Goal: Task Accomplishment & Management: Manage account settings

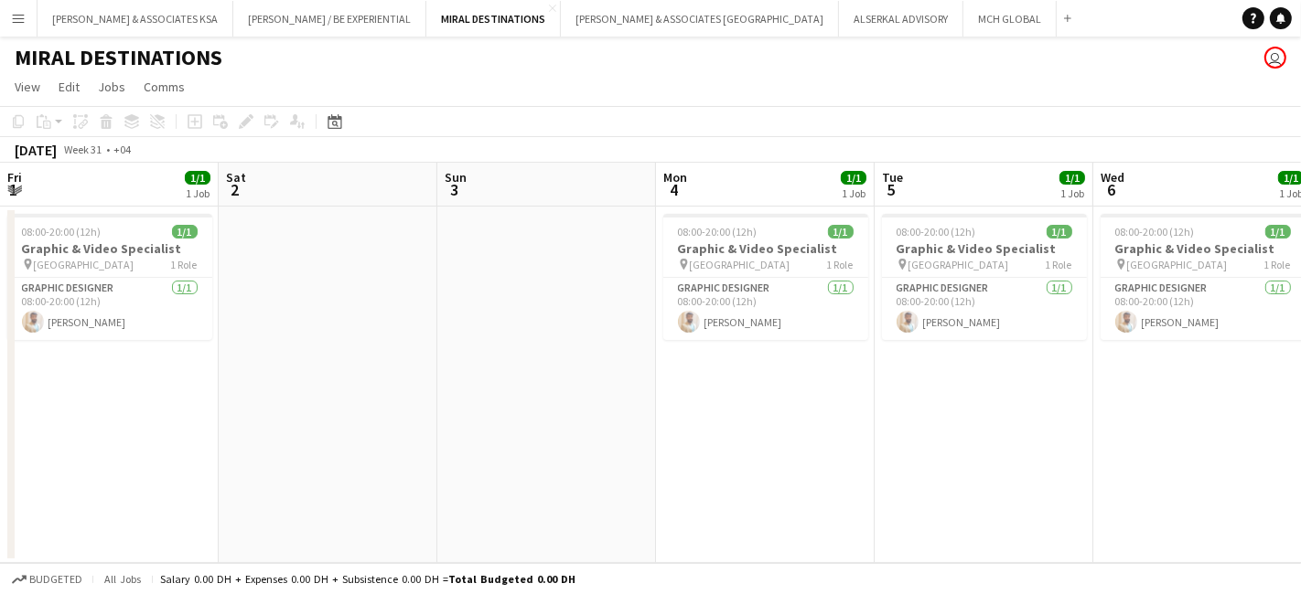
scroll to position [0, 583]
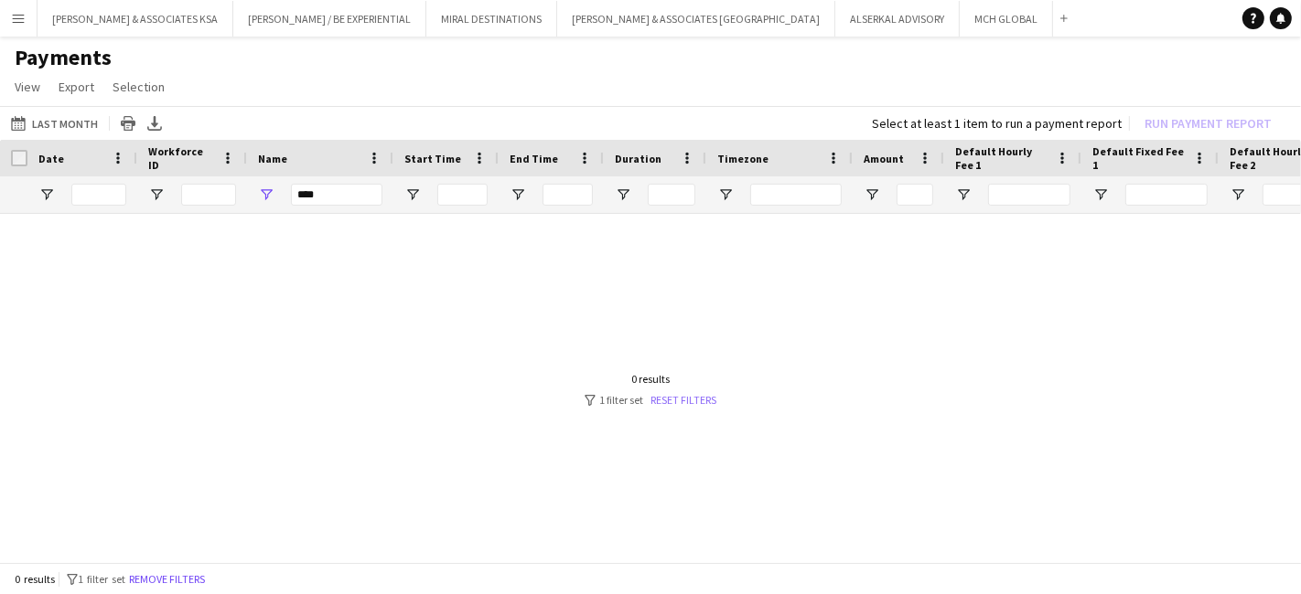
click at [670, 393] on link "Reset filters" at bounding box center [683, 400] width 66 height 14
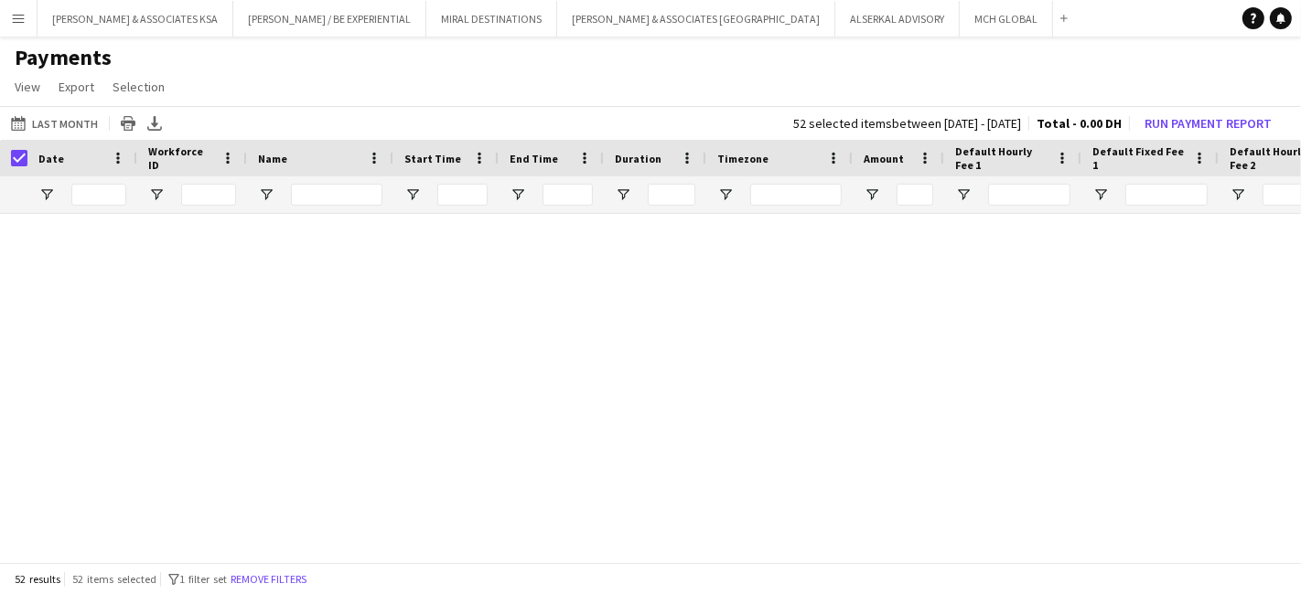
scroll to position [2326, 0]
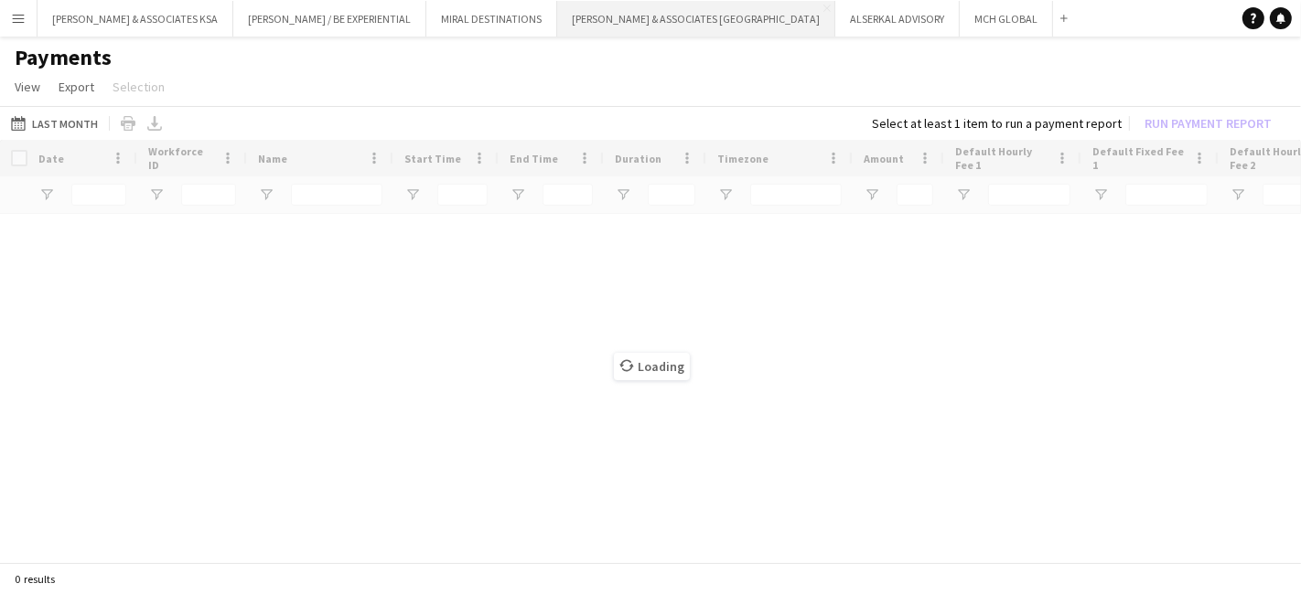
click at [603, 20] on button "RICHARD ATTIAS & ASSOCIATES UAE Close" at bounding box center [696, 19] width 278 height 36
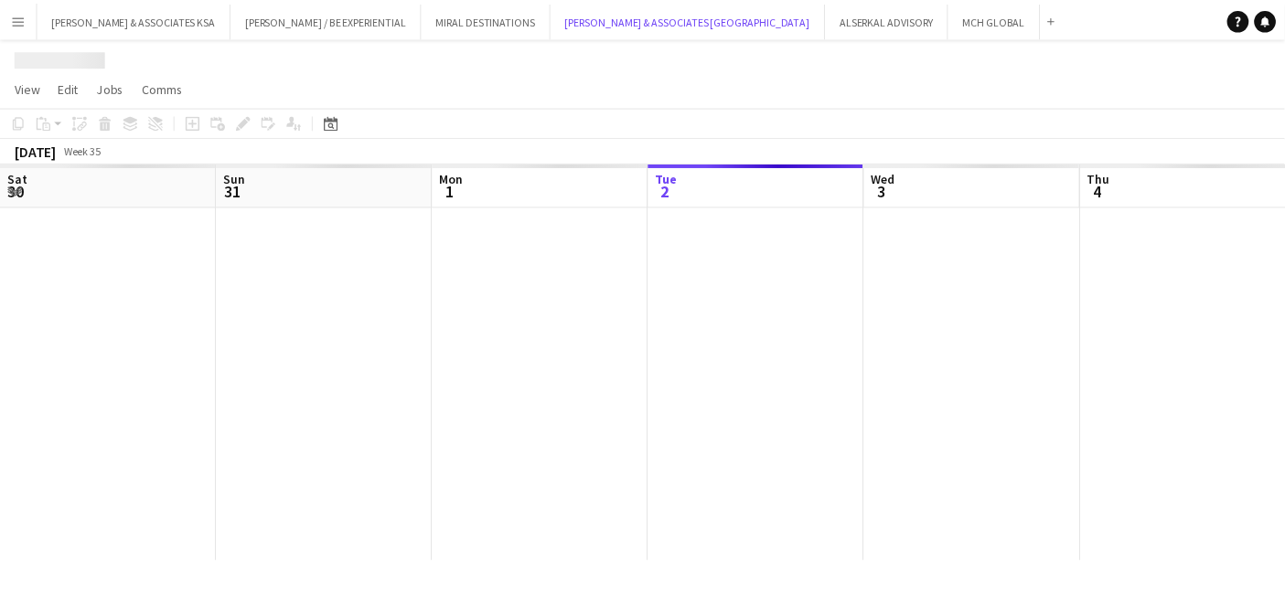
scroll to position [0, 436]
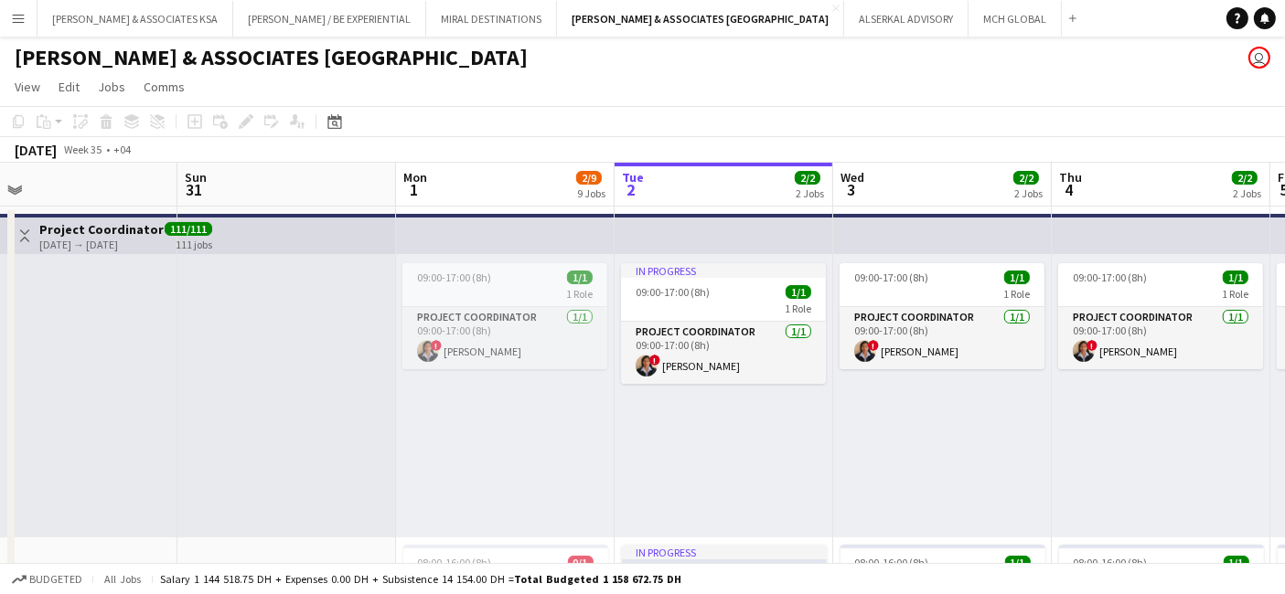
drag, startPoint x: 626, startPoint y: 427, endPoint x: 1022, endPoint y: 416, distance: 395.2
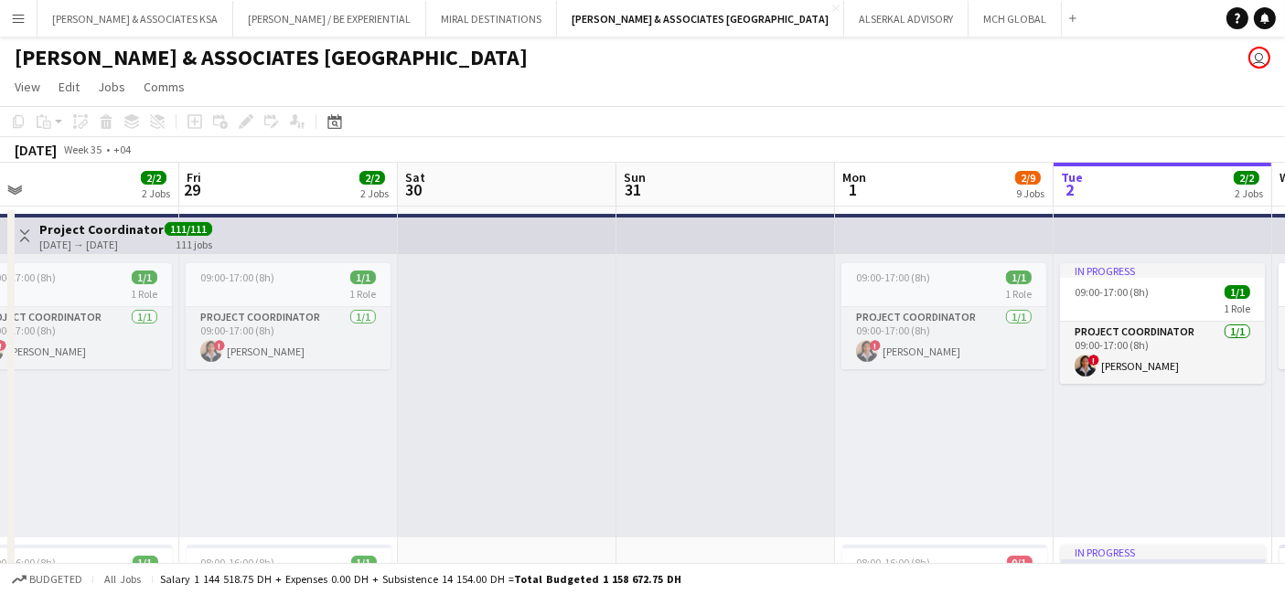
drag, startPoint x: 563, startPoint y: 451, endPoint x: 1008, endPoint y: 450, distance: 444.5
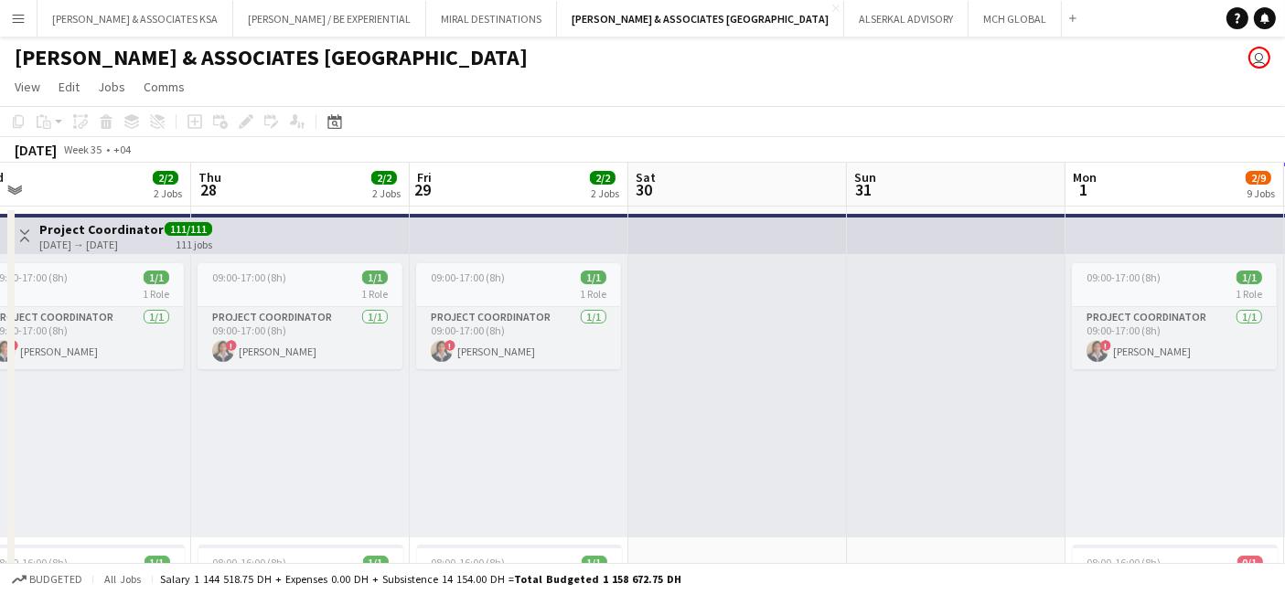
scroll to position [0, 439]
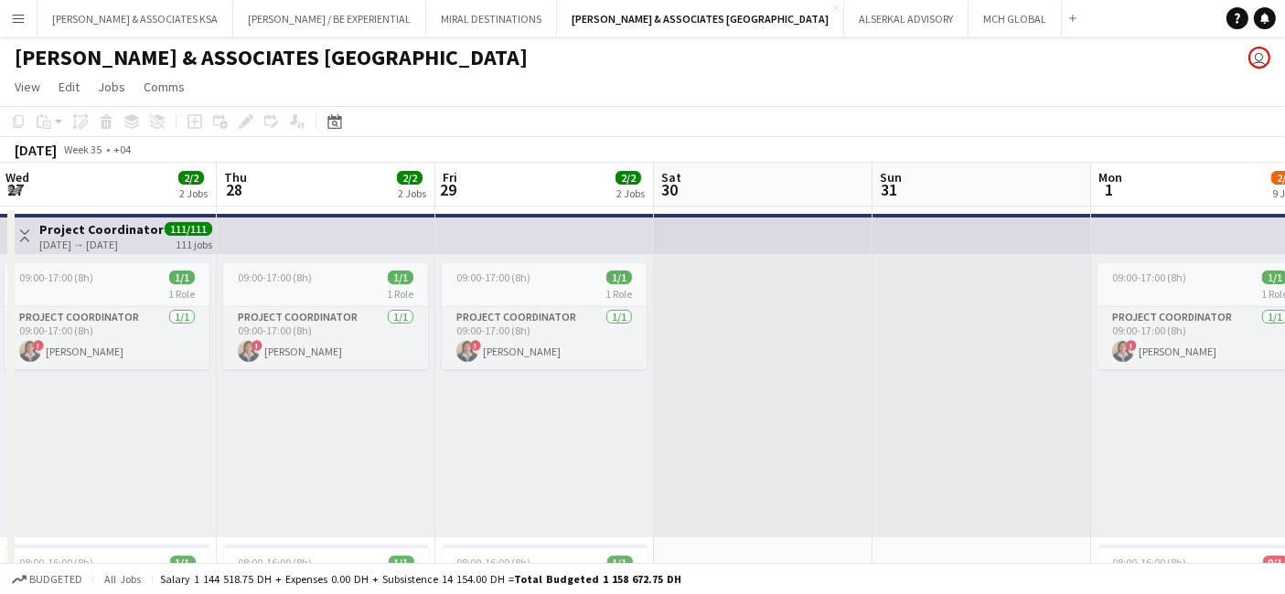
drag, startPoint x: 572, startPoint y: 450, endPoint x: 821, endPoint y: 445, distance: 249.7
click at [513, 312] on app-card-role "Project Coordinator 1/1 09:00-17:00 (8h) ! Rita John" at bounding box center [544, 338] width 205 height 62
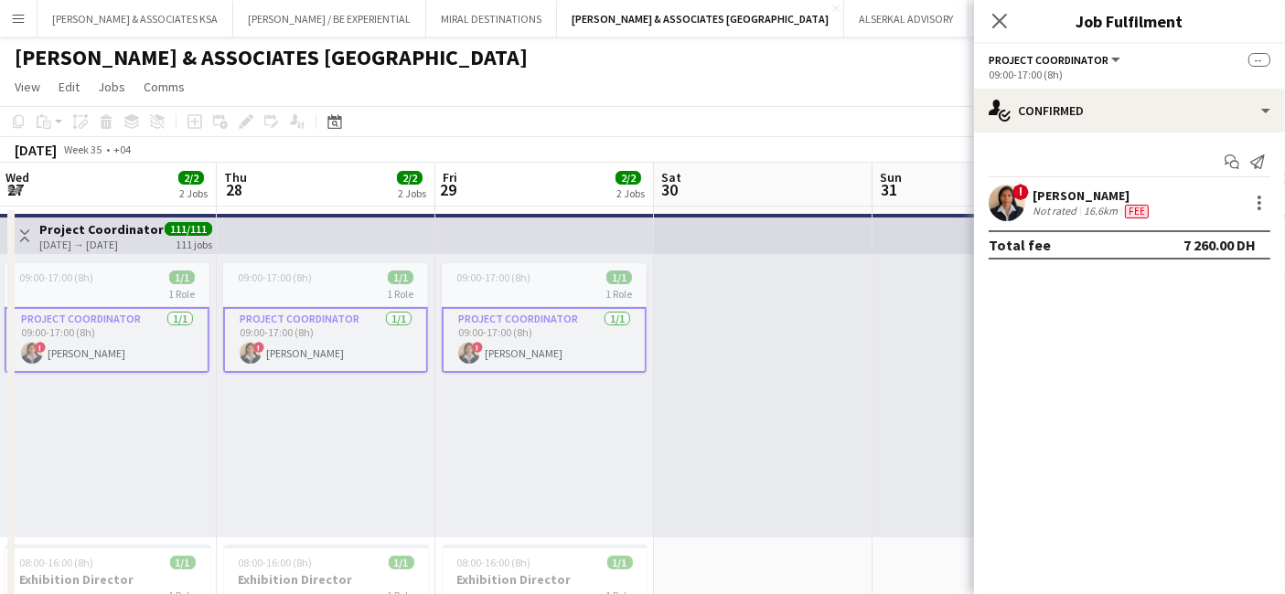
click at [513, 312] on app-card-role "Project Coordinator 1/1 09:00-17:00 (8h) ! Rita John" at bounding box center [544, 340] width 205 height 66
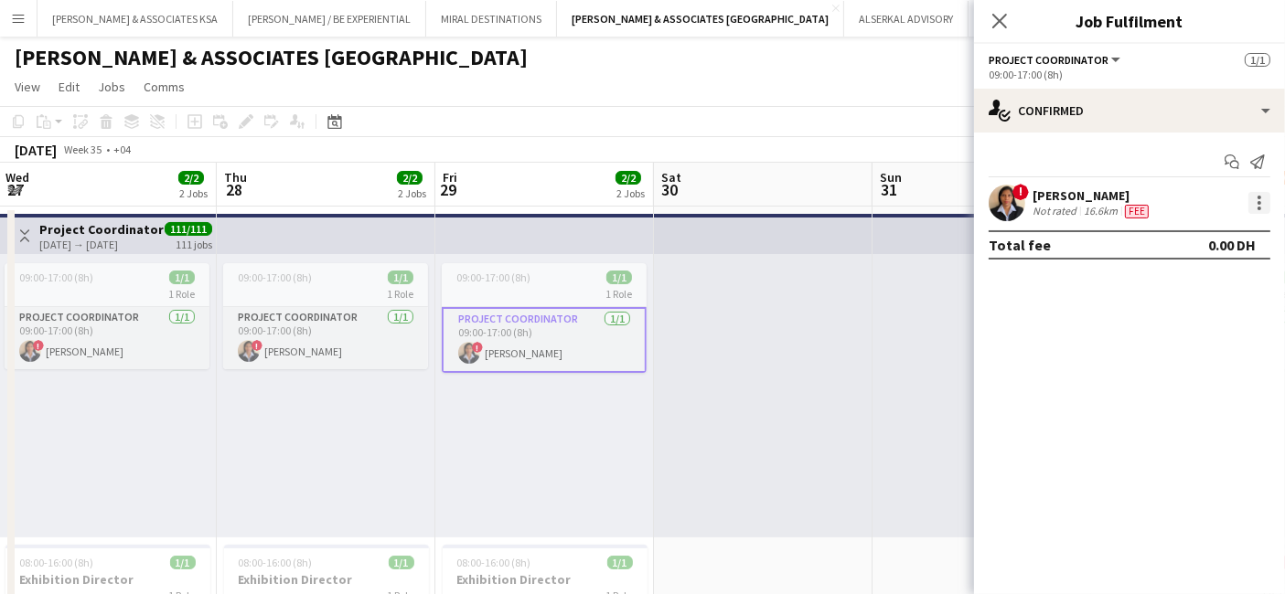
click at [1264, 204] on div at bounding box center [1259, 203] width 22 height 22
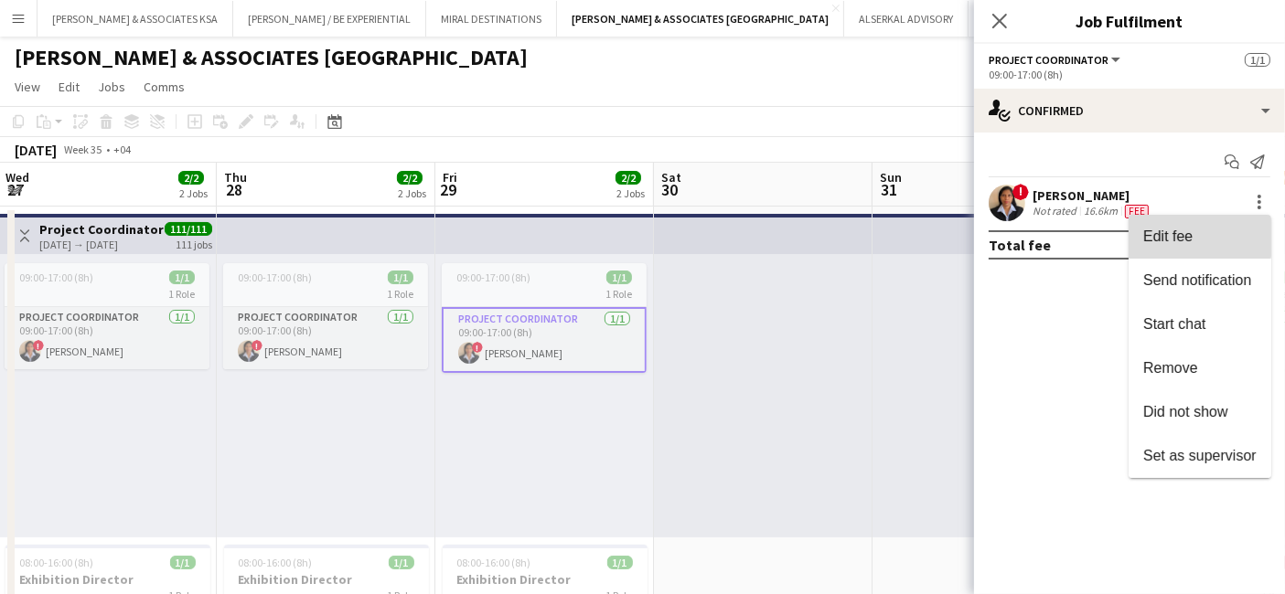
click at [1198, 237] on span "Edit fee" at bounding box center [1199, 237] width 113 height 16
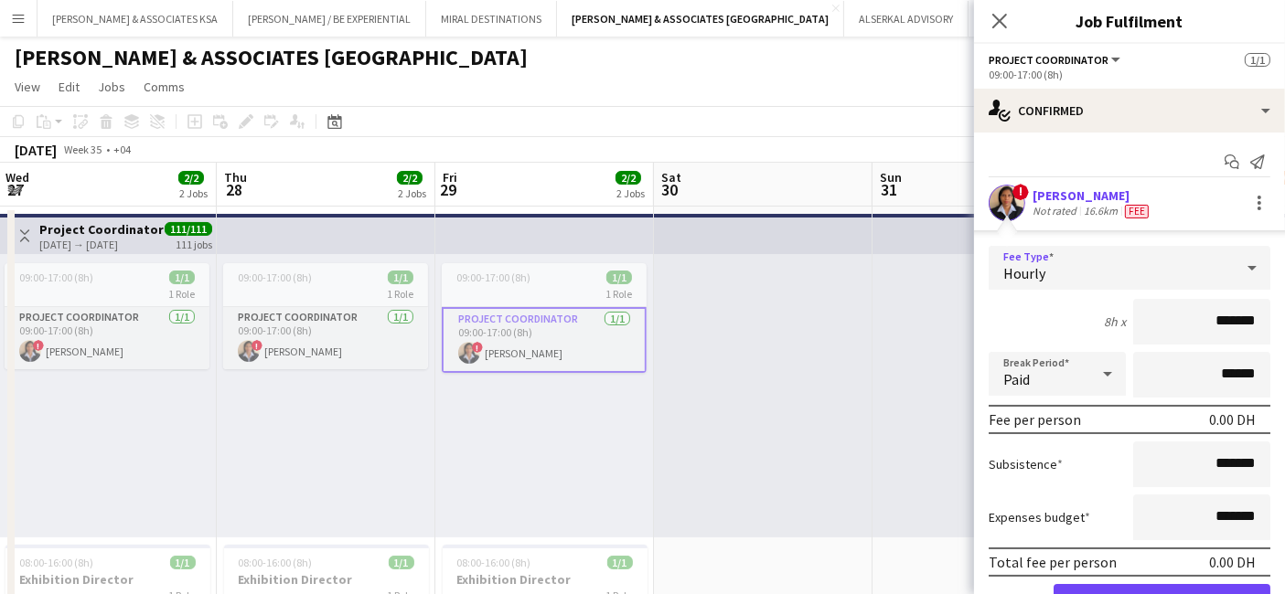
click at [1166, 267] on div "Hourly" at bounding box center [1111, 268] width 245 height 44
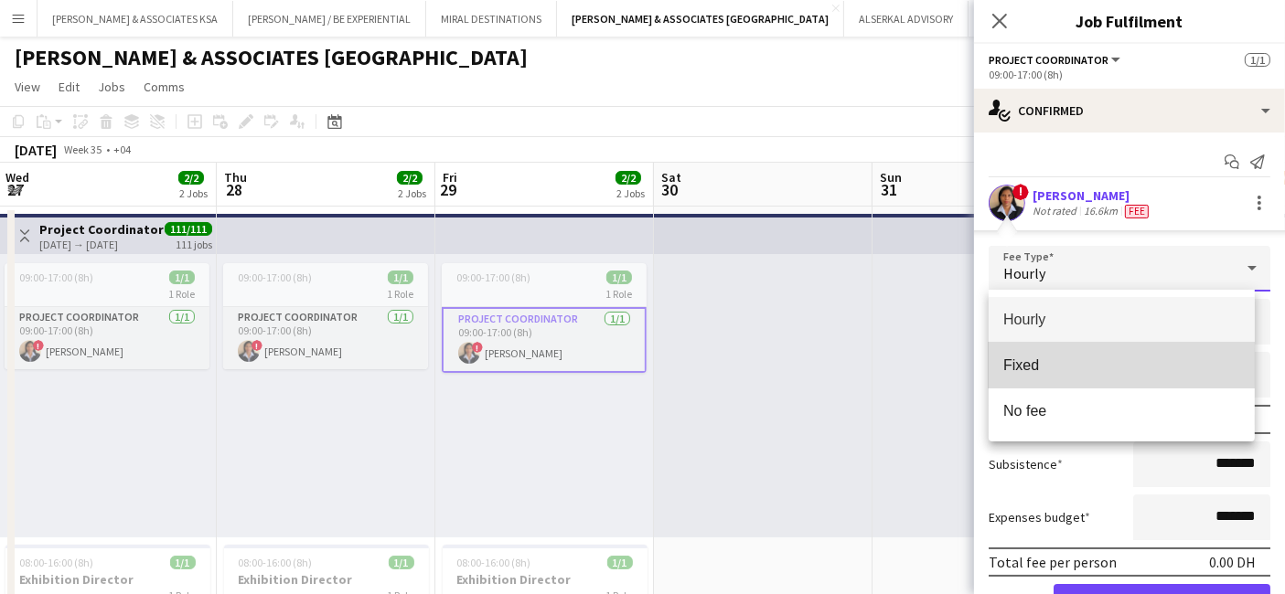
click at [1045, 367] on span "Fixed" at bounding box center [1121, 365] width 237 height 17
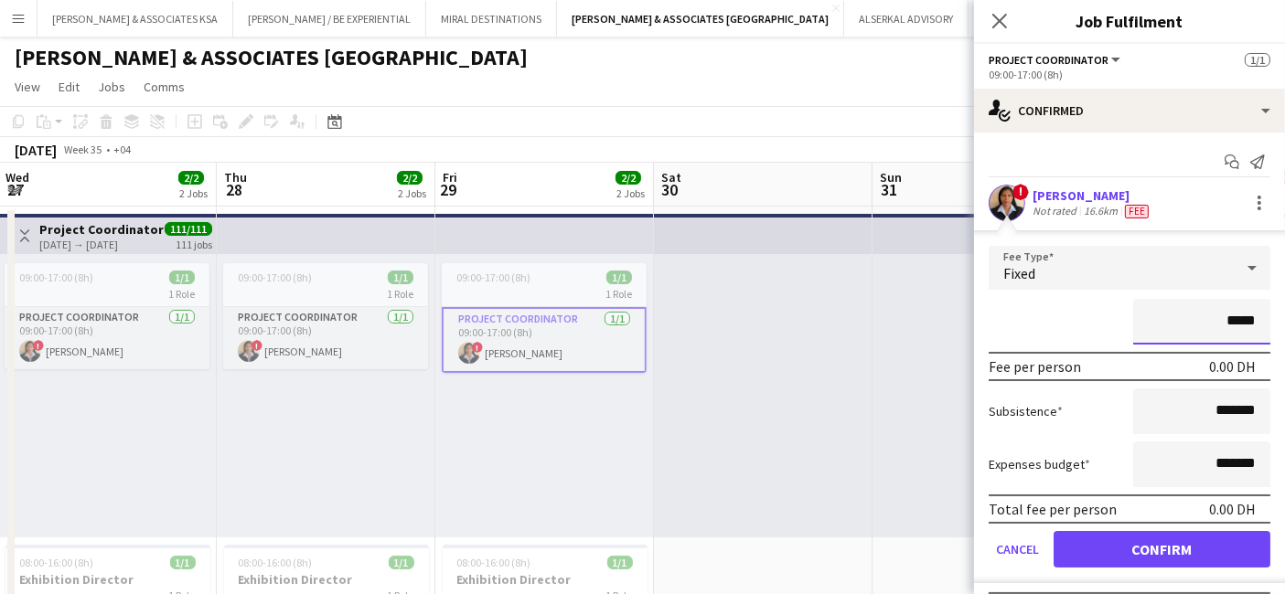
type input "****"
type input "*********"
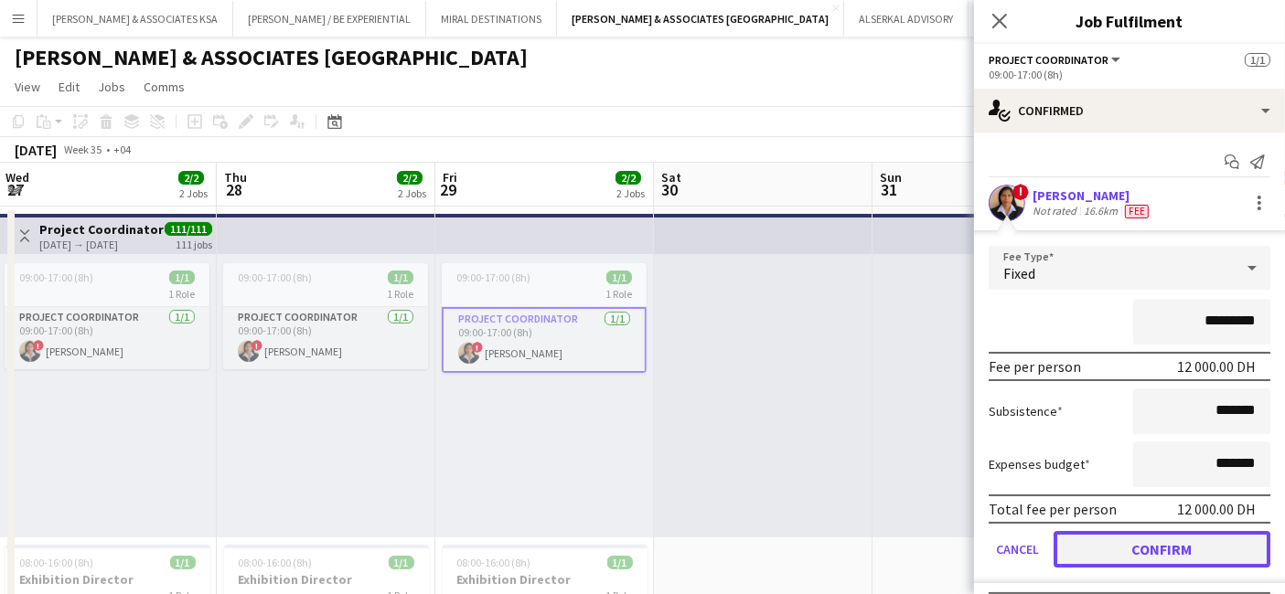
click at [1129, 535] on button "Confirm" at bounding box center [1162, 549] width 217 height 37
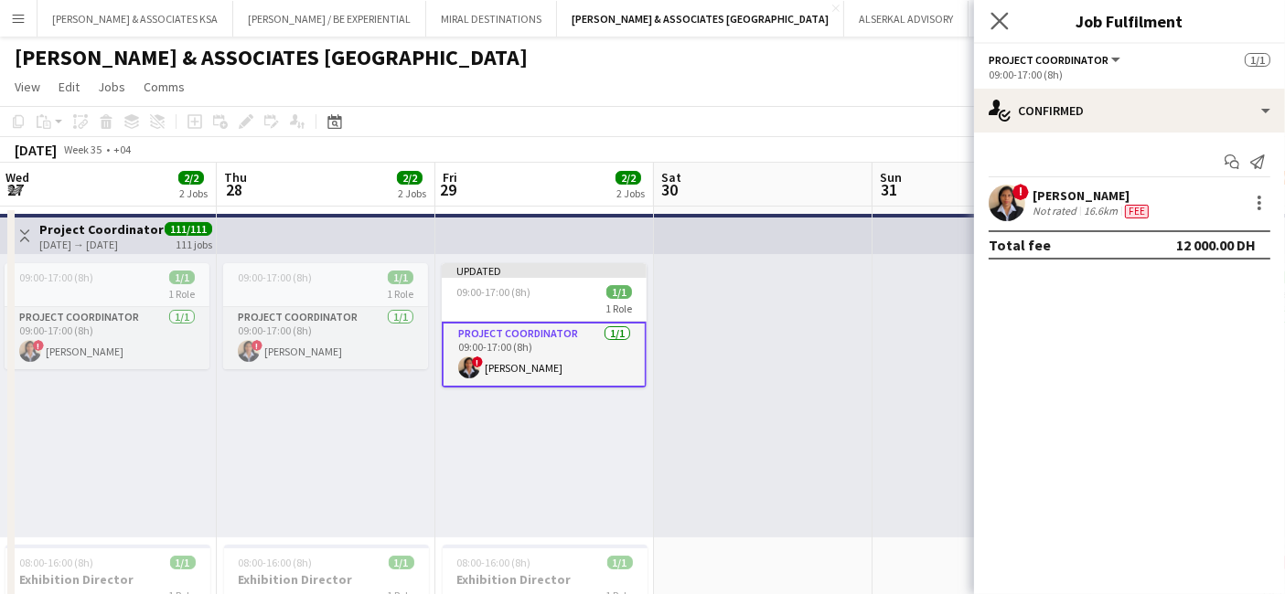
click at [995, 10] on app-icon "Close pop-in" at bounding box center [1000, 21] width 27 height 27
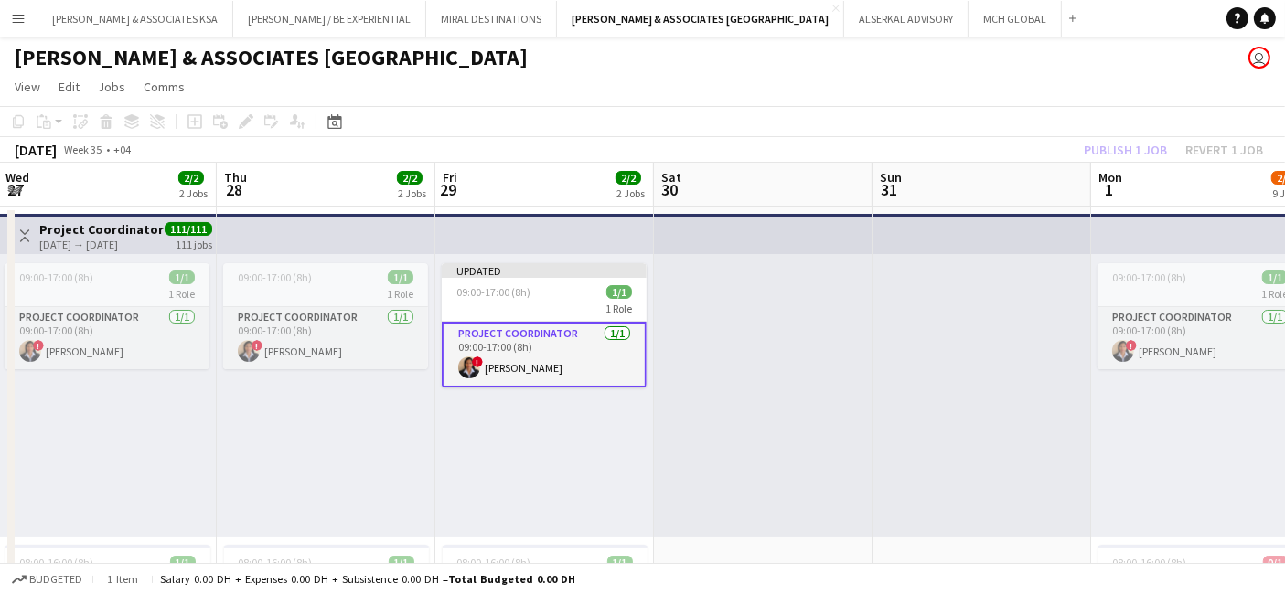
click at [1129, 149] on div "Publish 1 job Revert 1 job" at bounding box center [1173, 150] width 223 height 24
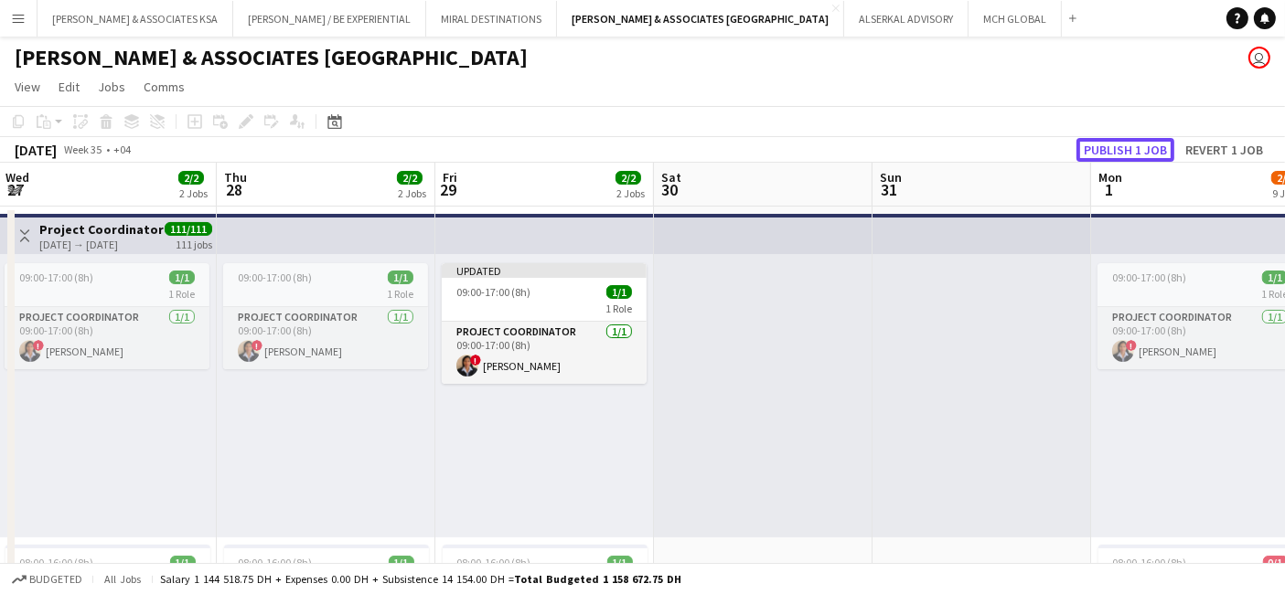
click at [1129, 149] on button "Publish 1 job" at bounding box center [1125, 150] width 98 height 24
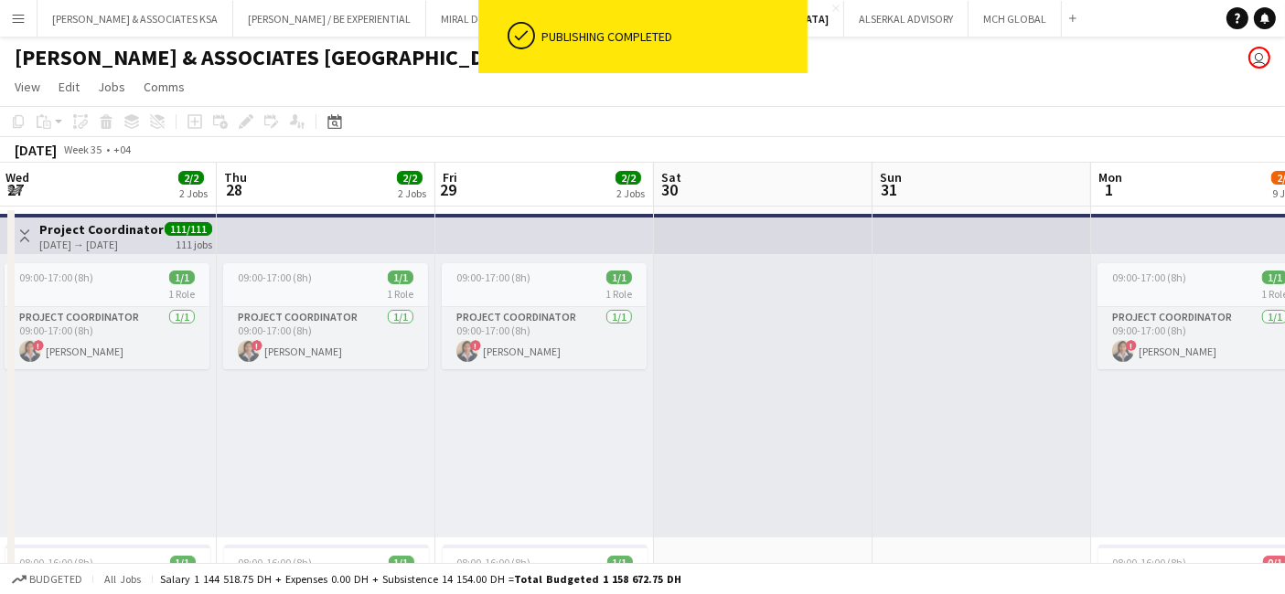
scroll to position [203, 0]
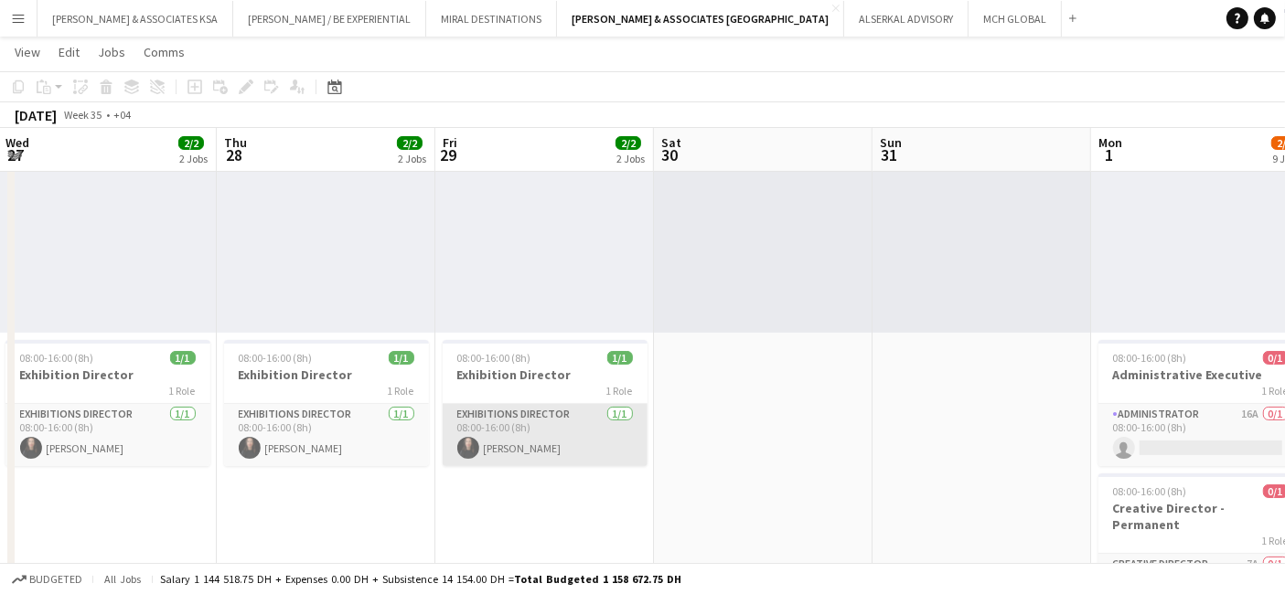
click at [504, 410] on app-card-role "Exhibitions Director 1/1 08:00-16:00 (8h) Mariam Rohrle" at bounding box center [545, 435] width 205 height 62
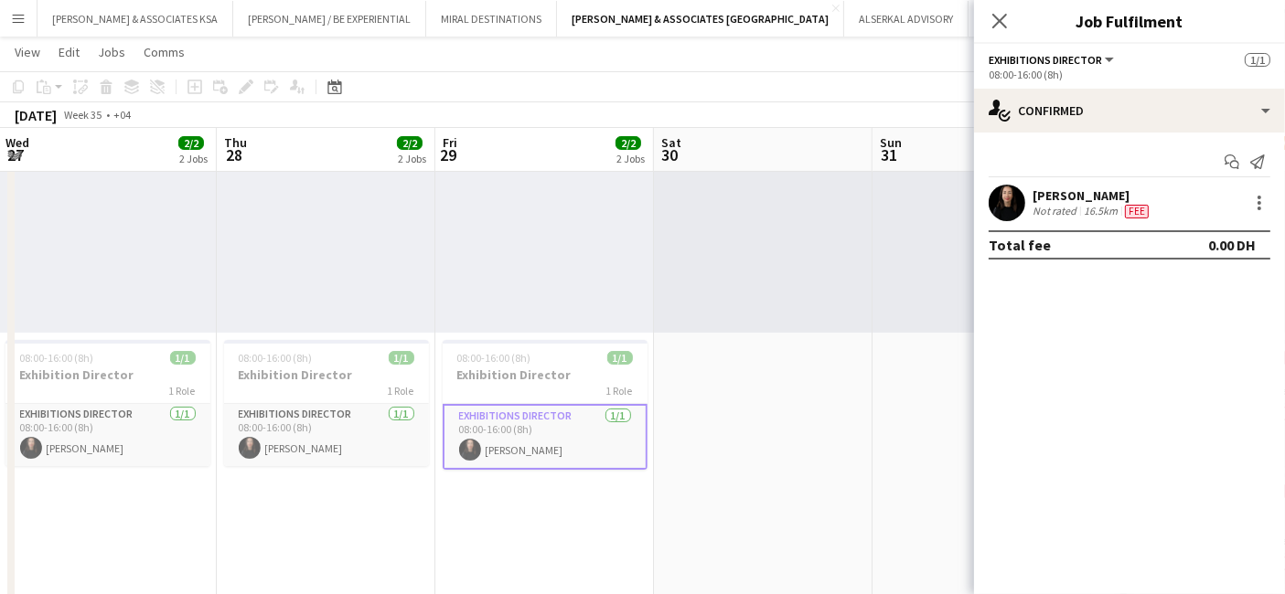
click at [511, 412] on app-card-role "Exhibitions Director 1/1 08:00-16:00 (8h) Mariam Rohrle" at bounding box center [545, 437] width 205 height 66
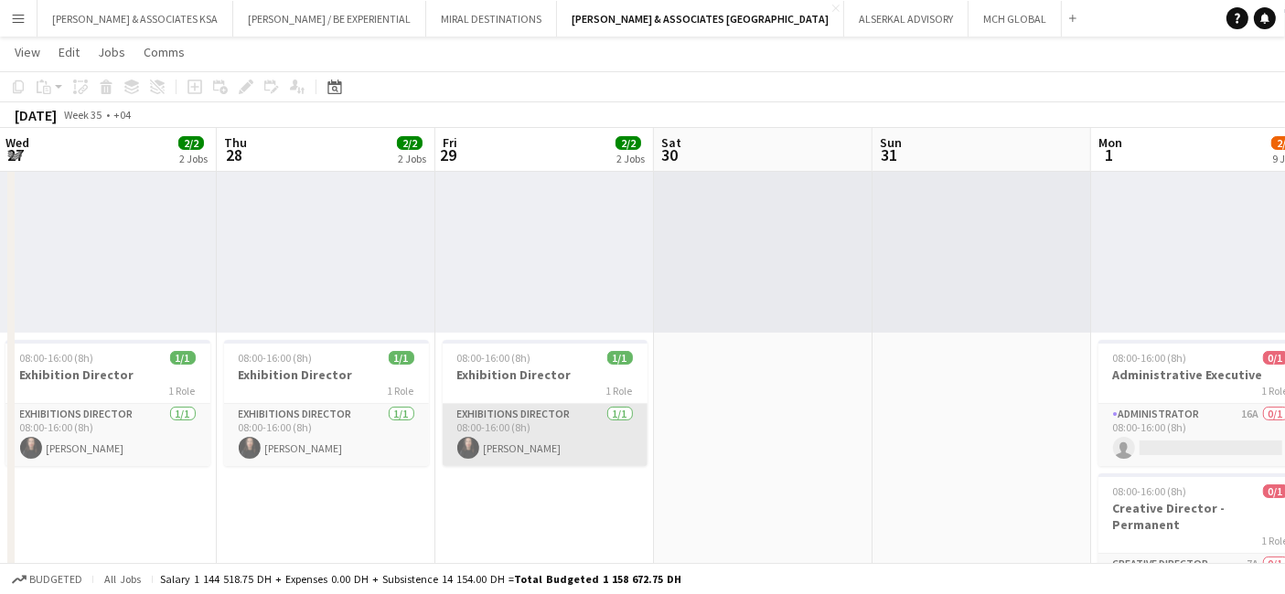
click at [509, 412] on app-card-role "Exhibitions Director 1/1 08:00-16:00 (8h) Mariam Rohrle" at bounding box center [545, 435] width 205 height 62
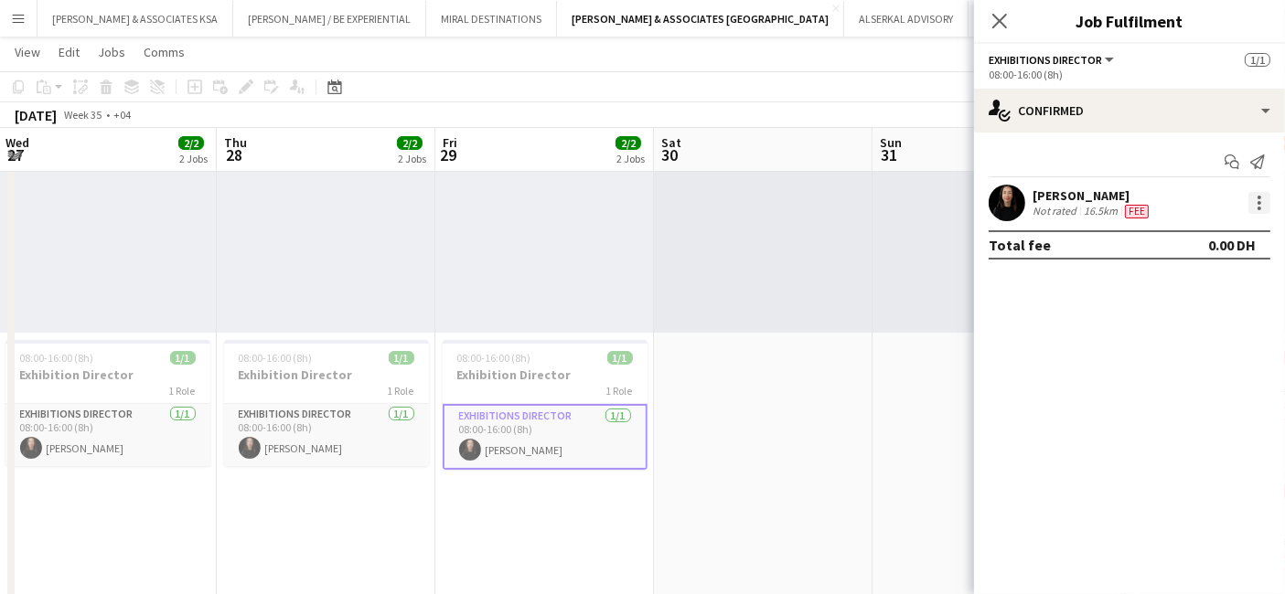
click at [1248, 205] on div at bounding box center [1259, 203] width 22 height 22
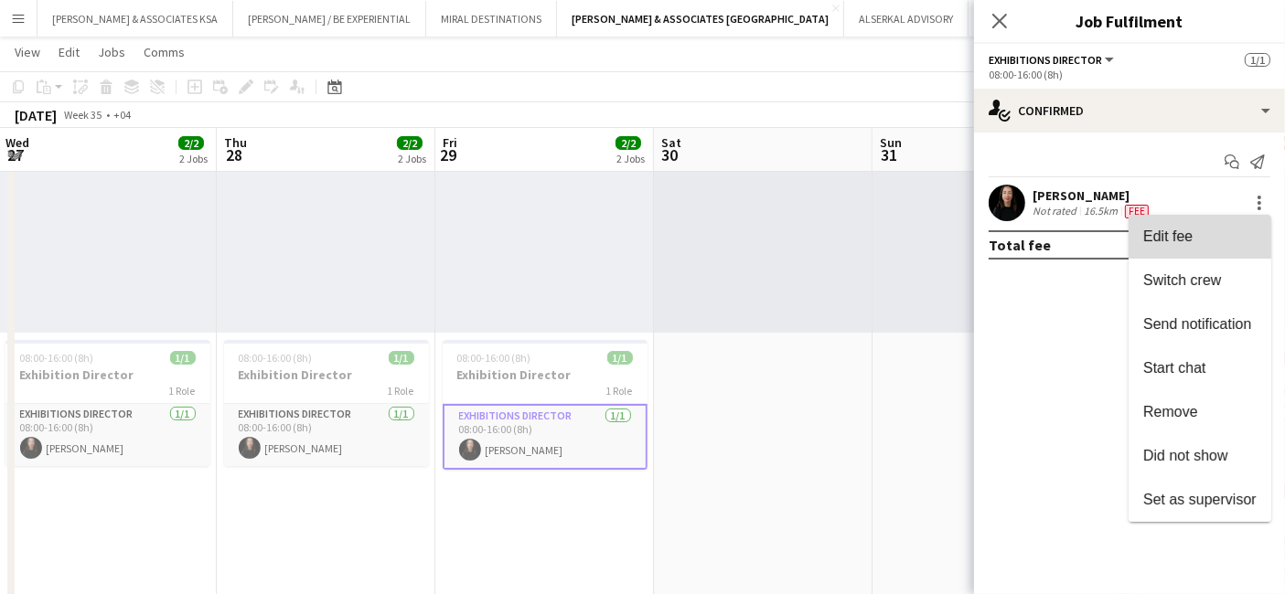
click at [1183, 236] on span "Edit fee" at bounding box center [1167, 237] width 49 height 16
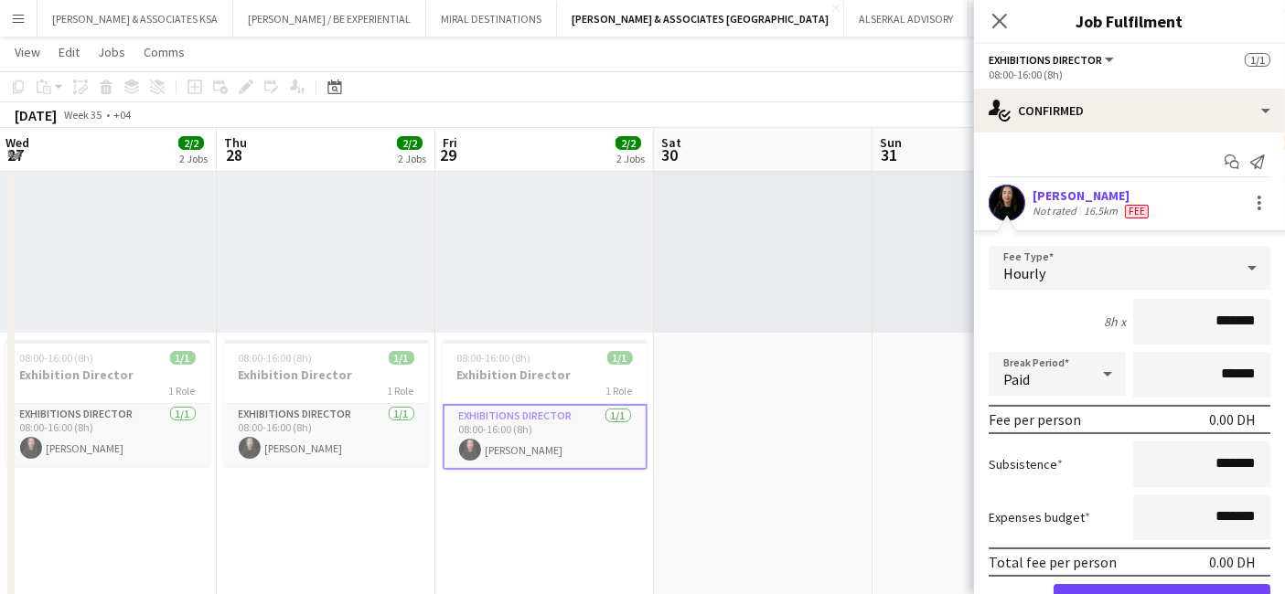
click at [1071, 280] on div "Hourly" at bounding box center [1111, 268] width 245 height 44
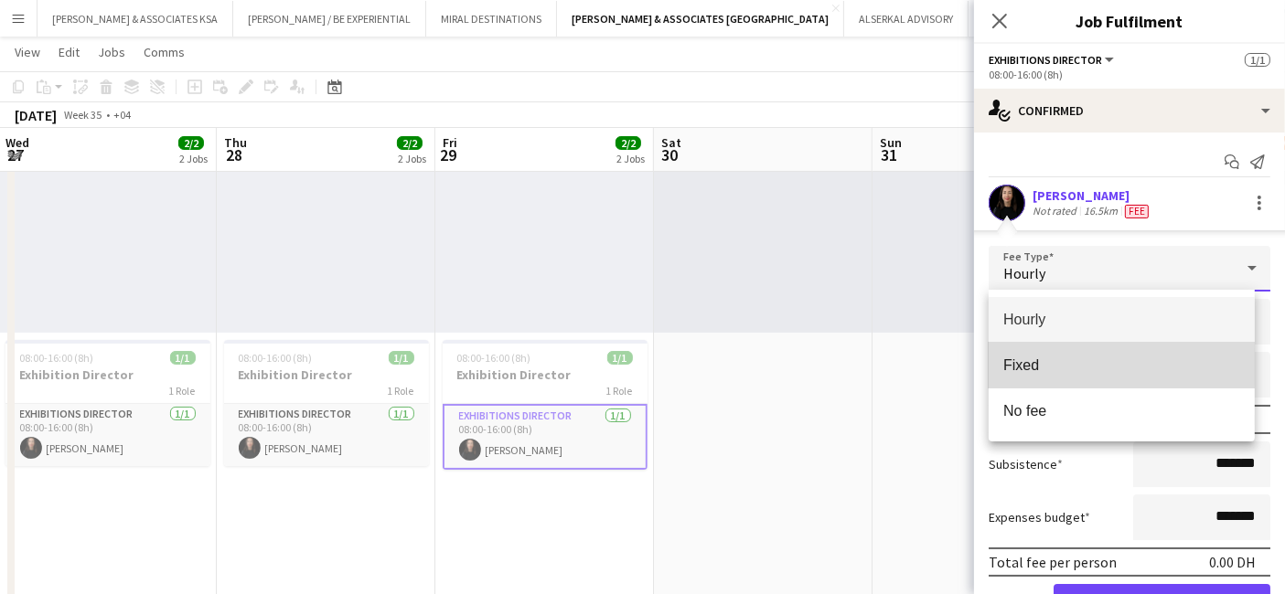
click at [1053, 367] on span "Fixed" at bounding box center [1121, 365] width 237 height 17
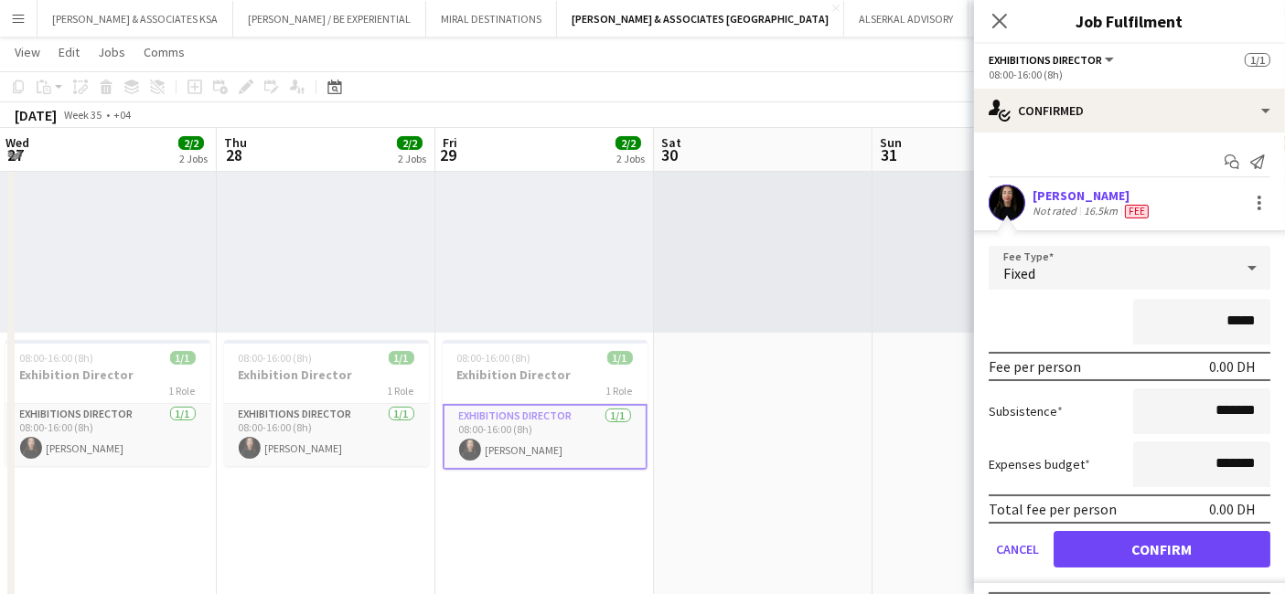
type input "****"
type input "*********"
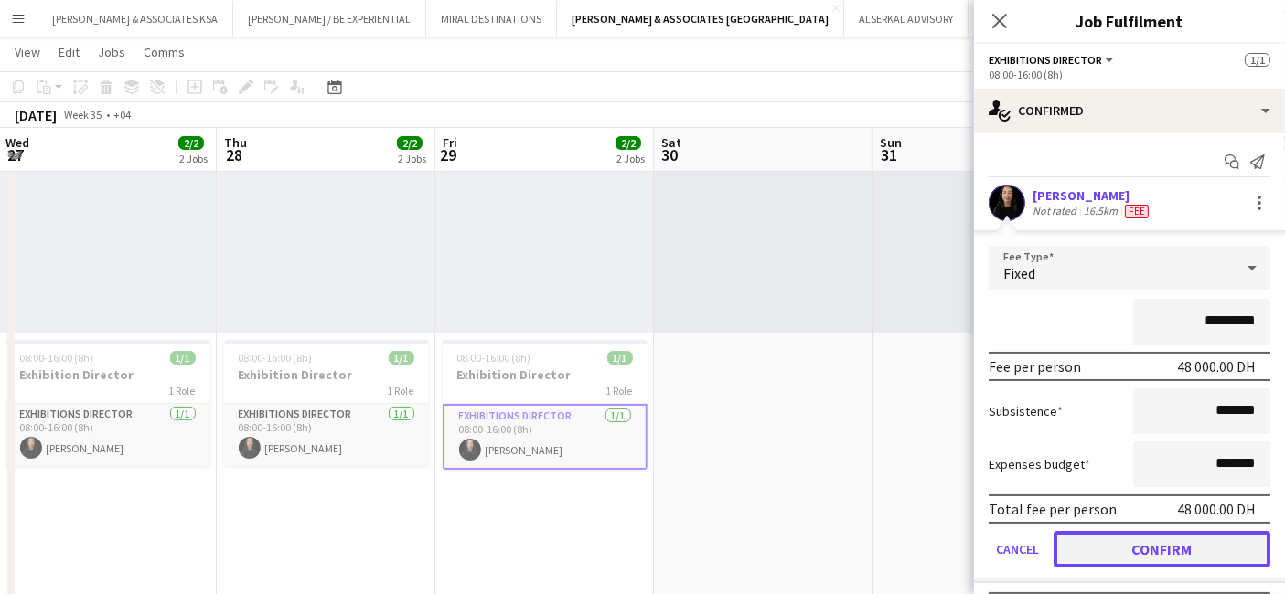
click at [1131, 550] on button "Confirm" at bounding box center [1162, 549] width 217 height 37
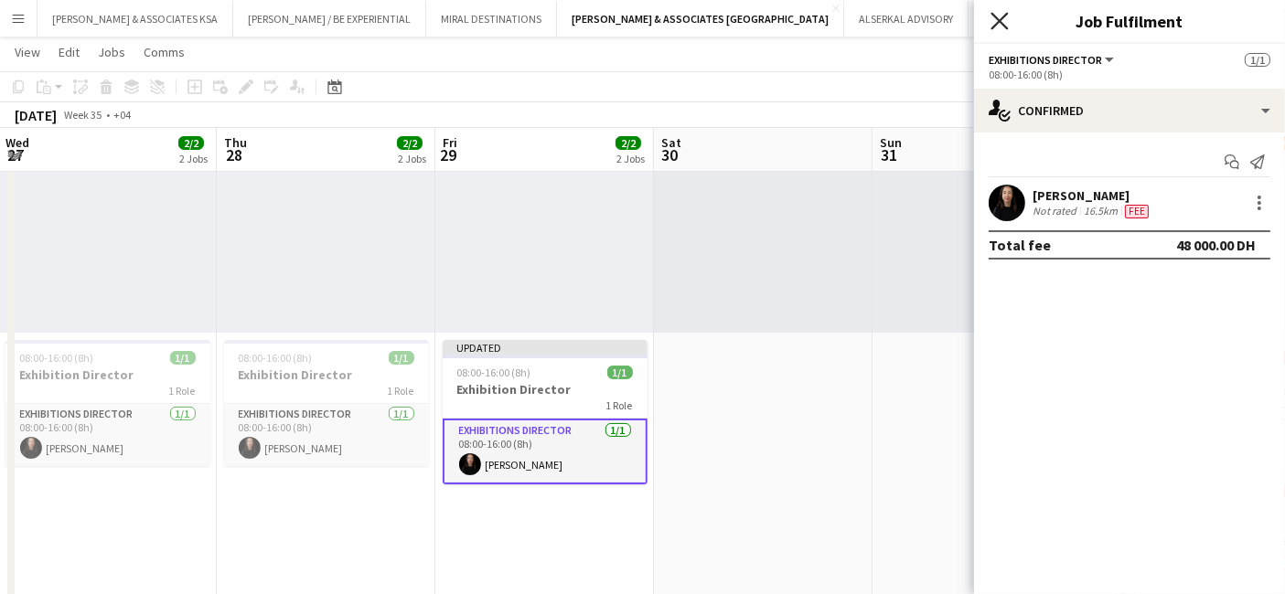
click at [995, 18] on icon "Close pop-in" at bounding box center [998, 20] width 17 height 17
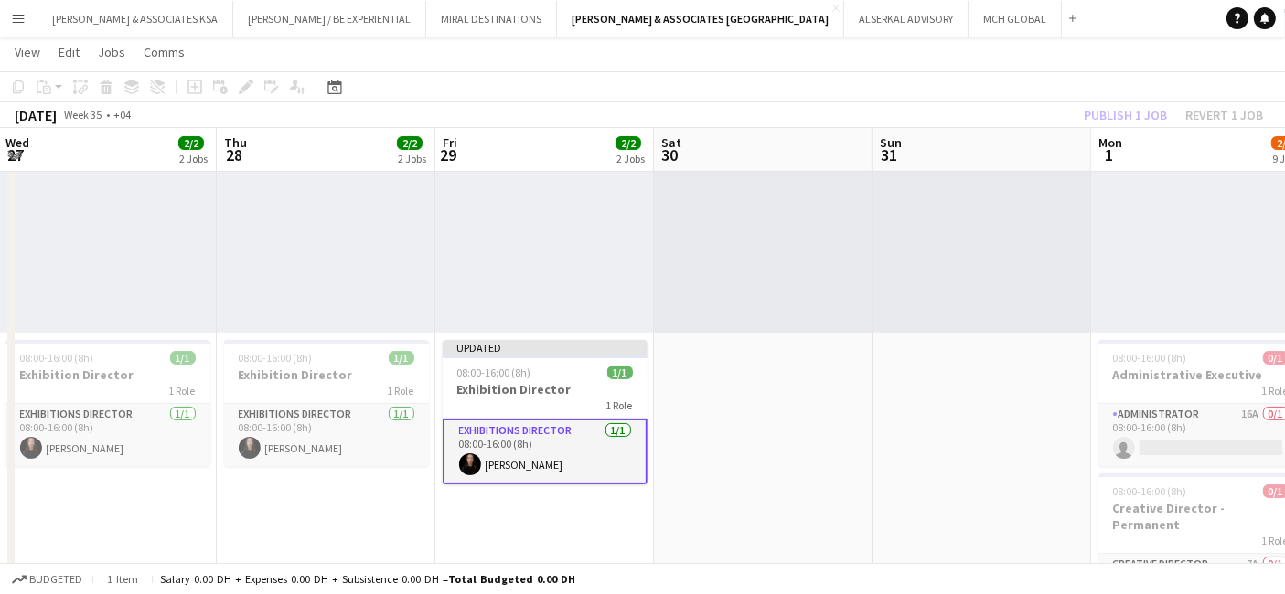
click at [1102, 121] on div "Publish 1 job Revert 1 job" at bounding box center [1173, 115] width 223 height 24
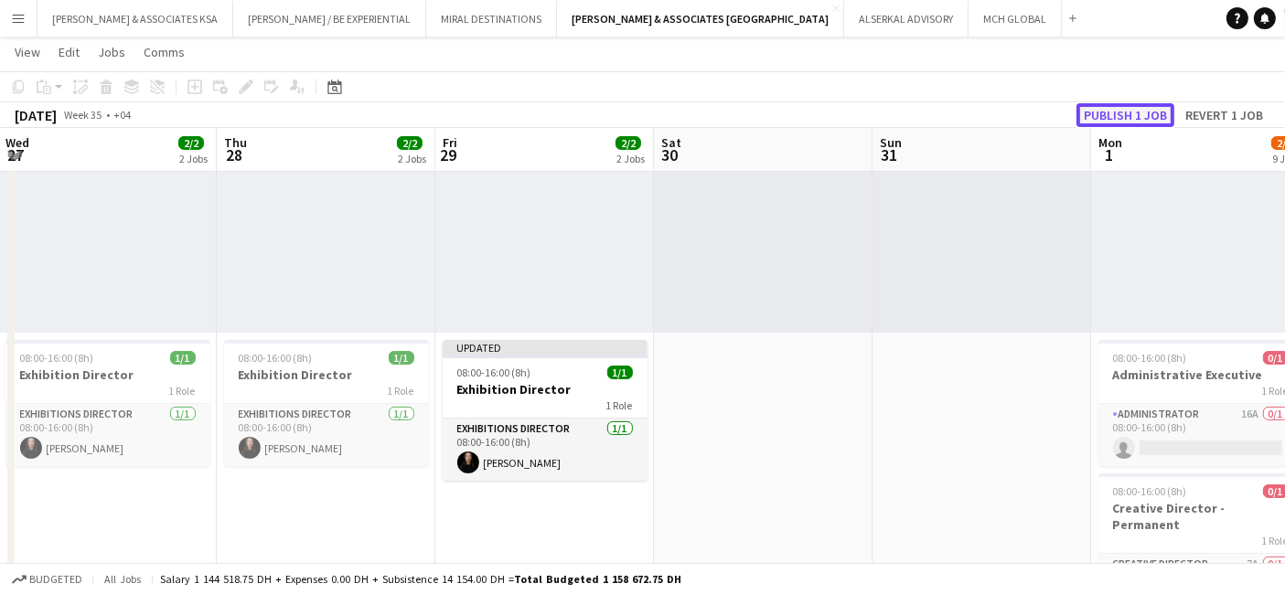
click at [1102, 116] on button "Publish 1 job" at bounding box center [1125, 115] width 98 height 24
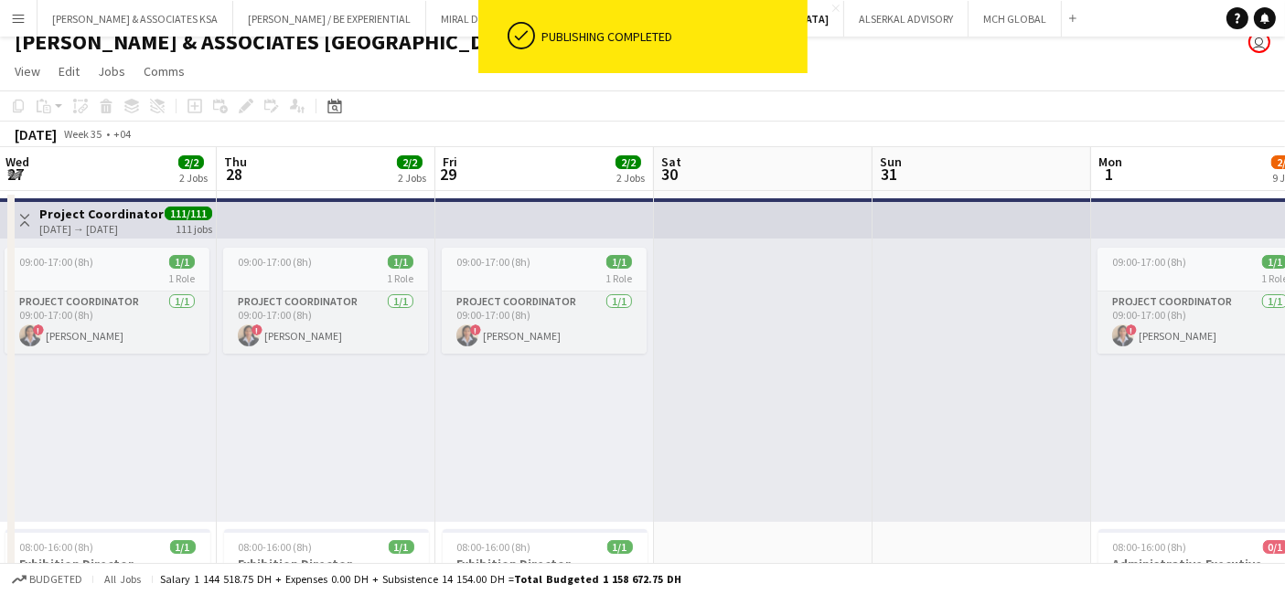
scroll to position [0, 0]
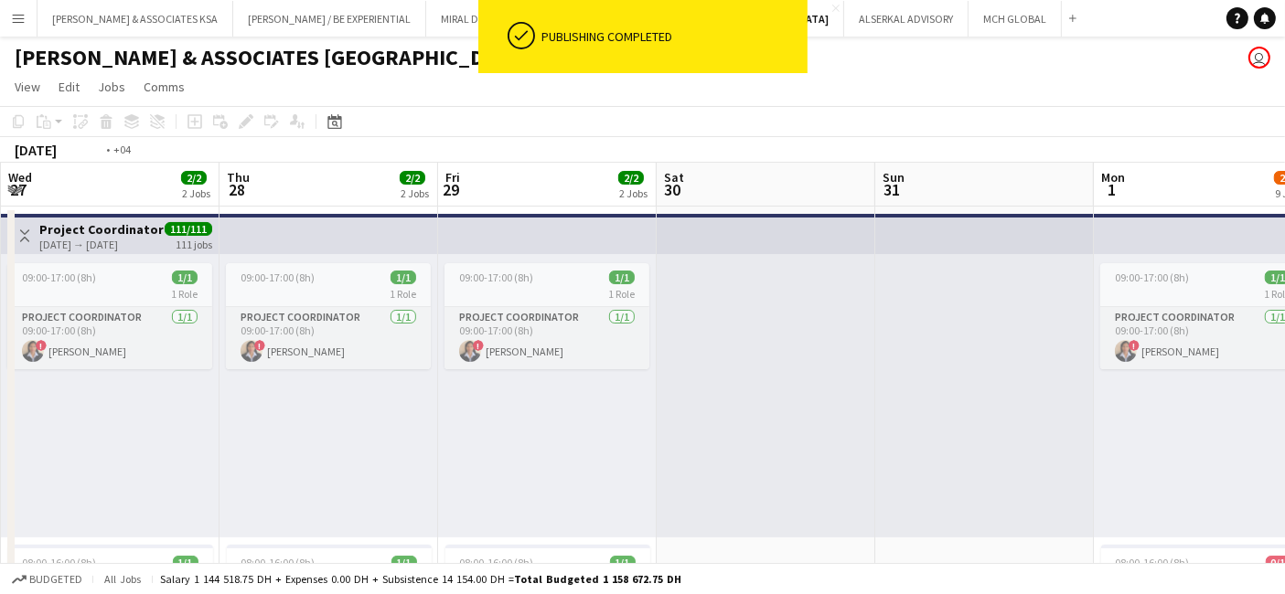
drag, startPoint x: 620, startPoint y: 451, endPoint x: 1279, endPoint y: 401, distance: 660.4
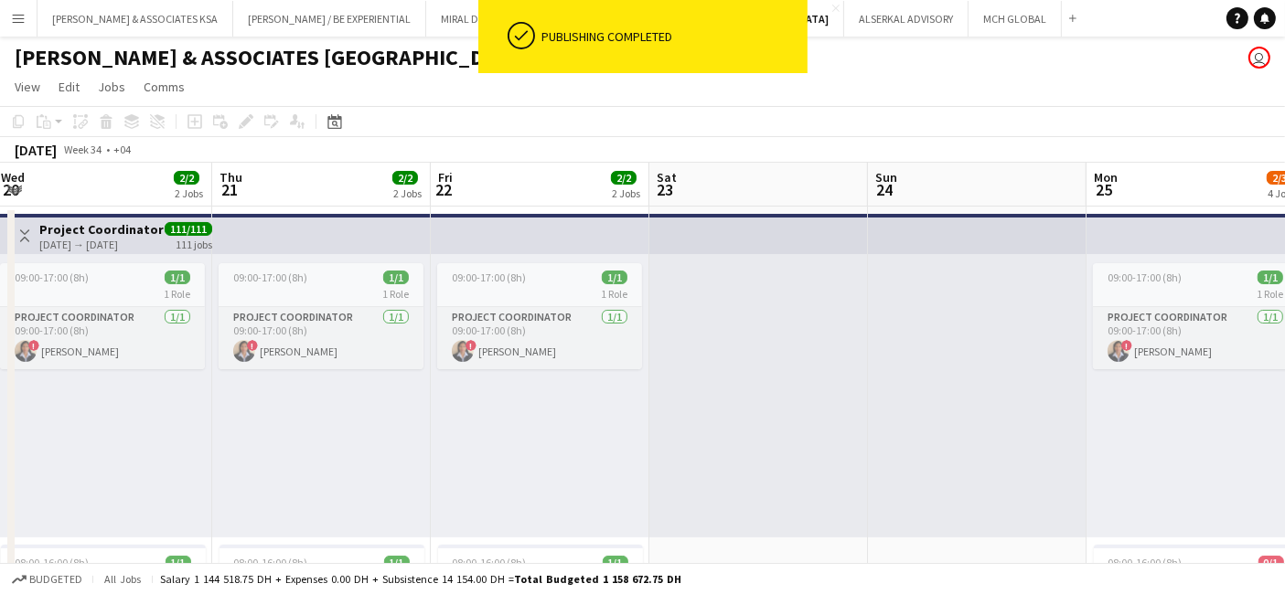
drag, startPoint x: 391, startPoint y: 416, endPoint x: 1276, endPoint y: 398, distance: 884.6
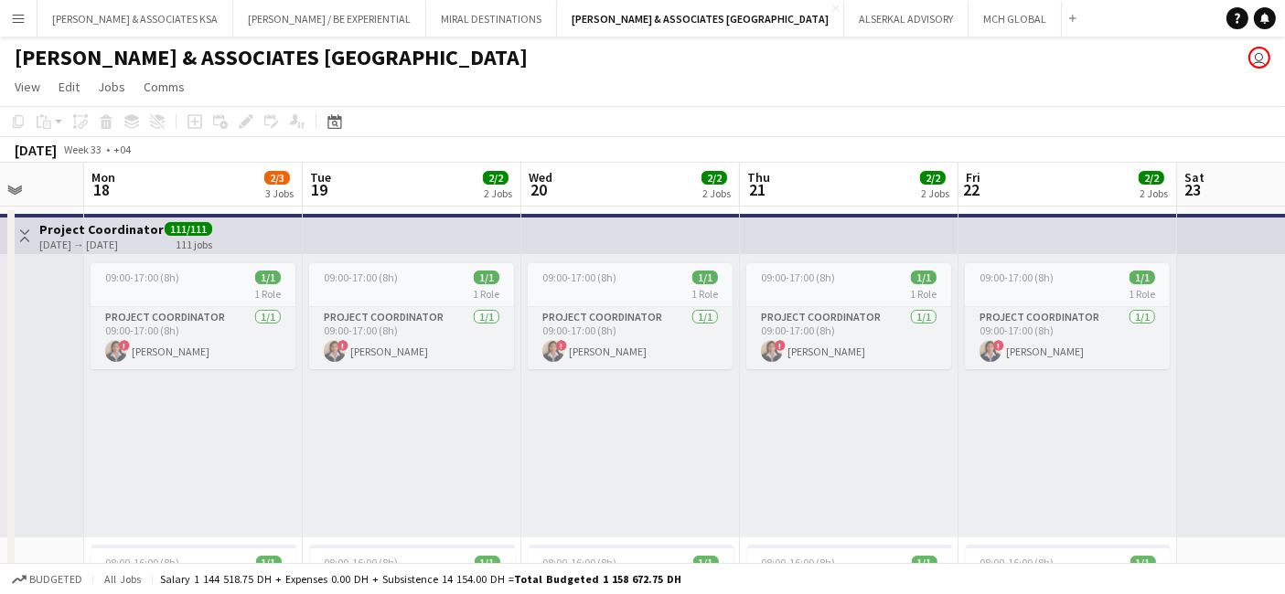
drag, startPoint x: 412, startPoint y: 384, endPoint x: 863, endPoint y: 399, distance: 451.1
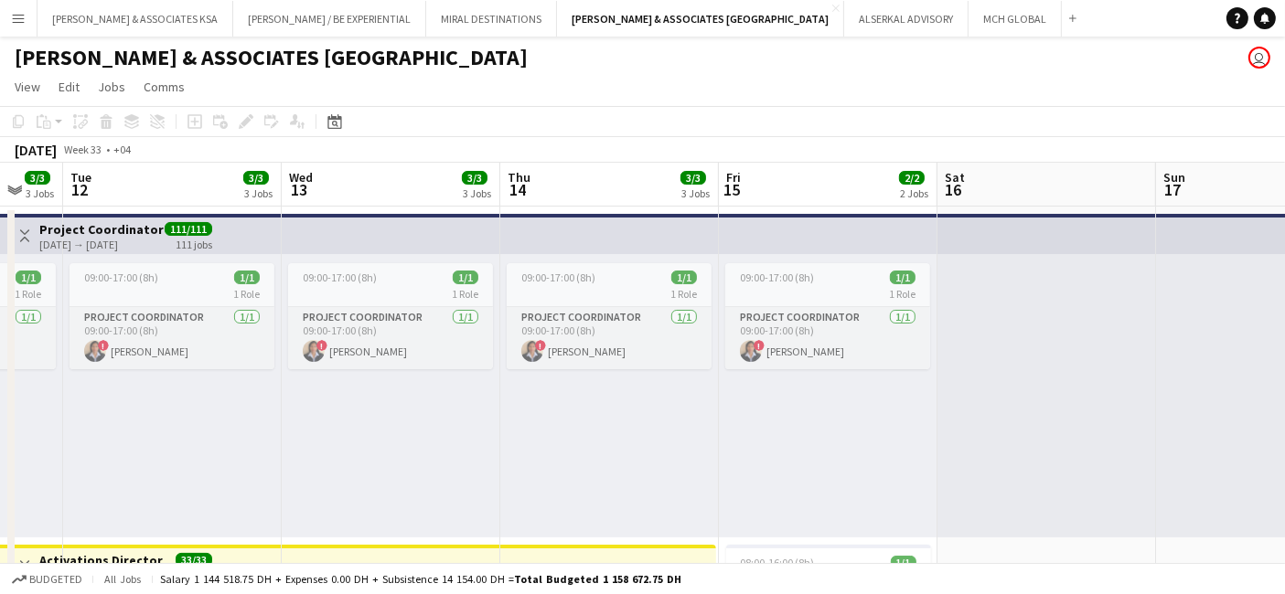
scroll to position [0, 573]
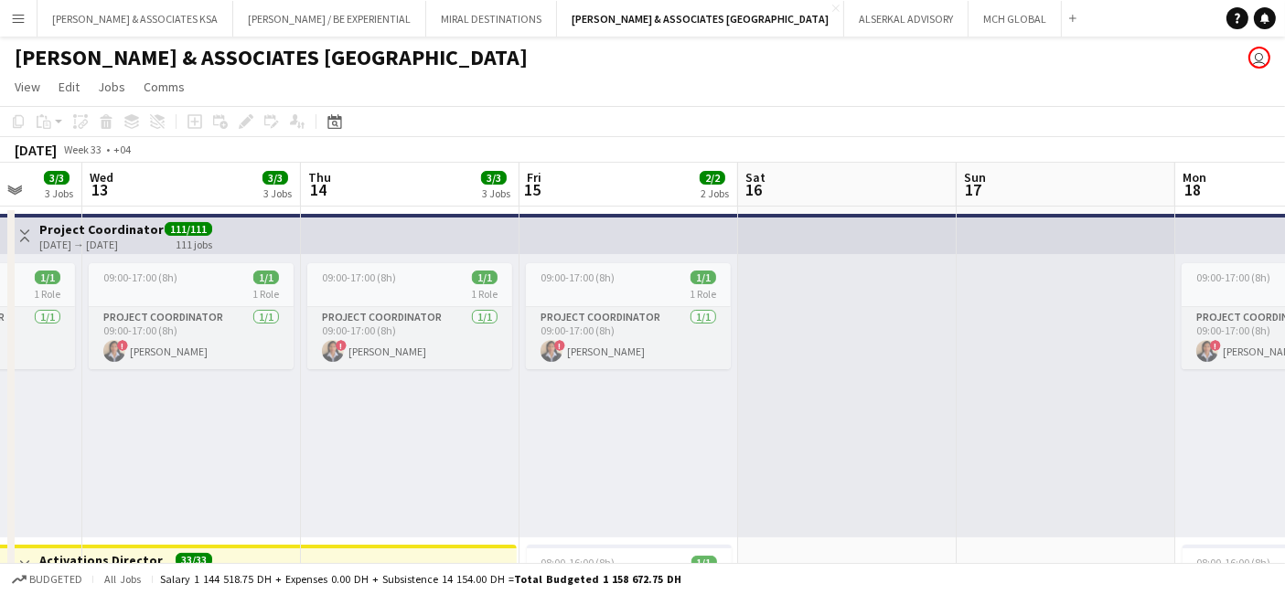
drag, startPoint x: 186, startPoint y: 361, endPoint x: 996, endPoint y: 425, distance: 812.8
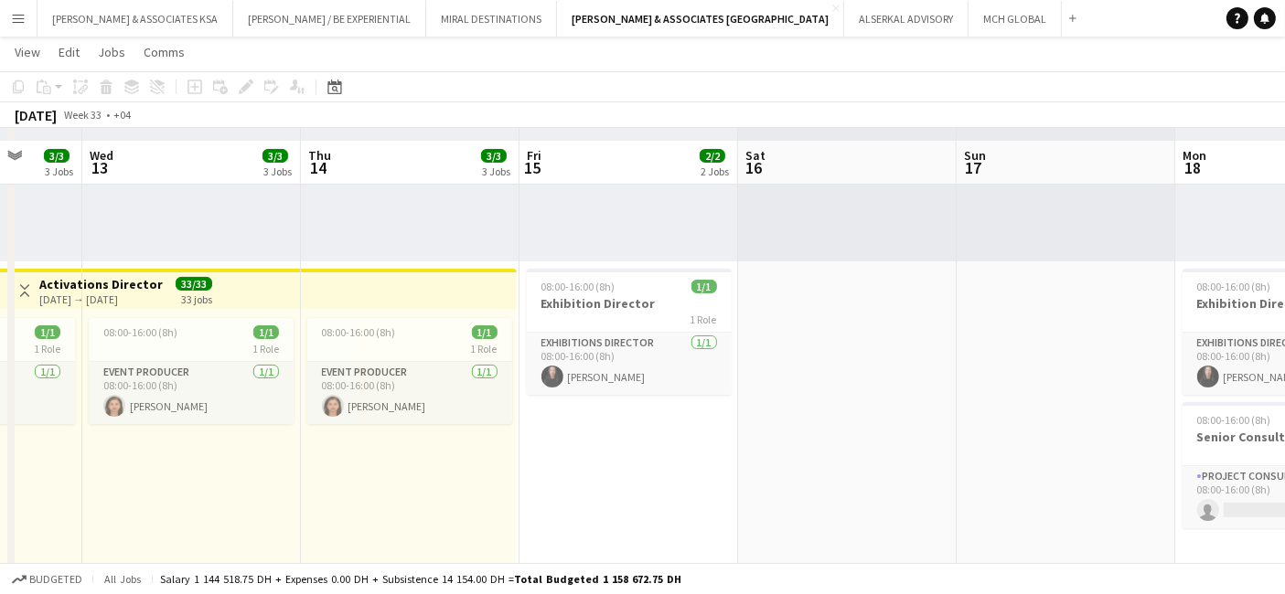
scroll to position [305, 0]
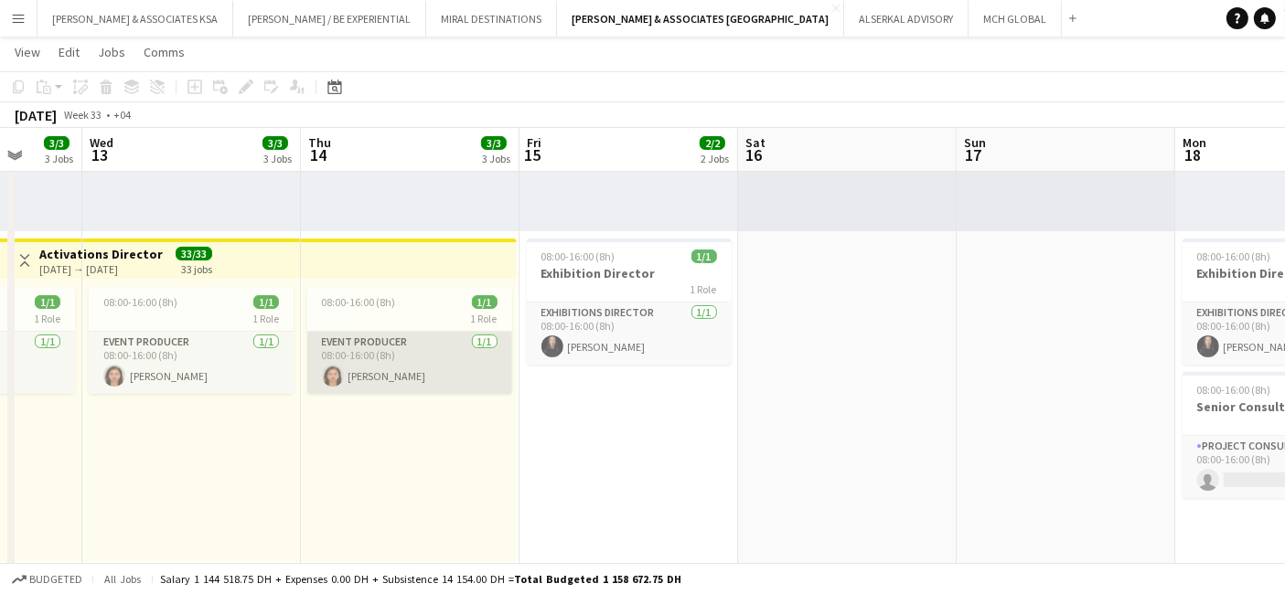
click at [379, 357] on app-card-role "Event Producer 1/1 08:00-16:00 (8h) Sangeeta Mirchandani" at bounding box center [409, 363] width 205 height 62
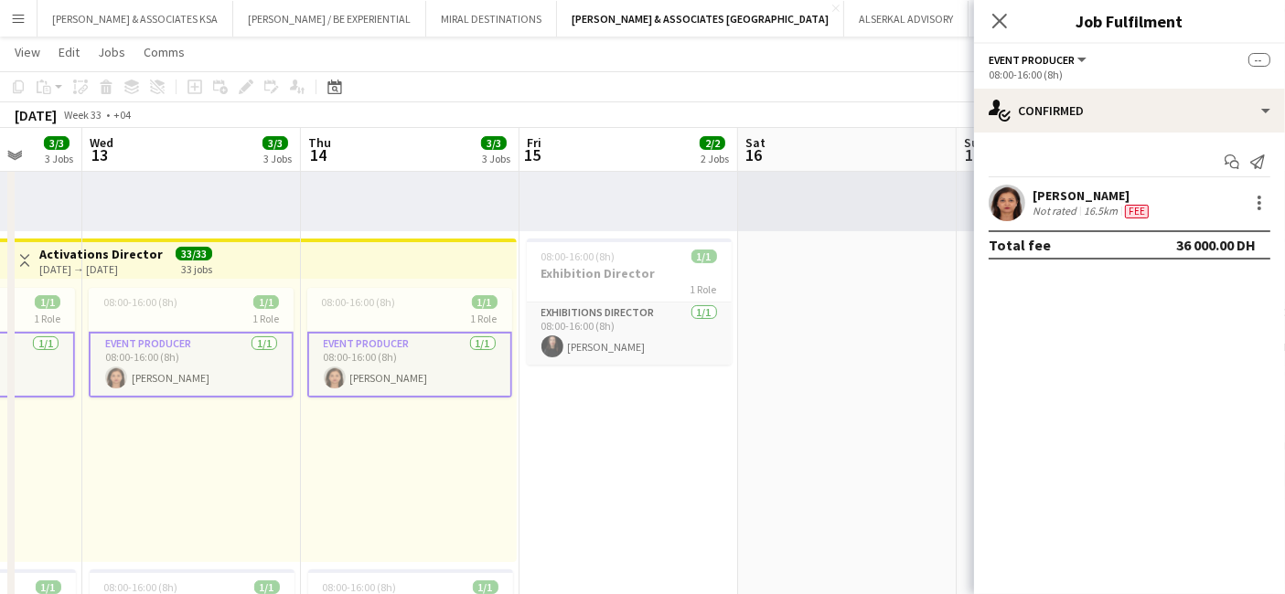
click at [368, 338] on app-card-role "Event Producer 1/1 08:00-16:00 (8h) Sangeeta Mirchandani" at bounding box center [409, 365] width 205 height 66
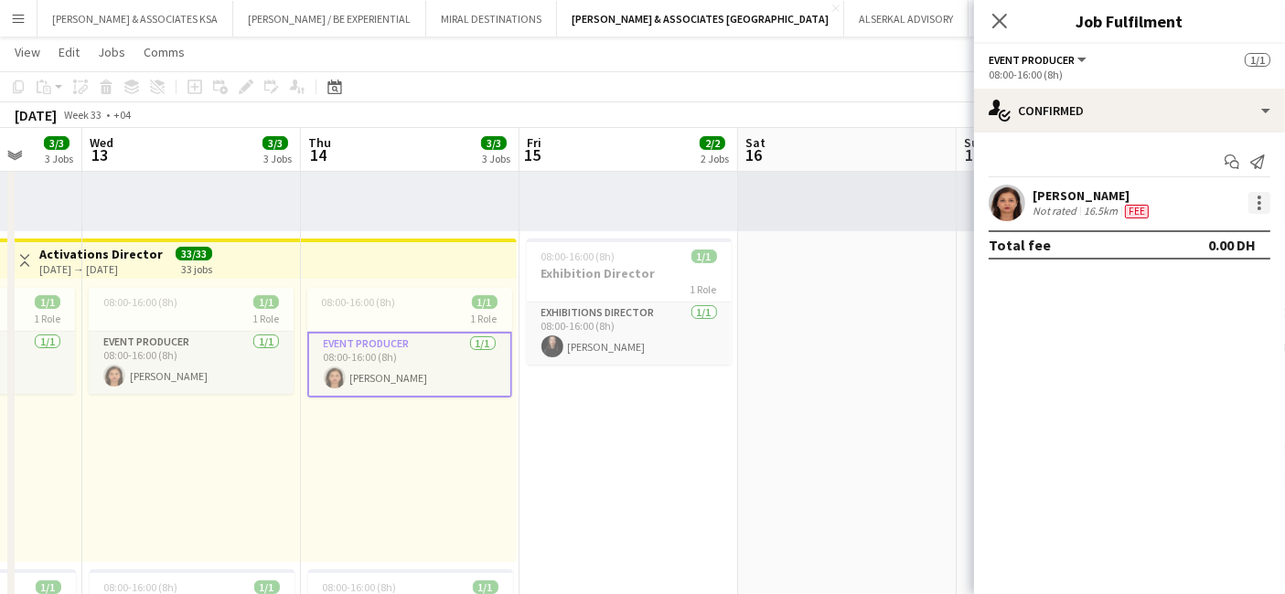
click at [1256, 206] on div at bounding box center [1259, 203] width 22 height 22
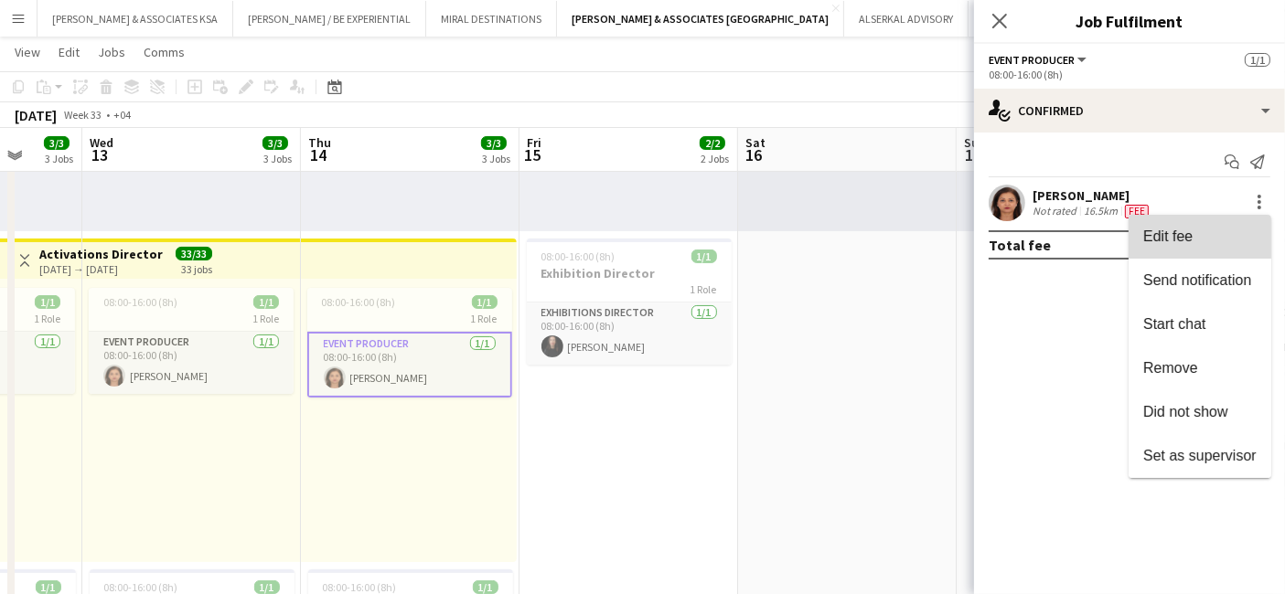
click at [1171, 235] on span "Edit fee" at bounding box center [1167, 237] width 49 height 16
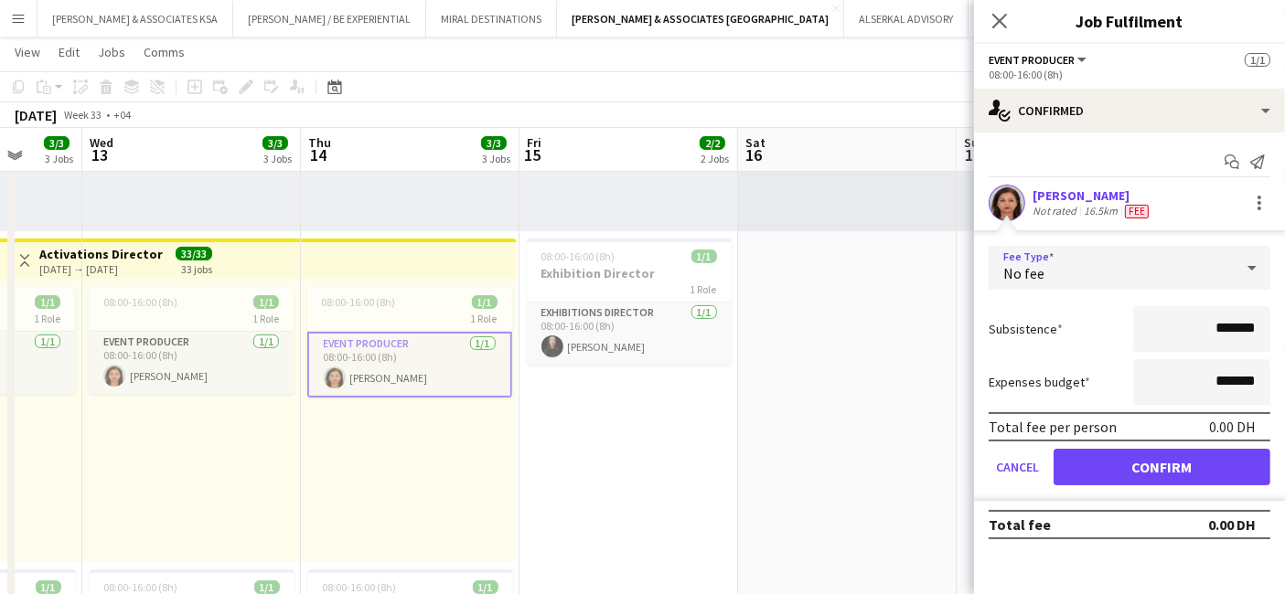
click at [1152, 260] on div "No fee" at bounding box center [1111, 268] width 245 height 44
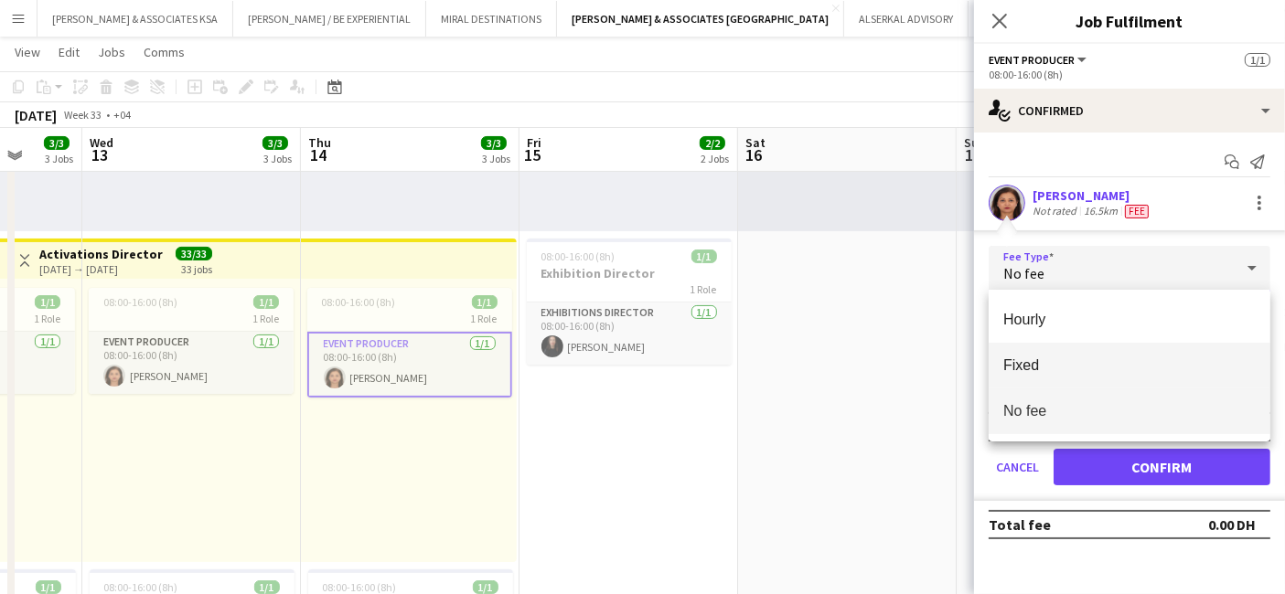
click at [1075, 365] on span "Fixed" at bounding box center [1129, 365] width 252 height 17
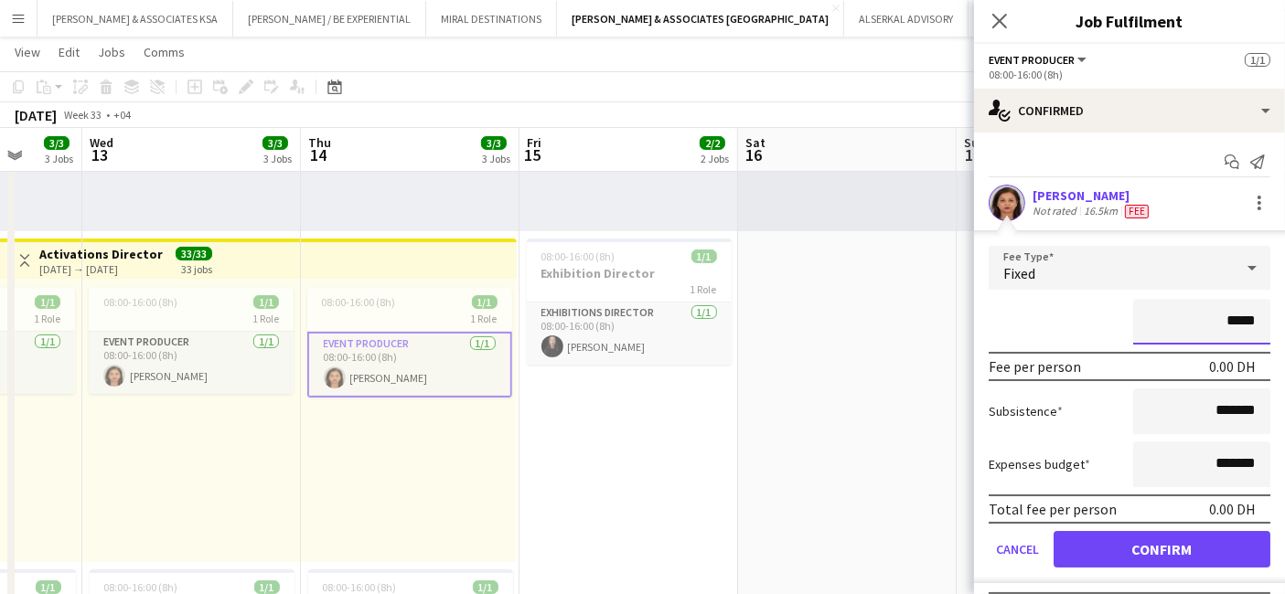
type input "****"
type input "*********"
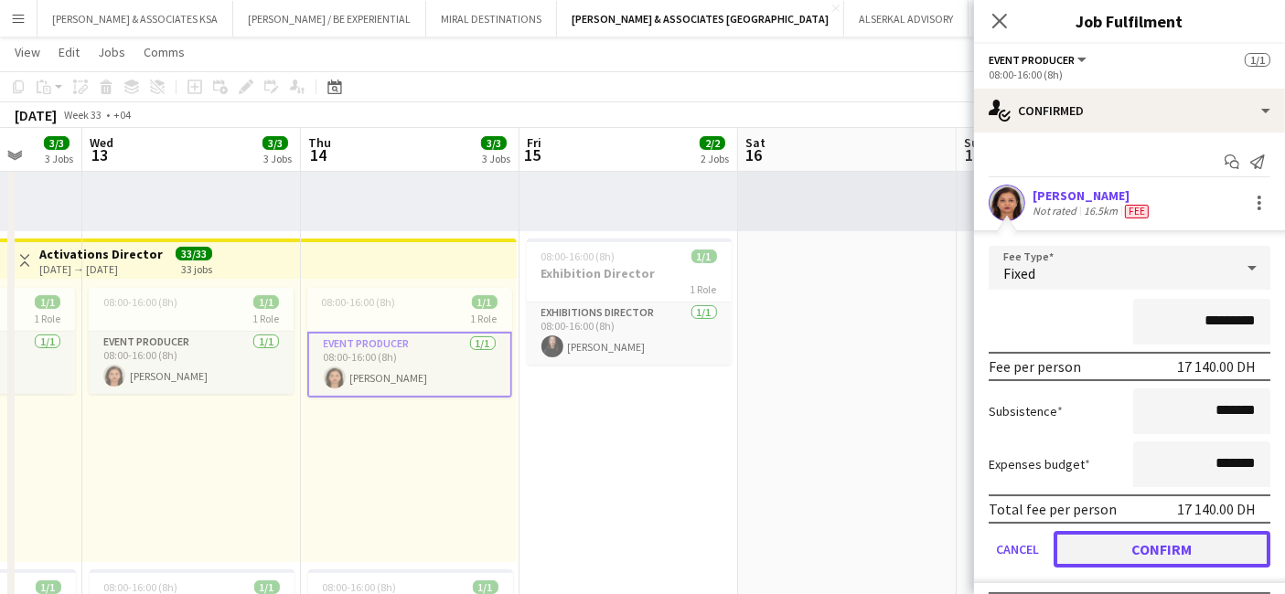
click at [1137, 541] on button "Confirm" at bounding box center [1162, 549] width 217 height 37
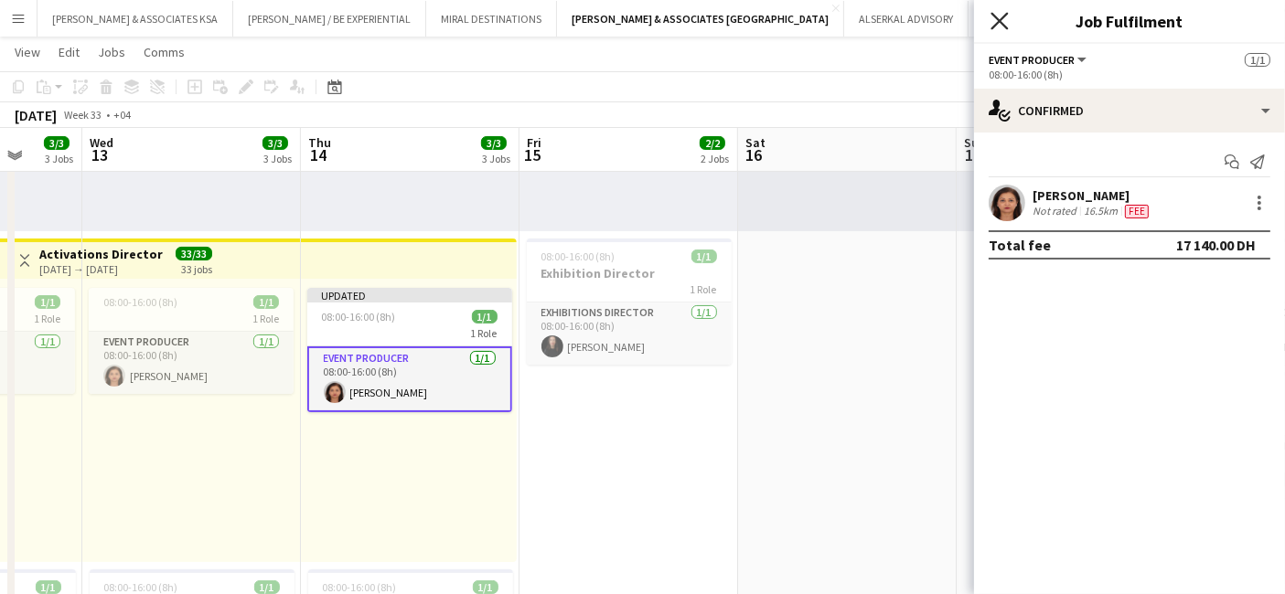
click at [998, 16] on icon "Close pop-in" at bounding box center [998, 20] width 17 height 17
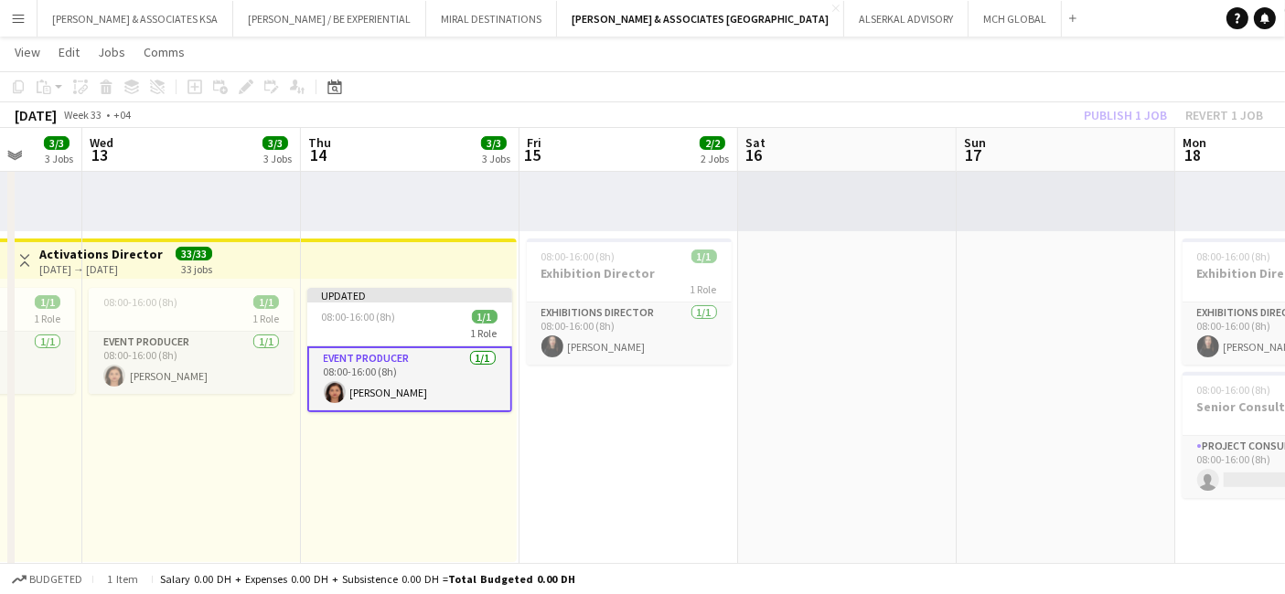
click at [1115, 108] on div "Publish 1 job Revert 1 job" at bounding box center [1173, 115] width 223 height 24
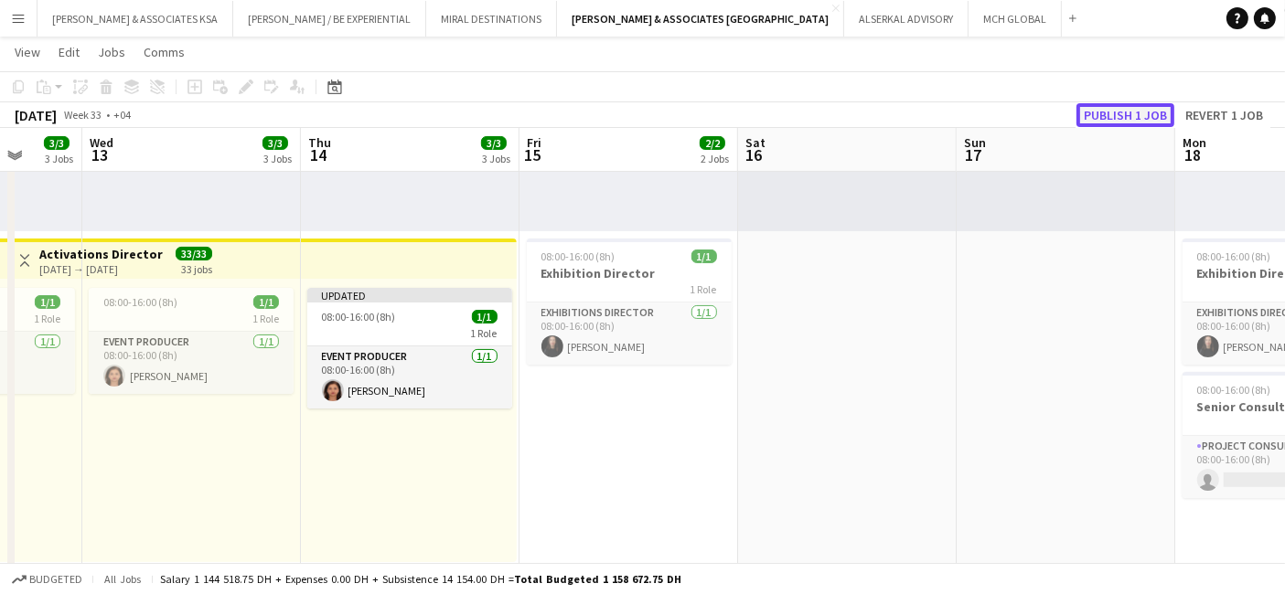
click at [1115, 113] on button "Publish 1 job" at bounding box center [1125, 115] width 98 height 24
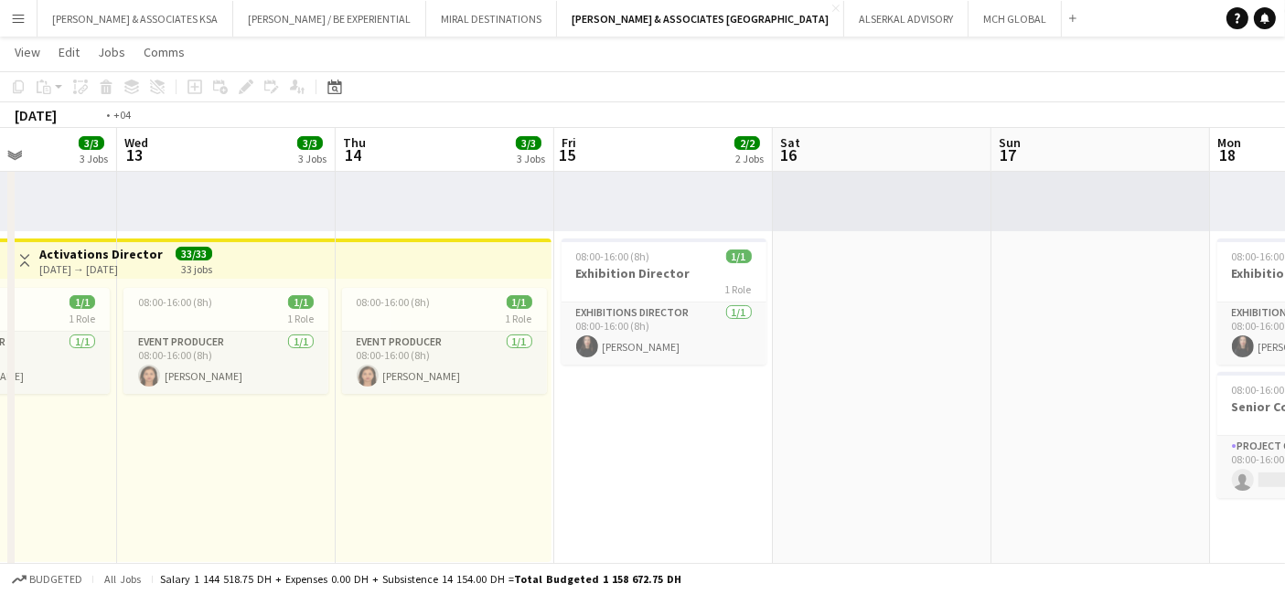
drag, startPoint x: 348, startPoint y: 427, endPoint x: 1257, endPoint y: 461, distance: 909.7
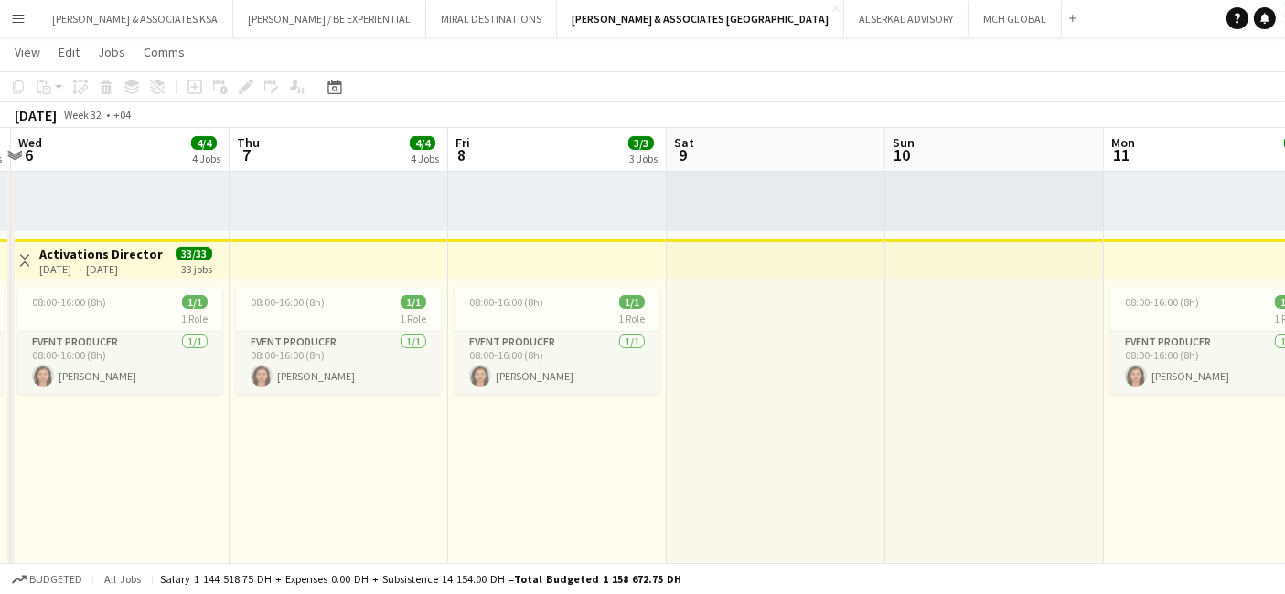
drag, startPoint x: 577, startPoint y: 440, endPoint x: 1110, endPoint y: 458, distance: 533.5
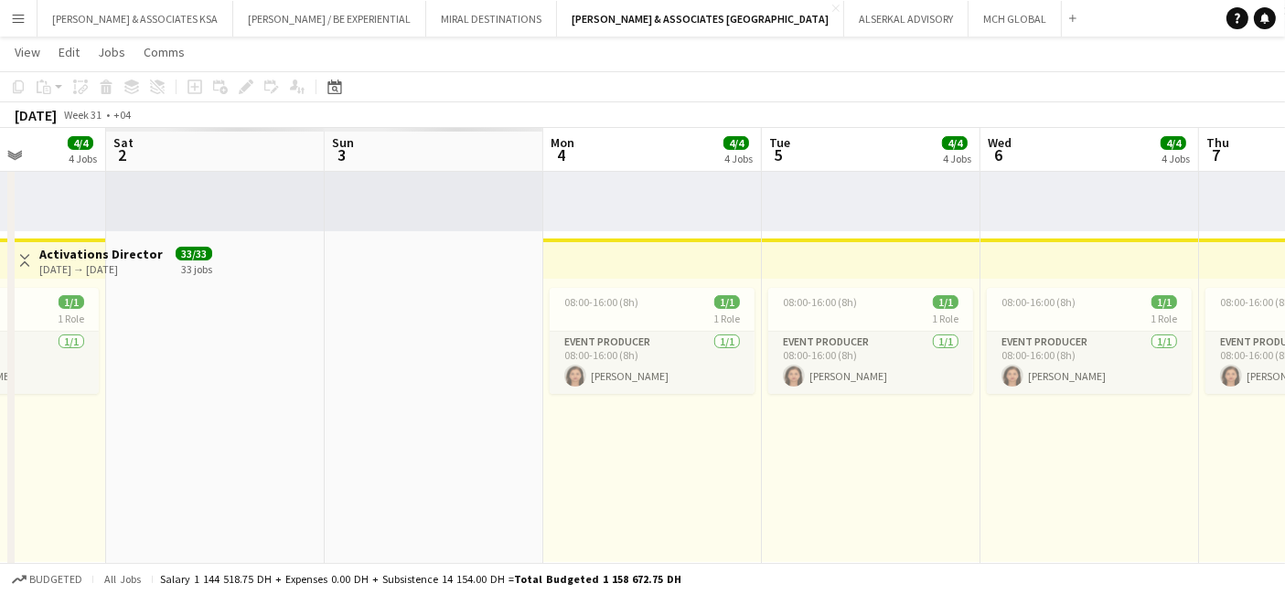
drag, startPoint x: 238, startPoint y: 391, endPoint x: 398, endPoint y: 401, distance: 160.4
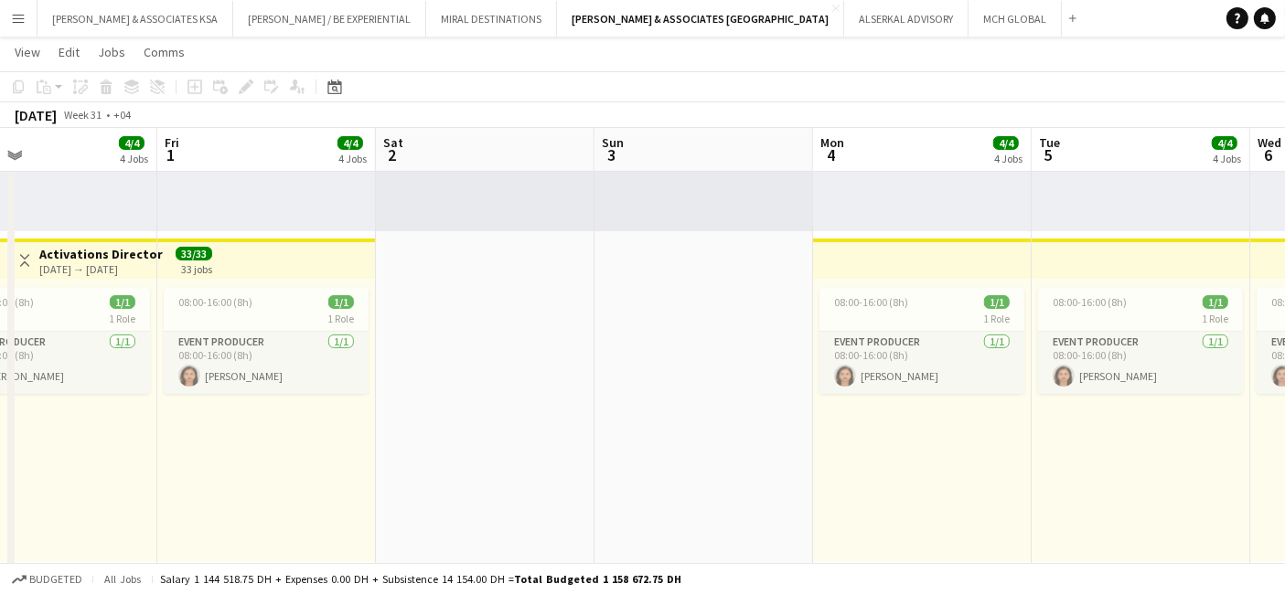
scroll to position [0, 723]
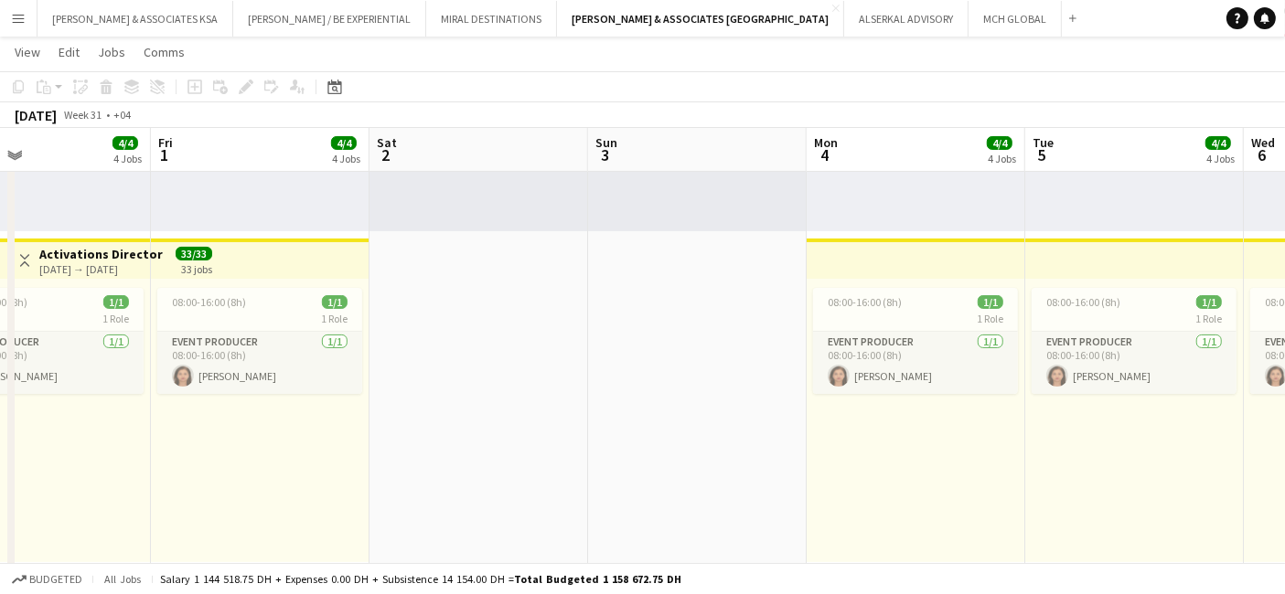
drag, startPoint x: 180, startPoint y: 404, endPoint x: 317, endPoint y: 395, distance: 137.5
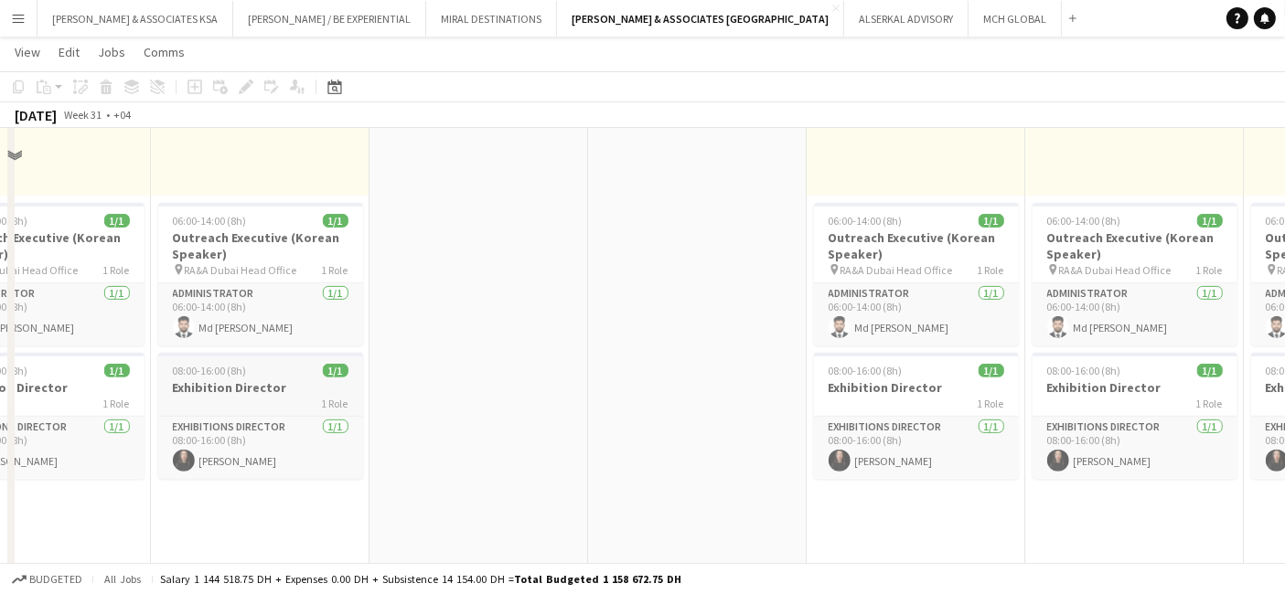
scroll to position [711, 0]
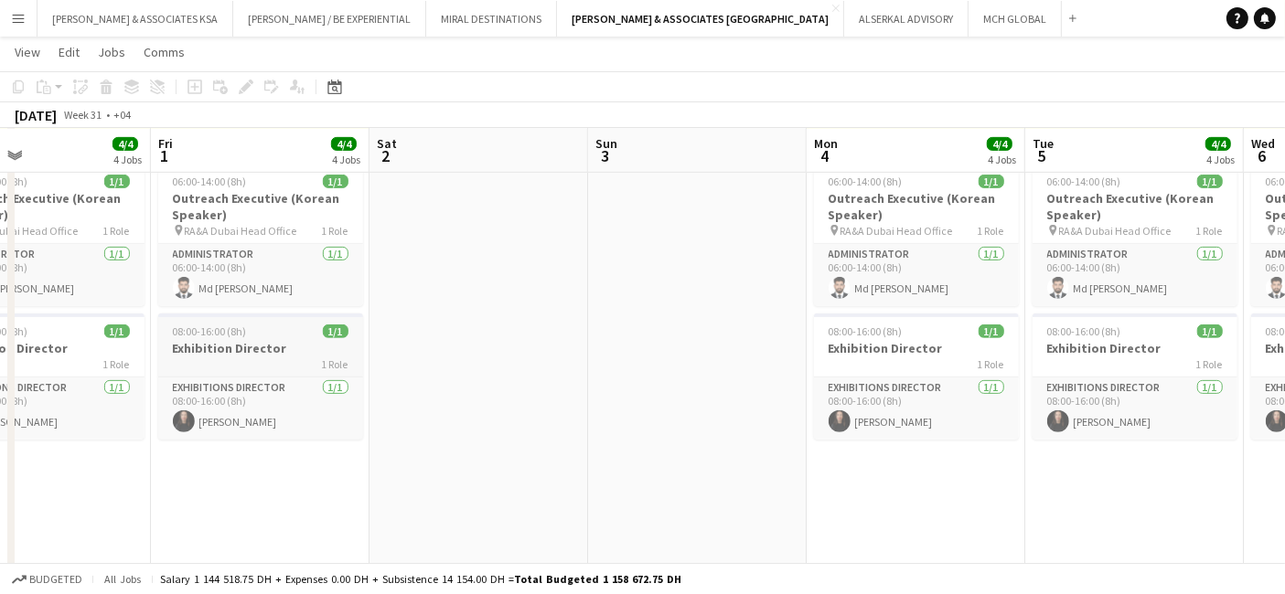
click at [221, 350] on h3 "Exhibition Director" at bounding box center [260, 348] width 205 height 16
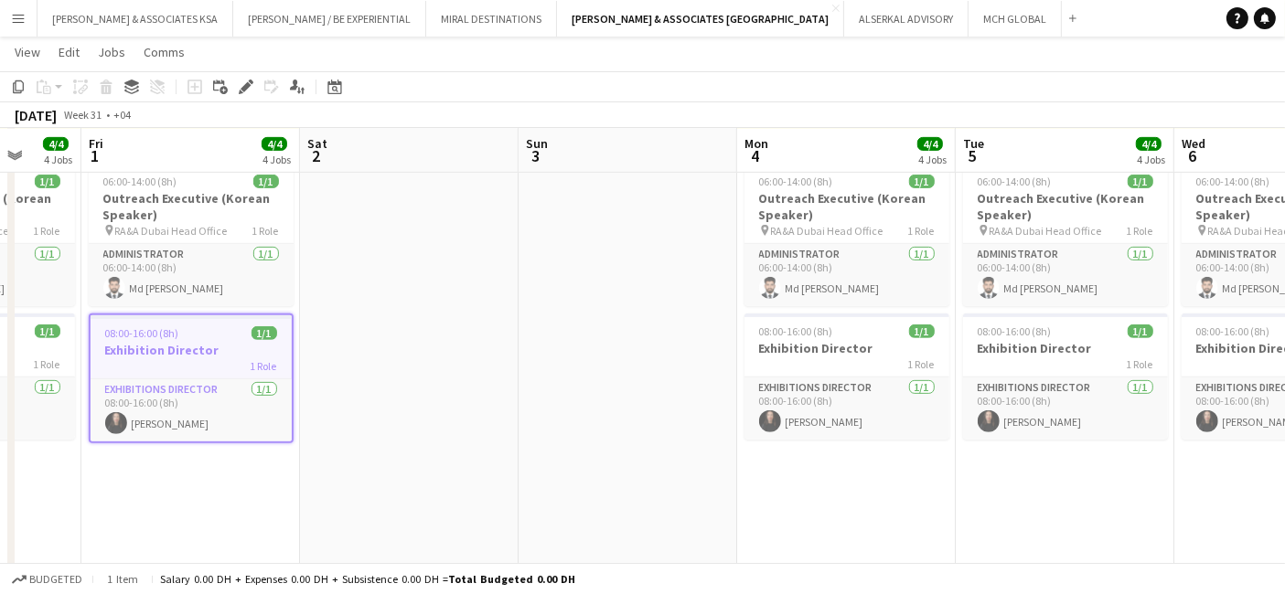
scroll to position [0, 611]
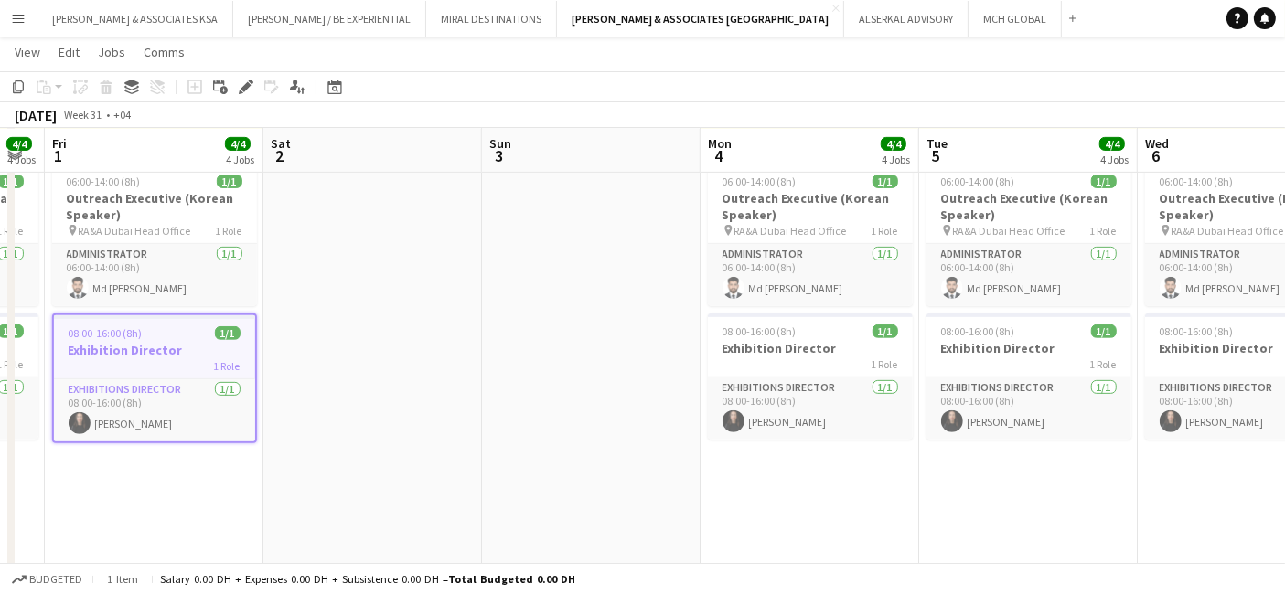
drag, startPoint x: 549, startPoint y: 395, endPoint x: 224, endPoint y: 383, distance: 324.9
click at [224, 383] on app-calendar-viewport "Tue 29 5/6 6 Jobs Wed 30 5/5 5 Jobs Thu 31 4/4 4 Jobs Fri 1 4/4 4 Jobs Sat 2 Su…" at bounding box center [642, 554] width 1285 height 2386
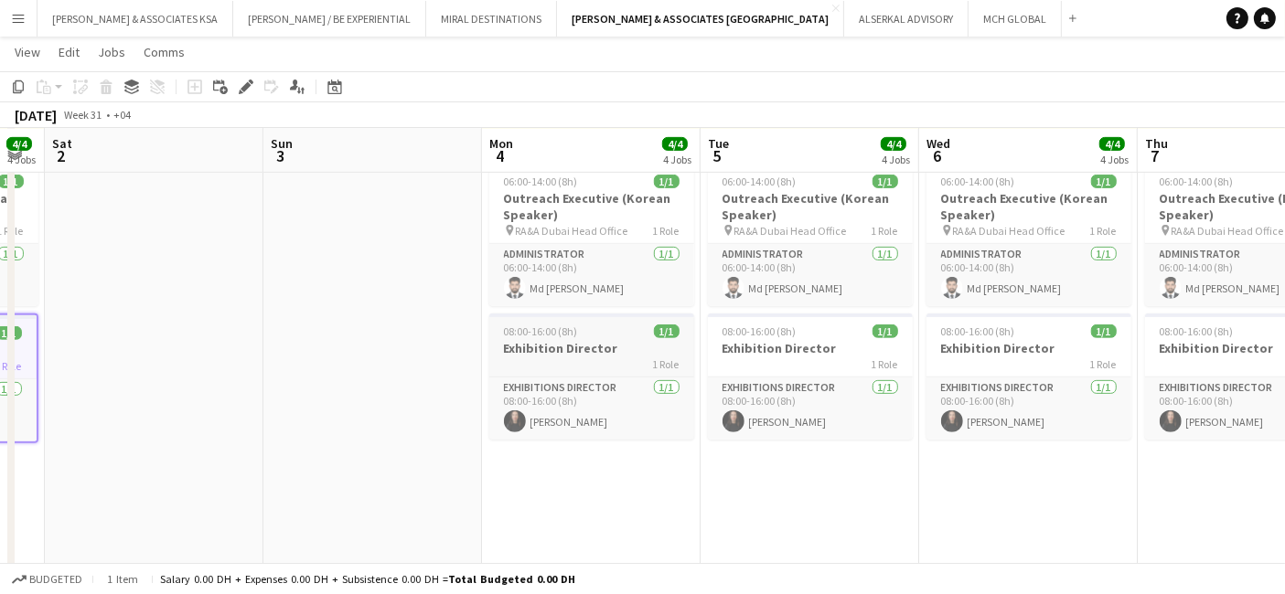
click at [559, 348] on h3 "Exhibition Director" at bounding box center [591, 348] width 205 height 16
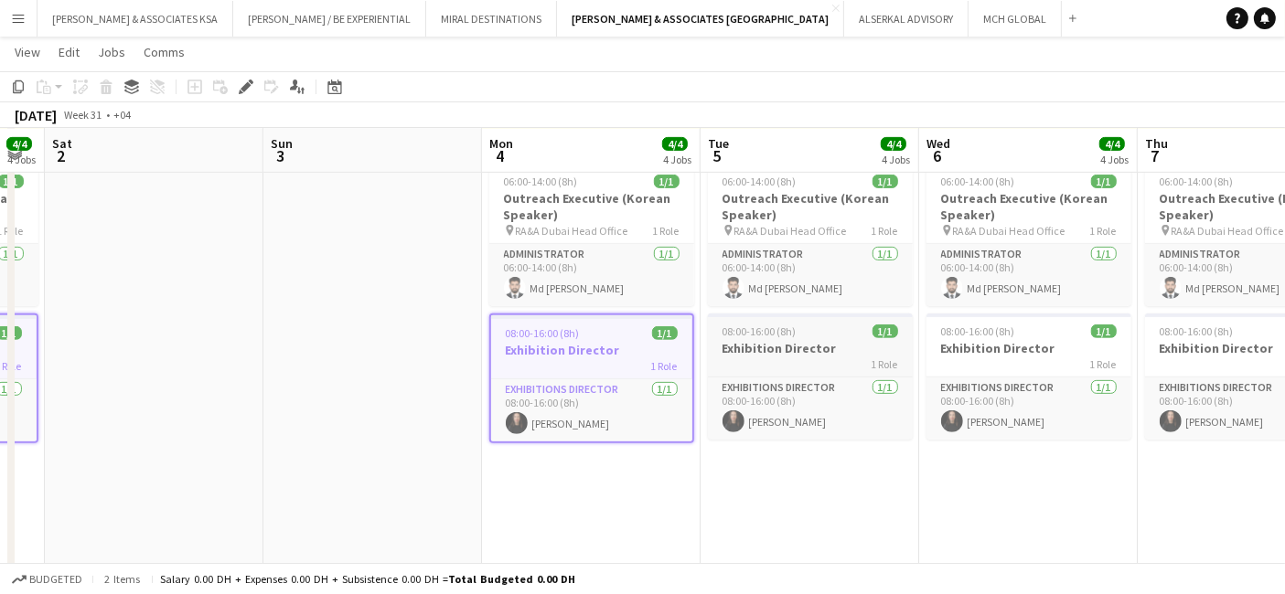
click at [813, 351] on h3 "Exhibition Director" at bounding box center [810, 348] width 205 height 16
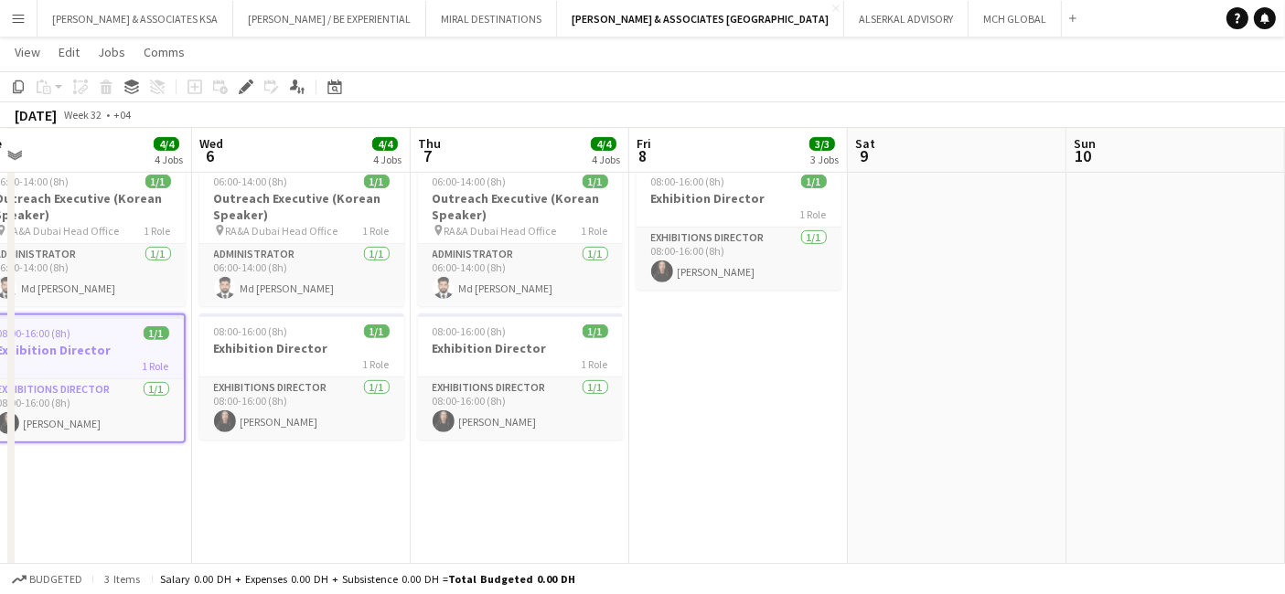
drag, startPoint x: 992, startPoint y: 503, endPoint x: 305, endPoint y: 444, distance: 690.3
click at [305, 444] on app-calendar-viewport "Sat 2 Sun 3 Mon 4 4/4 4 Jobs Tue 5 4/4 4 Jobs Wed 6 4/4 4 Jobs Thu 7 4/4 4 Jobs…" at bounding box center [642, 554] width 1285 height 2386
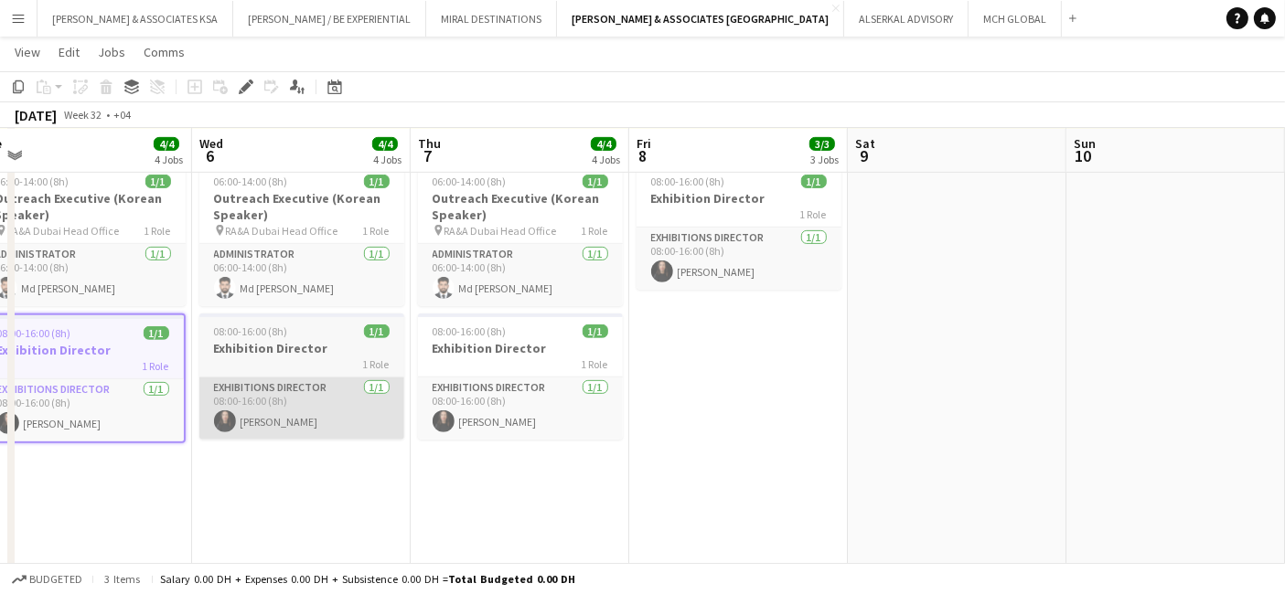
scroll to position [0, 697]
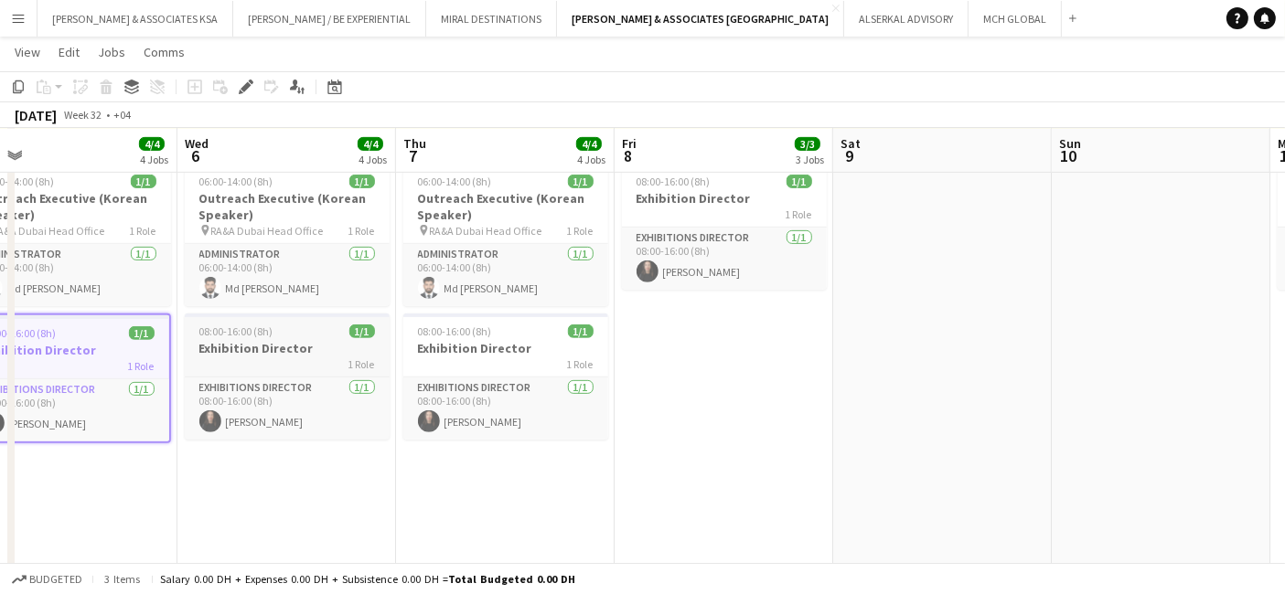
click at [300, 347] on h3 "Exhibition Director" at bounding box center [287, 348] width 205 height 16
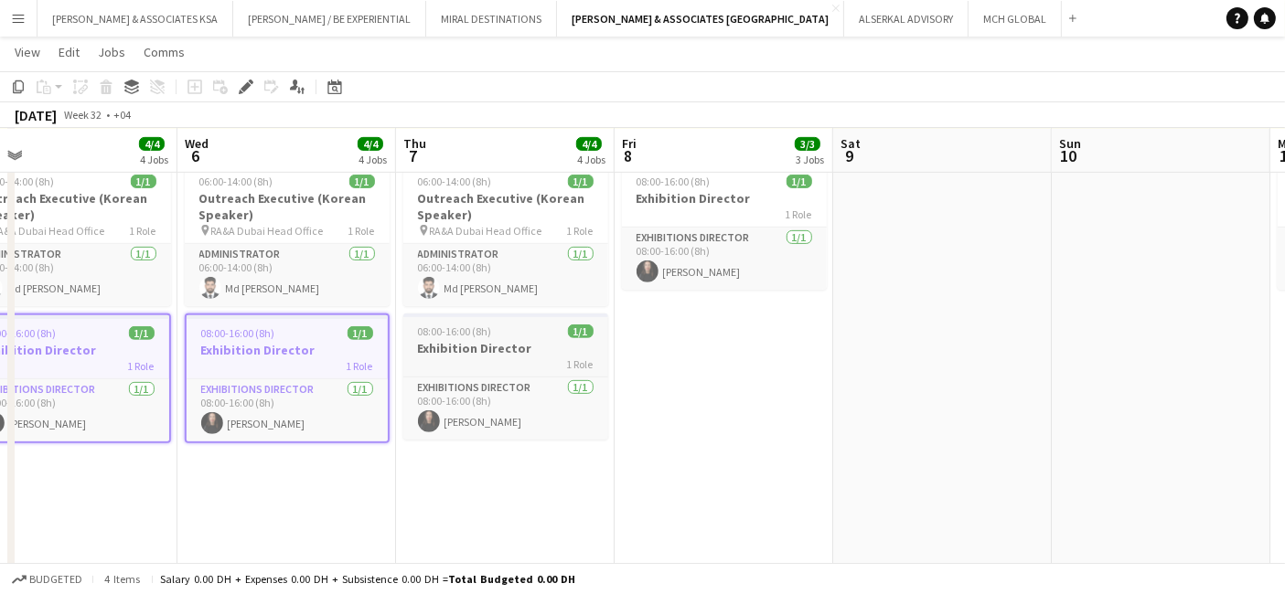
click at [521, 351] on h3 "Exhibition Director" at bounding box center [505, 348] width 205 height 16
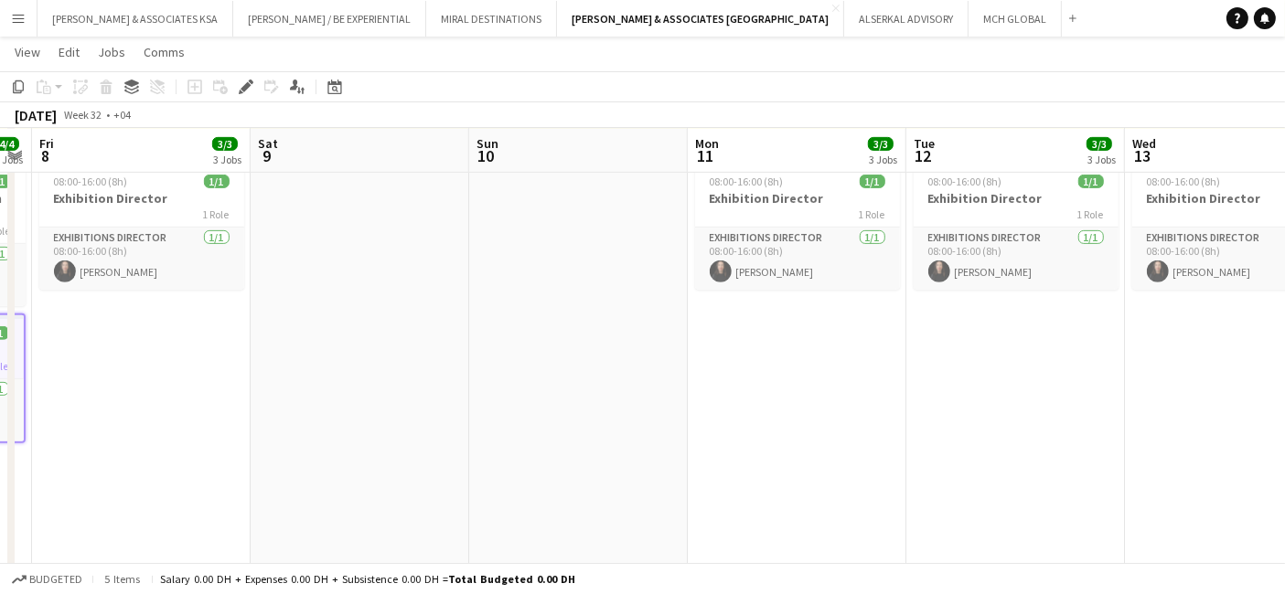
drag, startPoint x: 922, startPoint y: 416, endPoint x: 122, endPoint y: 391, distance: 800.7
click at [122, 391] on app-calendar-viewport "Tue 5 4/4 4 Jobs Wed 6 4/4 4 Jobs Thu 7 4/4 4 Jobs Fri 8 3/3 3 Jobs Sat 9 Sun 1…" at bounding box center [642, 554] width 1285 height 2386
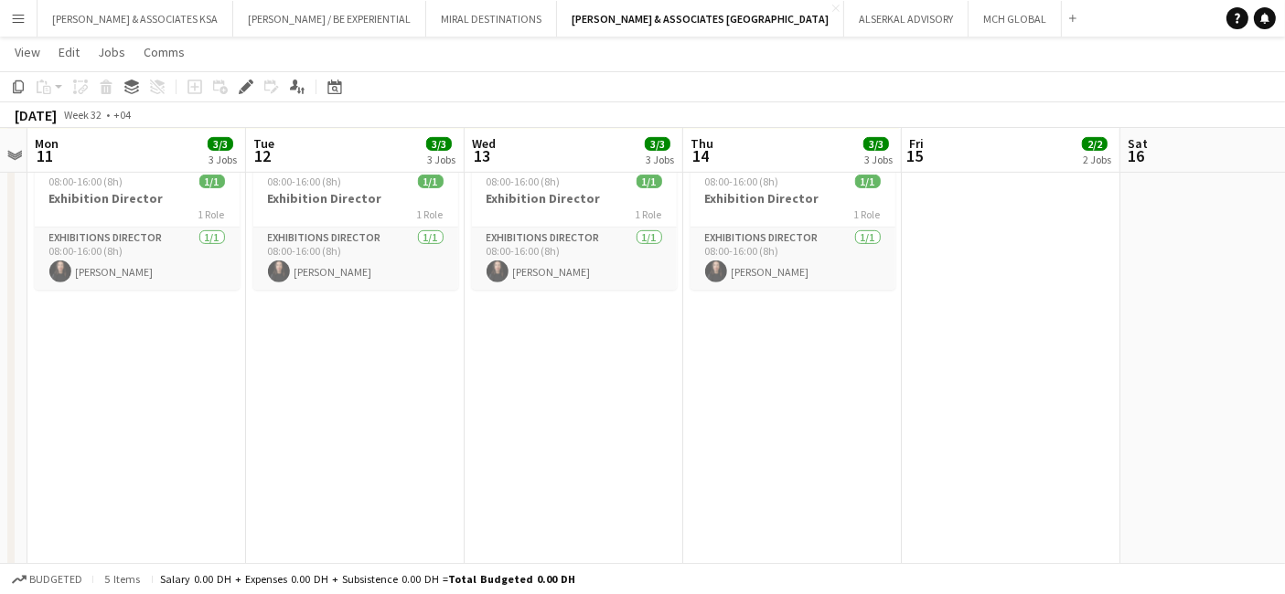
scroll to position [0, 629]
drag, startPoint x: 658, startPoint y: 389, endPoint x: 215, endPoint y: 391, distance: 442.7
click at [215, 391] on app-calendar-viewport "Fri 8 3/3 3 Jobs Sat 9 Sun 10 Mon 11 3/3 3 Jobs Tue 12 3/3 3 Jobs Wed 13 3/3 3 …" at bounding box center [642, 554] width 1285 height 2386
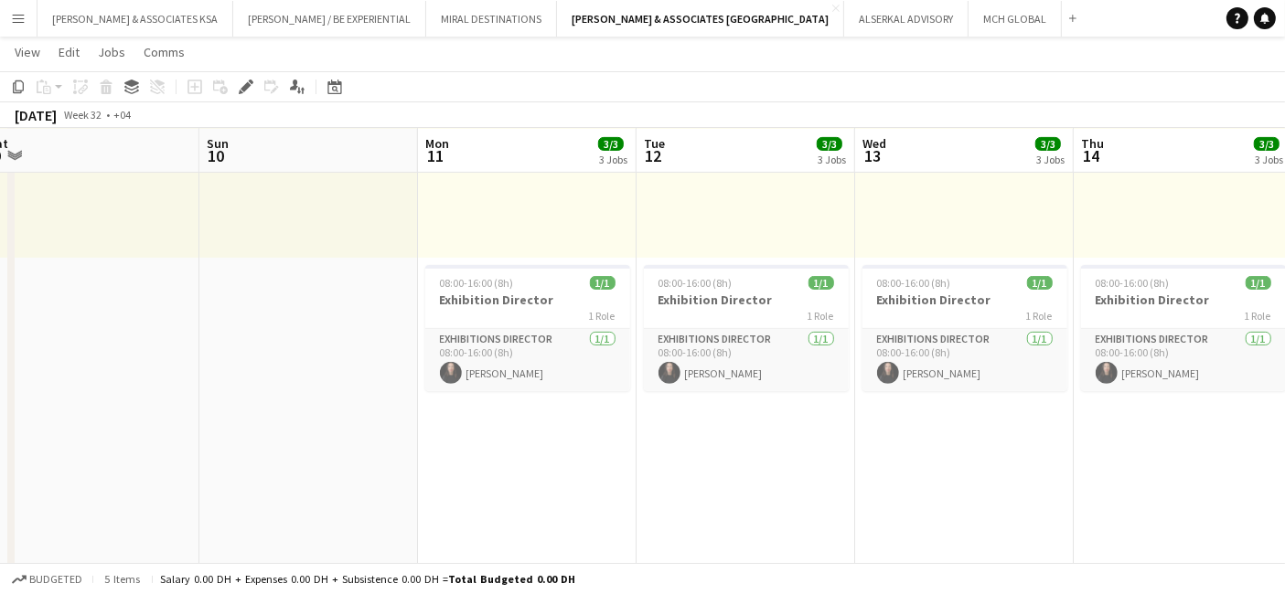
scroll to position [0, 563]
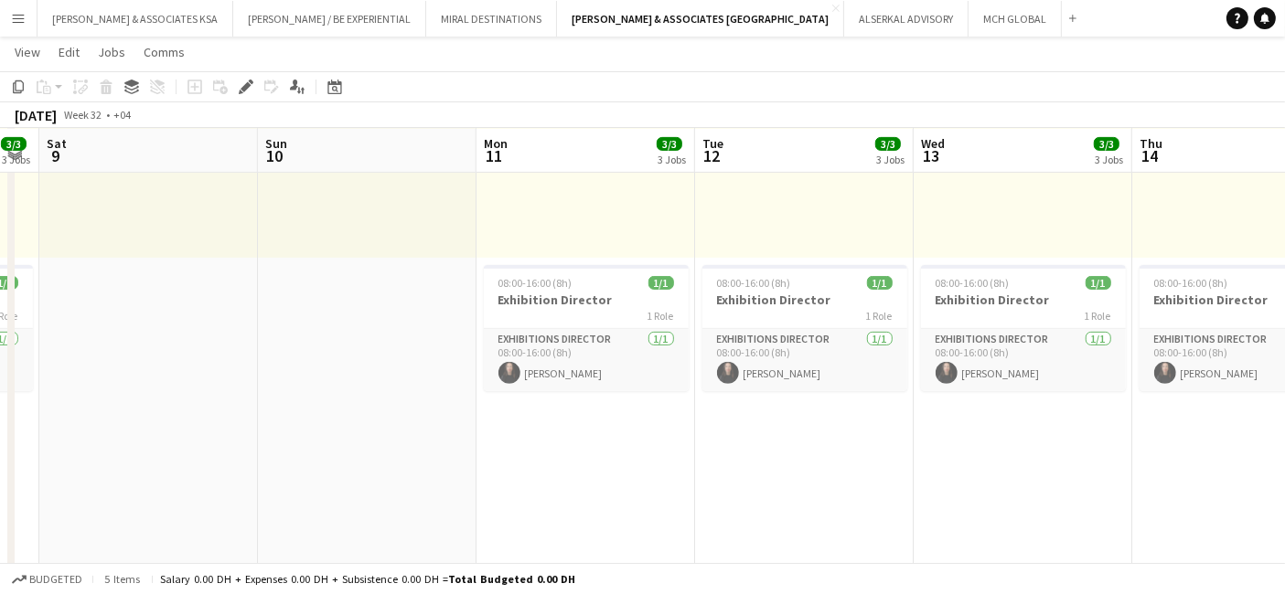
drag, startPoint x: 165, startPoint y: 450, endPoint x: 449, endPoint y: 451, distance: 284.4
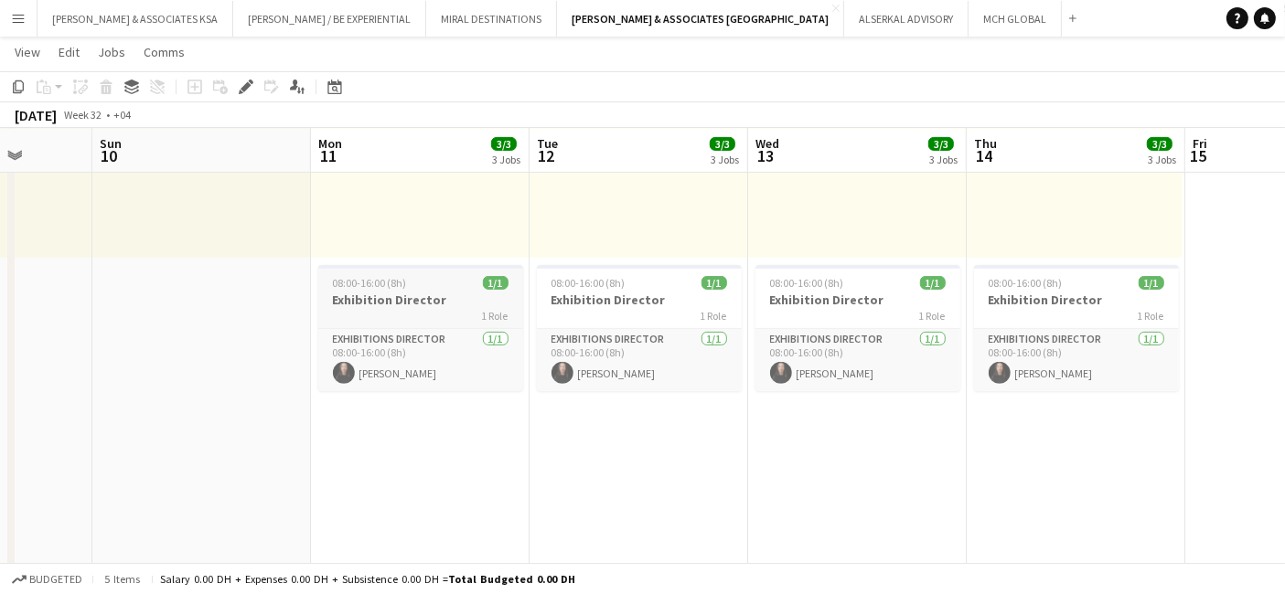
click at [422, 288] on div "08:00-16:00 (8h) 1/1" at bounding box center [420, 283] width 205 height 14
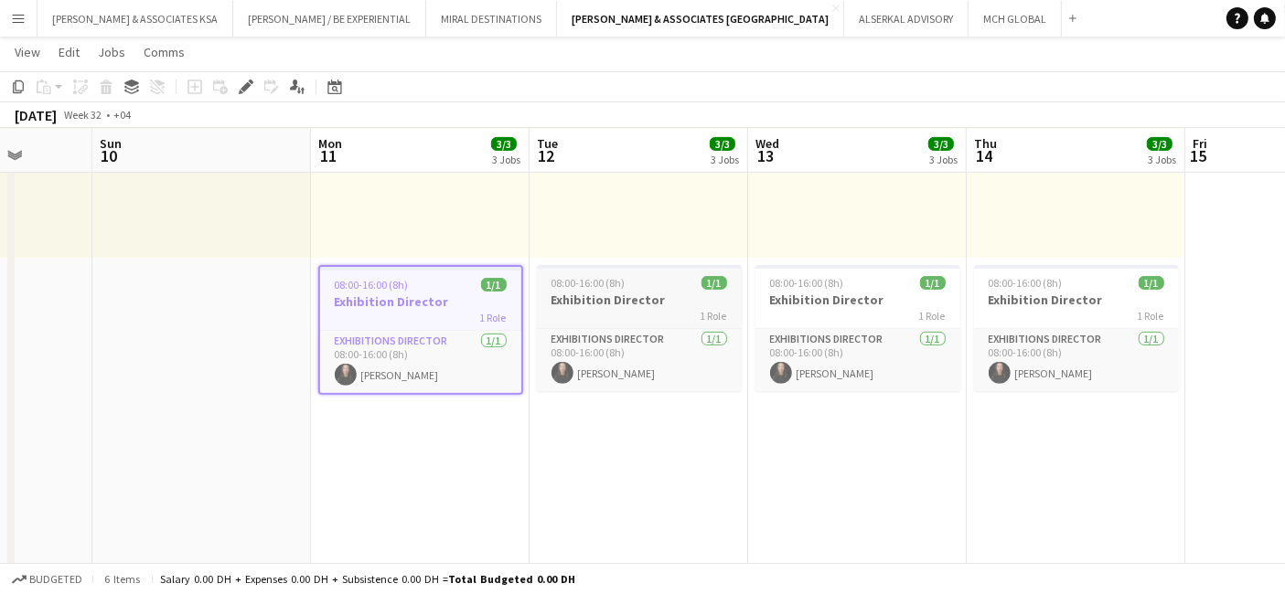
click at [609, 288] on span "08:00-16:00 (8h)" at bounding box center [588, 283] width 74 height 14
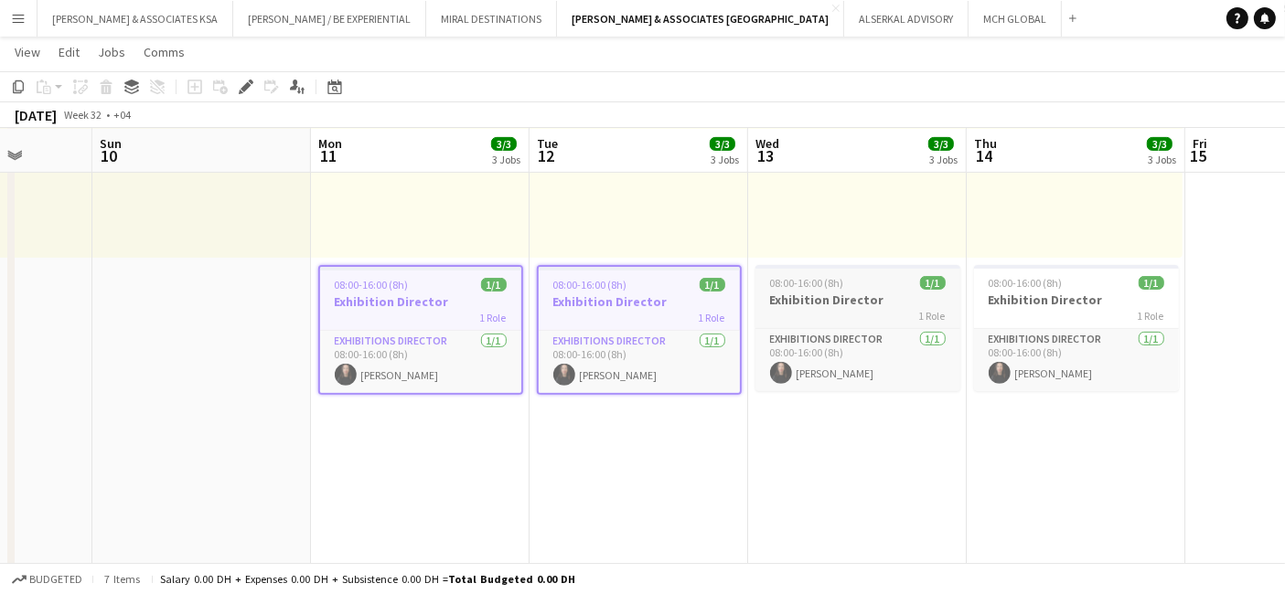
click at [870, 293] on h3 "Exhibition Director" at bounding box center [857, 300] width 205 height 16
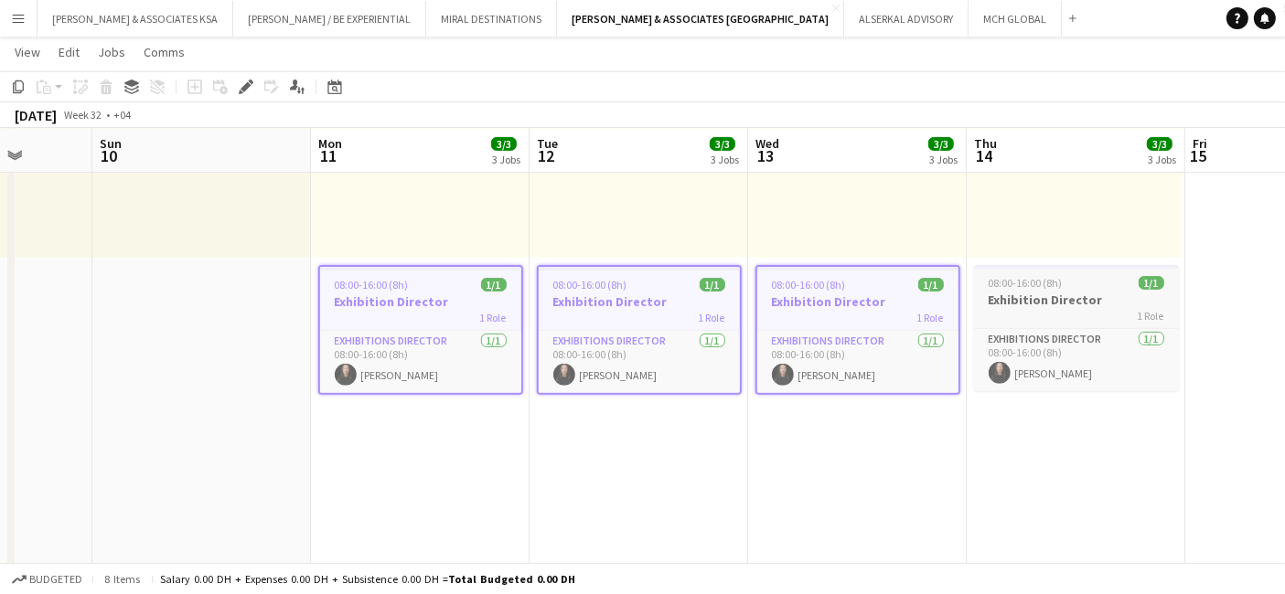
click at [1084, 301] on h3 "Exhibition Director" at bounding box center [1076, 300] width 205 height 16
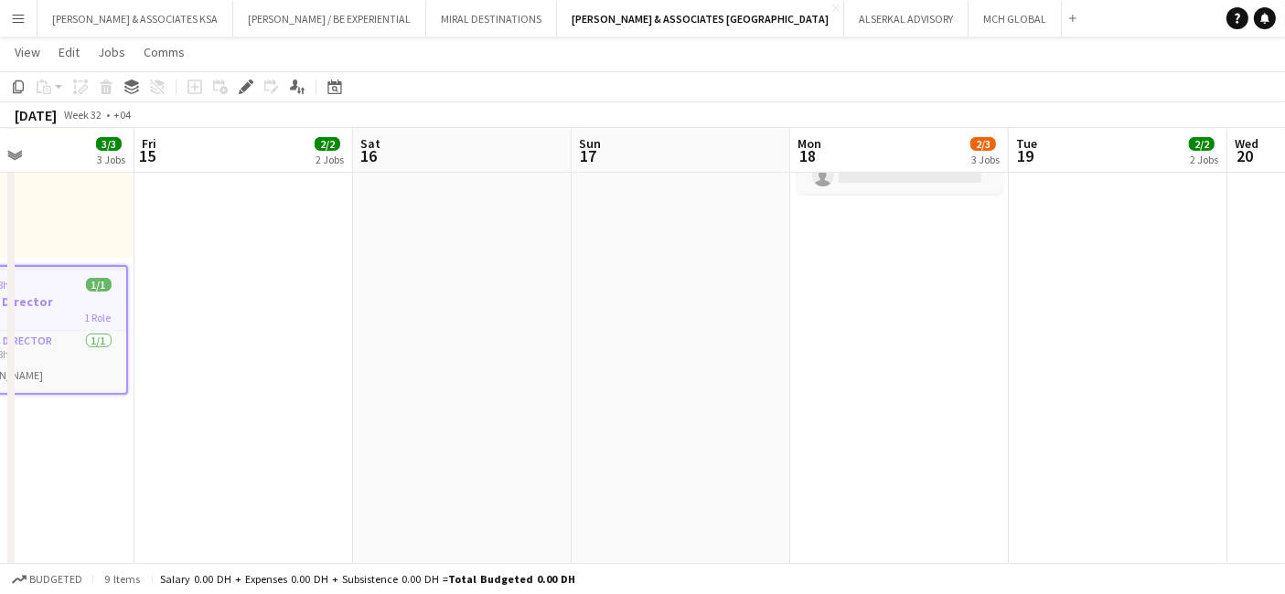
scroll to position [0, 552]
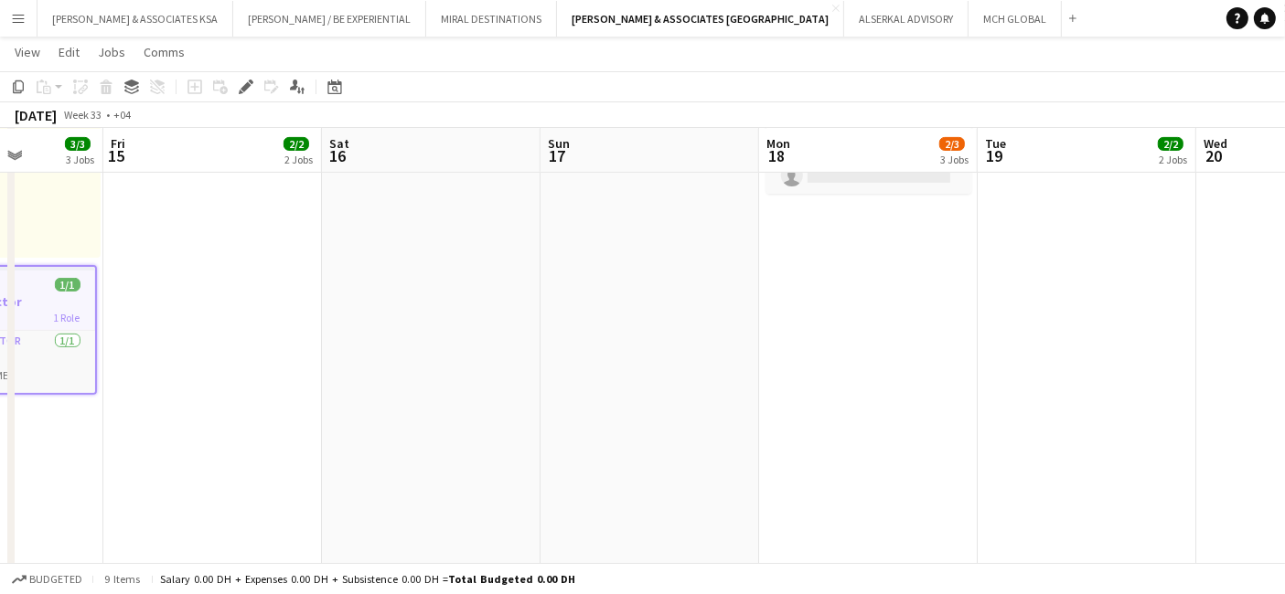
drag, startPoint x: 1082, startPoint y: 462, endPoint x: 0, endPoint y: 378, distance: 1085.2
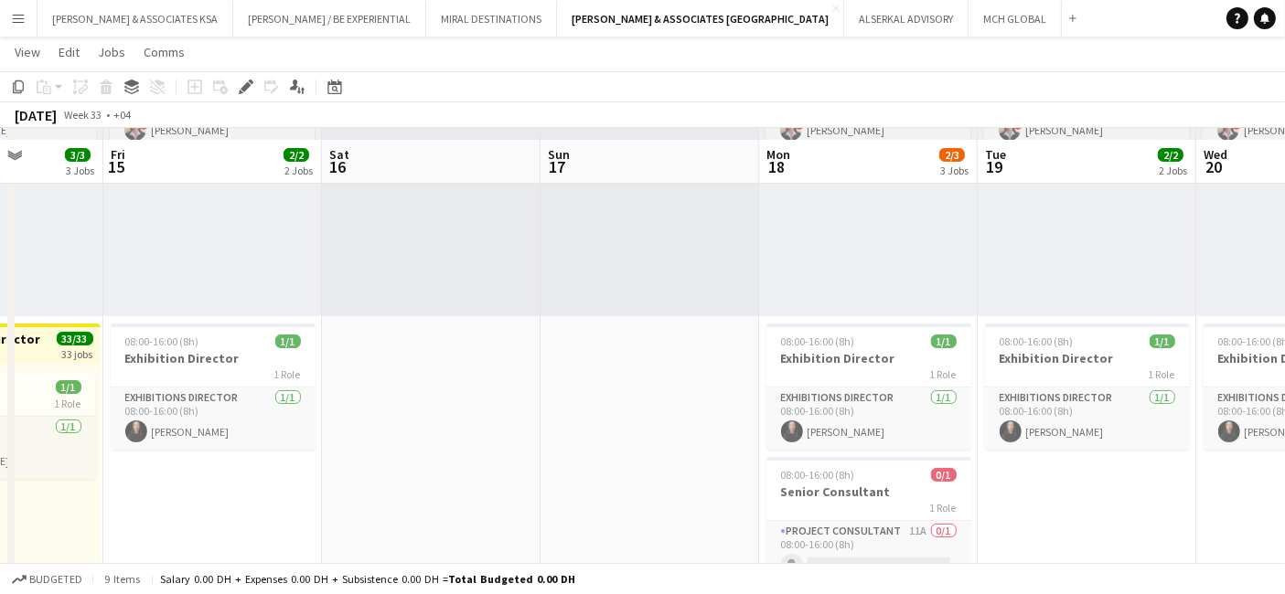
scroll to position [203, 0]
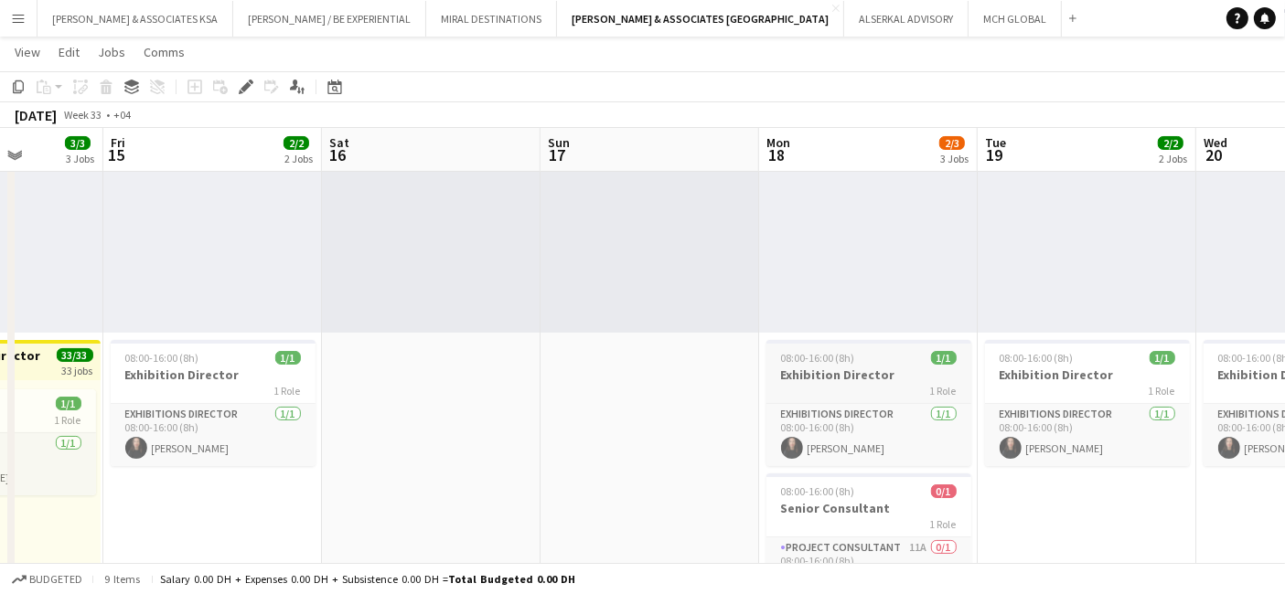
click at [836, 367] on h3 "Exhibition Director" at bounding box center [868, 375] width 205 height 16
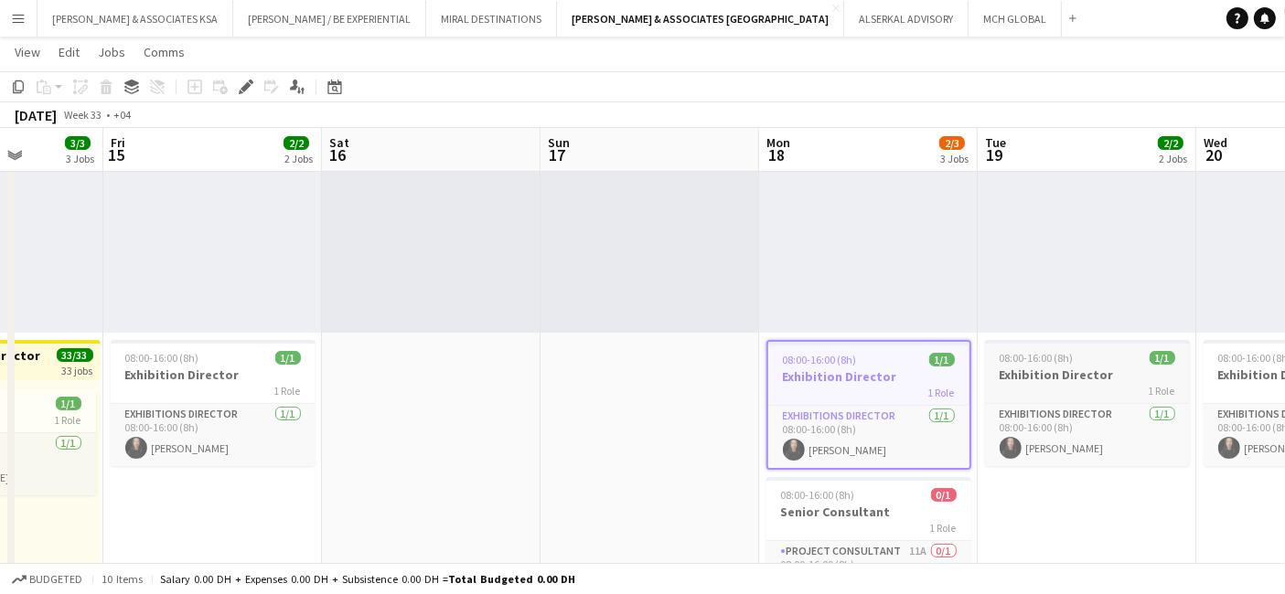
click at [1044, 369] on h3 "Exhibition Director" at bounding box center [1087, 375] width 205 height 16
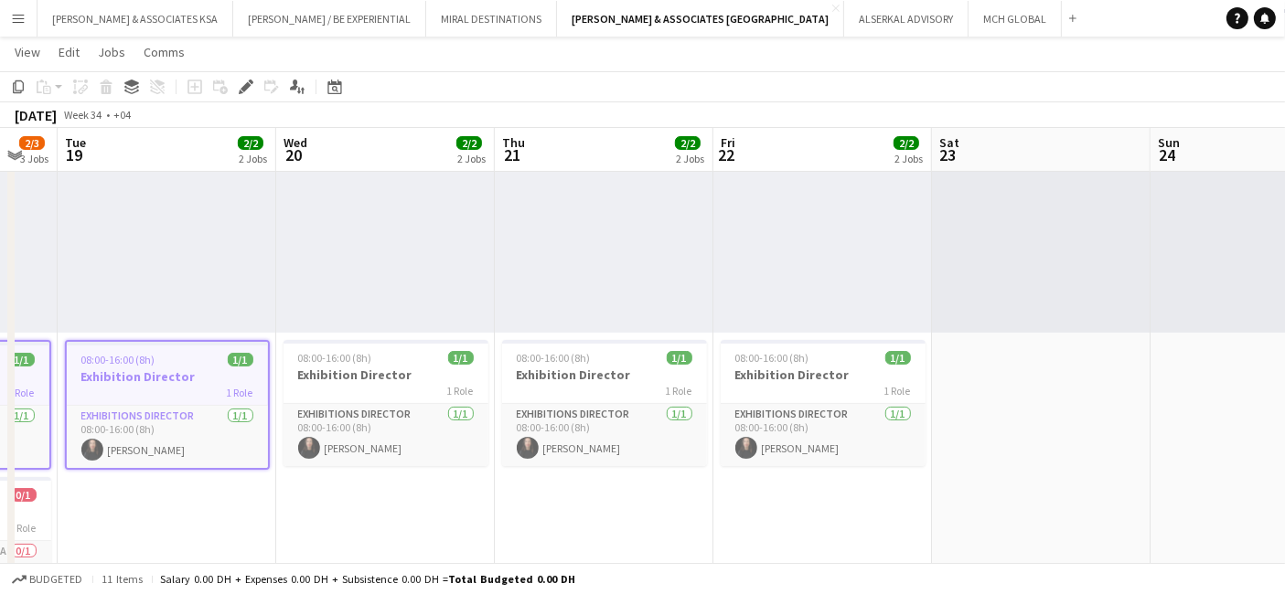
scroll to position [0, 695]
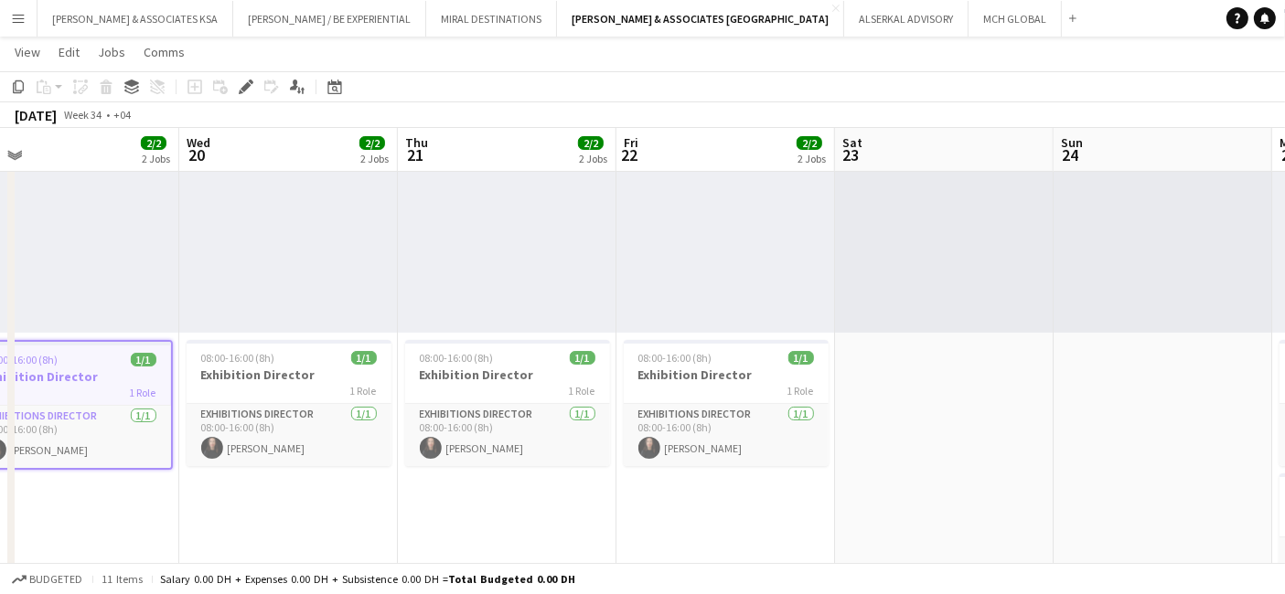
drag, startPoint x: 1088, startPoint y: 501, endPoint x: 78, endPoint y: 369, distance: 1019.1
click at [258, 353] on span "08:00-16:00 (8h)" at bounding box center [238, 358] width 74 height 14
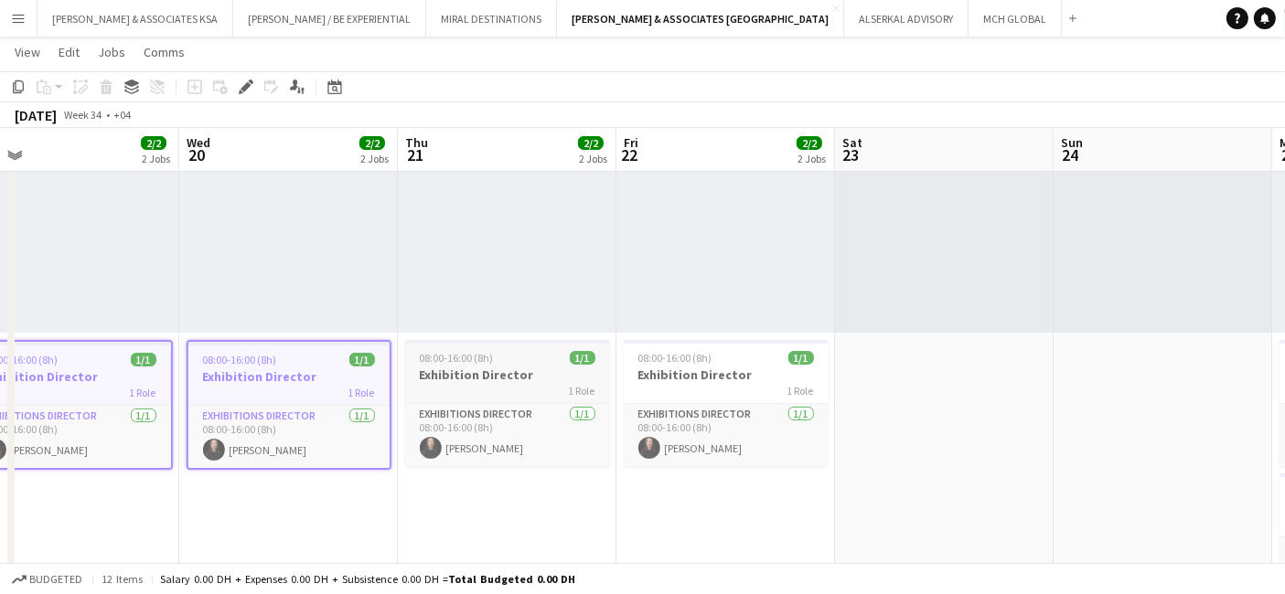
click at [519, 358] on div "08:00-16:00 (8h) 1/1" at bounding box center [507, 358] width 205 height 14
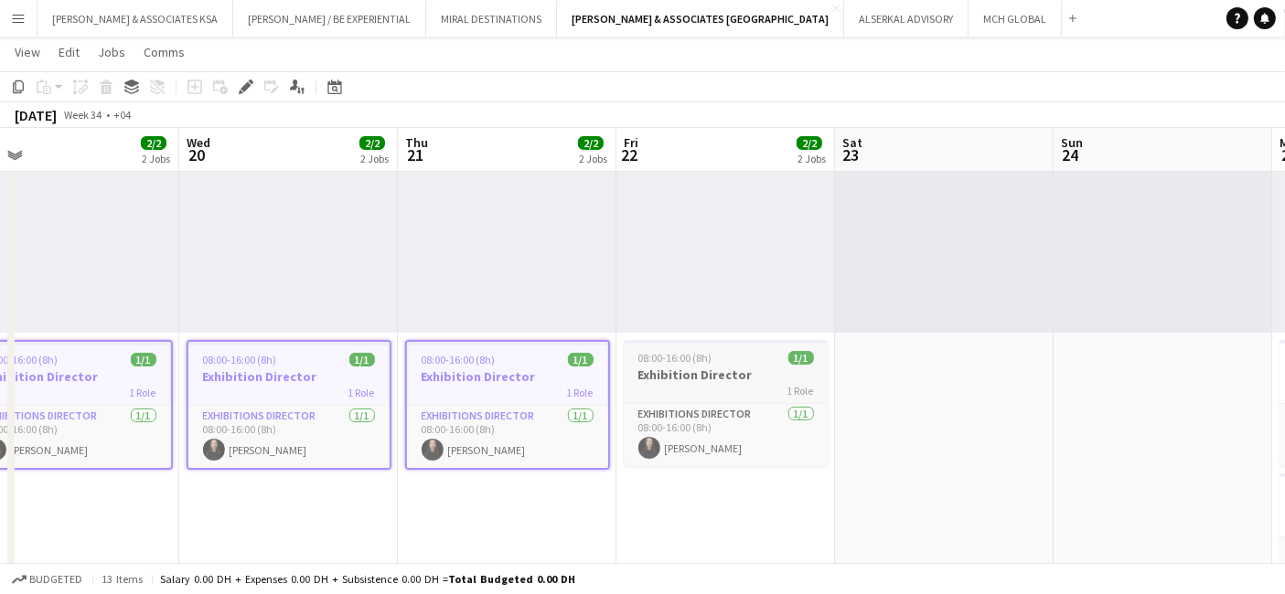
click at [698, 383] on div "1 Role" at bounding box center [726, 390] width 205 height 15
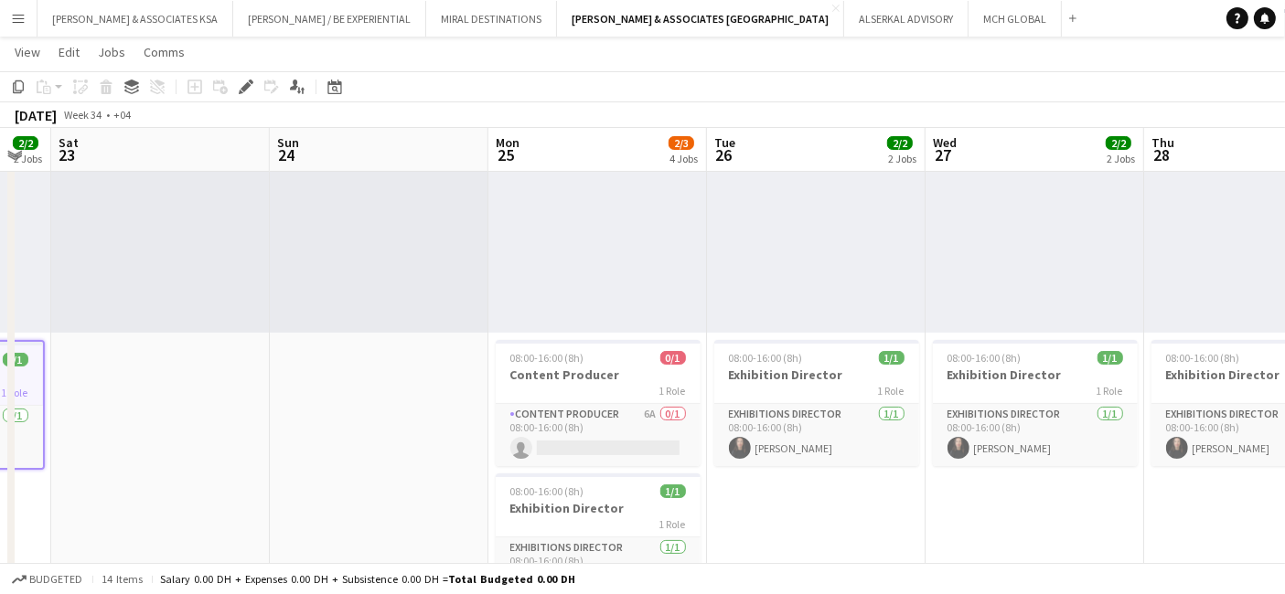
drag, startPoint x: 995, startPoint y: 428, endPoint x: 209, endPoint y: 358, distance: 789.7
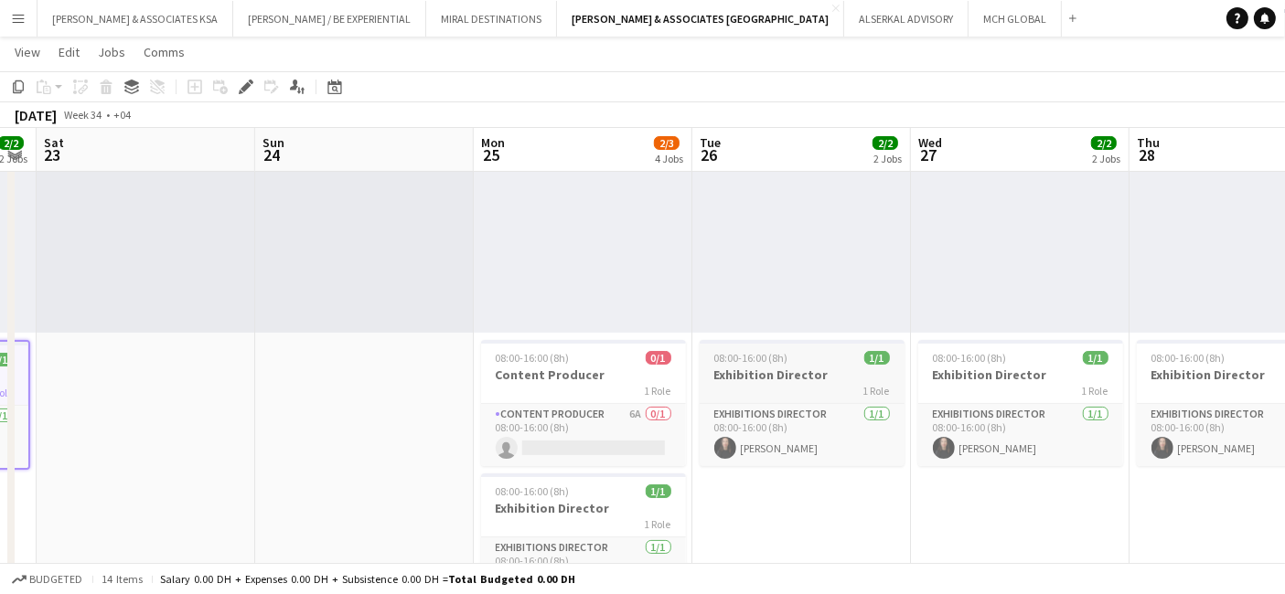
click at [781, 368] on h3 "Exhibition Director" at bounding box center [802, 375] width 205 height 16
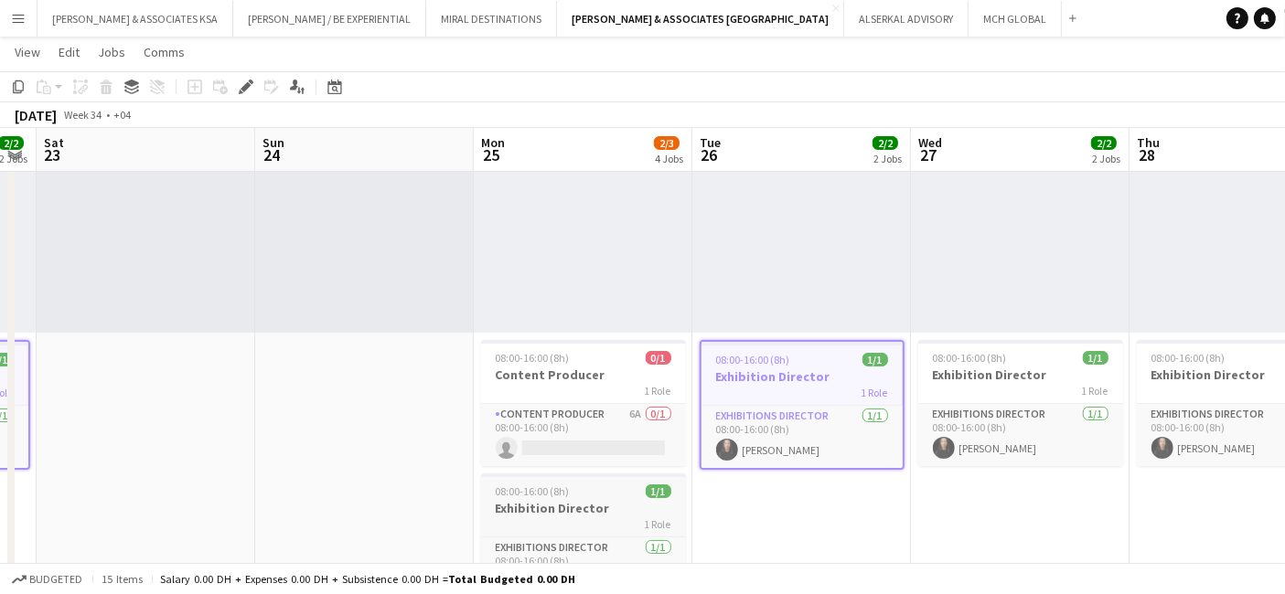
click at [600, 497] on div "08:00-16:00 (8h) 1/1" at bounding box center [583, 492] width 205 height 14
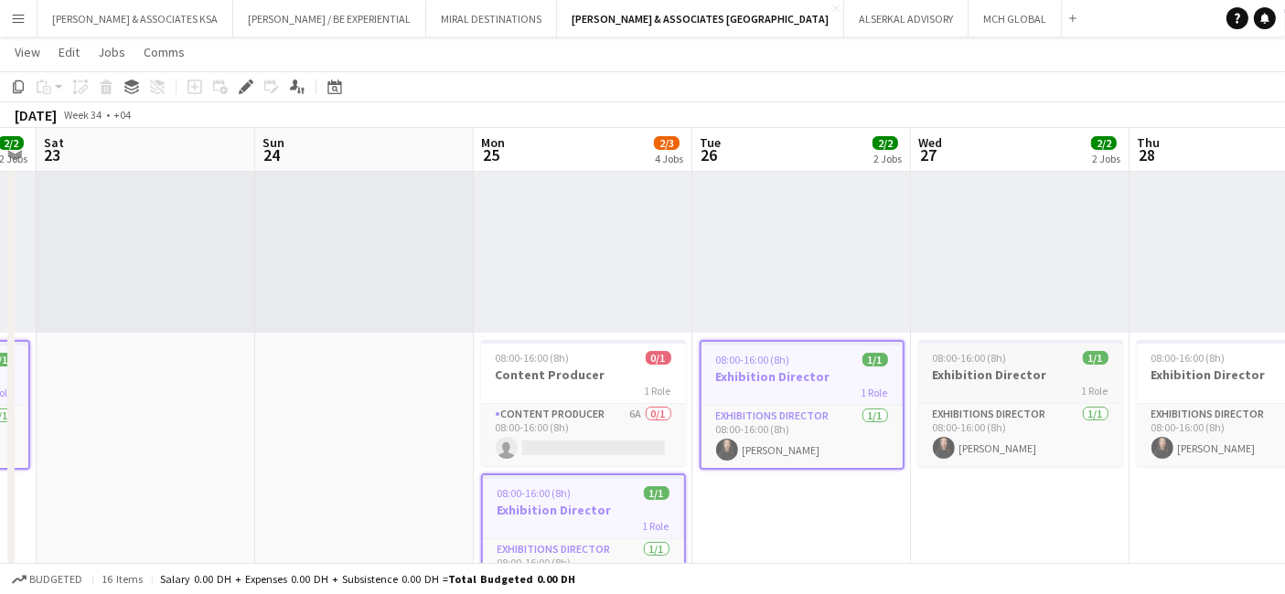
click at [997, 367] on h3 "Exhibition Director" at bounding box center [1020, 375] width 205 height 16
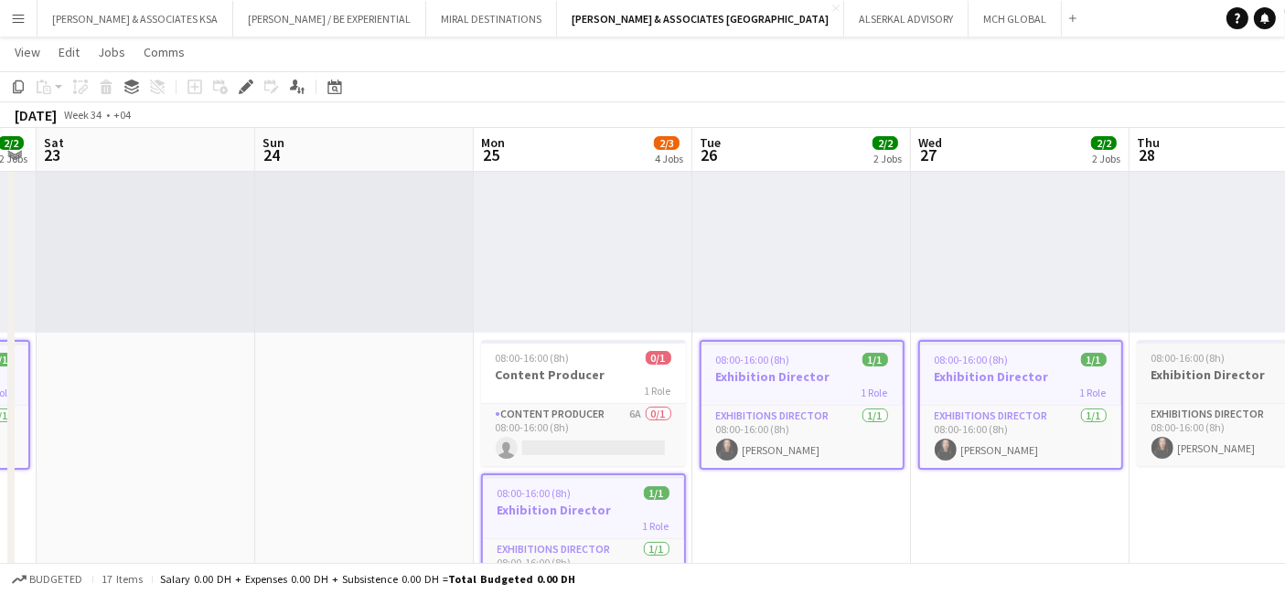
click at [1183, 372] on h3 "Exhibition Director" at bounding box center [1239, 375] width 205 height 16
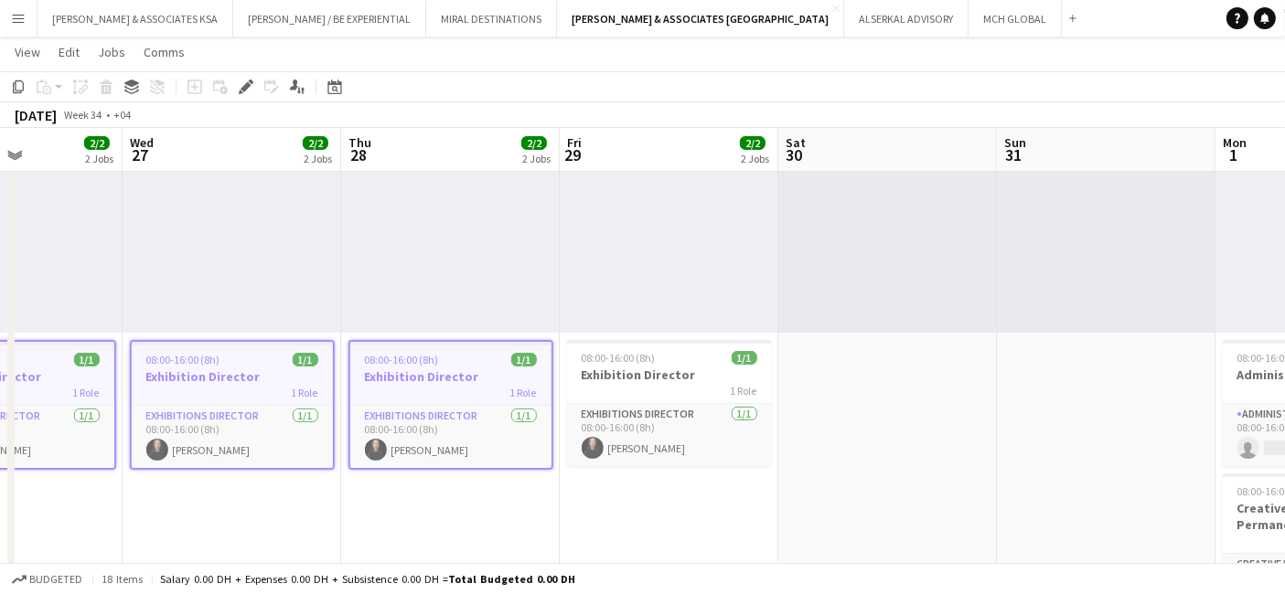
scroll to position [0, 538]
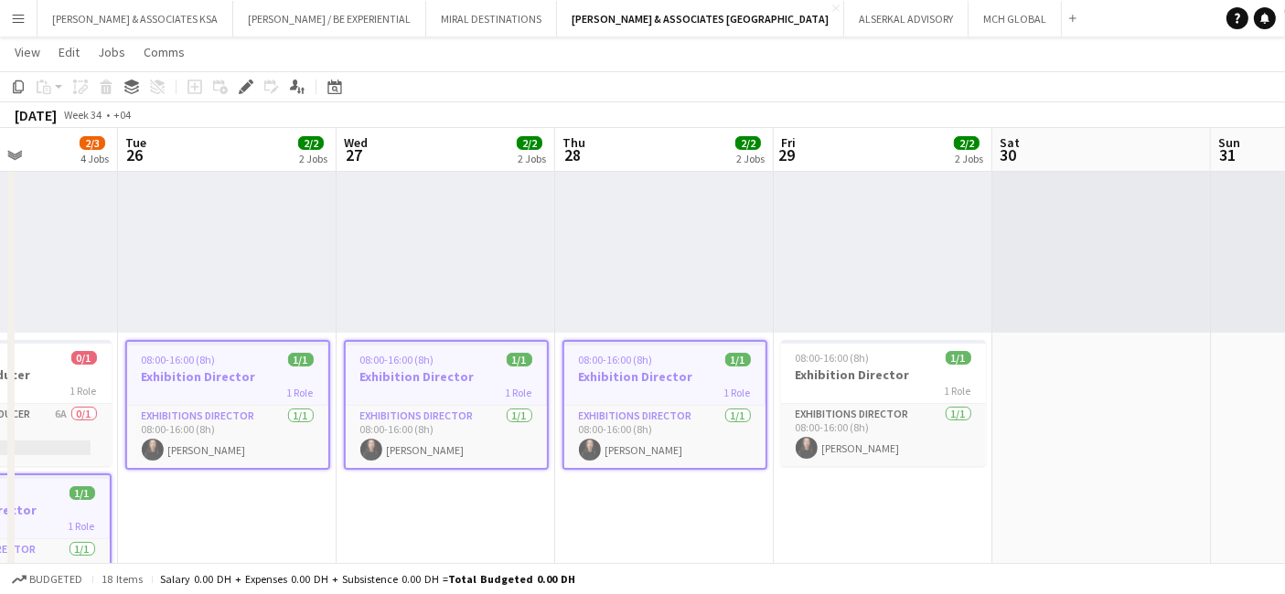
drag, startPoint x: 1116, startPoint y: 547, endPoint x: 337, endPoint y: 466, distance: 783.5
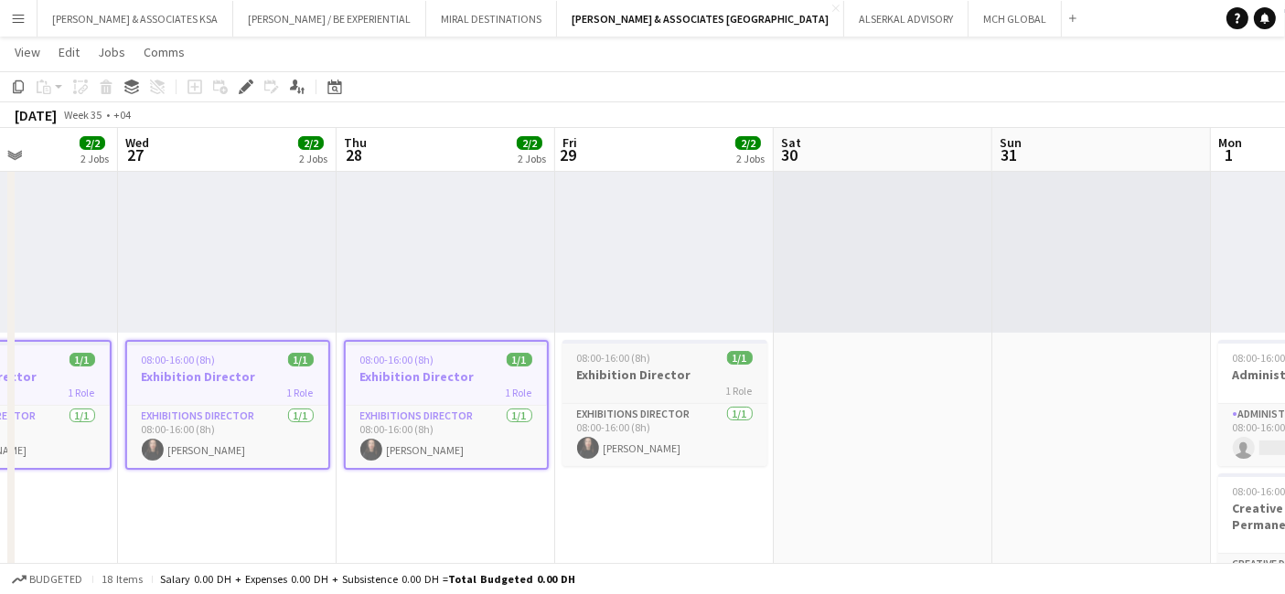
click at [635, 369] on h3 "Exhibition Director" at bounding box center [664, 375] width 205 height 16
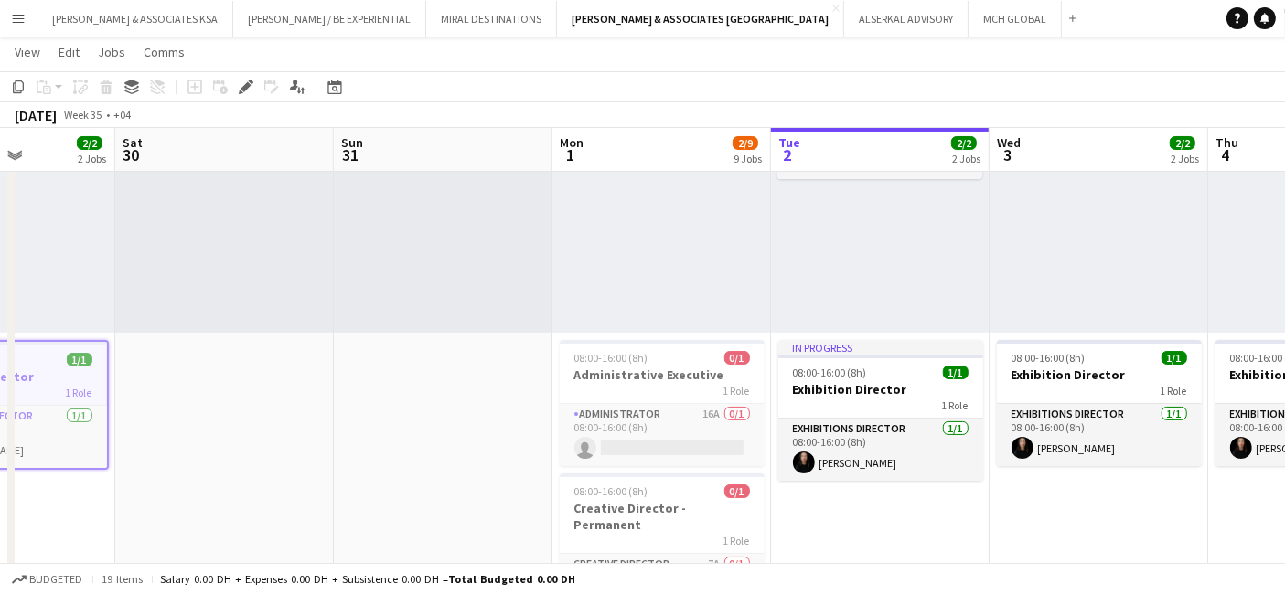
drag, startPoint x: 920, startPoint y: 444, endPoint x: 356, endPoint y: 375, distance: 568.4
click at [835, 386] on h3 "Exhibition Director" at bounding box center [880, 389] width 205 height 16
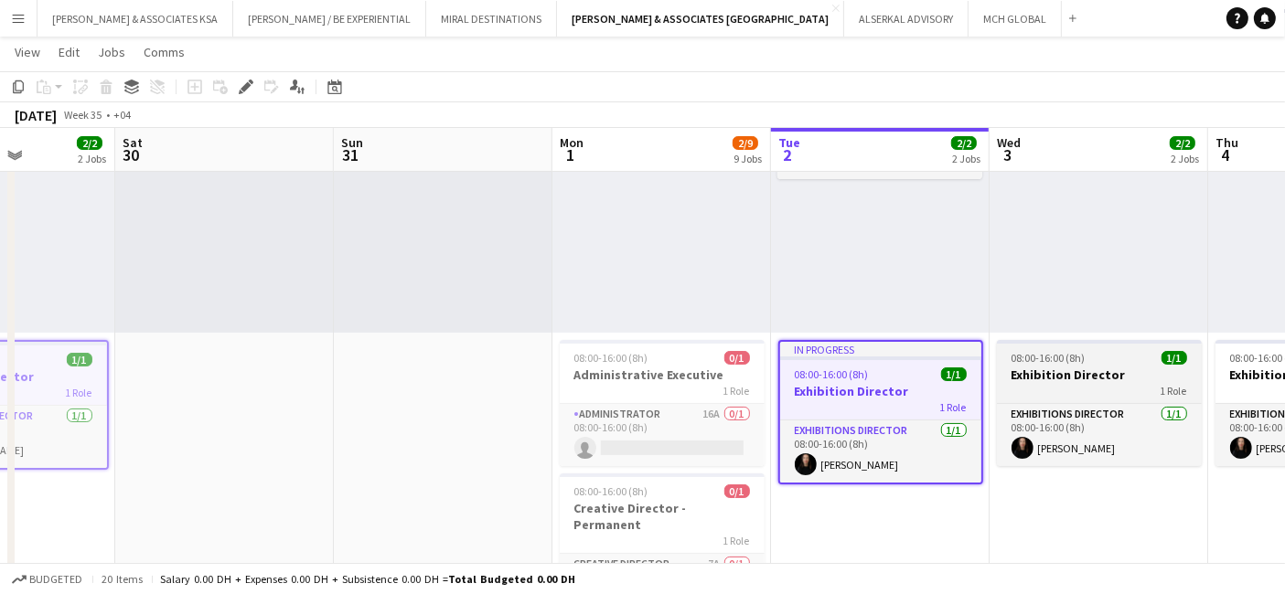
click at [1042, 362] on span "08:00-16:00 (8h)" at bounding box center [1049, 358] width 74 height 14
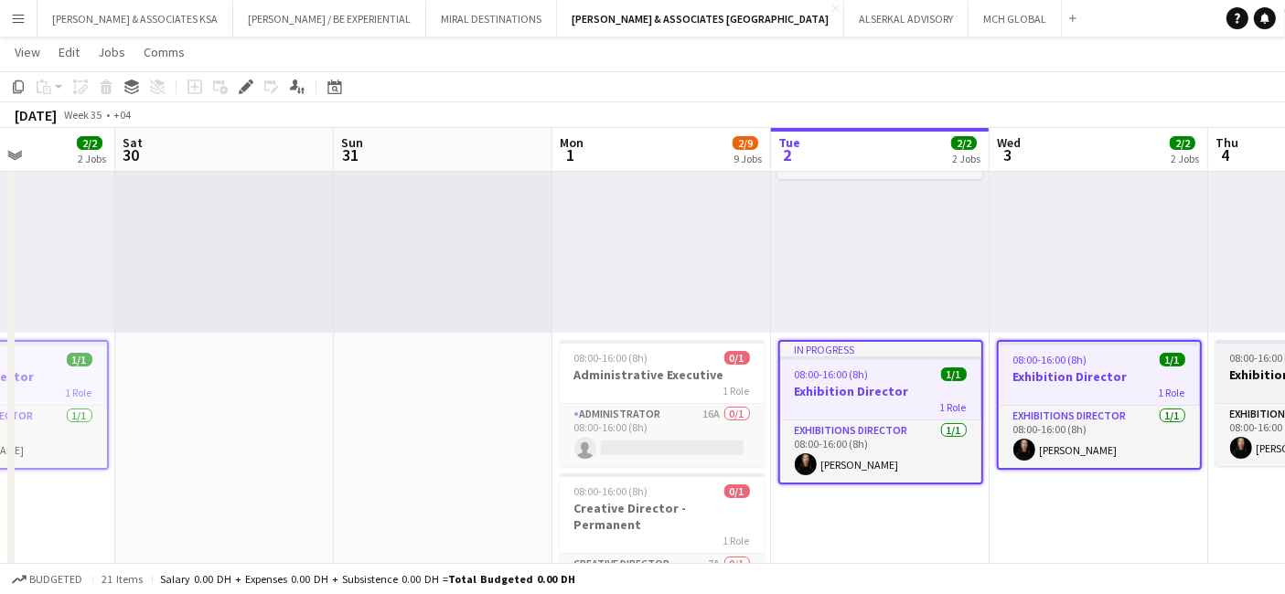
click at [242, 81] on icon "Edit" at bounding box center [246, 87] width 15 height 15
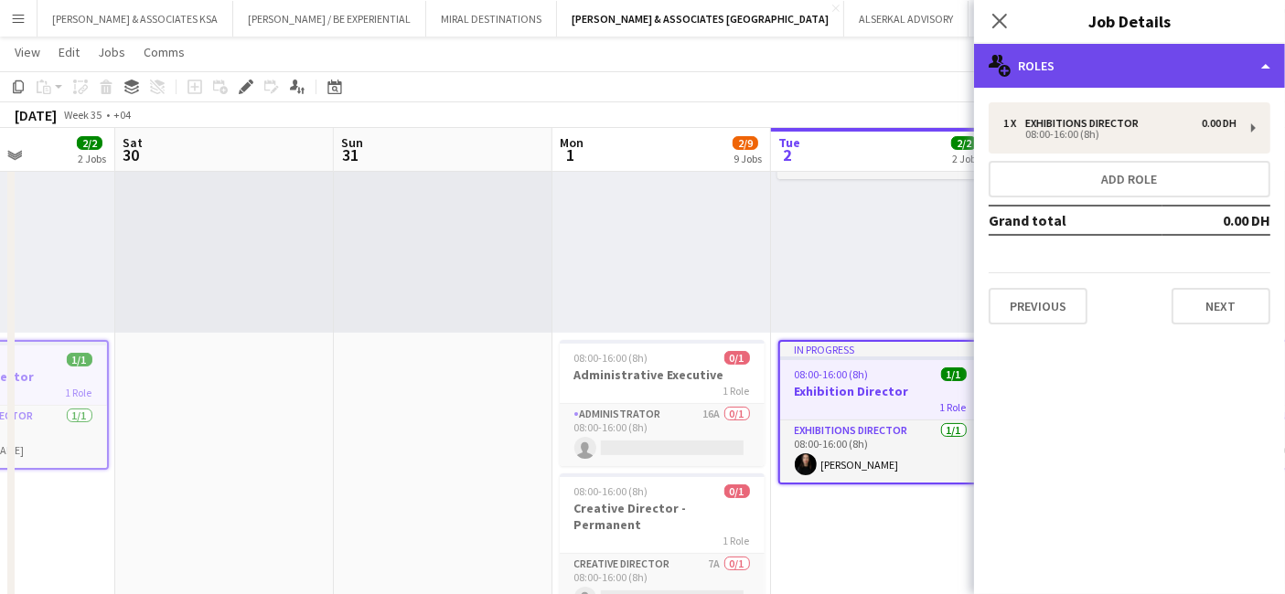
click at [1034, 59] on div "multiple-users-add Roles" at bounding box center [1129, 66] width 311 height 44
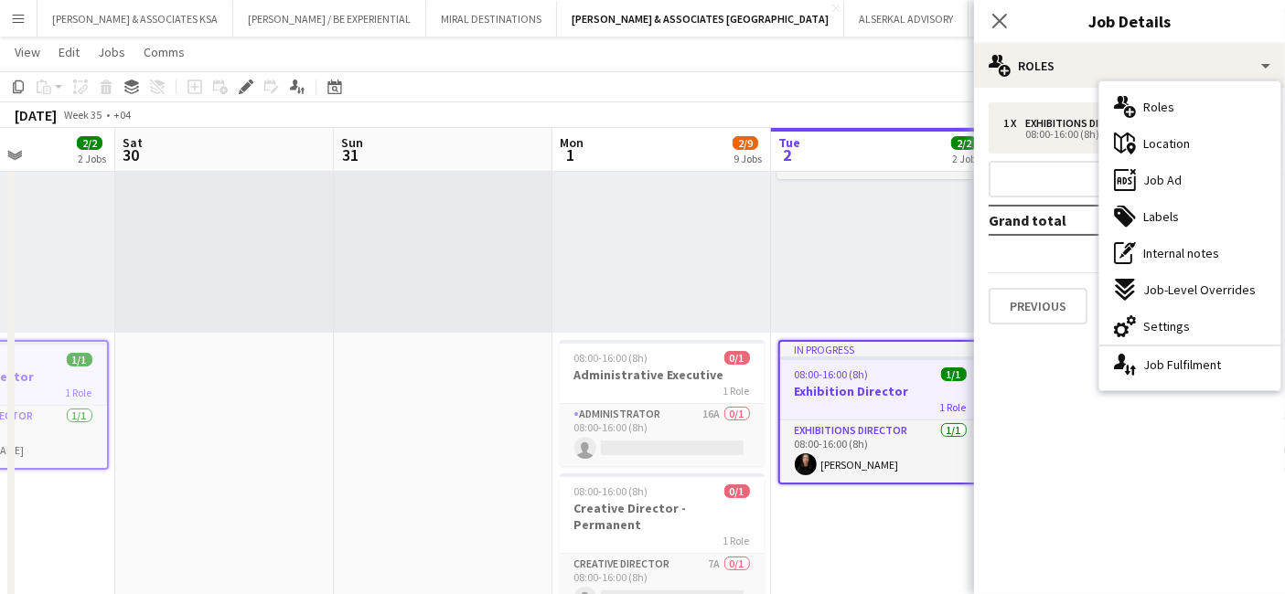
click at [1147, 216] on span "Labels" at bounding box center [1161, 217] width 36 height 16
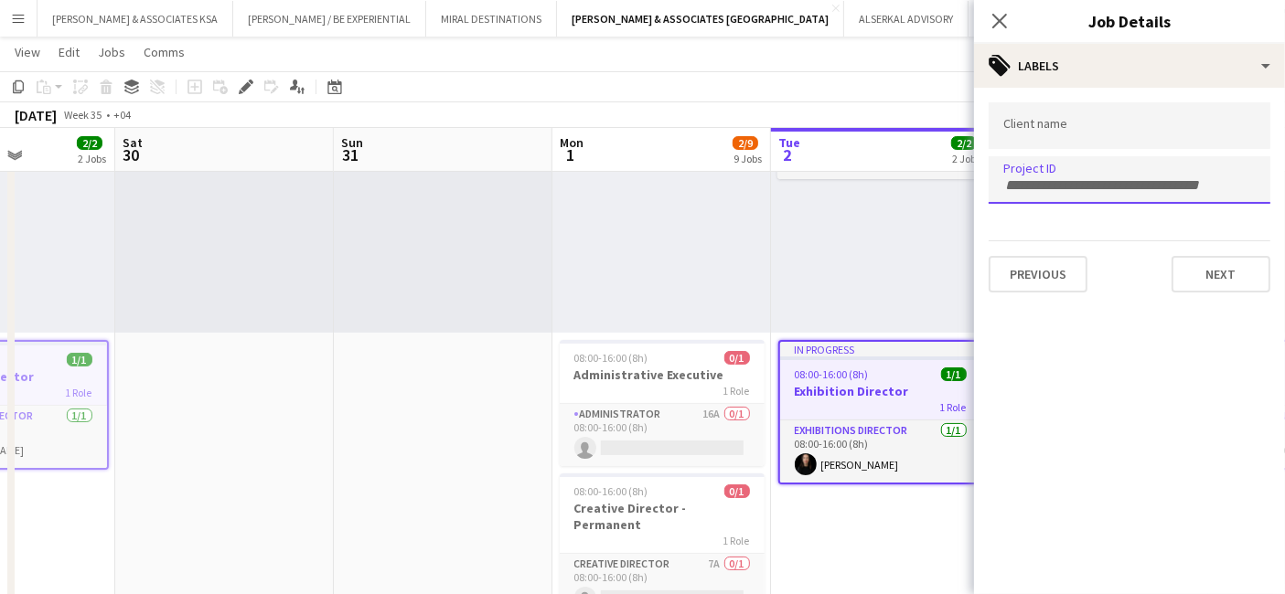
click at [1022, 182] on input "Type to search project ID labels..." at bounding box center [1129, 185] width 252 height 16
paste input "**********"
type input "**********"
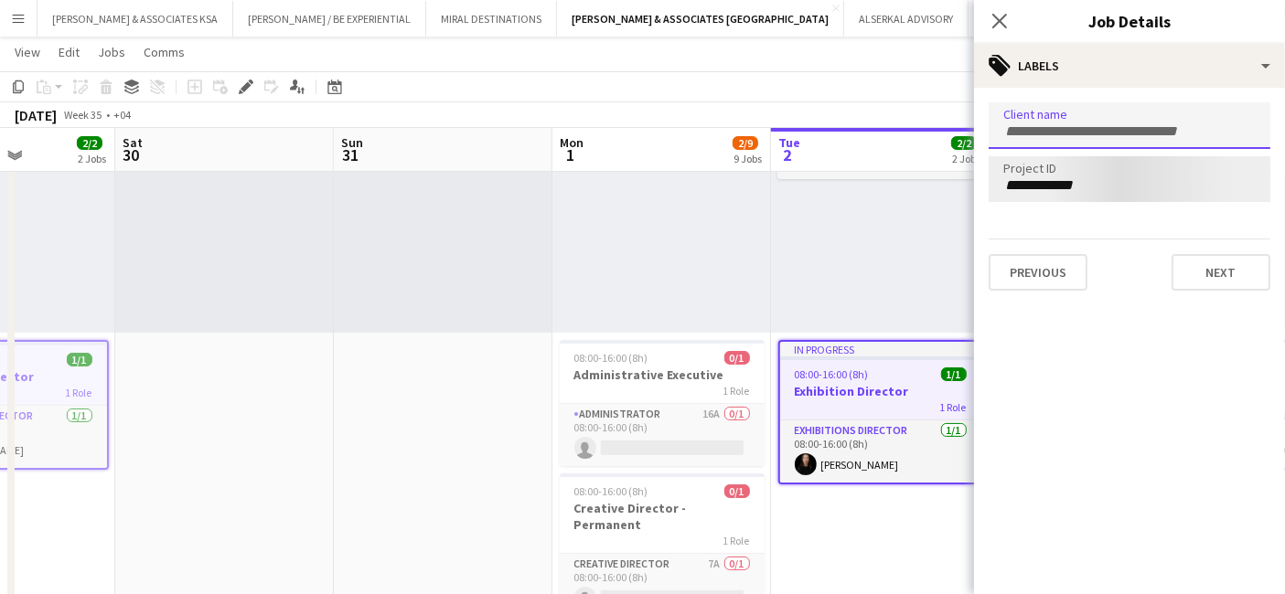
click at [1041, 132] on input "Type to search client labels..." at bounding box center [1129, 131] width 252 height 16
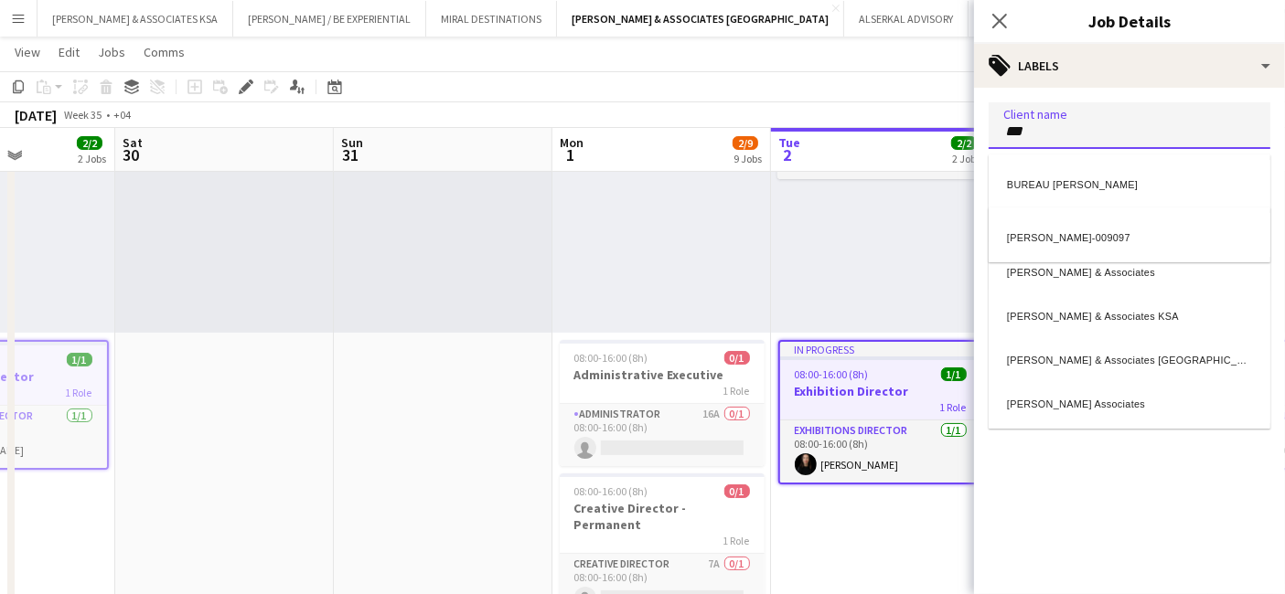
type input "***"
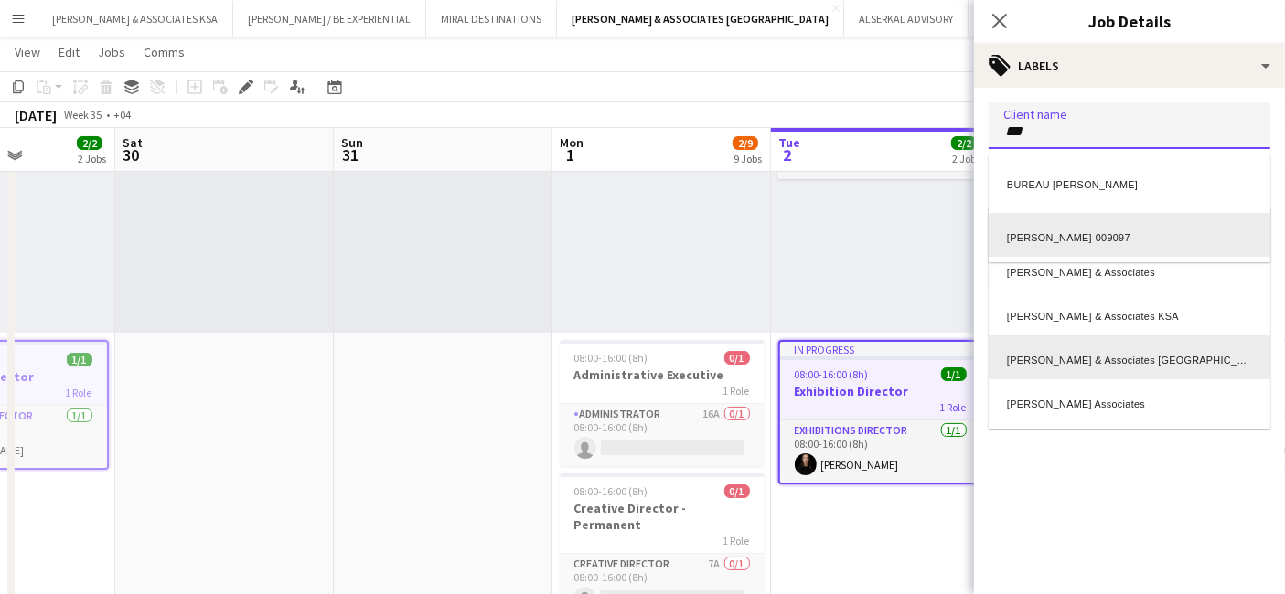
click at [1055, 346] on div "Richard Attias & Associates UAE" at bounding box center [1130, 358] width 282 height 44
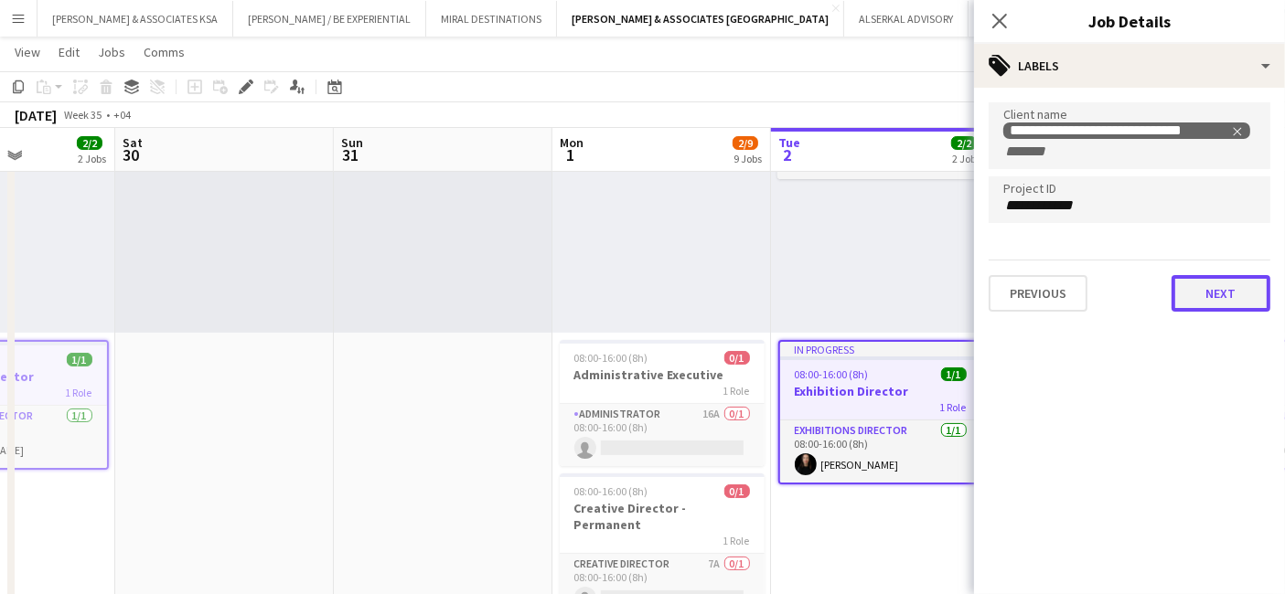
click at [1243, 283] on button "Next" at bounding box center [1221, 293] width 99 height 37
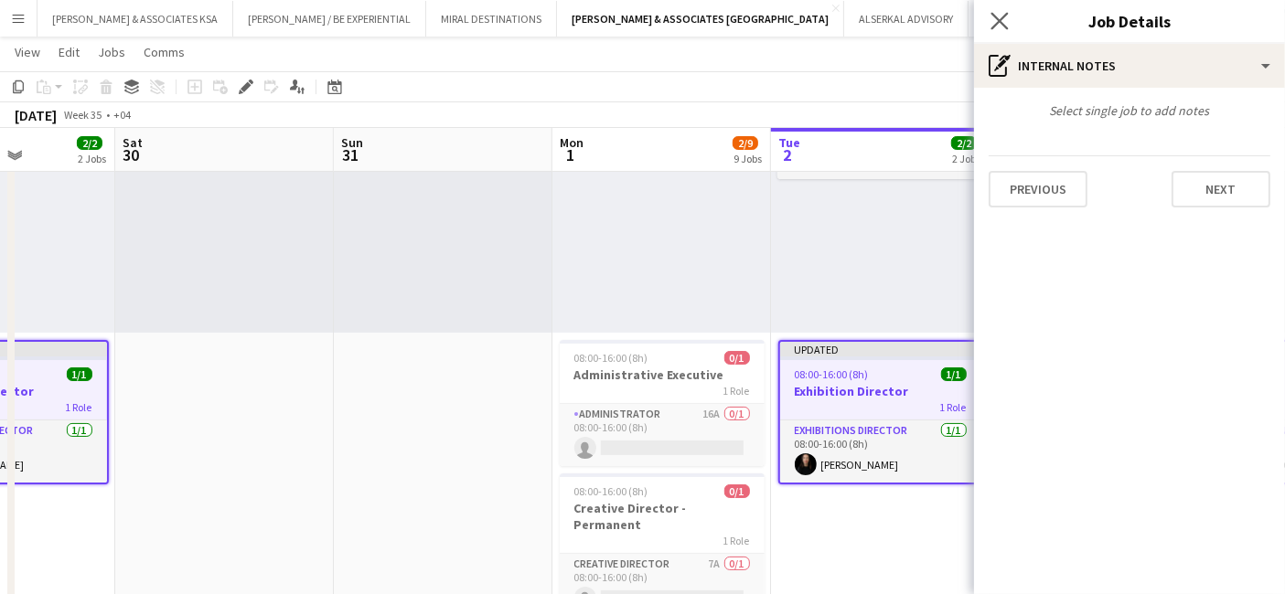
click at [1001, 6] on div "Close pop-in" at bounding box center [999, 21] width 51 height 42
click at [1004, 22] on icon "Close pop-in" at bounding box center [998, 20] width 17 height 17
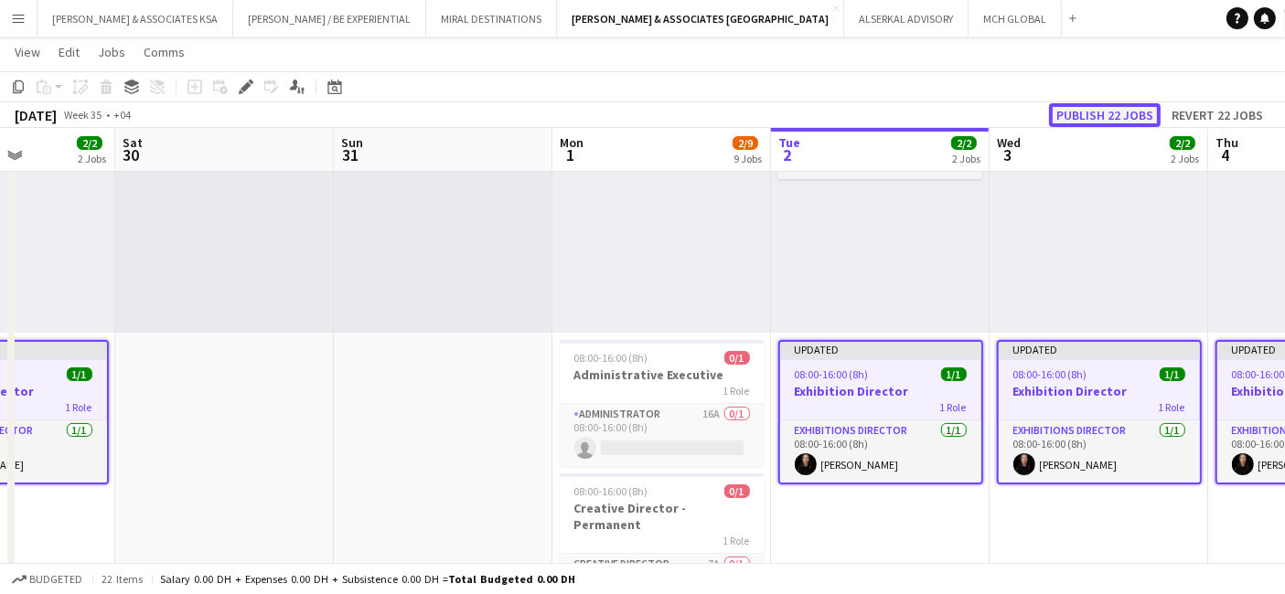
click at [1095, 113] on button "Publish 22 jobs" at bounding box center [1105, 115] width 112 height 24
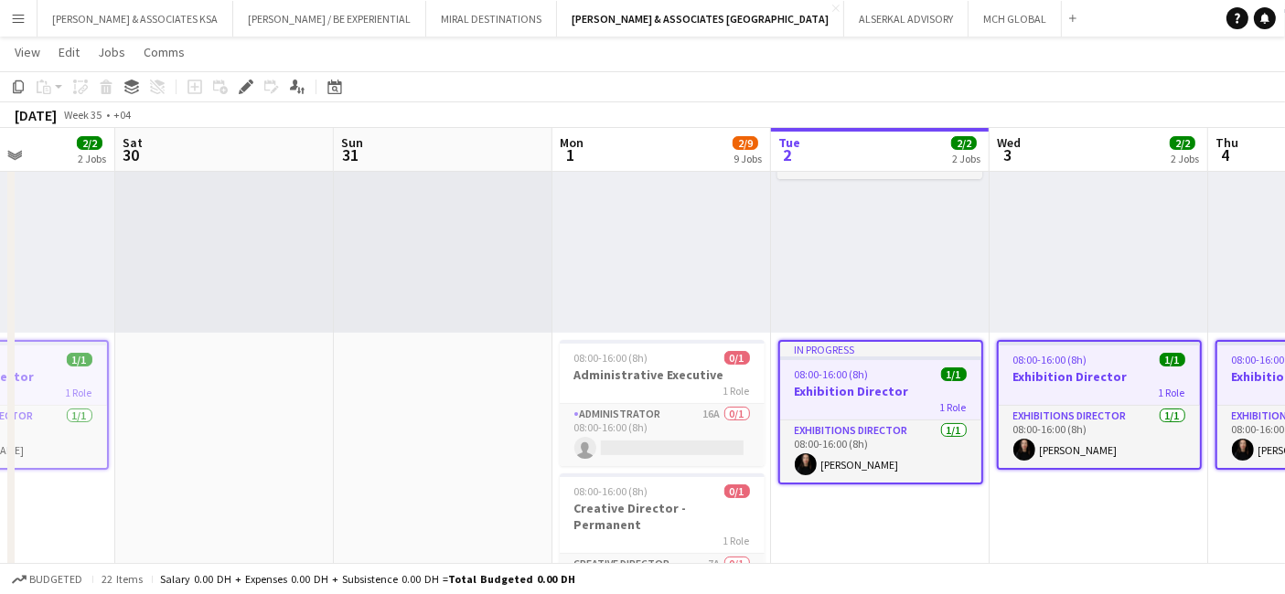
click at [25, 15] on app-icon "Menu" at bounding box center [18, 18] width 15 height 15
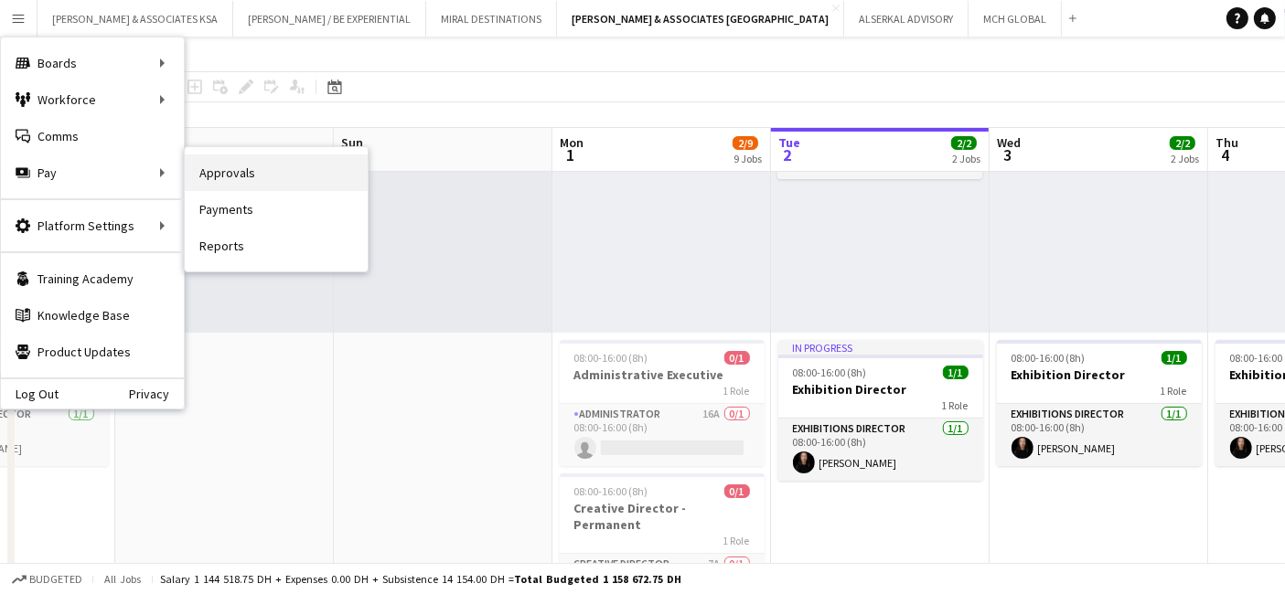
click at [238, 170] on link "Approvals" at bounding box center [276, 173] width 183 height 37
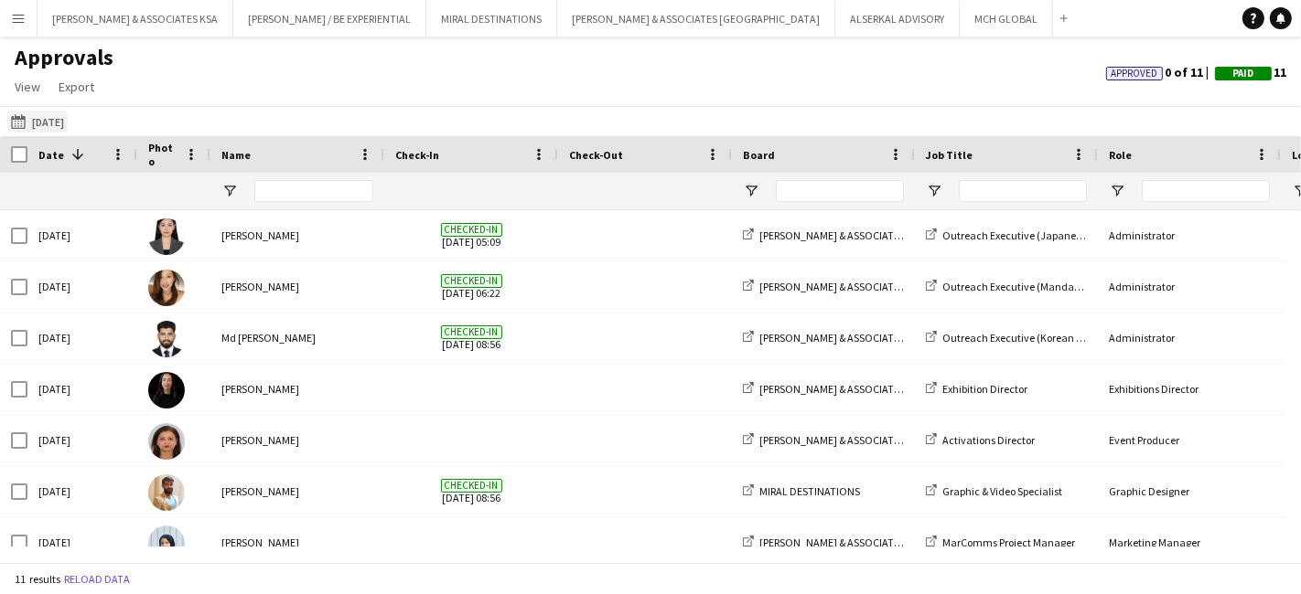
click at [68, 117] on button "22-07-2025 22-07-2025" at bounding box center [37, 122] width 60 height 22
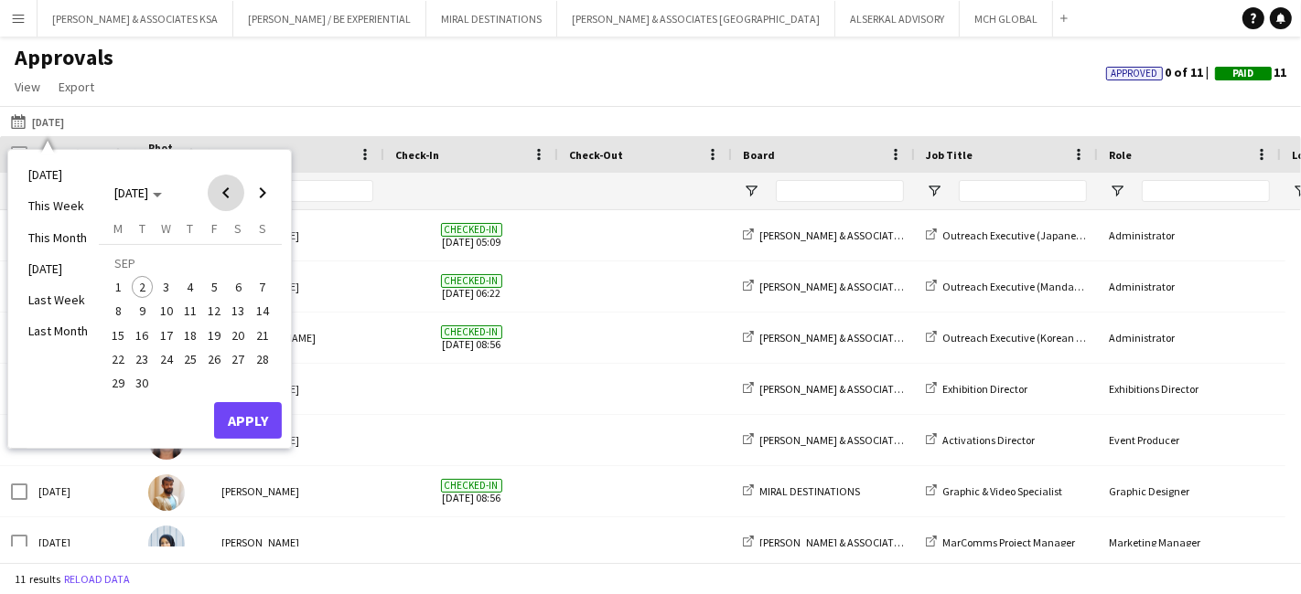
click at [223, 194] on span "Previous month" at bounding box center [226, 193] width 37 height 37
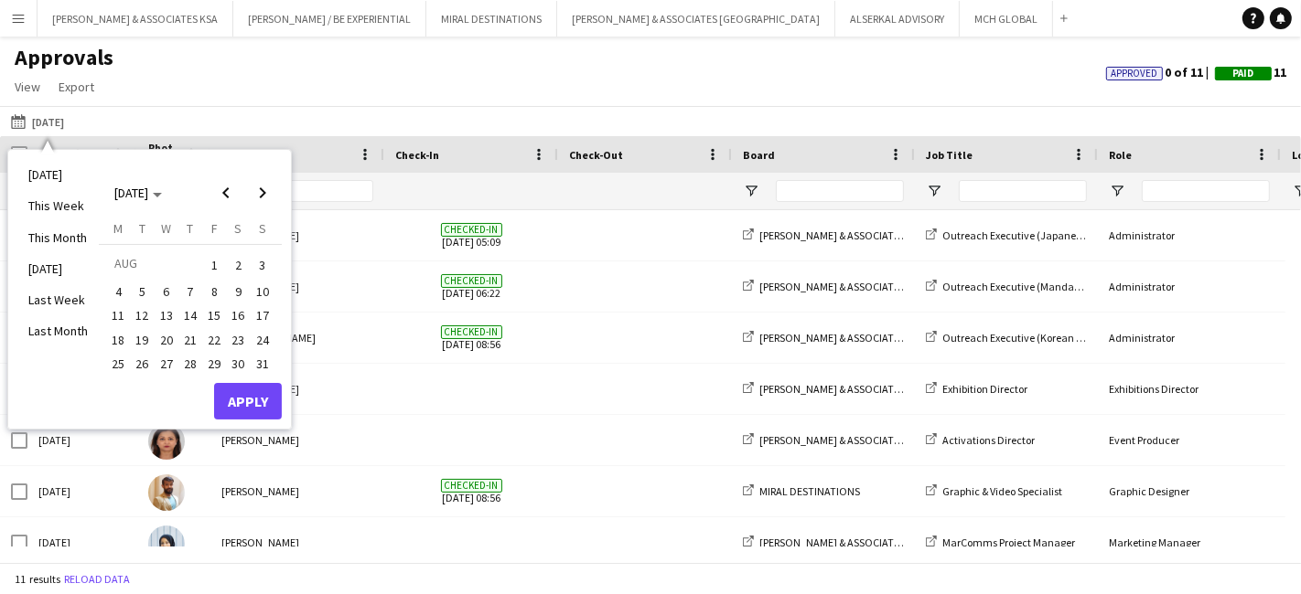
click at [166, 310] on span "13" at bounding box center [166, 316] width 22 height 22
click at [251, 393] on button "Apply" at bounding box center [248, 401] width 68 height 37
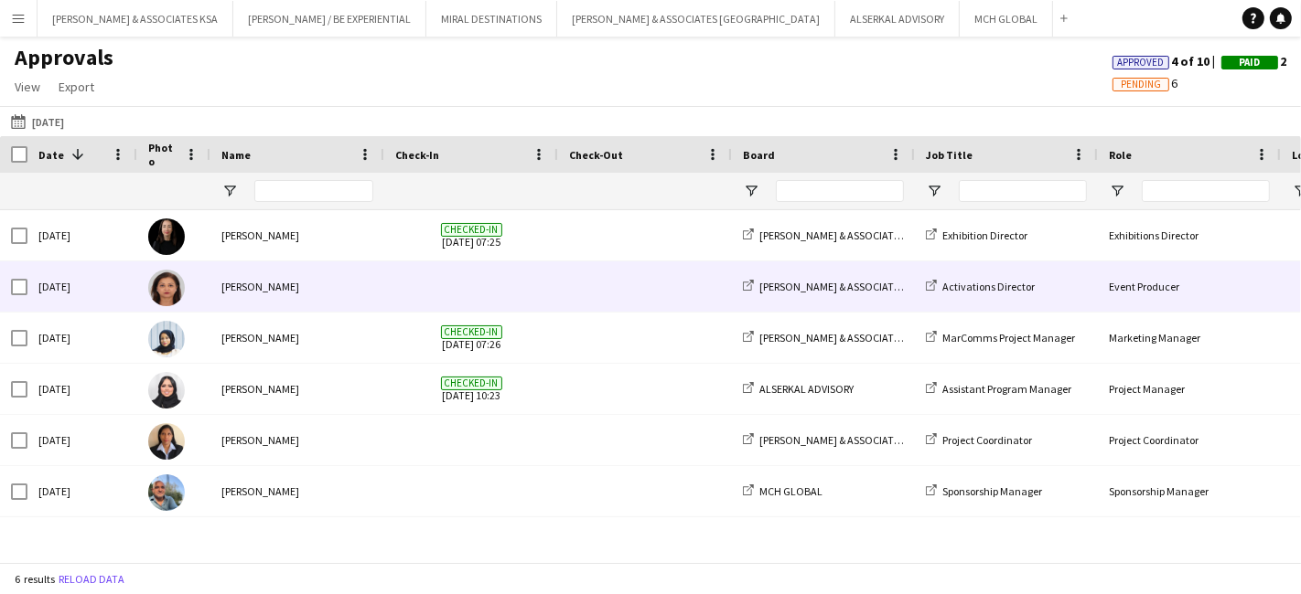
click at [444, 287] on span at bounding box center [471, 287] width 152 height 50
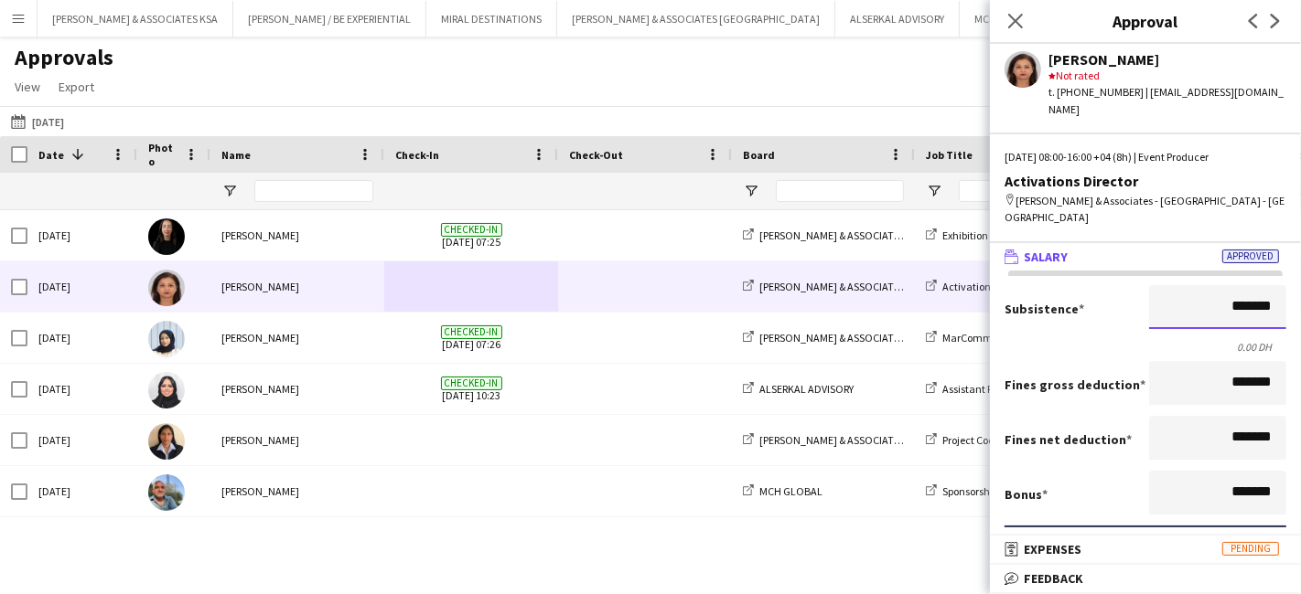
click at [1193, 285] on input "*******" at bounding box center [1217, 307] width 137 height 44
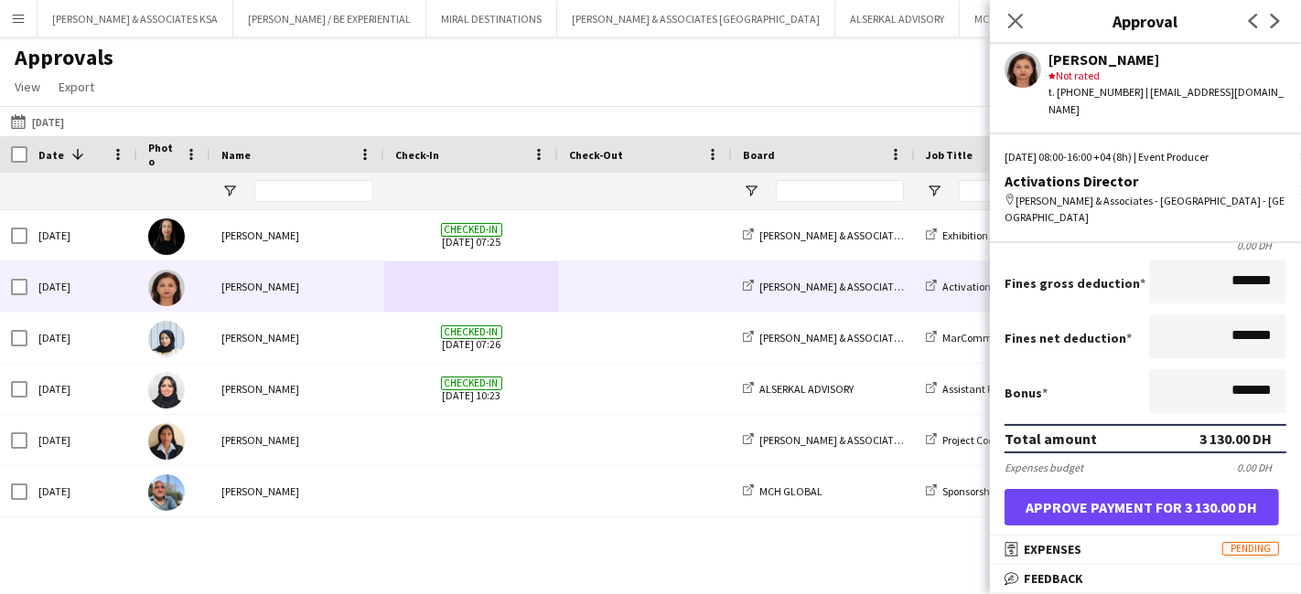
scroll to position [203, 0]
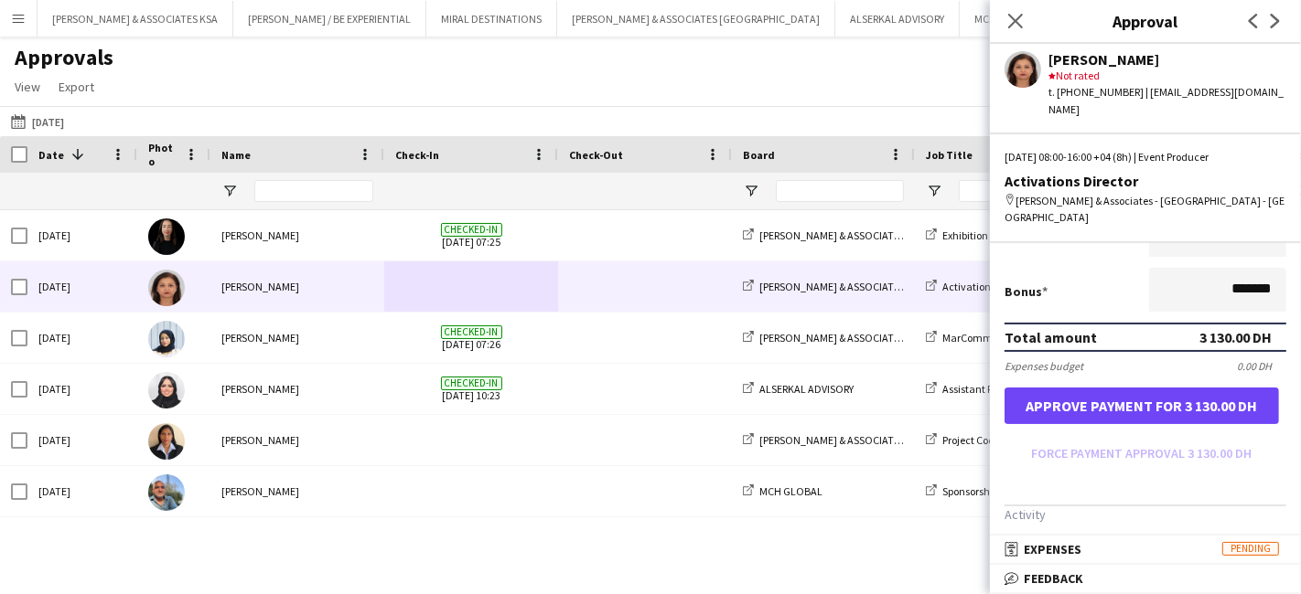
type input "**********"
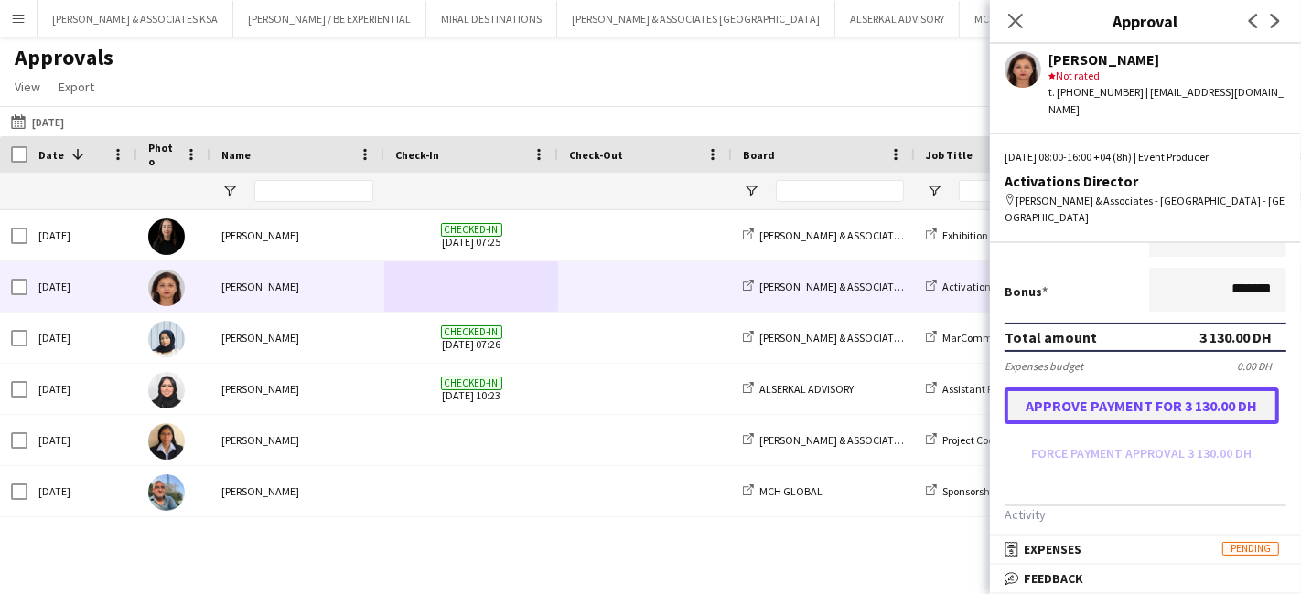
click at [1065, 388] on button "Approve payment for 3 130.00 DH" at bounding box center [1141, 406] width 274 height 37
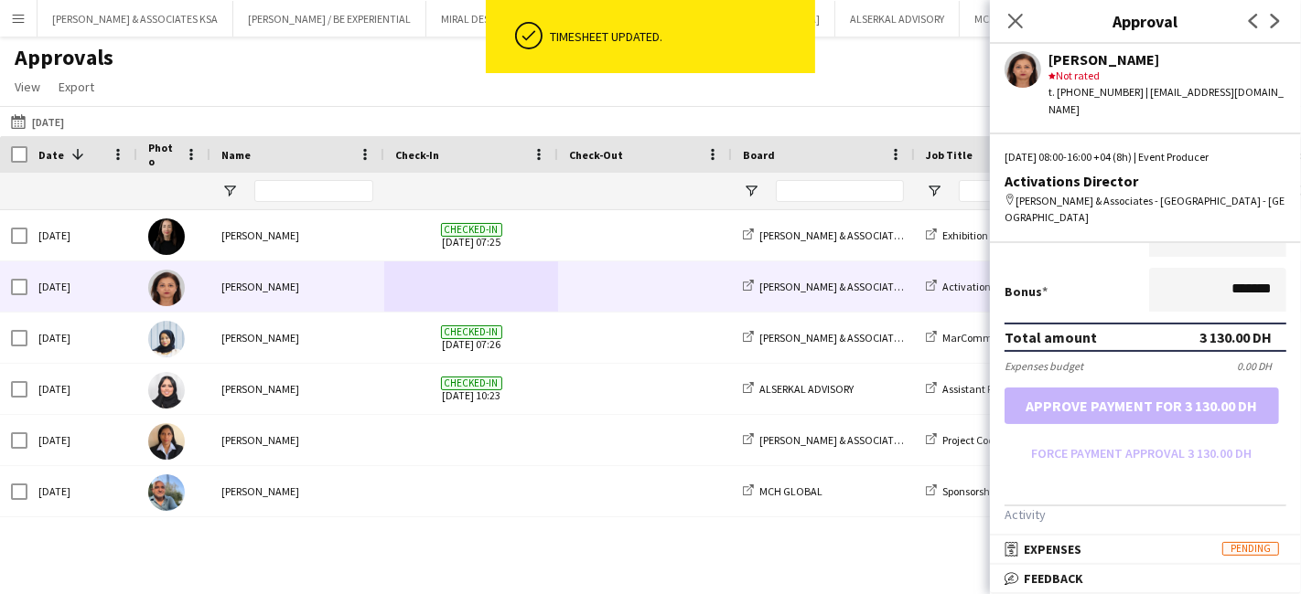
scroll to position [291, 0]
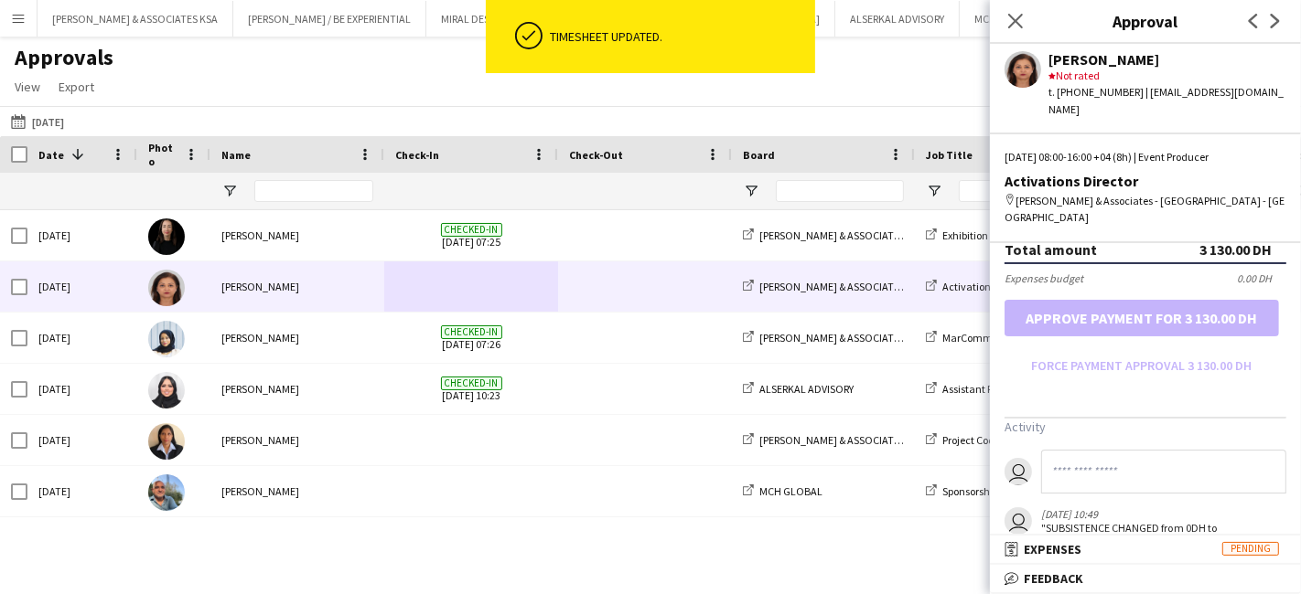
click at [1059, 450] on input at bounding box center [1163, 472] width 245 height 44
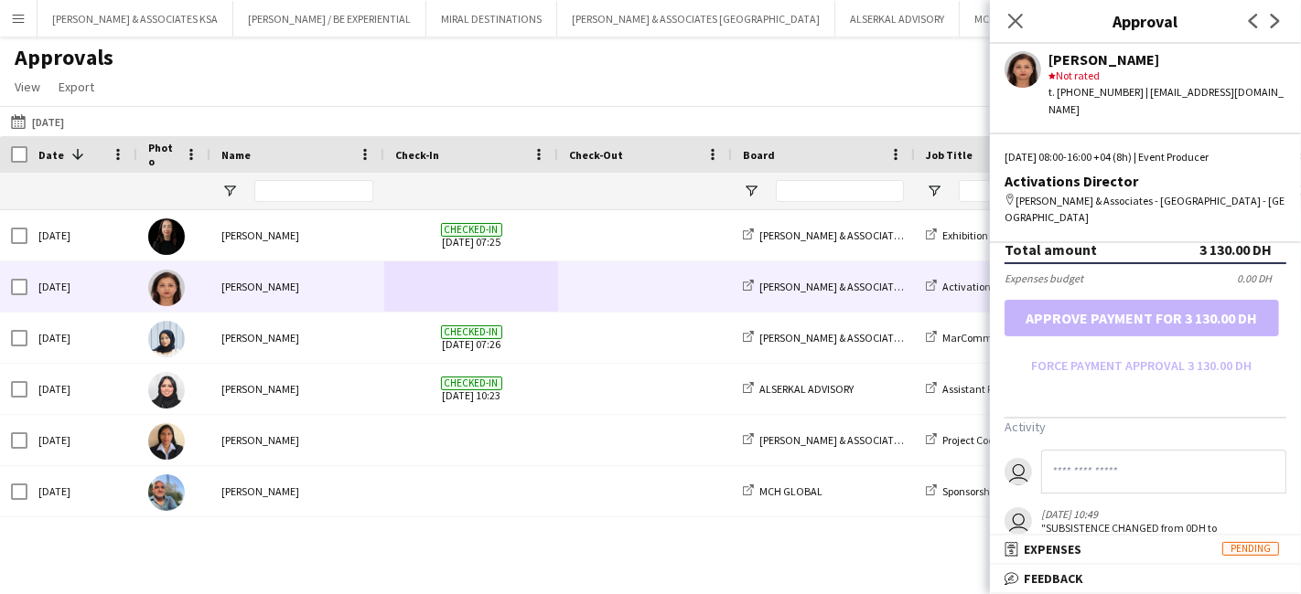
paste input "**********"
type input "**********"
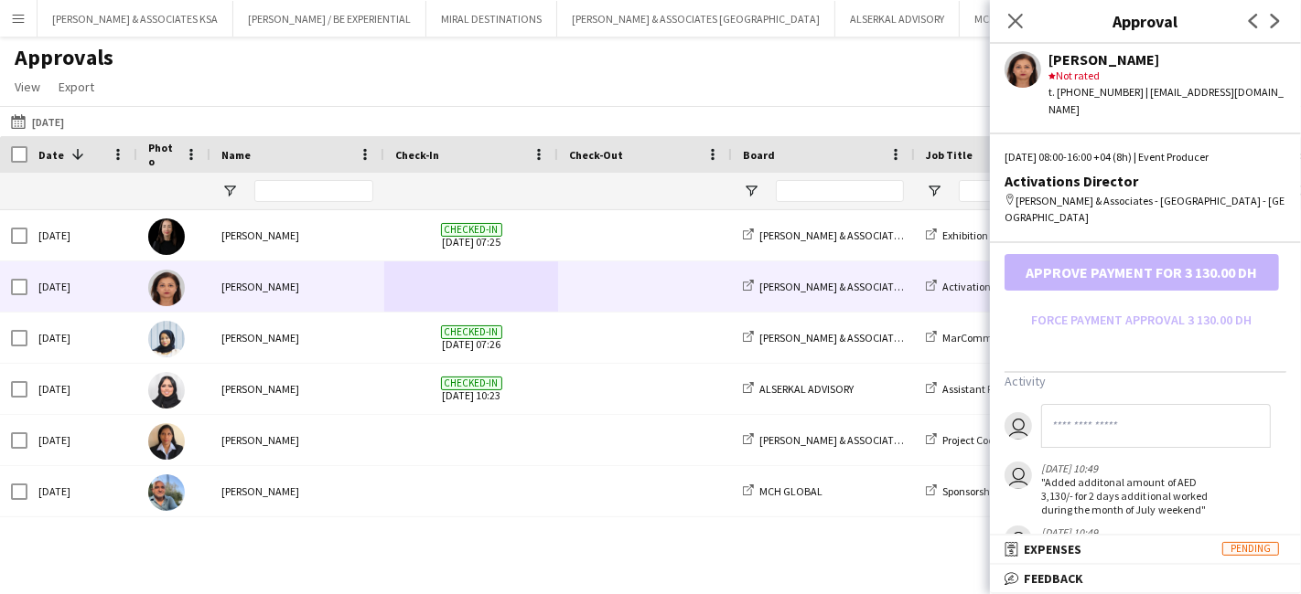
scroll to position [355, 0]
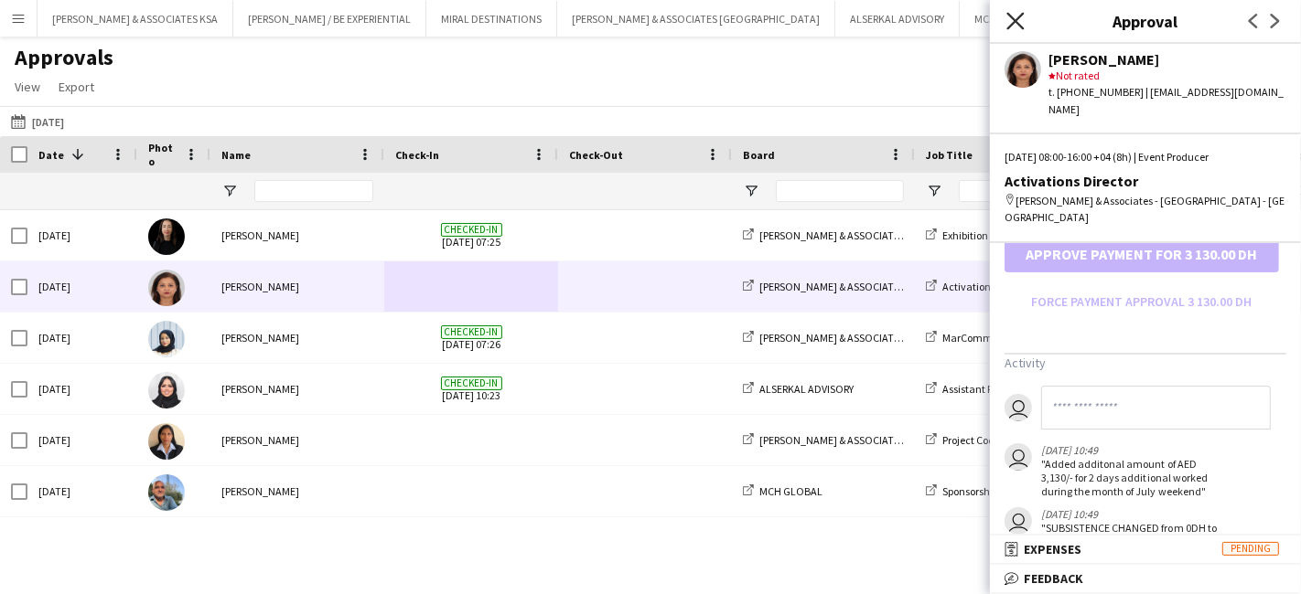
click at [1019, 12] on icon "Close pop-in" at bounding box center [1014, 20] width 17 height 17
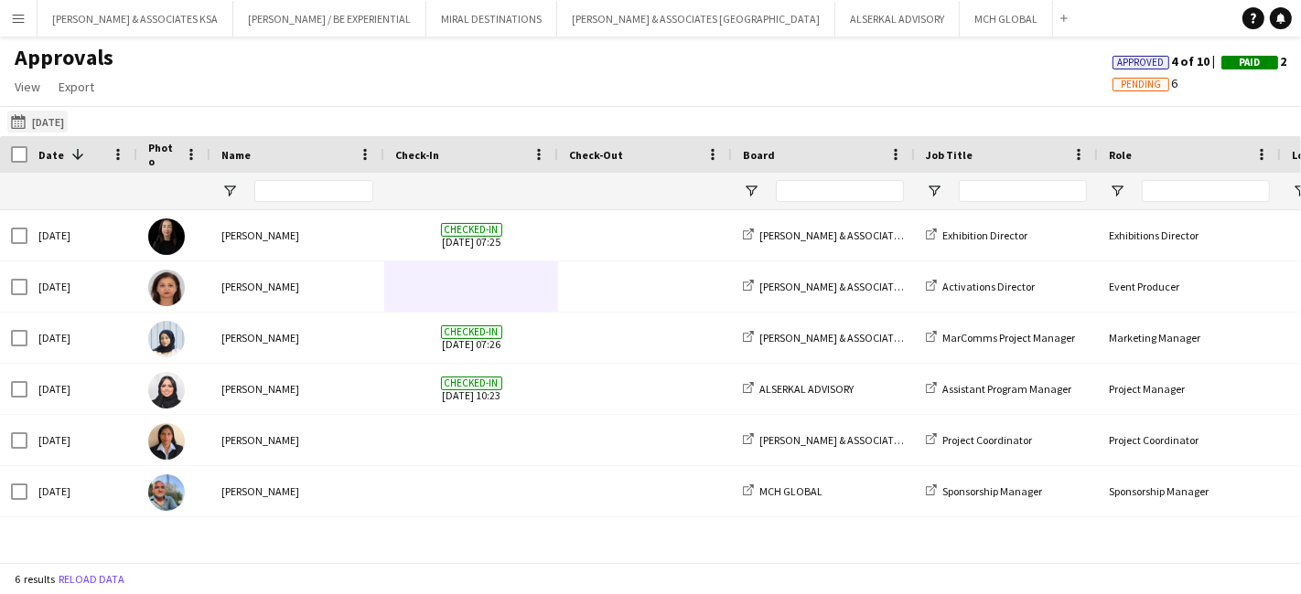
click at [47, 120] on button "22-07-2025 13-08-2025" at bounding box center [37, 122] width 60 height 22
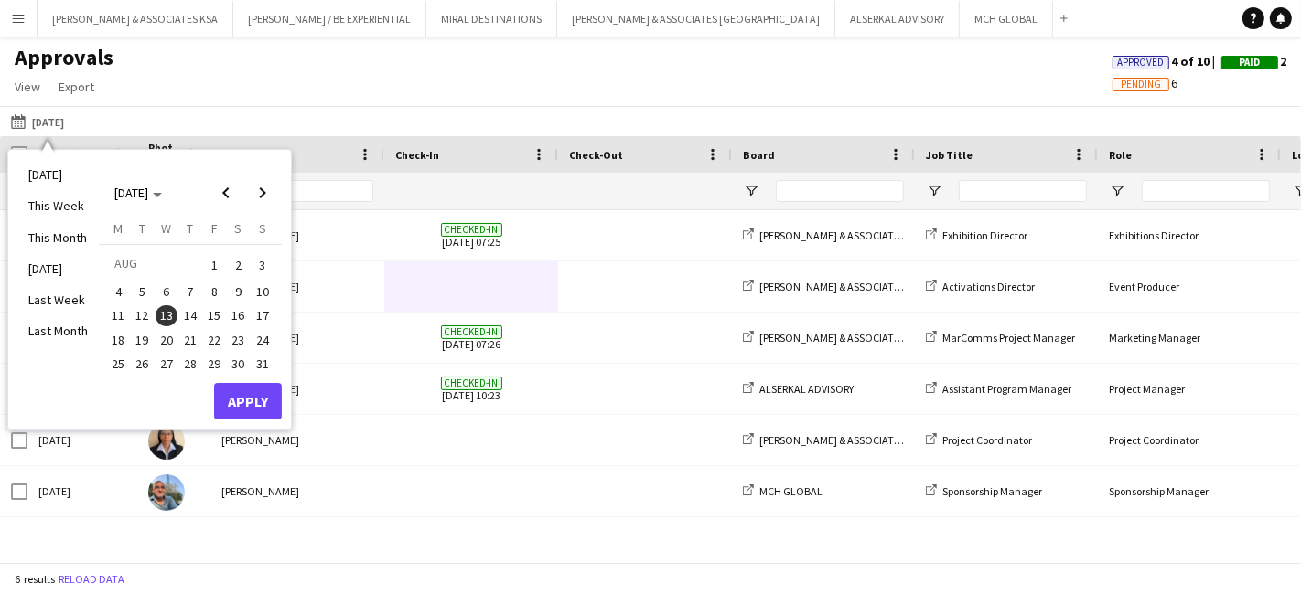
click at [150, 310] on span "12" at bounding box center [143, 316] width 22 height 22
click at [241, 396] on button "Apply" at bounding box center [248, 401] width 68 height 37
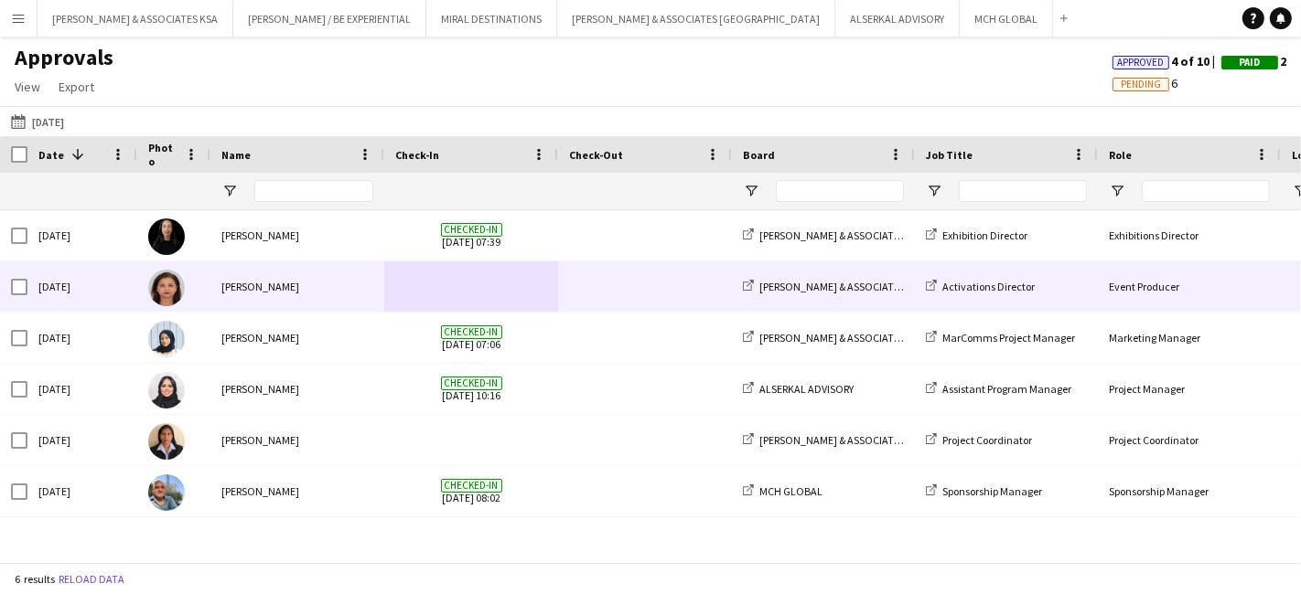
click at [635, 289] on span at bounding box center [645, 287] width 152 height 50
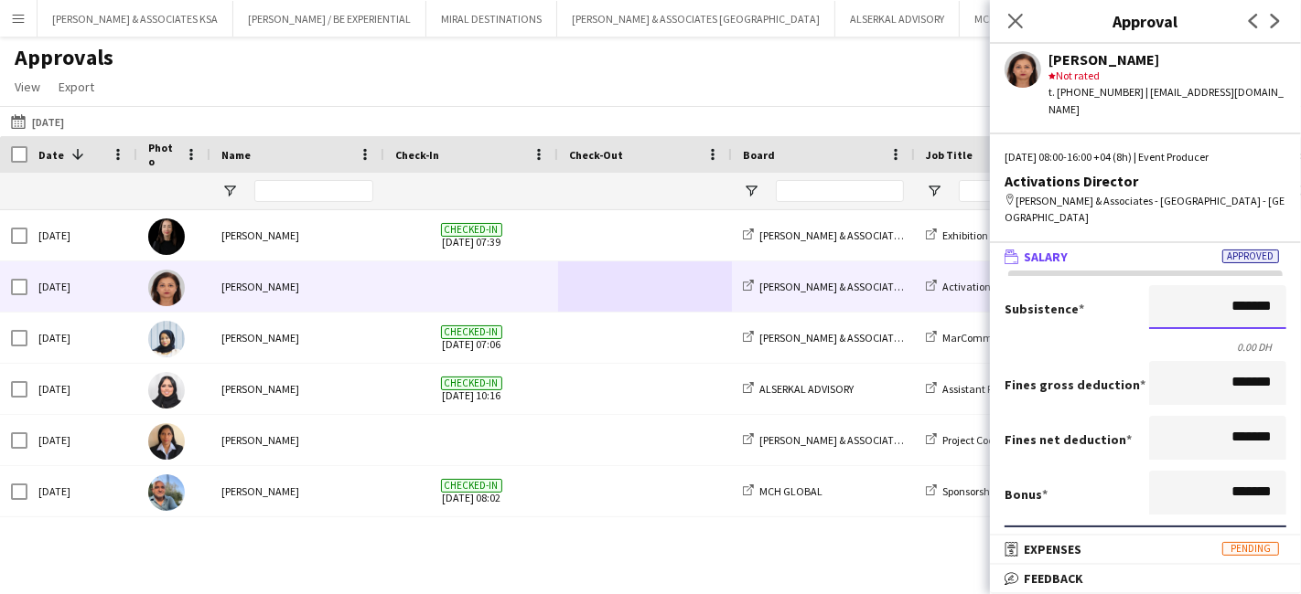
click at [1204, 285] on input "*******" at bounding box center [1217, 307] width 137 height 44
type input "****"
type input "**********"
click at [650, 81] on div "Approvals View Customise view Customise filters Reset Filters Reset View Reset …" at bounding box center [650, 75] width 1301 height 62
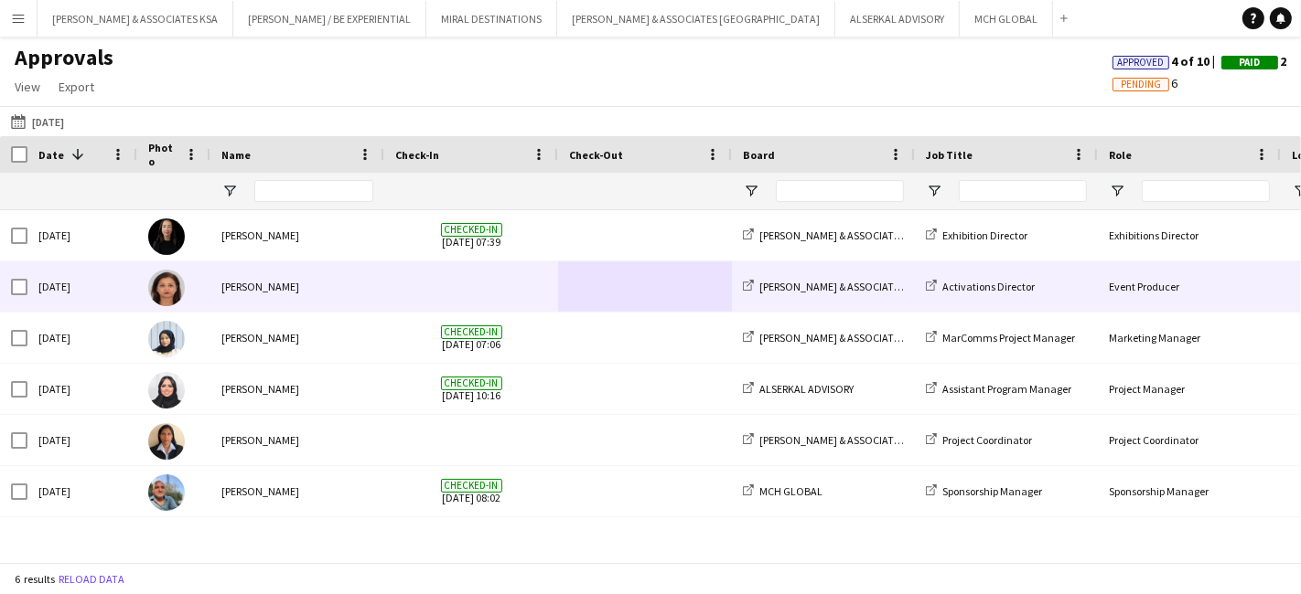
click at [357, 284] on div "Sangeeta Mirchandani" at bounding box center [297, 287] width 174 height 50
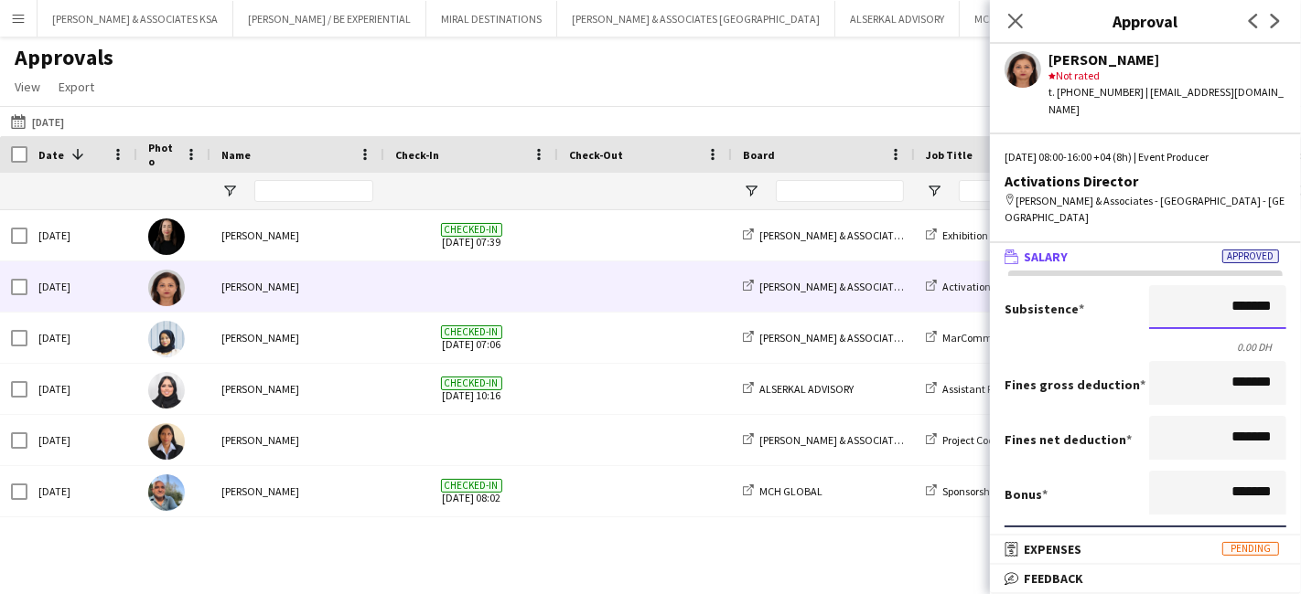
click at [1191, 285] on input "*******" at bounding box center [1217, 307] width 137 height 44
type input "****"
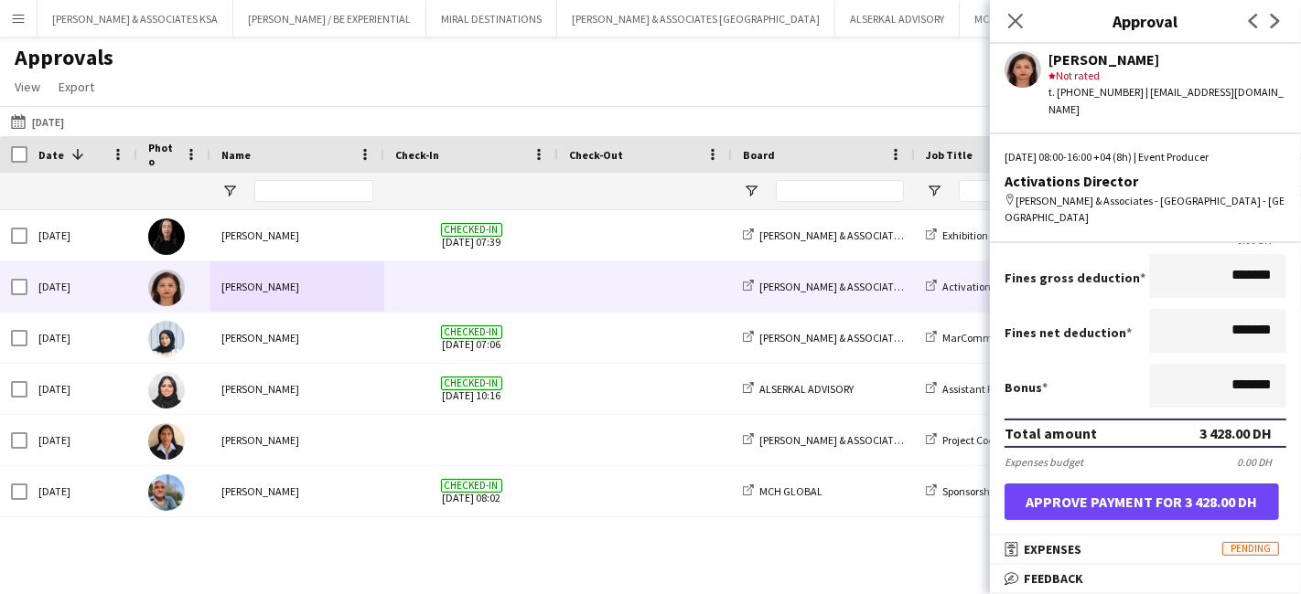
scroll to position [203, 0]
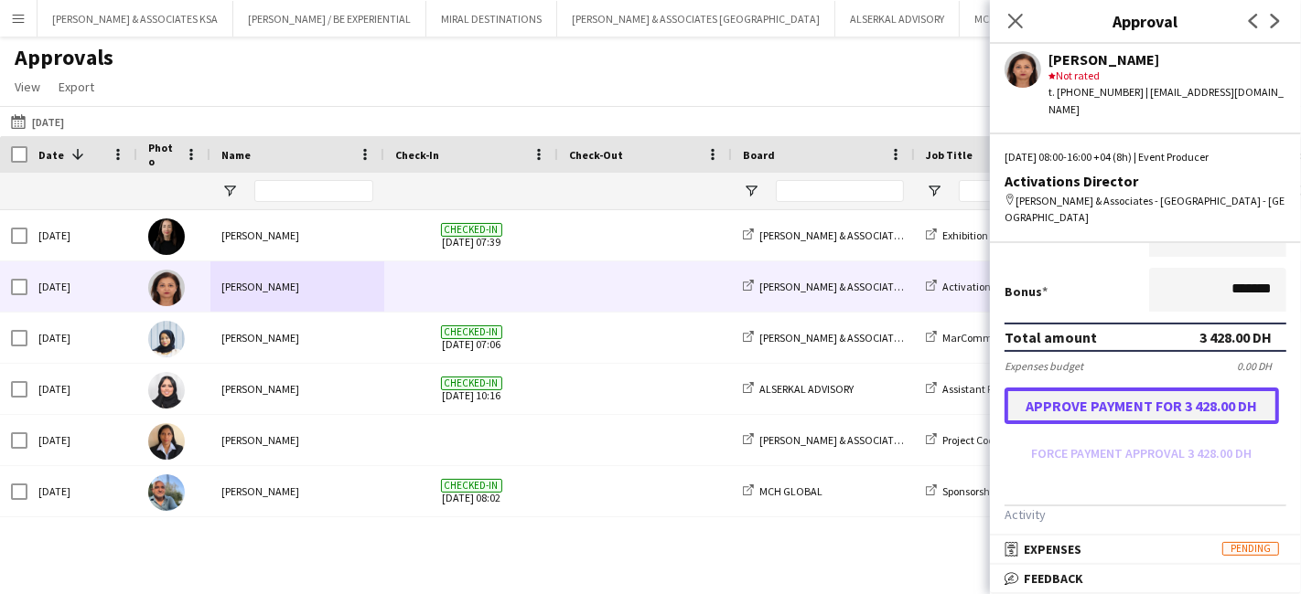
type input "**********"
click at [1097, 388] on button "Approve payment for 3 428.00 DH" at bounding box center [1141, 406] width 274 height 37
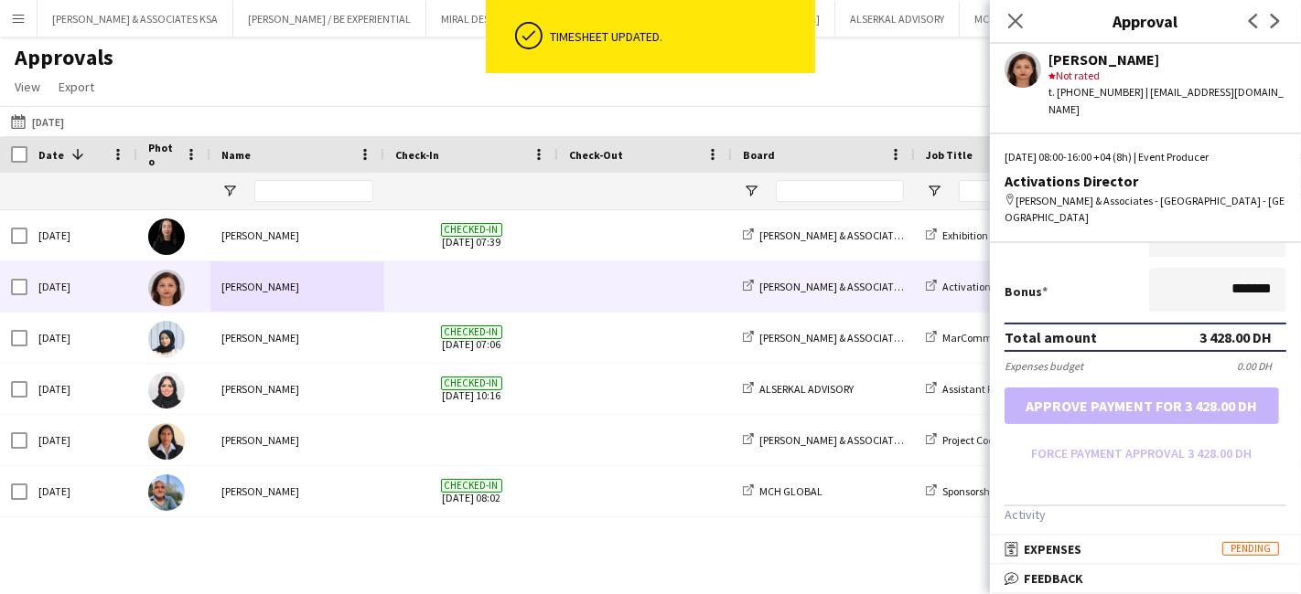
click at [1075, 538] on input at bounding box center [1163, 560] width 245 height 44
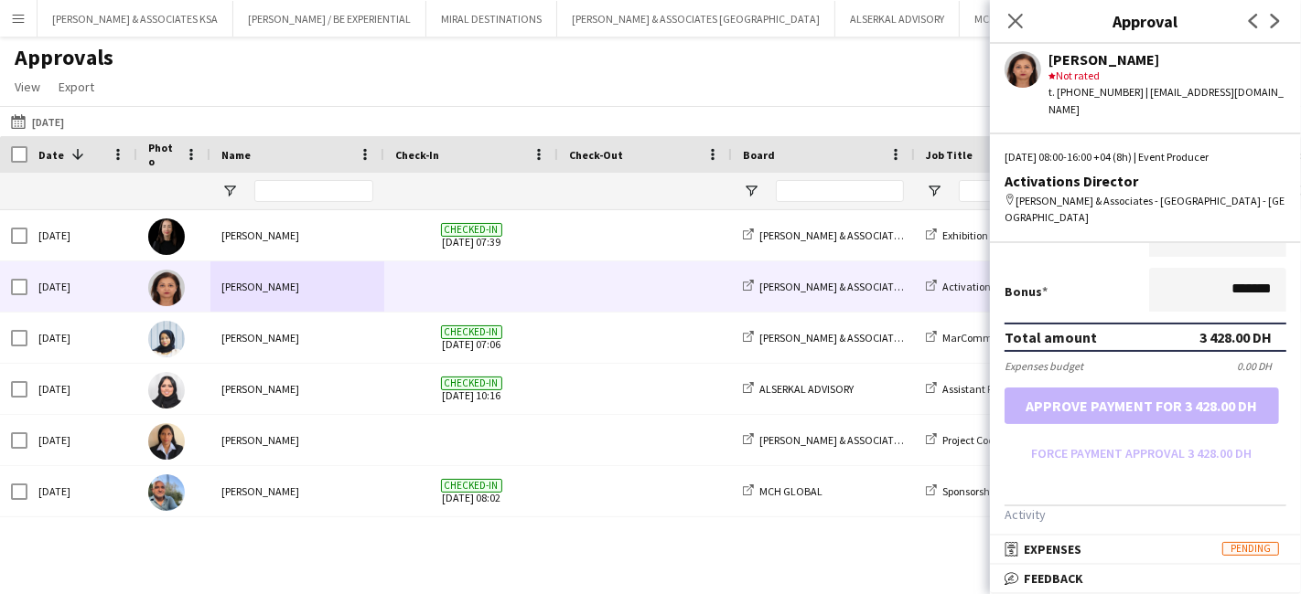
paste input "**********"
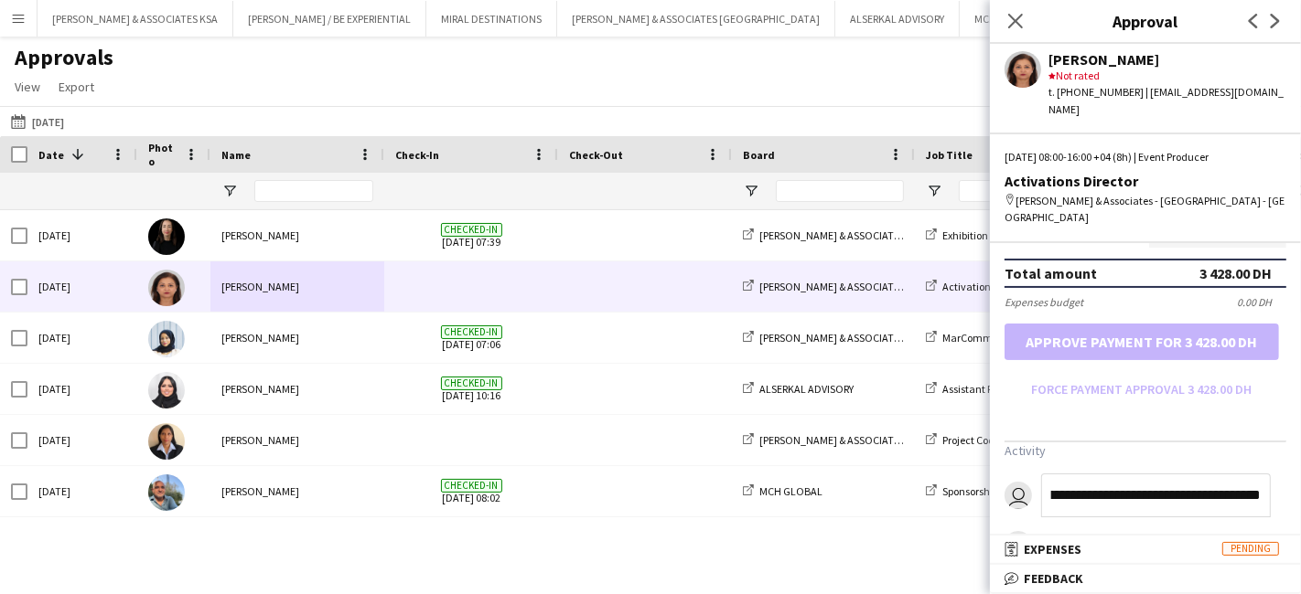
scroll to position [291, 0]
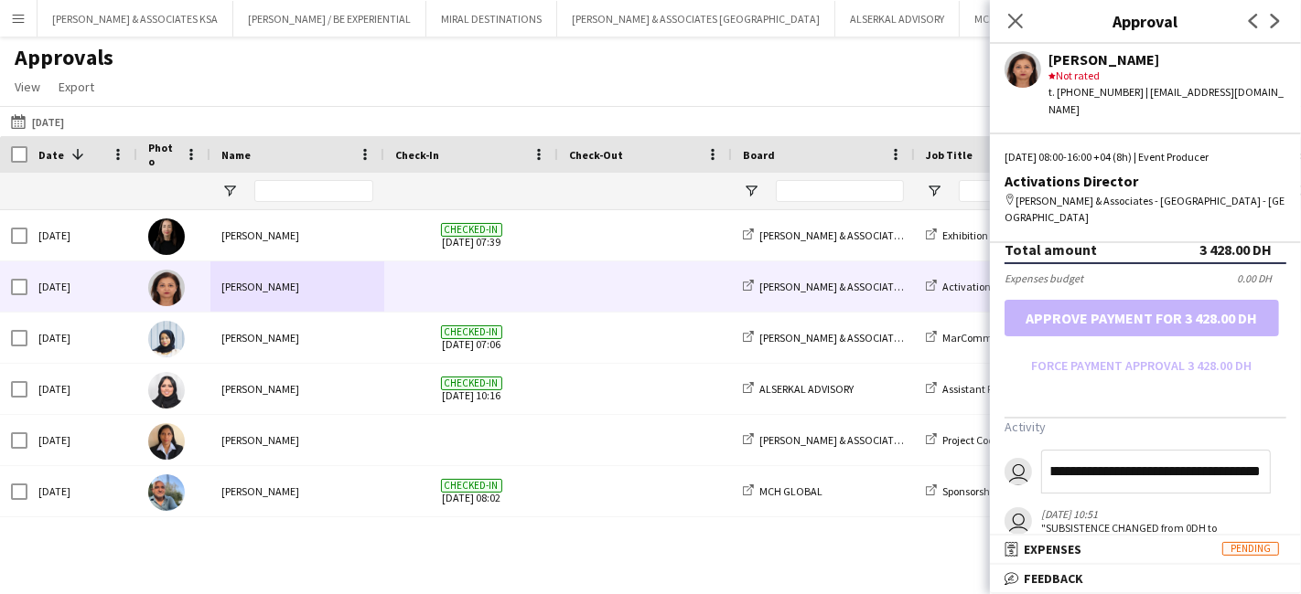
type input "**********"
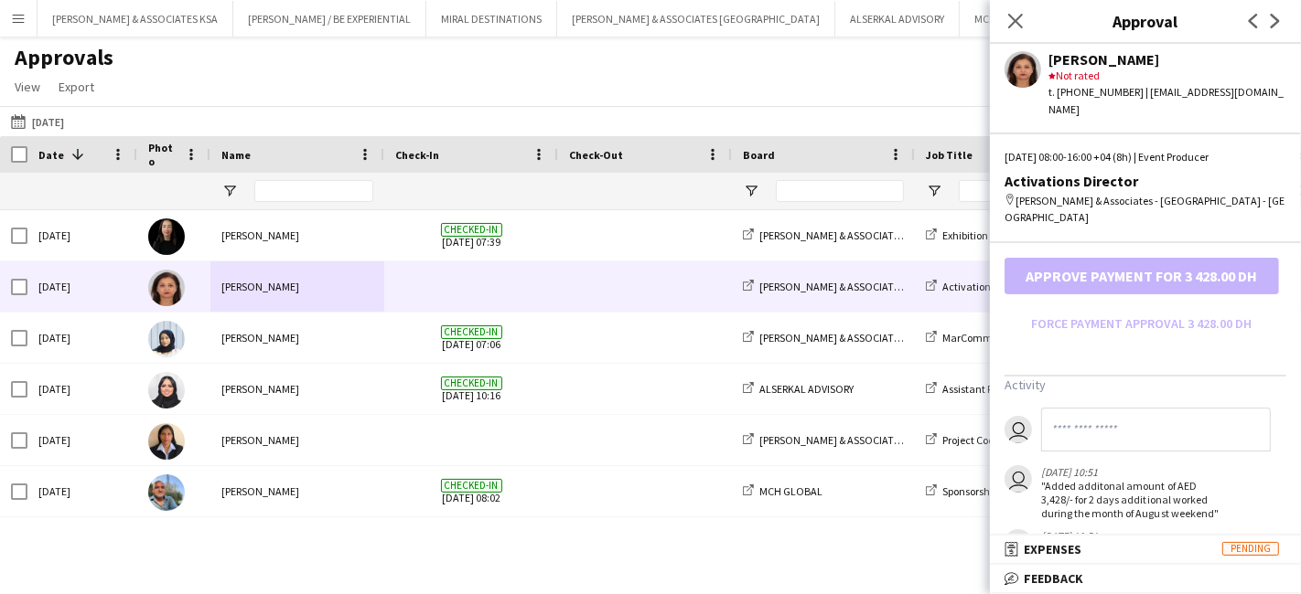
scroll to position [355, 0]
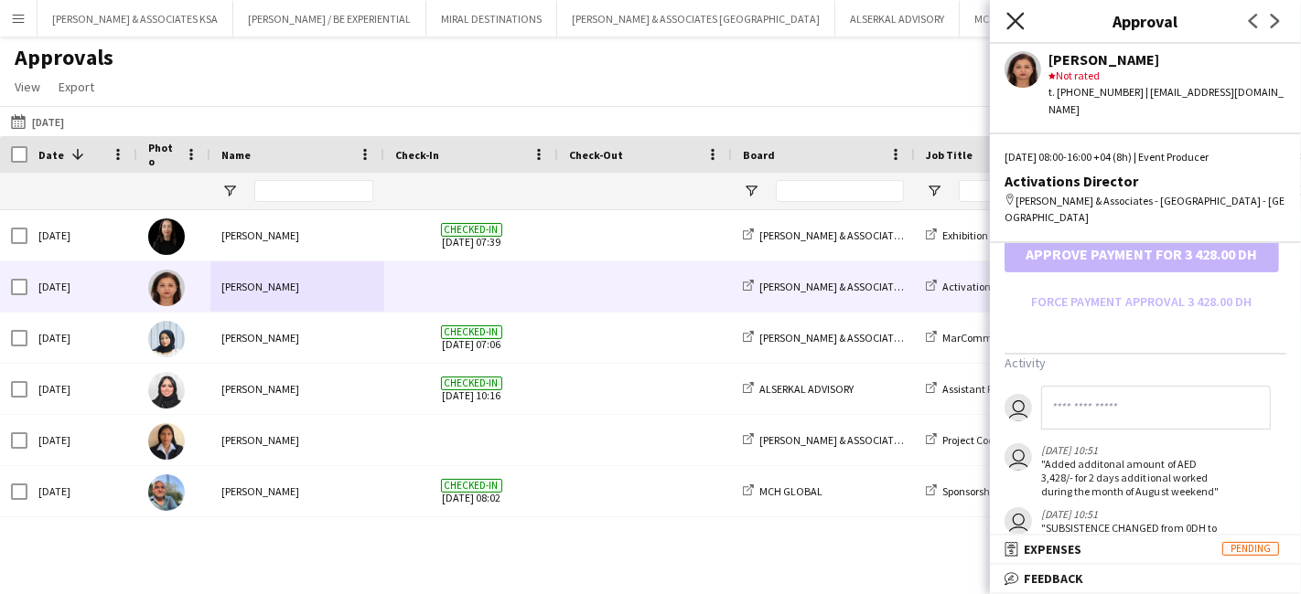
click at [1016, 19] on icon at bounding box center [1014, 20] width 17 height 17
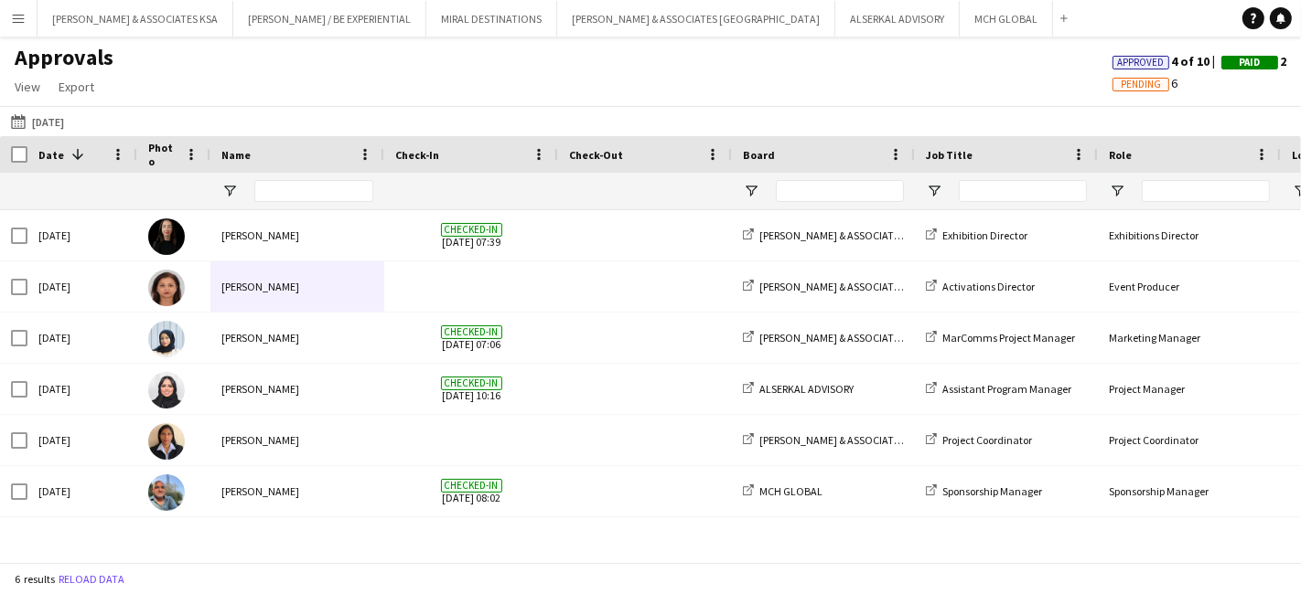
click at [16, 11] on app-icon "Menu" at bounding box center [18, 18] width 15 height 15
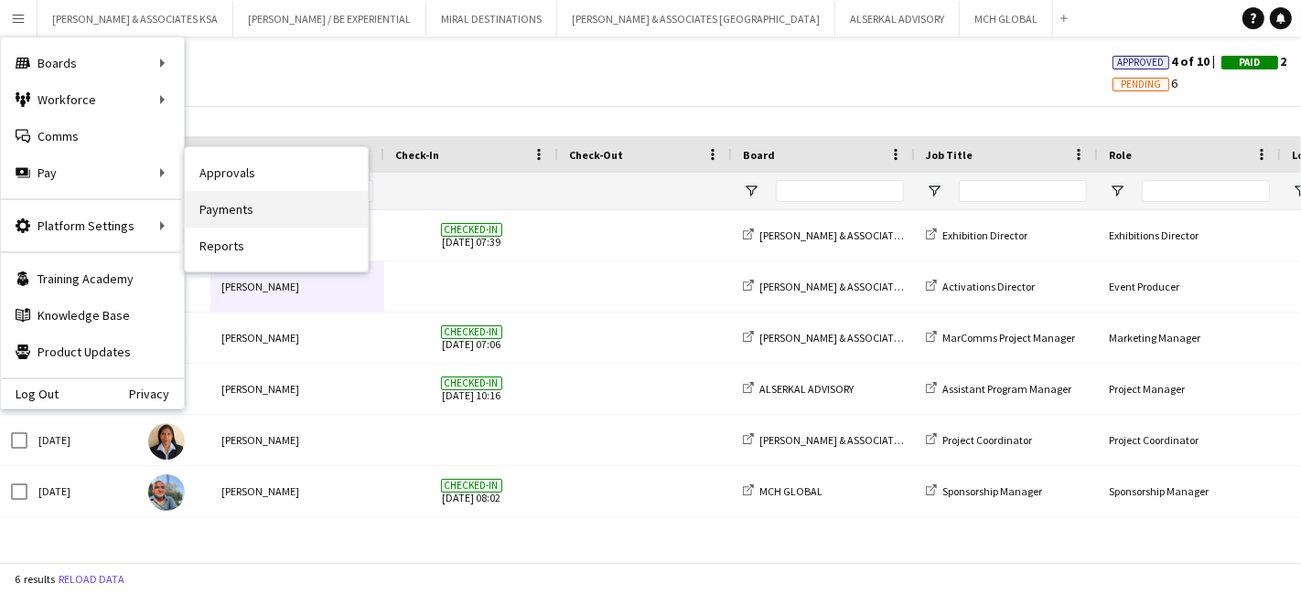
click at [214, 209] on link "Payments" at bounding box center [276, 209] width 183 height 37
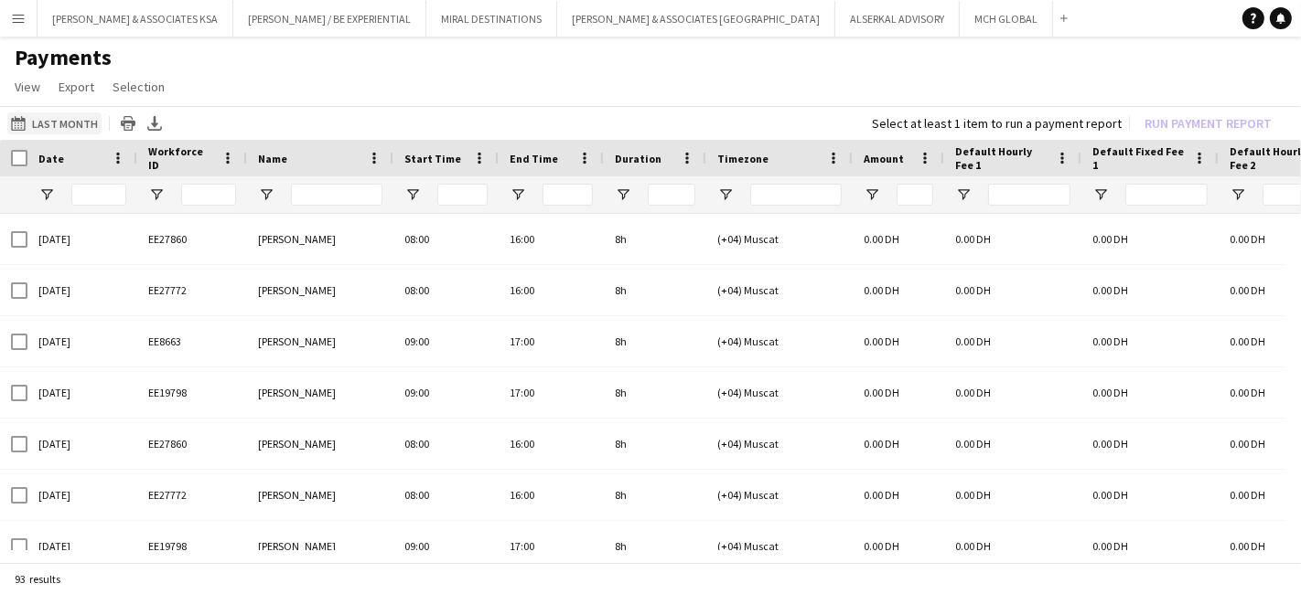
click at [49, 116] on button "Last Month Last Month" at bounding box center [54, 123] width 94 height 22
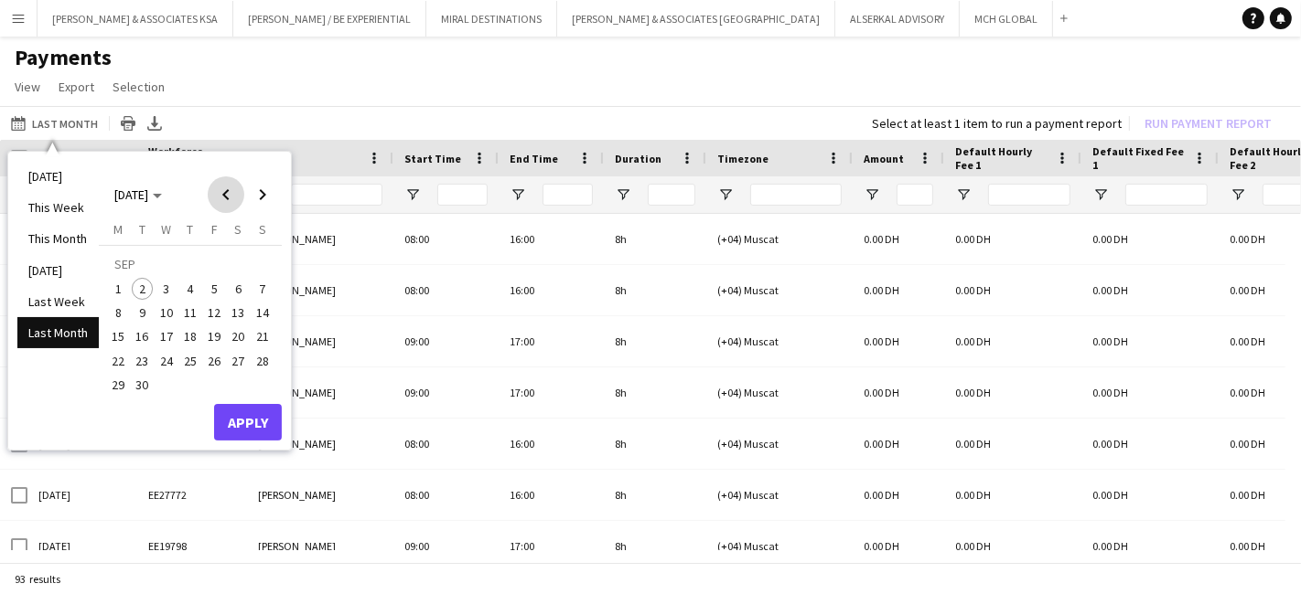
click at [215, 192] on span "Previous month" at bounding box center [226, 195] width 37 height 37
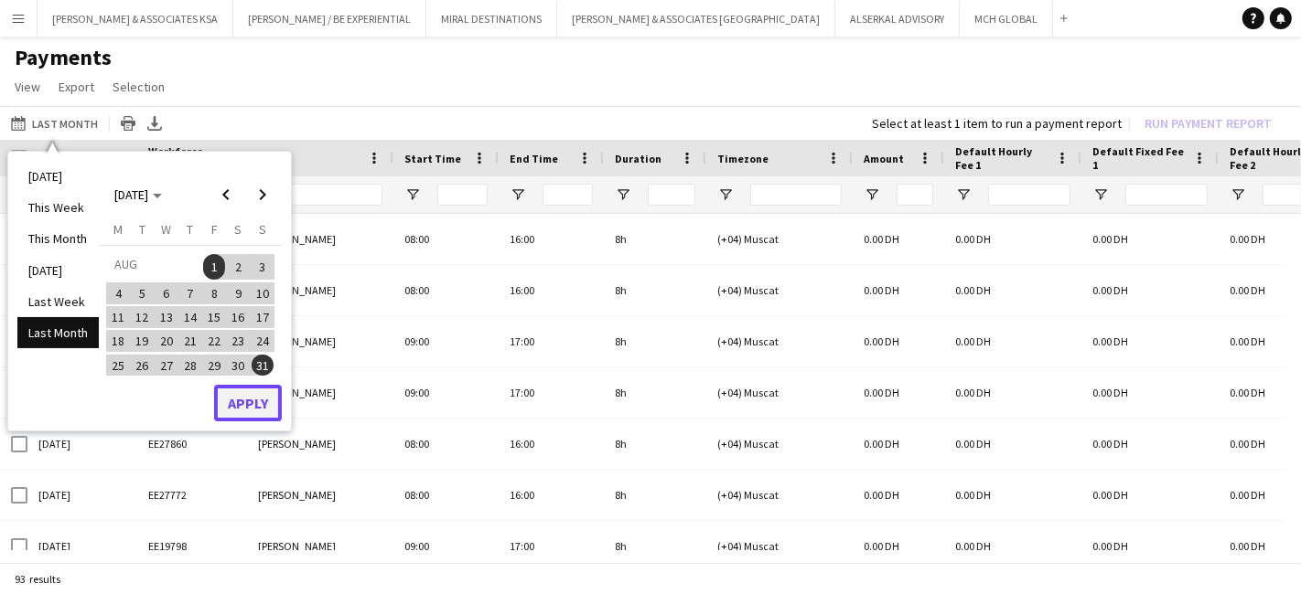
click at [267, 394] on button "Apply" at bounding box center [248, 403] width 68 height 37
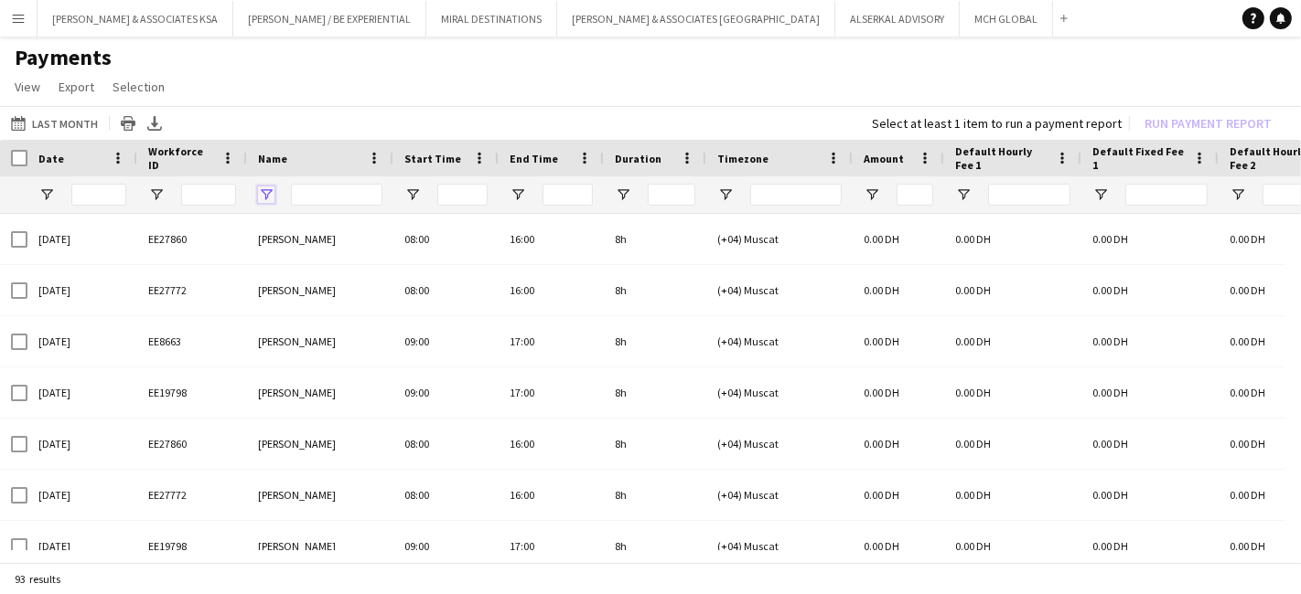
click at [263, 191] on span "Open Filter Menu" at bounding box center [266, 195] width 16 height 16
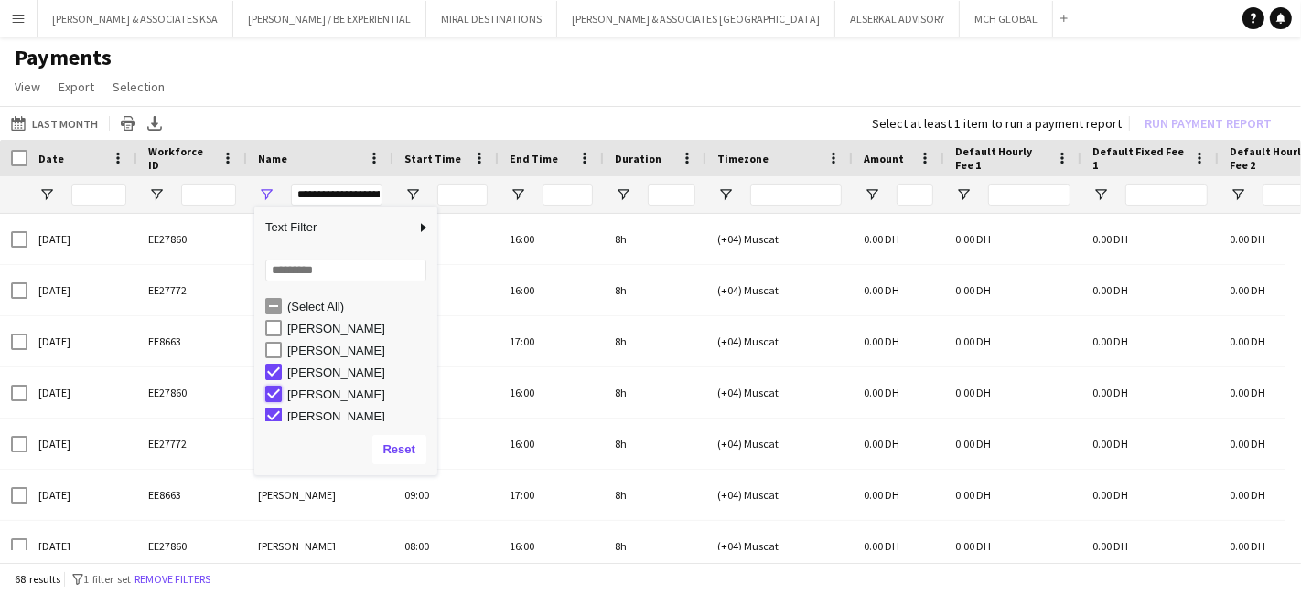
type input "**********"
click at [364, 67] on h1 "Payments" at bounding box center [650, 57] width 1301 height 27
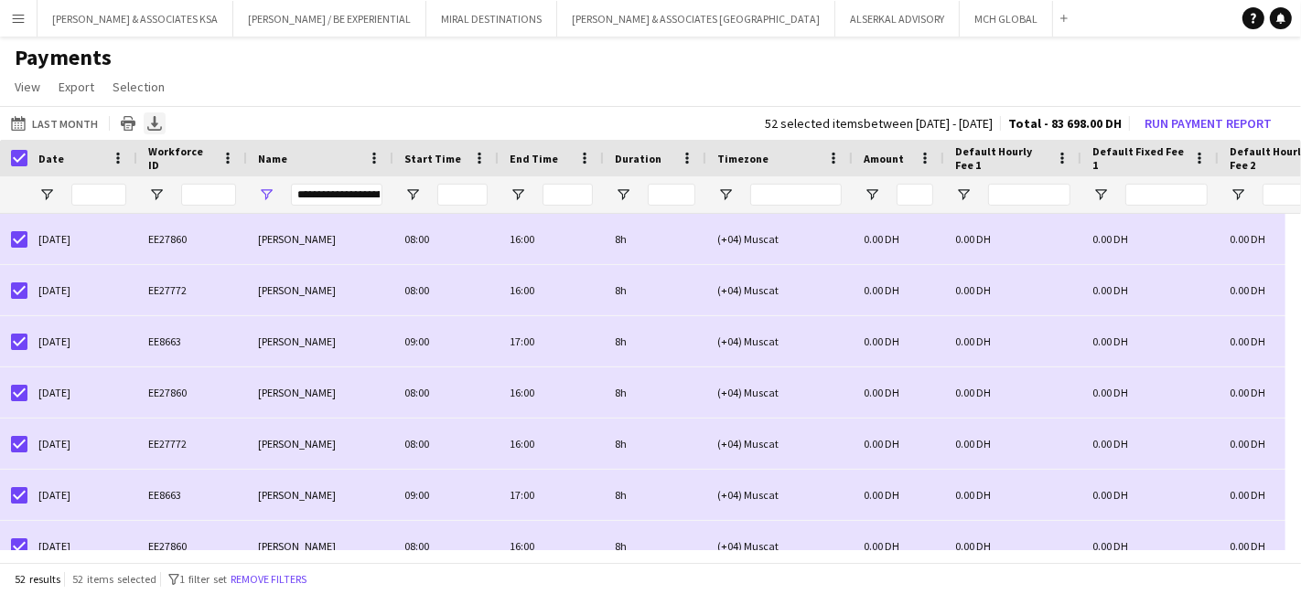
click at [151, 123] on icon at bounding box center [154, 121] width 7 height 11
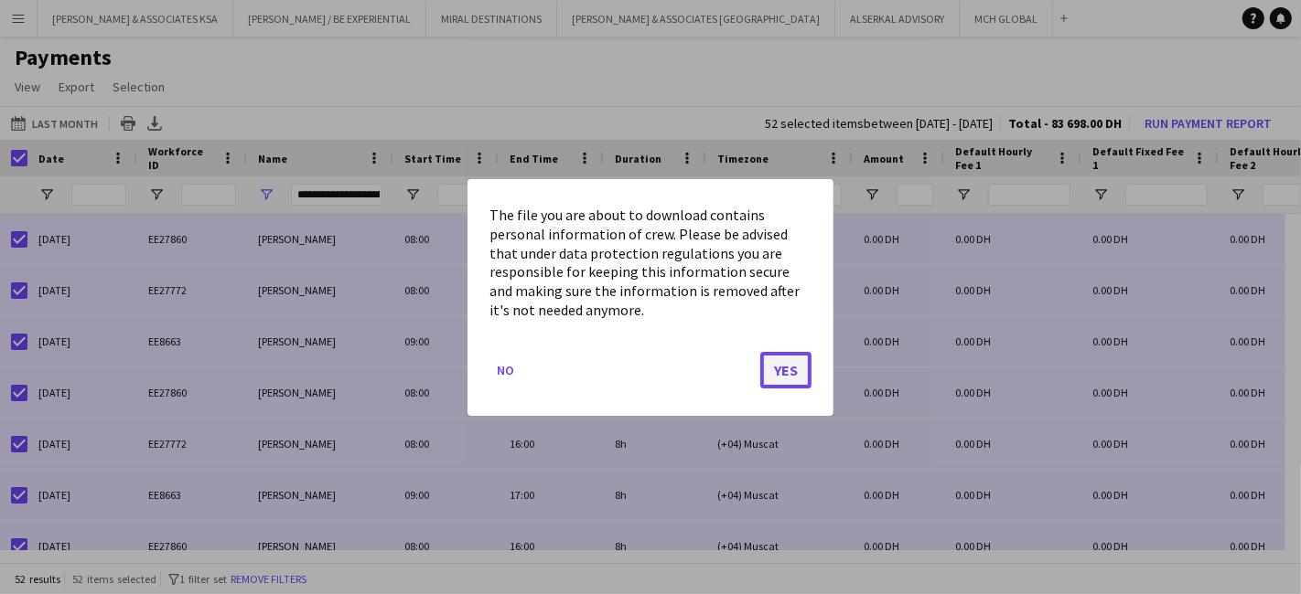
click at [781, 374] on button "Yes" at bounding box center [785, 369] width 51 height 37
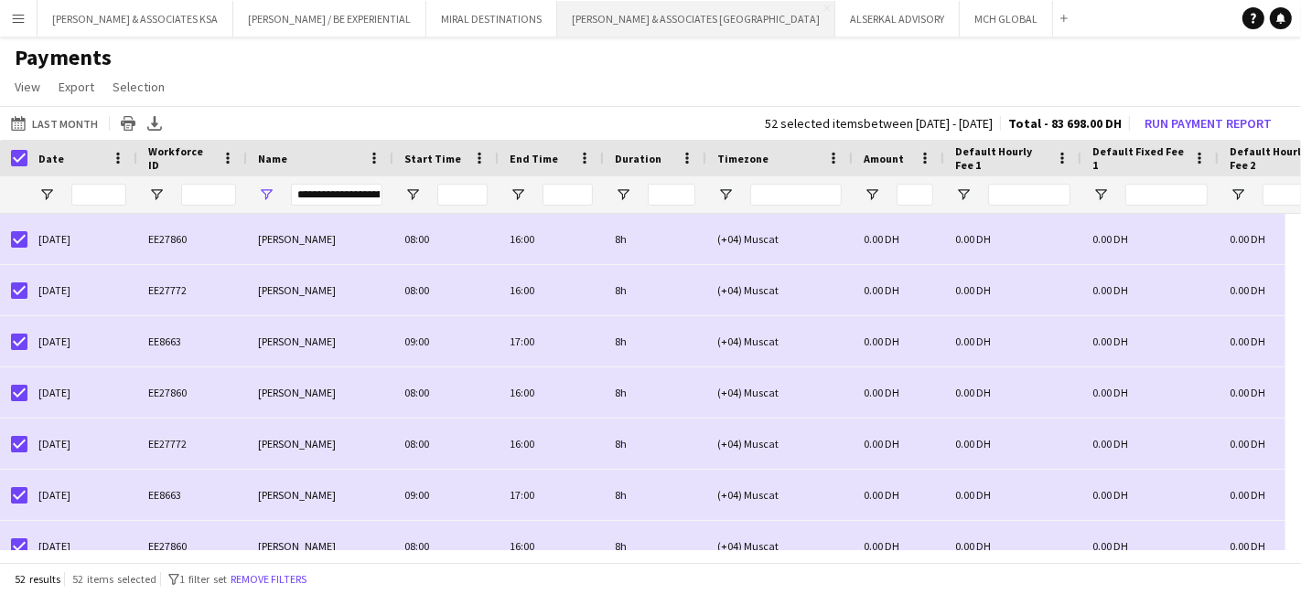
click at [642, 15] on button "RICHARD ATTIAS & ASSOCIATES UAE Close" at bounding box center [696, 19] width 278 height 36
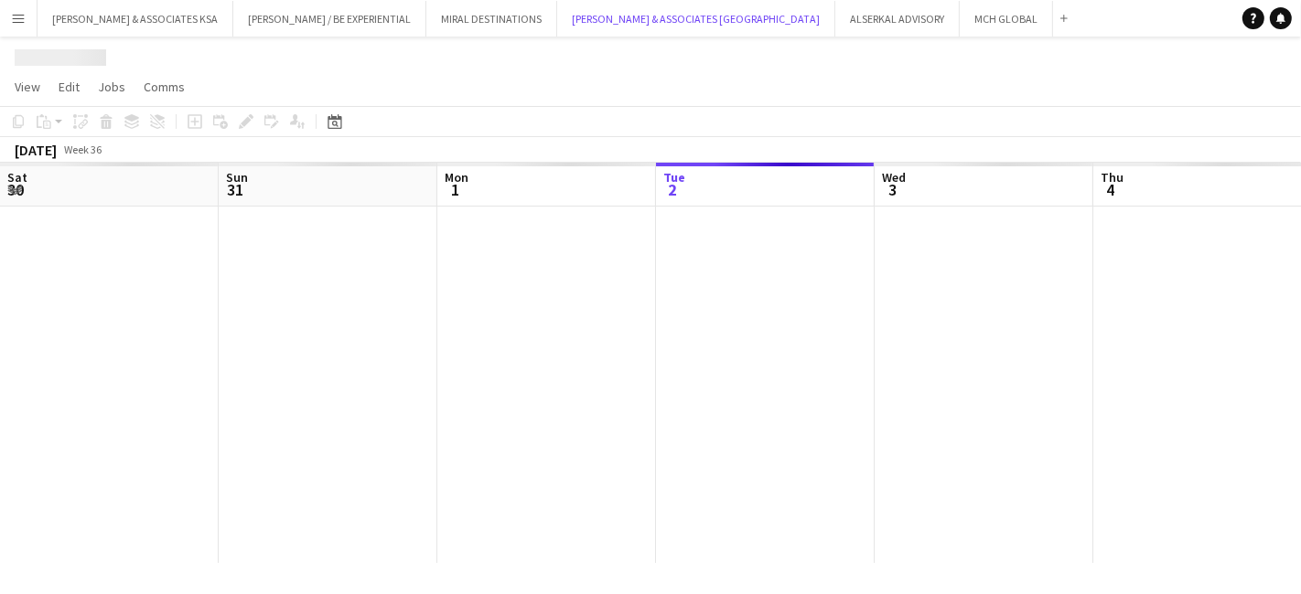
scroll to position [0, 436]
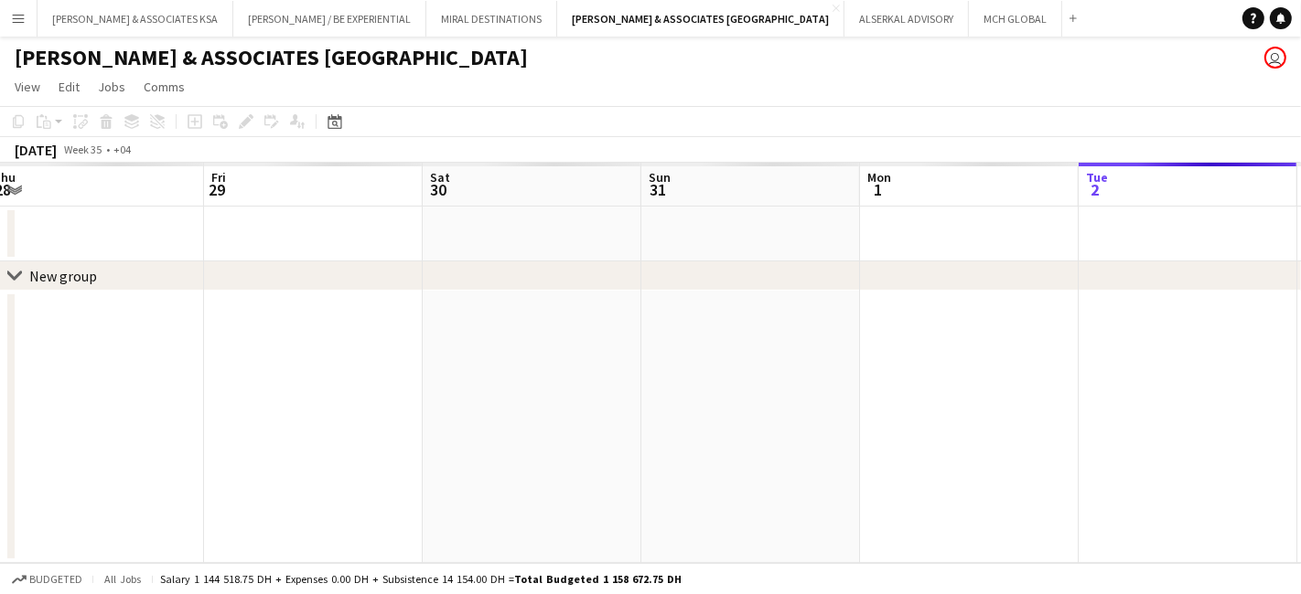
drag, startPoint x: 363, startPoint y: 376, endPoint x: 454, endPoint y: 395, distance: 92.6
click at [1217, 377] on app-calendar-viewport "Tue 26 Wed 27 Thu 28 Fri 29 Sat 30 Sun 31 Mon 1 Tue 2 Wed 3 Thu 4 Fri 5" at bounding box center [650, 363] width 1301 height 401
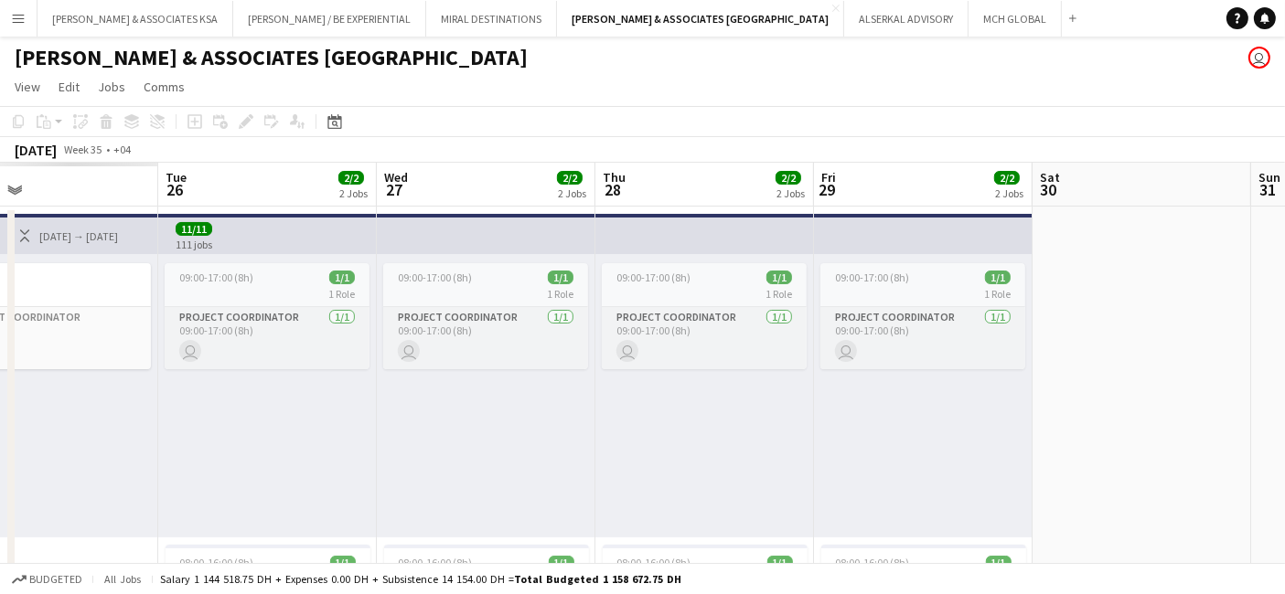
drag, startPoint x: 888, startPoint y: 398, endPoint x: 1139, endPoint y: 391, distance: 250.7
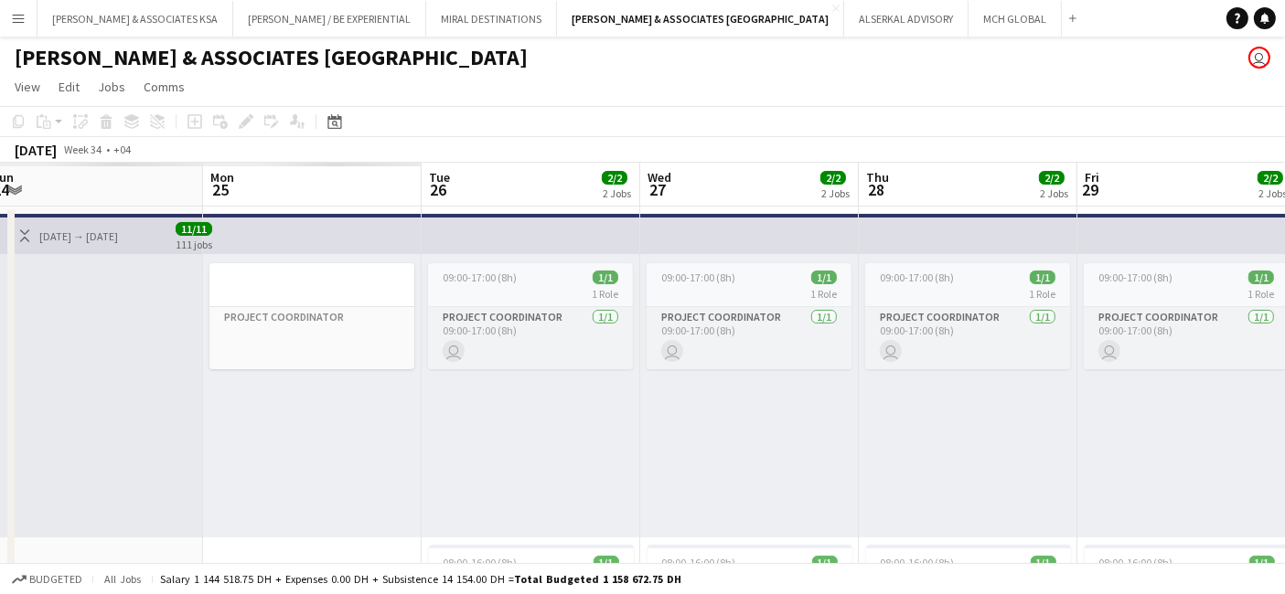
drag, startPoint x: 635, startPoint y: 430, endPoint x: 830, endPoint y: 430, distance: 195.7
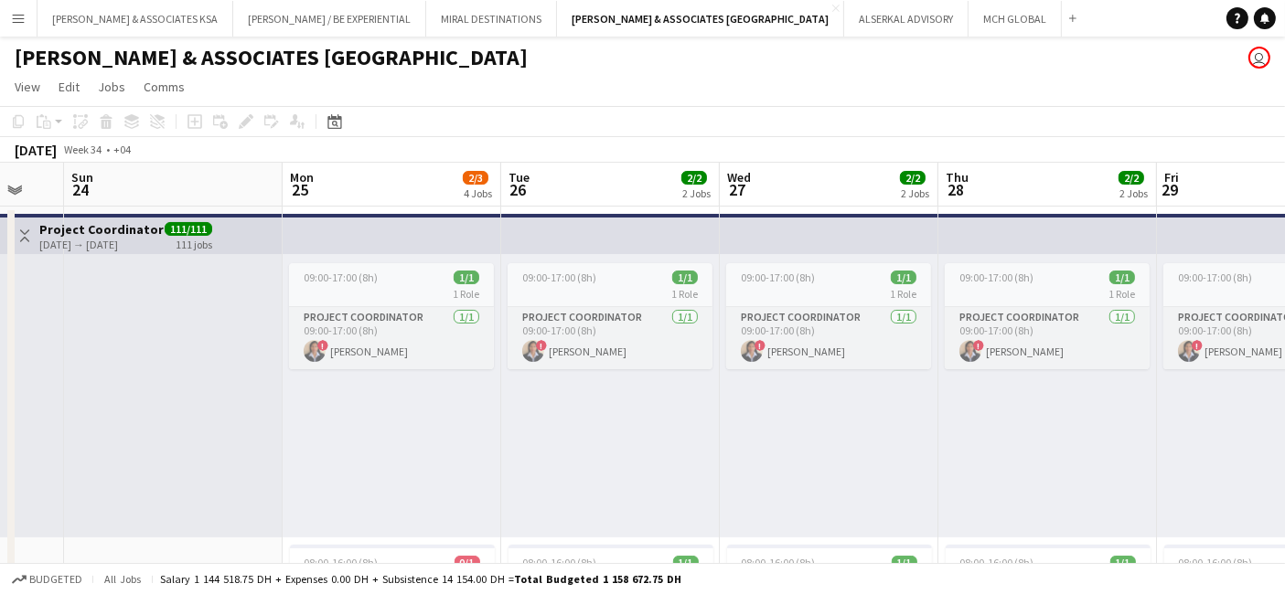
scroll to position [0, 384]
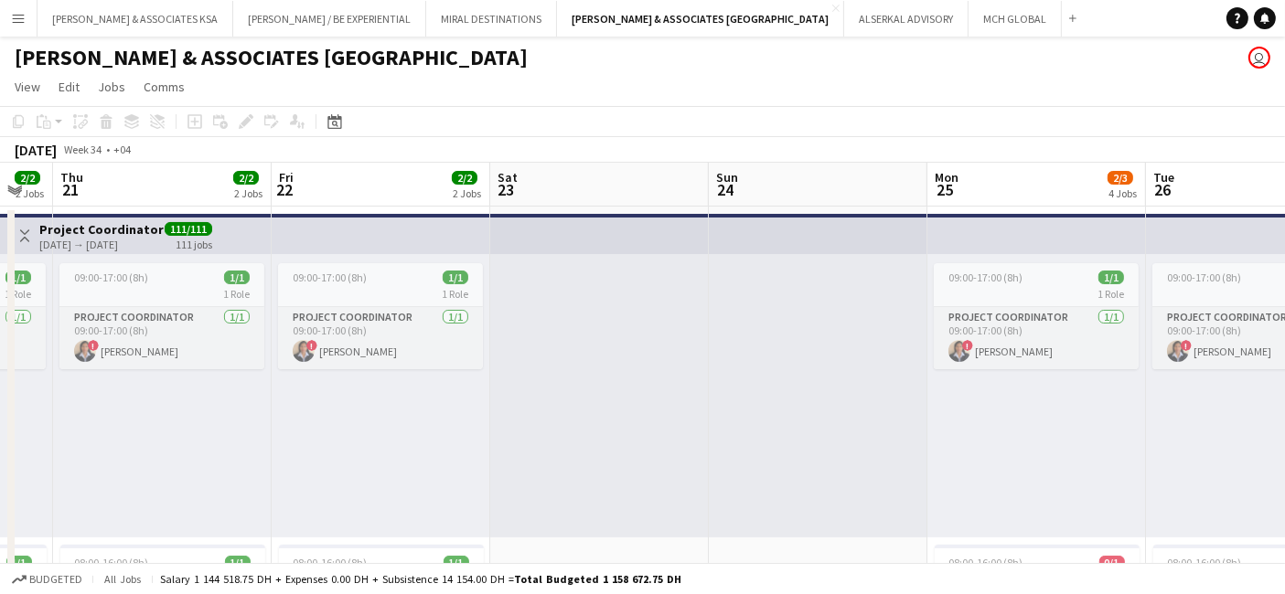
drag, startPoint x: 502, startPoint y: 432, endPoint x: 1300, endPoint y: 452, distance: 797.8
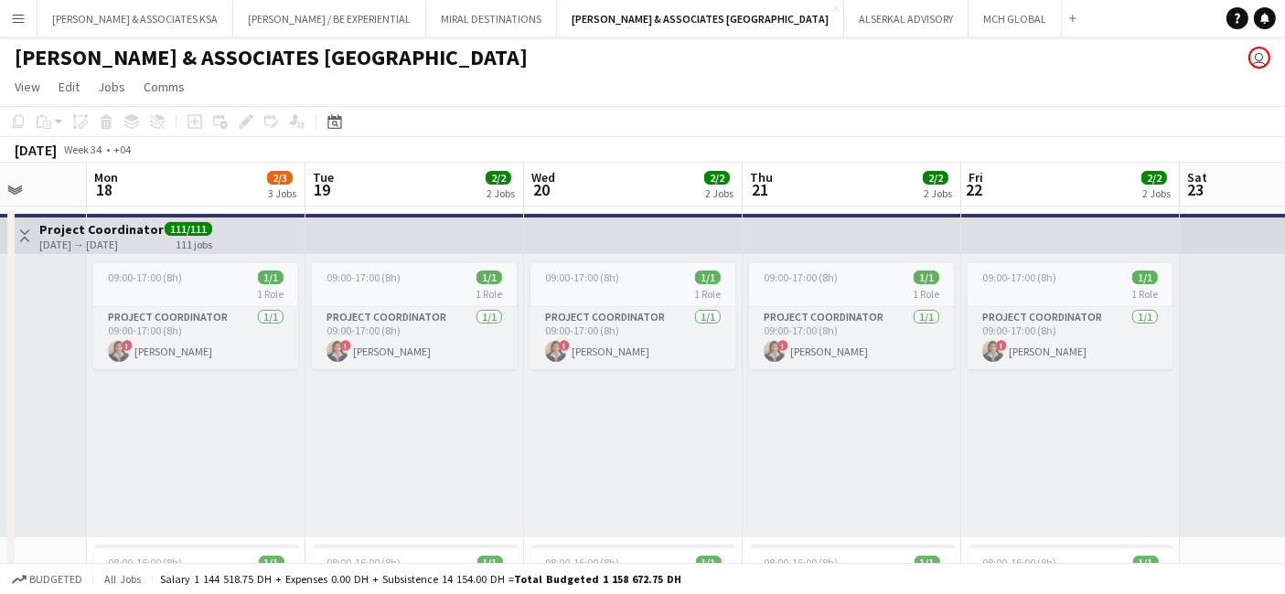
drag, startPoint x: 591, startPoint y: 362, endPoint x: 1300, endPoint y: 409, distance: 710.3
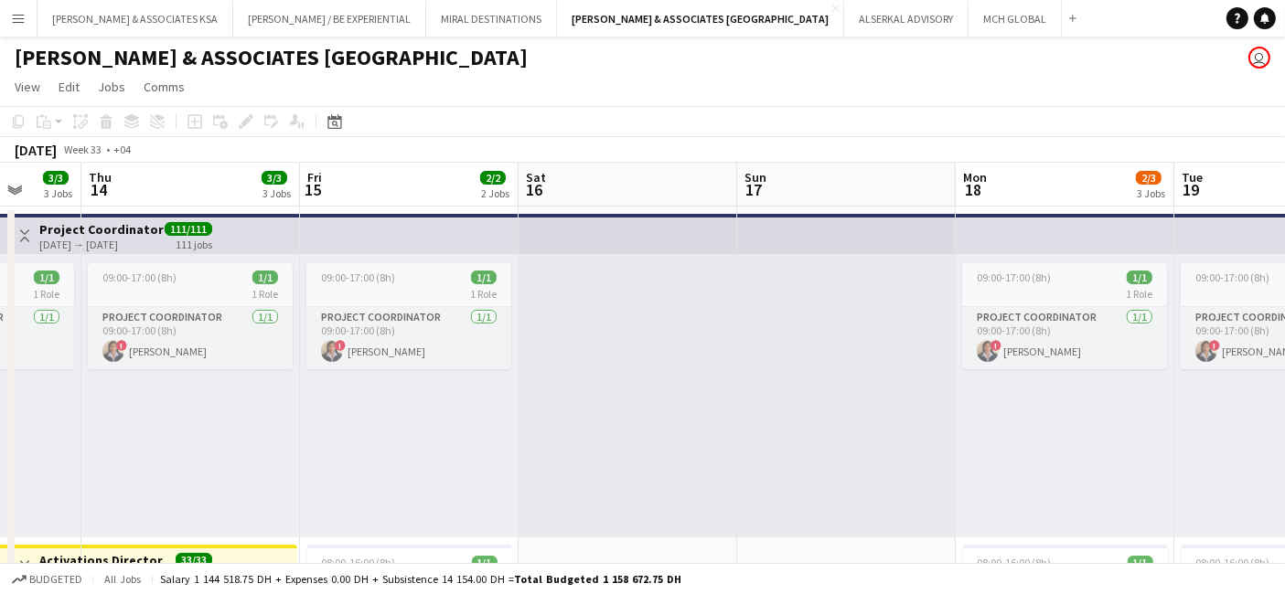
drag, startPoint x: 483, startPoint y: 414, endPoint x: 1300, endPoint y: 431, distance: 816.9
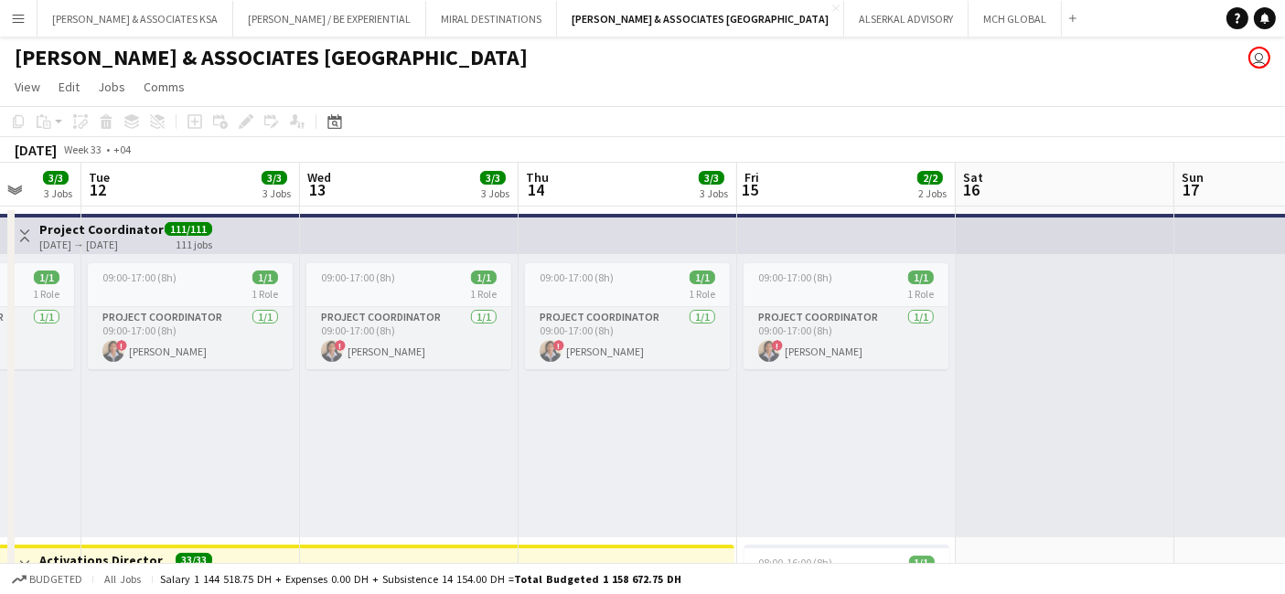
scroll to position [0, 369]
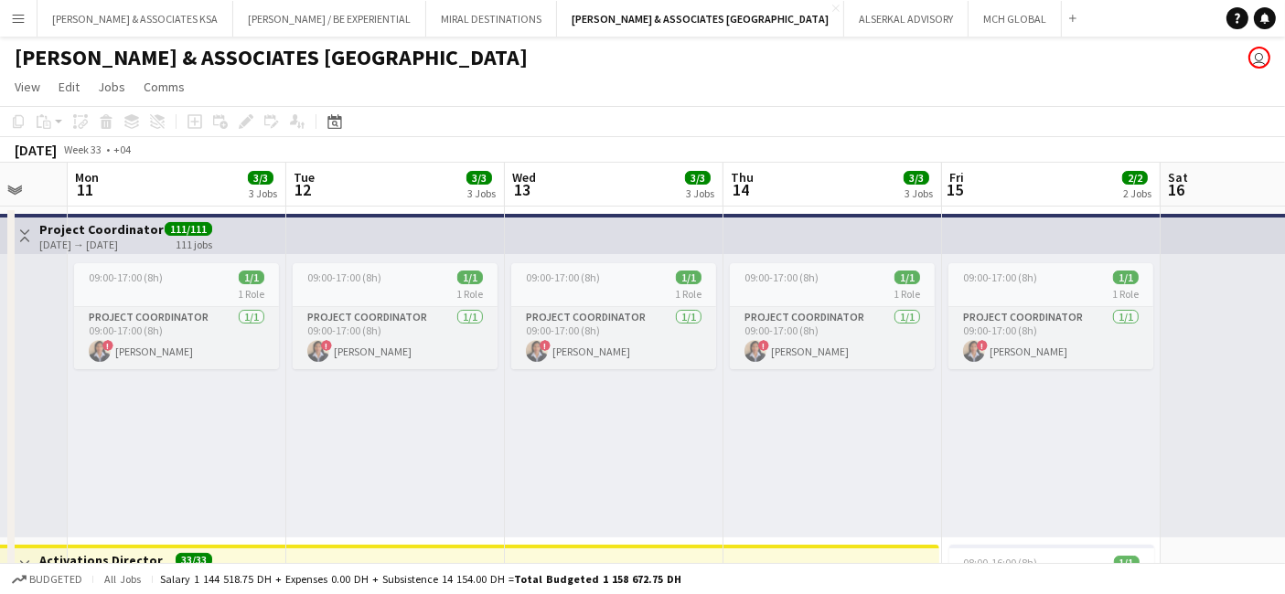
drag, startPoint x: 618, startPoint y: 401, endPoint x: 1300, endPoint y: 401, distance: 681.4
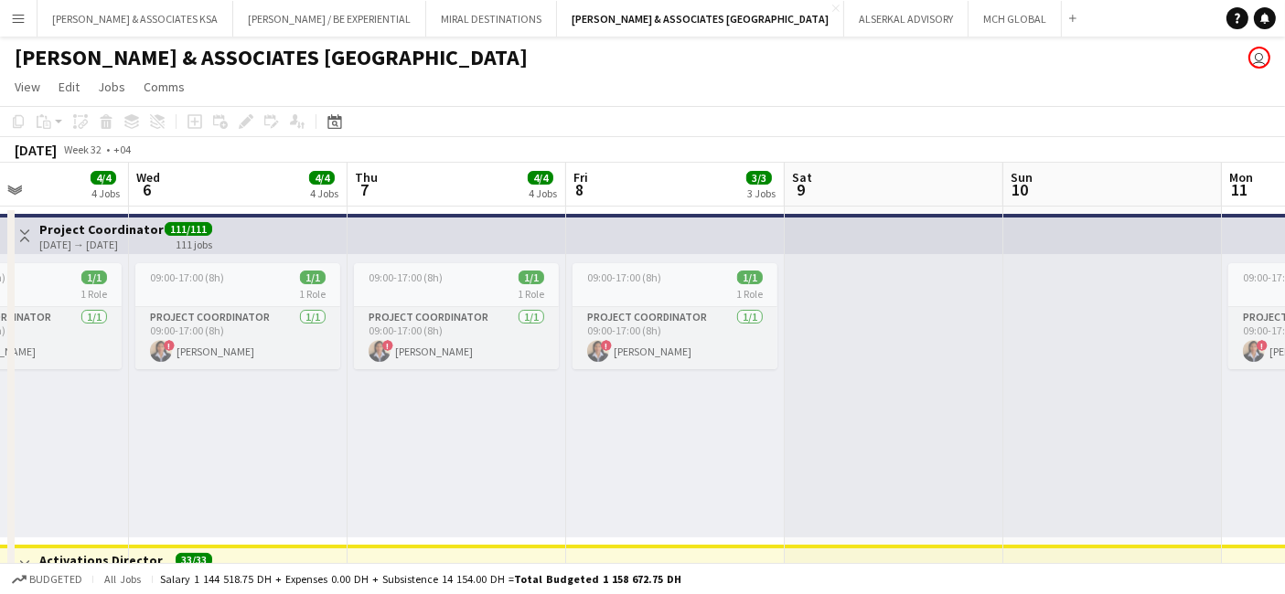
drag, startPoint x: 116, startPoint y: 412, endPoint x: 1117, endPoint y: 411, distance: 1000.5
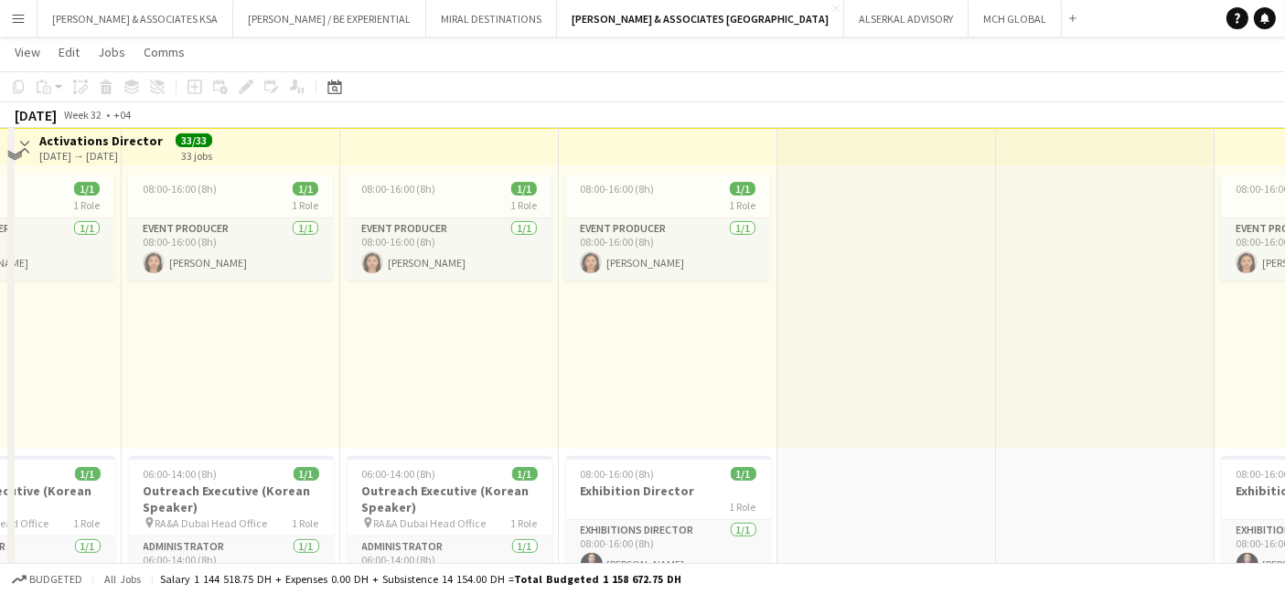
scroll to position [508, 0]
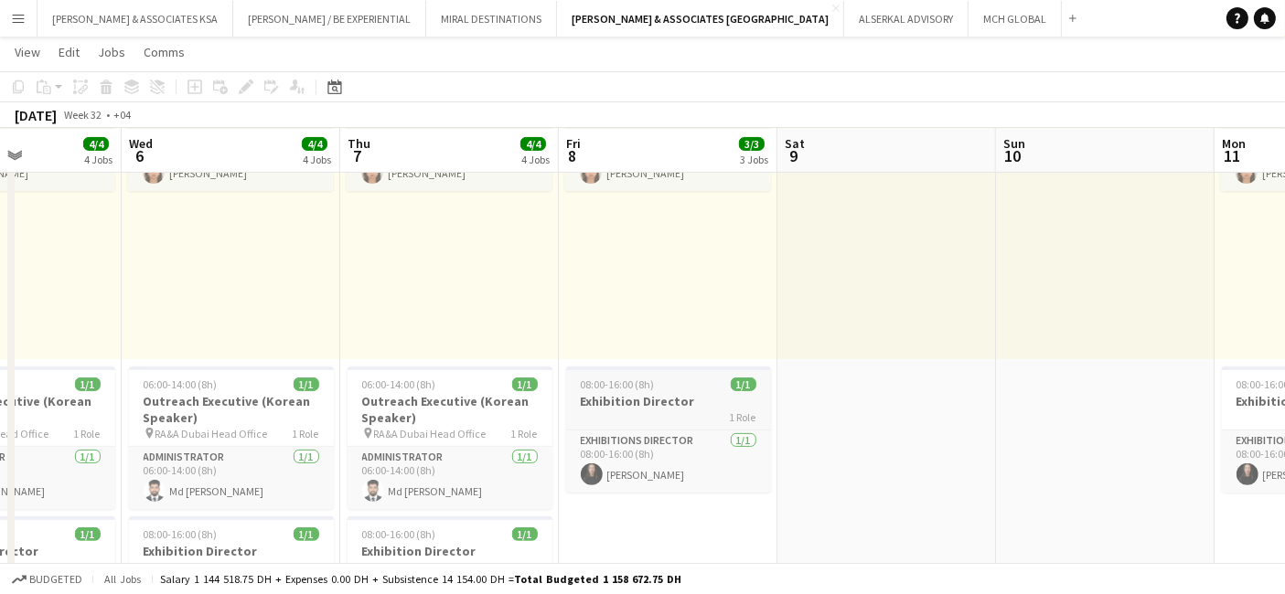
click at [636, 390] on span "08:00-16:00 (8h)" at bounding box center [618, 385] width 74 height 14
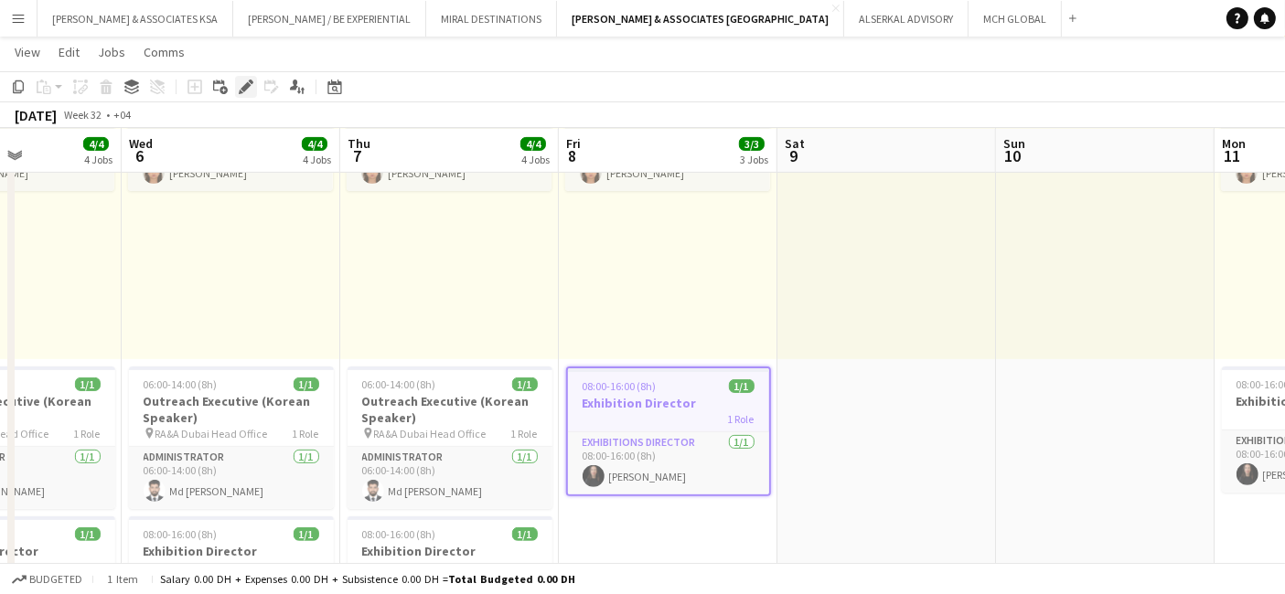
click at [242, 88] on icon at bounding box center [246, 87] width 10 height 10
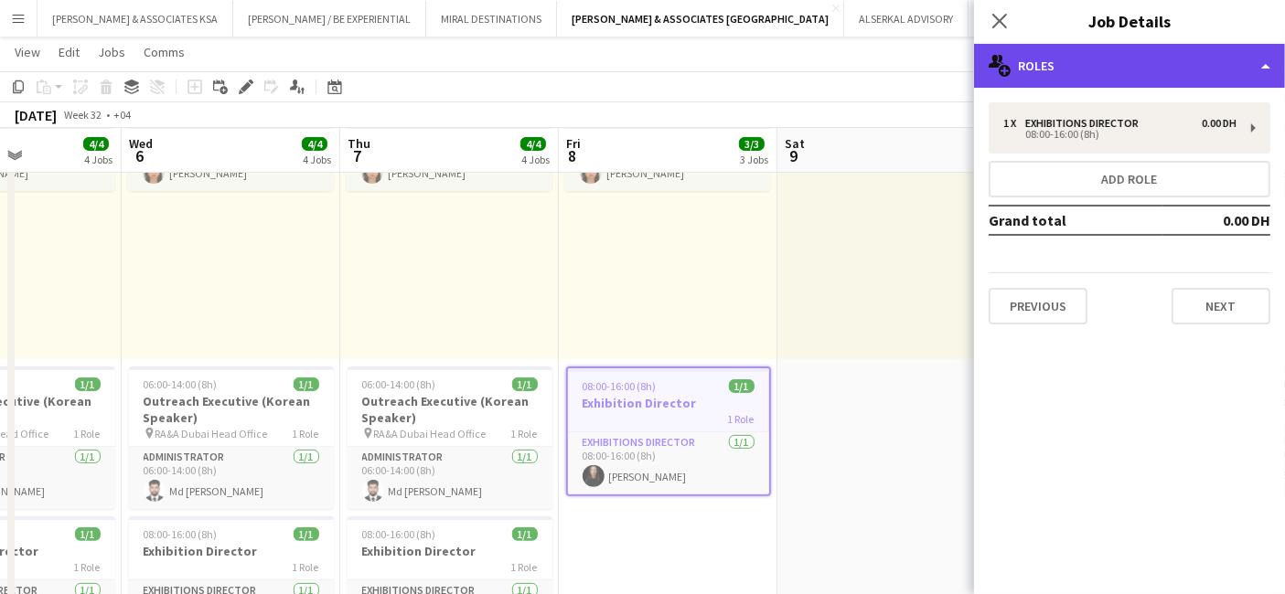
click at [1096, 71] on div "multiple-users-add Roles" at bounding box center [1129, 66] width 311 height 44
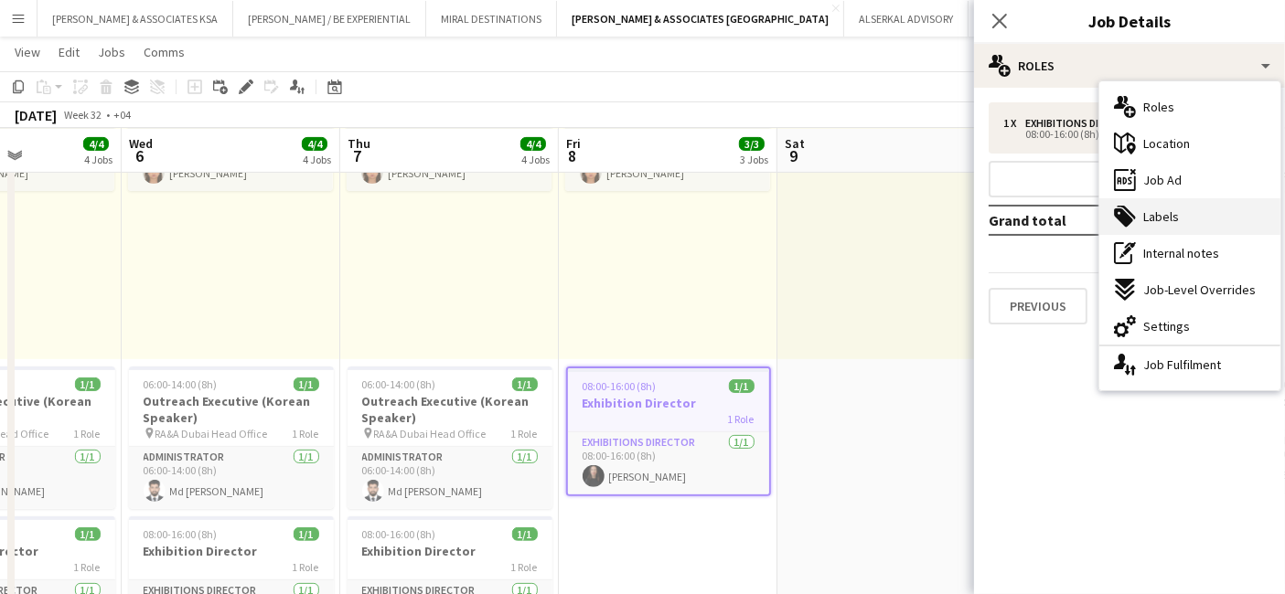
click at [1145, 218] on span "Labels" at bounding box center [1161, 217] width 36 height 16
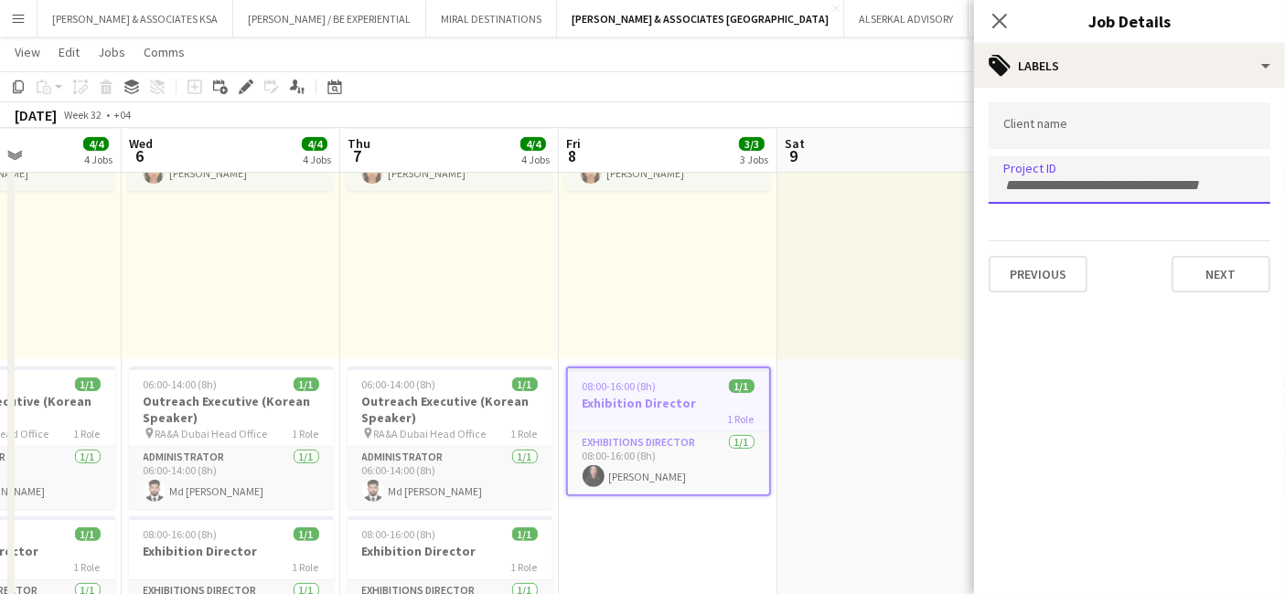
click at [1014, 187] on div at bounding box center [1130, 179] width 282 height 47
paste input "**********"
type input "**********"
click at [1026, 118] on div at bounding box center [1129, 297] width 311 height 594
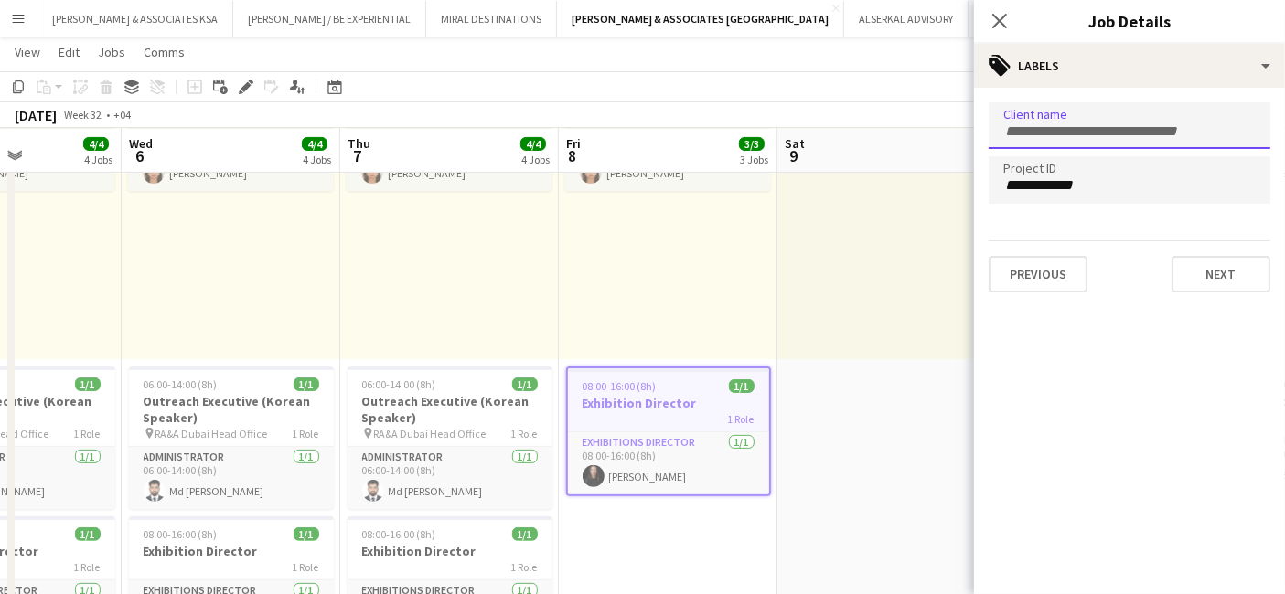
click at [1029, 139] on div at bounding box center [1130, 125] width 282 height 47
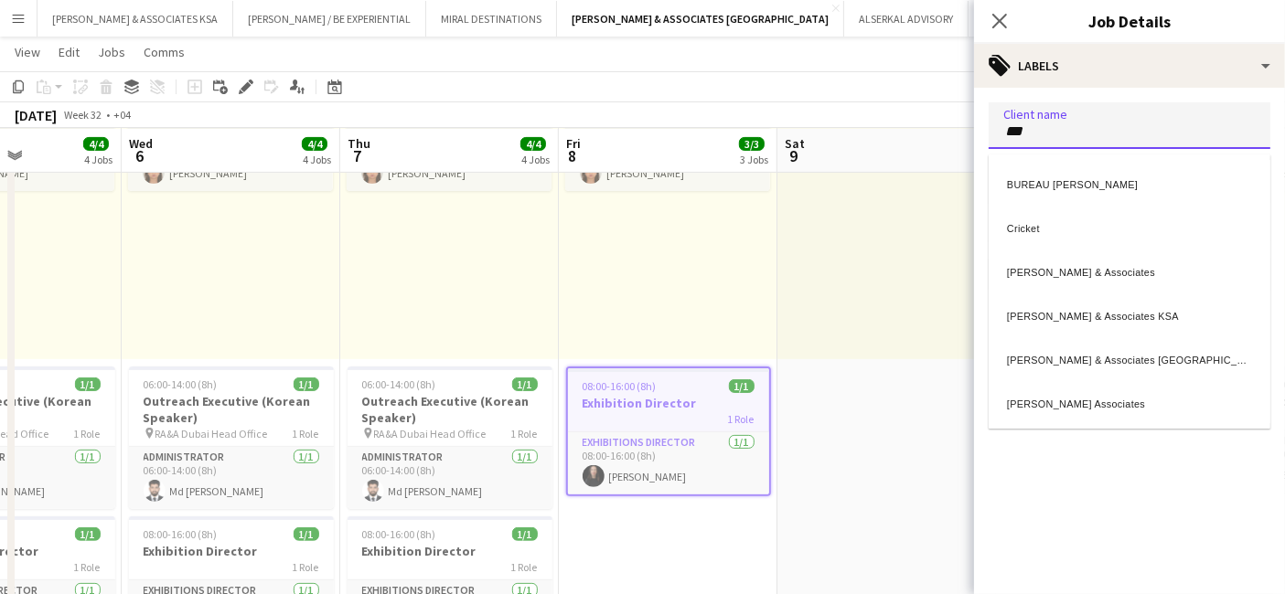
type input "***"
click at [1079, 349] on div "Richard Attias & Associates UAE" at bounding box center [1130, 358] width 282 height 44
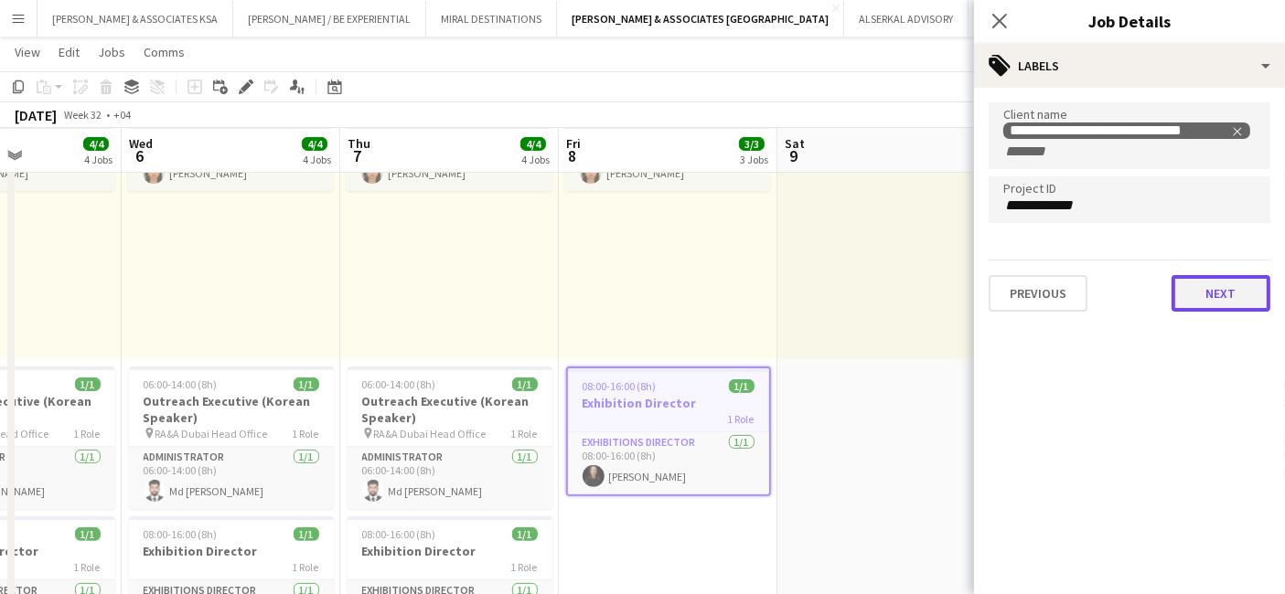
click at [1234, 291] on button "Next" at bounding box center [1221, 293] width 99 height 37
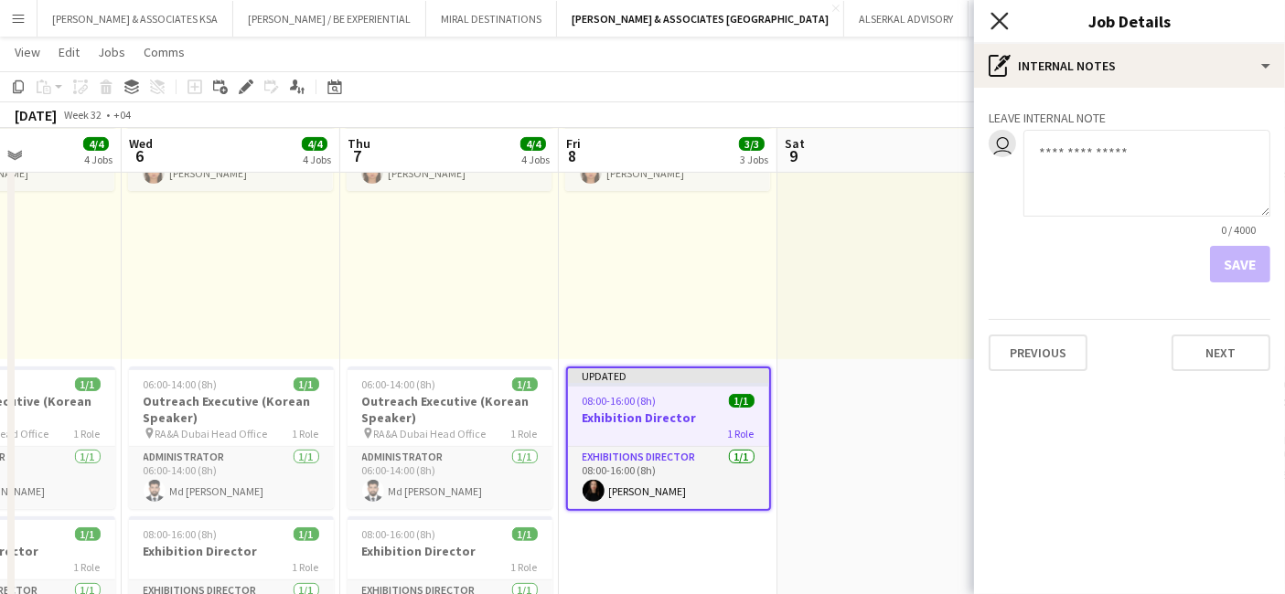
click at [1003, 15] on icon "Close pop-in" at bounding box center [998, 20] width 17 height 17
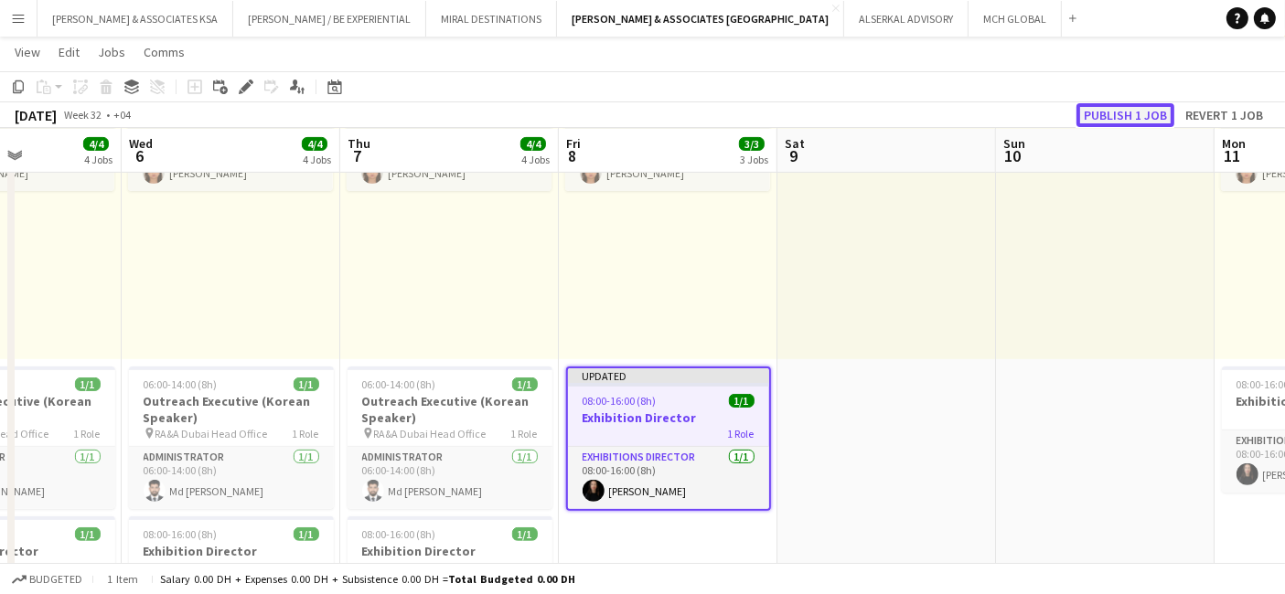
click at [1117, 113] on button "Publish 1 job" at bounding box center [1125, 115] width 98 height 24
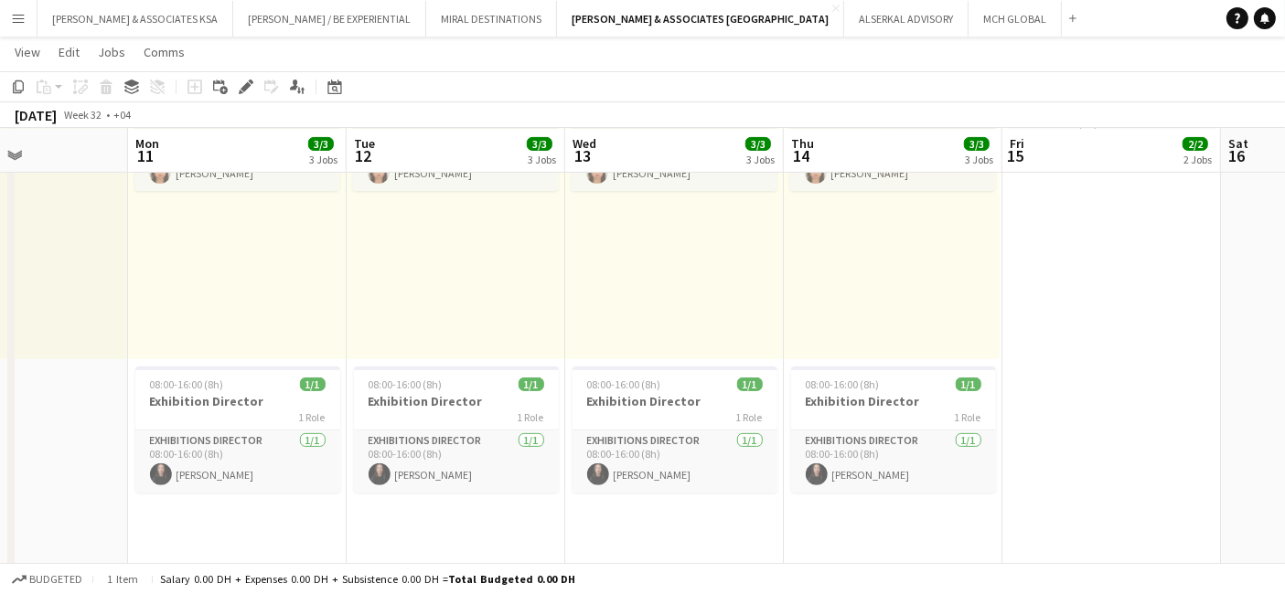
scroll to position [0, 543]
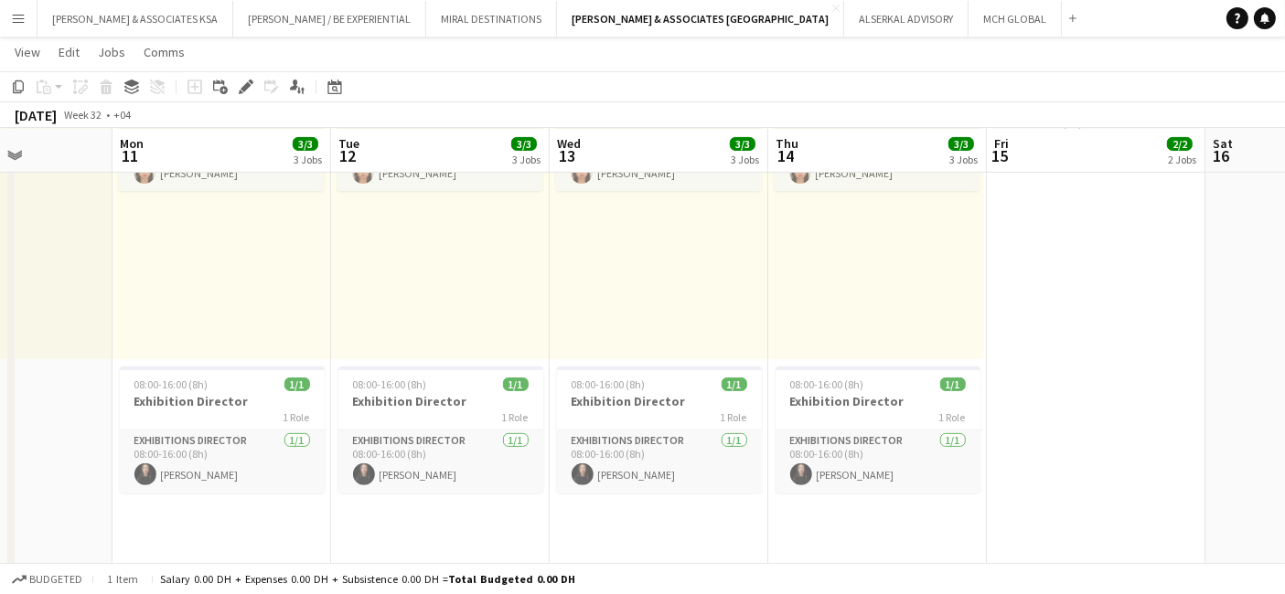
drag, startPoint x: 1102, startPoint y: 409, endPoint x: 0, endPoint y: 371, distance: 1102.7
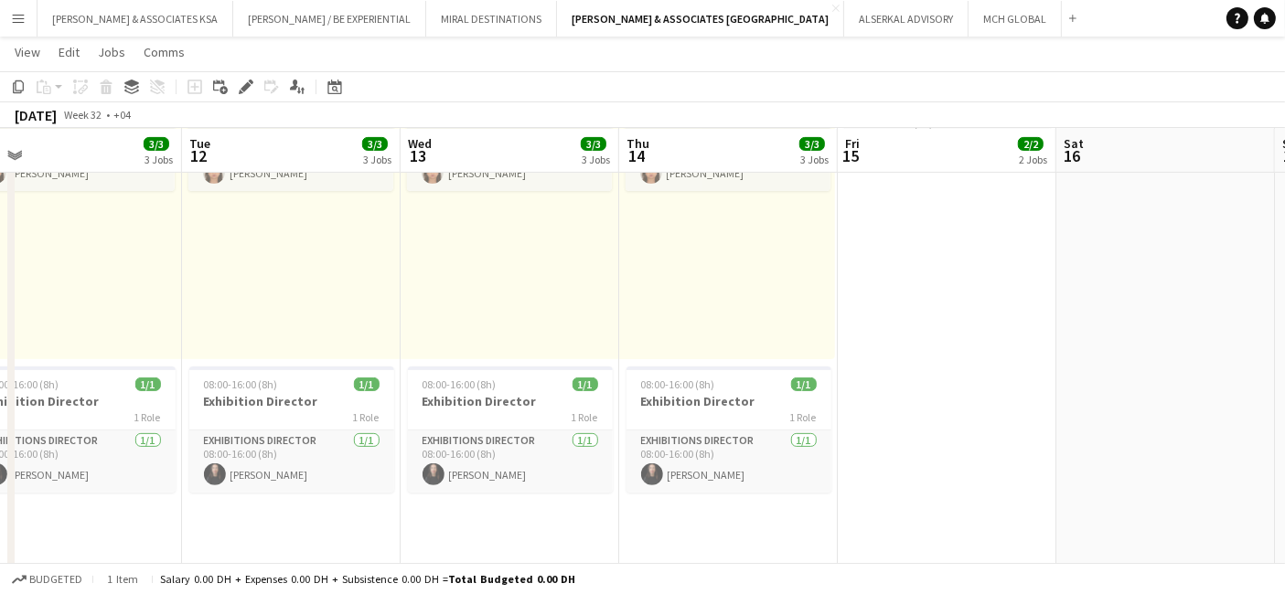
scroll to position [0, 733]
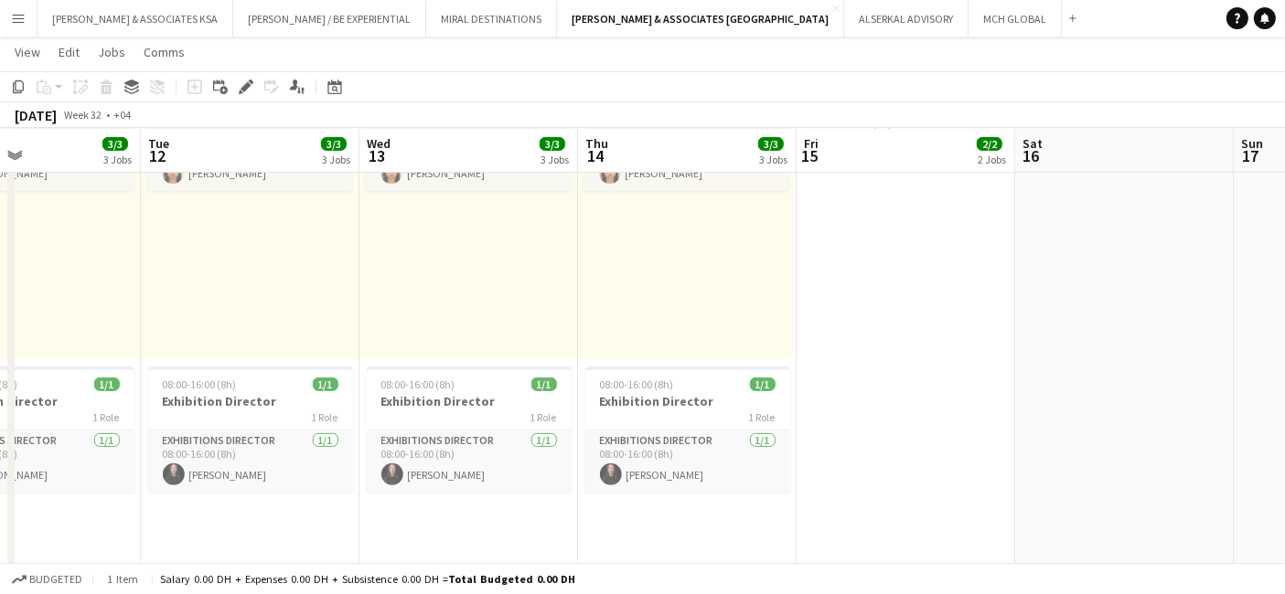
drag, startPoint x: 949, startPoint y: 357, endPoint x: 758, endPoint y: 362, distance: 191.2
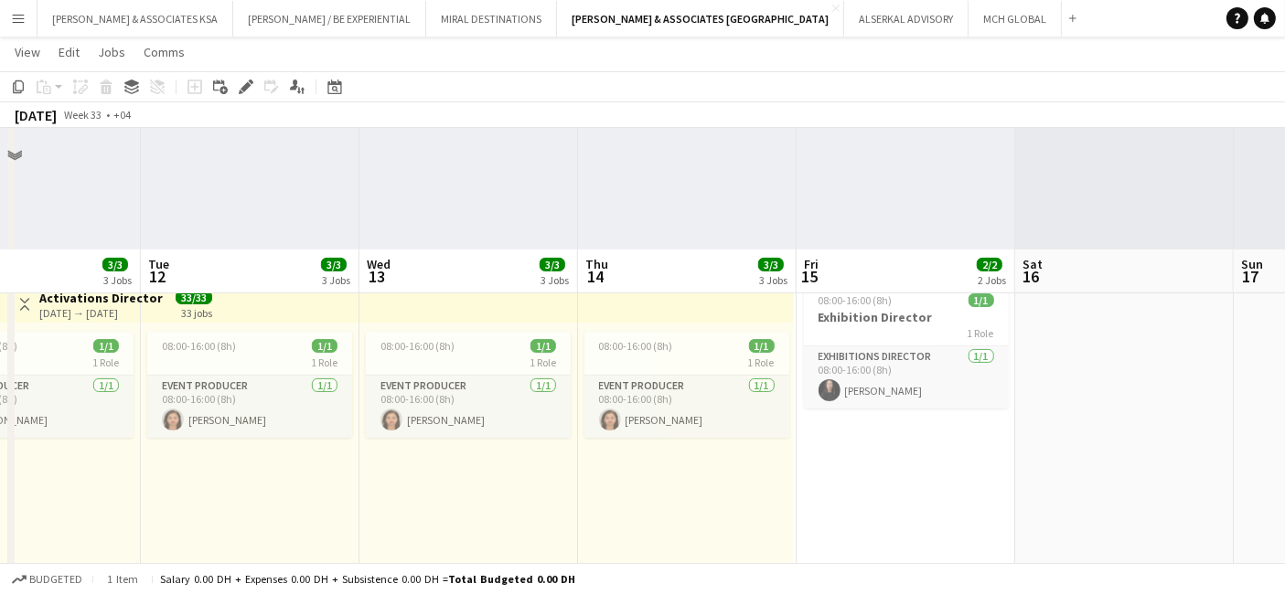
scroll to position [203, 0]
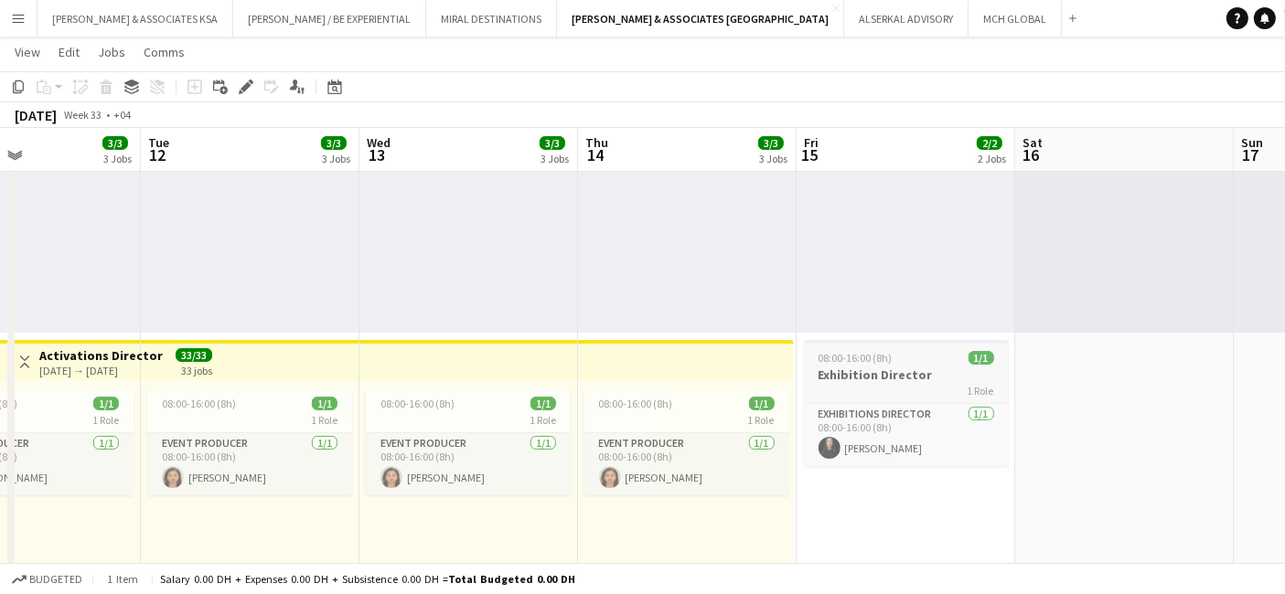
click at [861, 375] on h3 "Exhibition Director" at bounding box center [906, 375] width 205 height 16
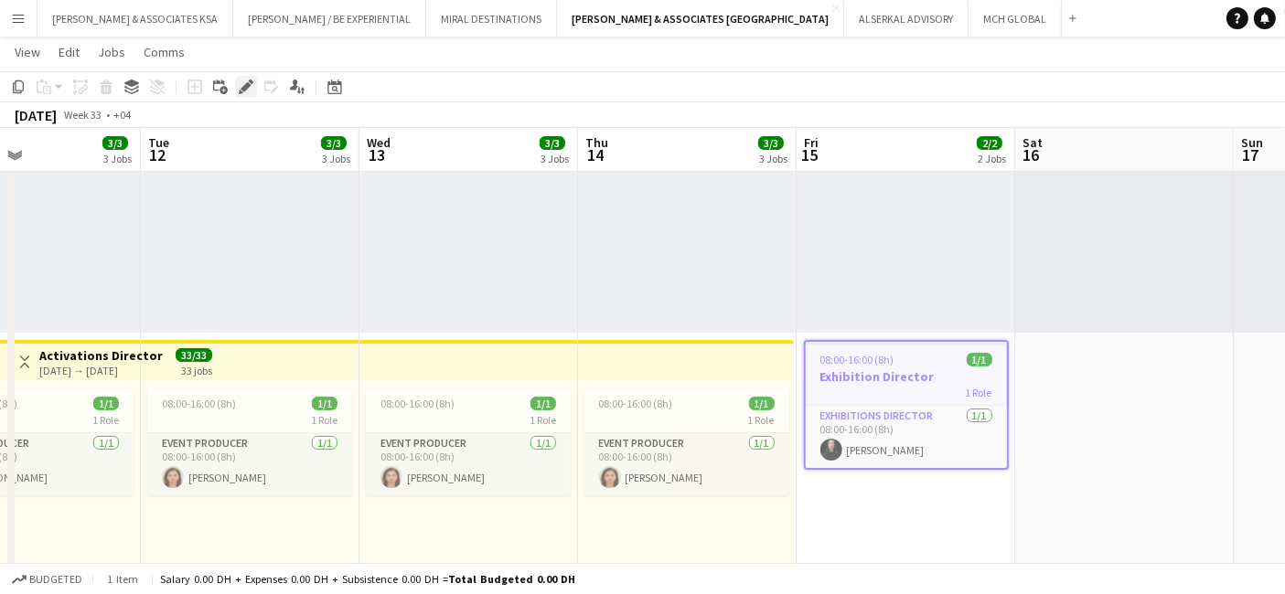
click at [245, 90] on icon "Edit" at bounding box center [246, 87] width 15 height 15
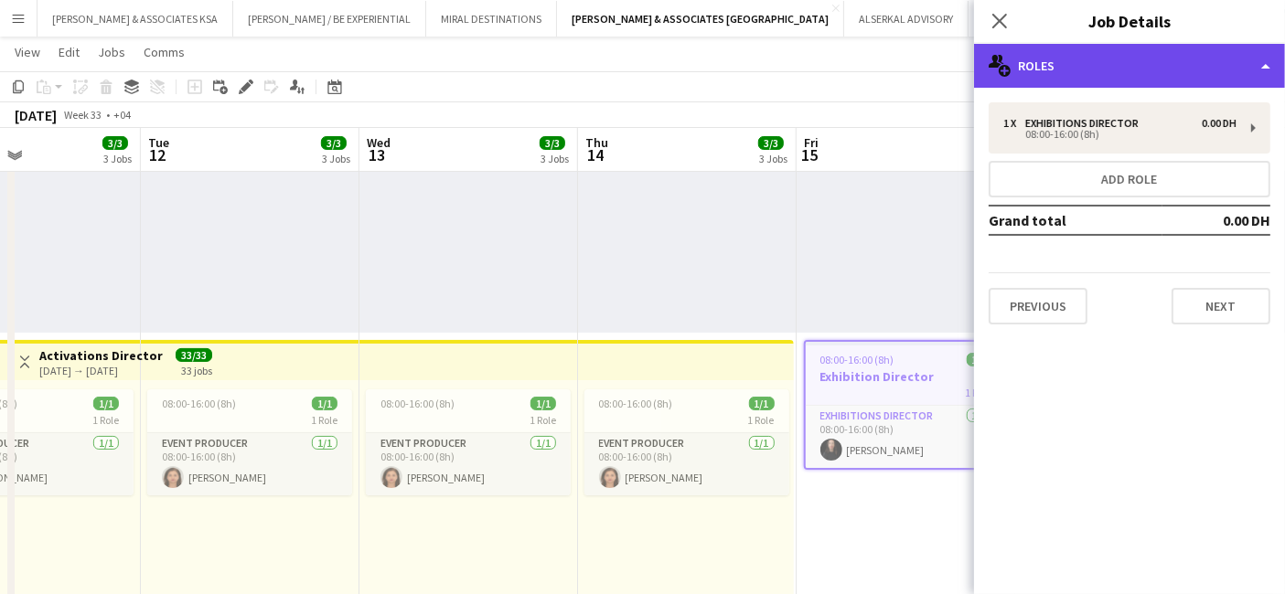
click at [1110, 76] on div "multiple-users-add Roles" at bounding box center [1129, 66] width 311 height 44
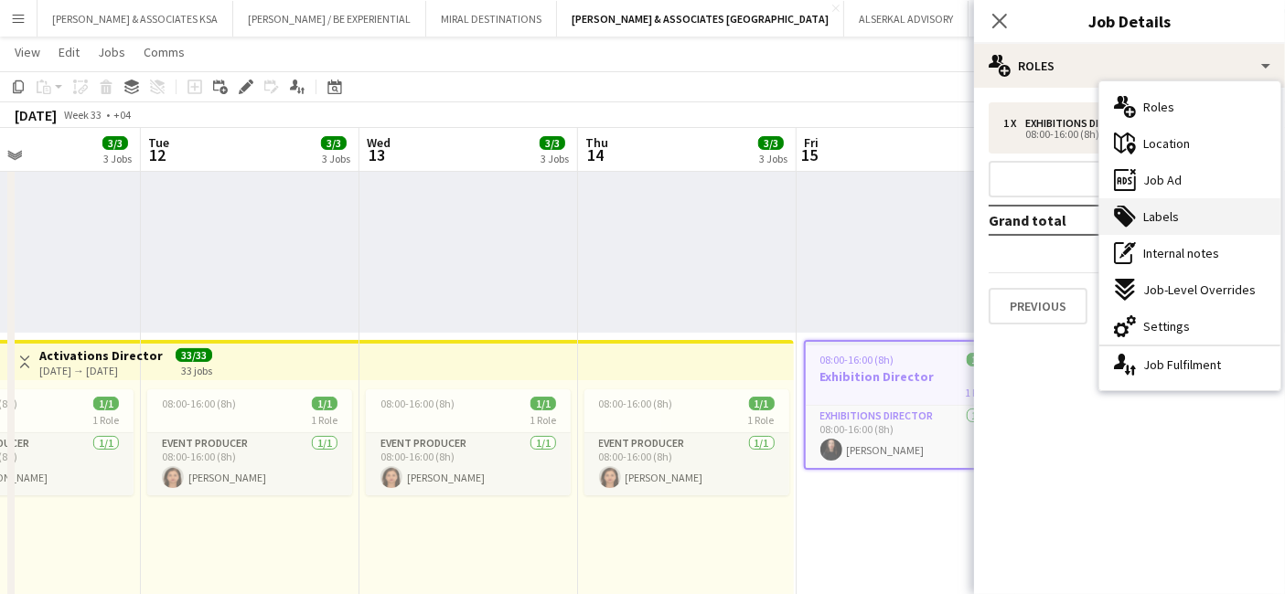
click at [1146, 216] on span "Labels" at bounding box center [1161, 217] width 36 height 16
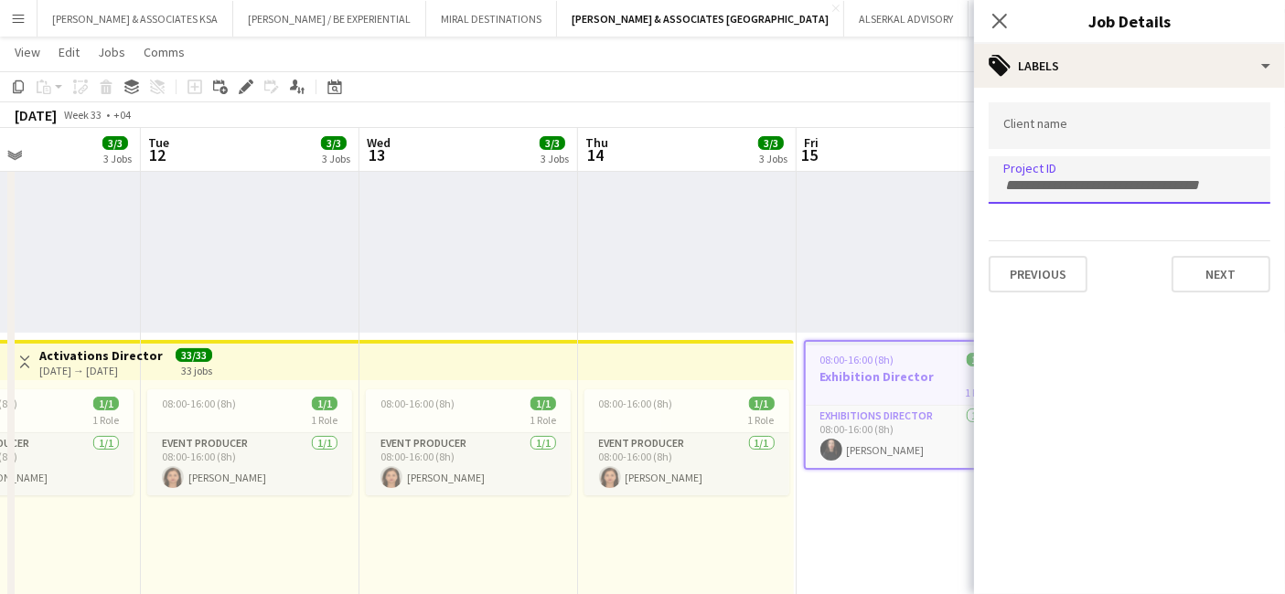
click at [1037, 187] on input "Type to search project ID labels..." at bounding box center [1129, 185] width 252 height 16
paste input "**********"
type input "**********"
click at [1066, 122] on form "**********" at bounding box center [1129, 197] width 311 height 190
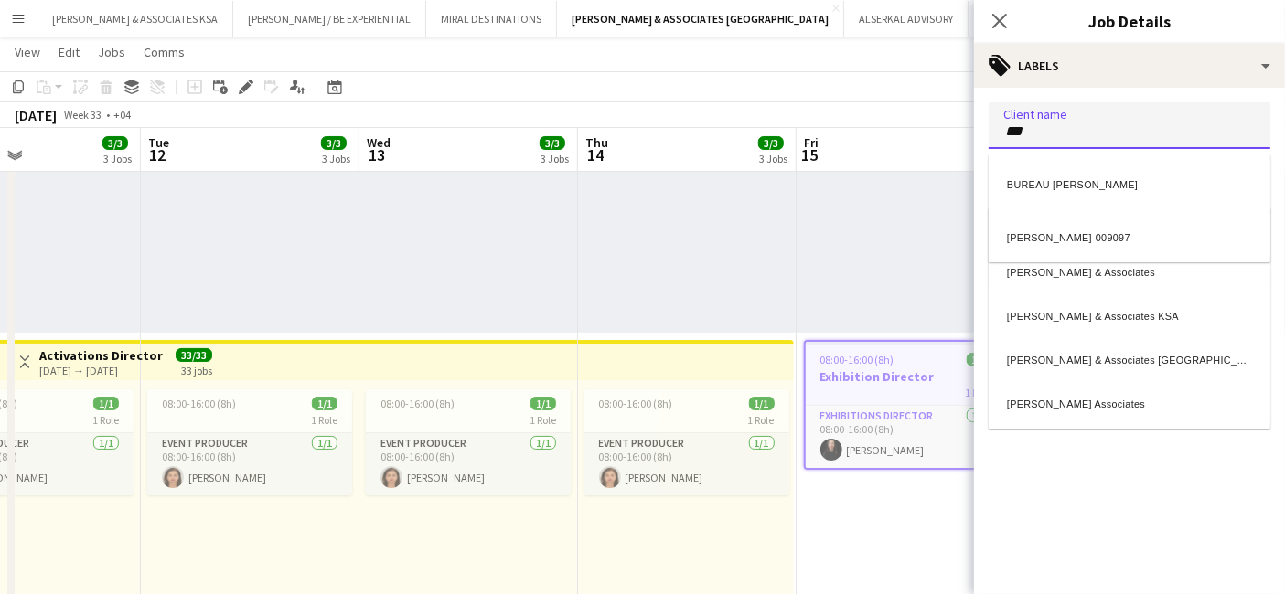
type input "***"
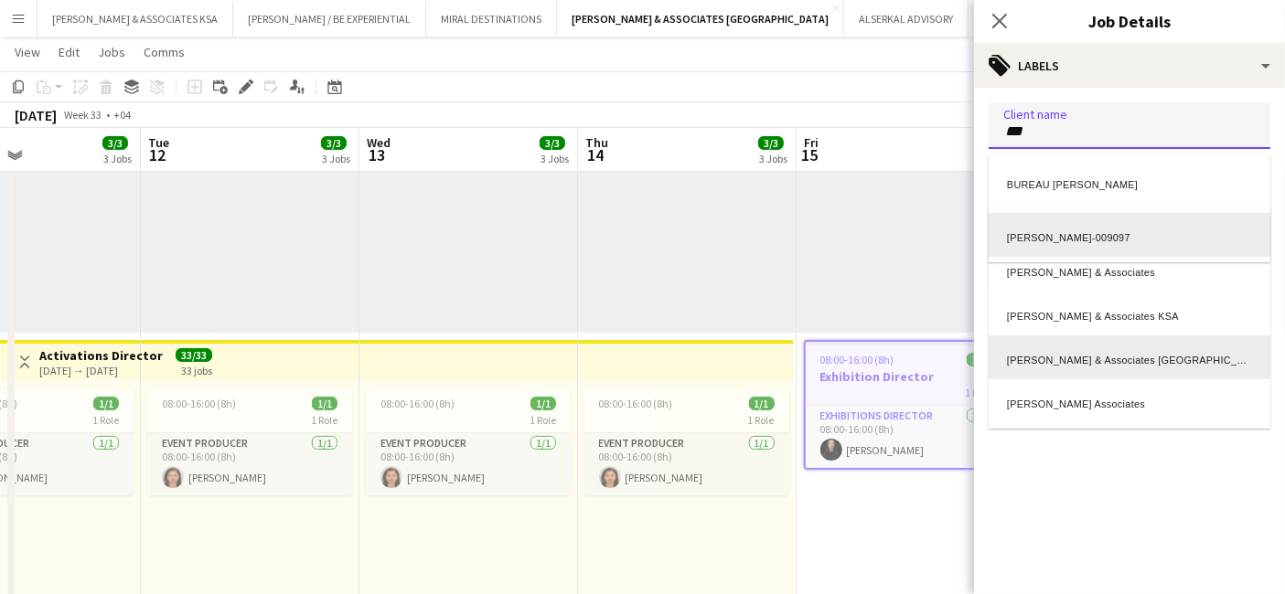
click at [1099, 359] on div "Richard Attias & Associates UAE" at bounding box center [1130, 358] width 282 height 44
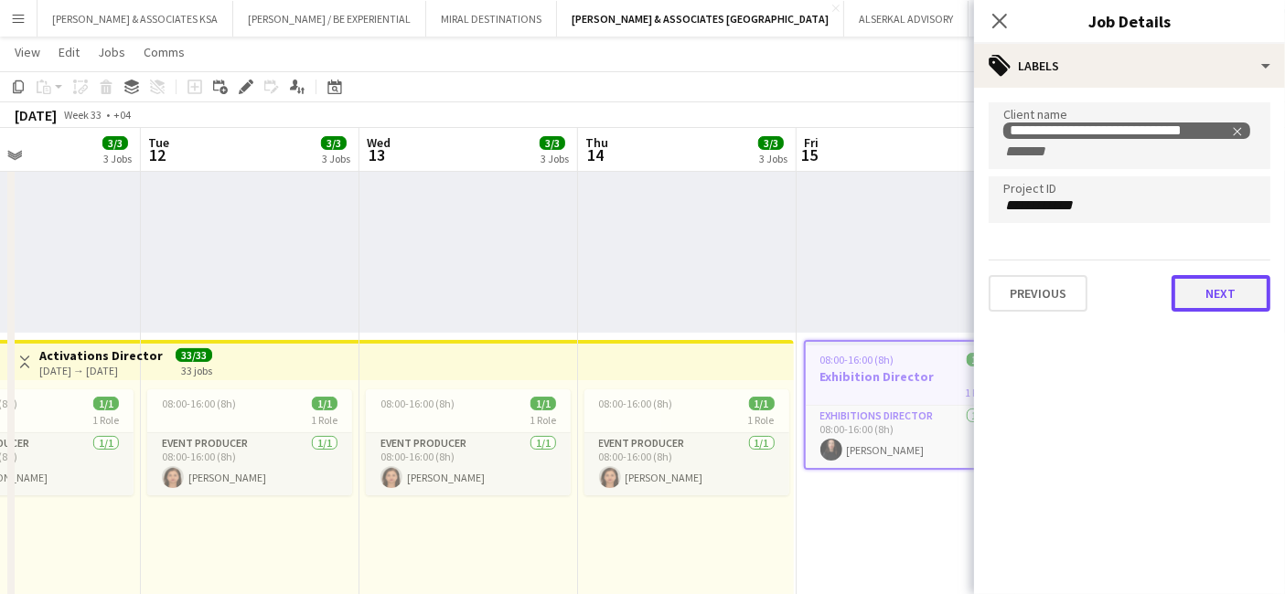
click at [1227, 288] on button "Next" at bounding box center [1221, 293] width 99 height 37
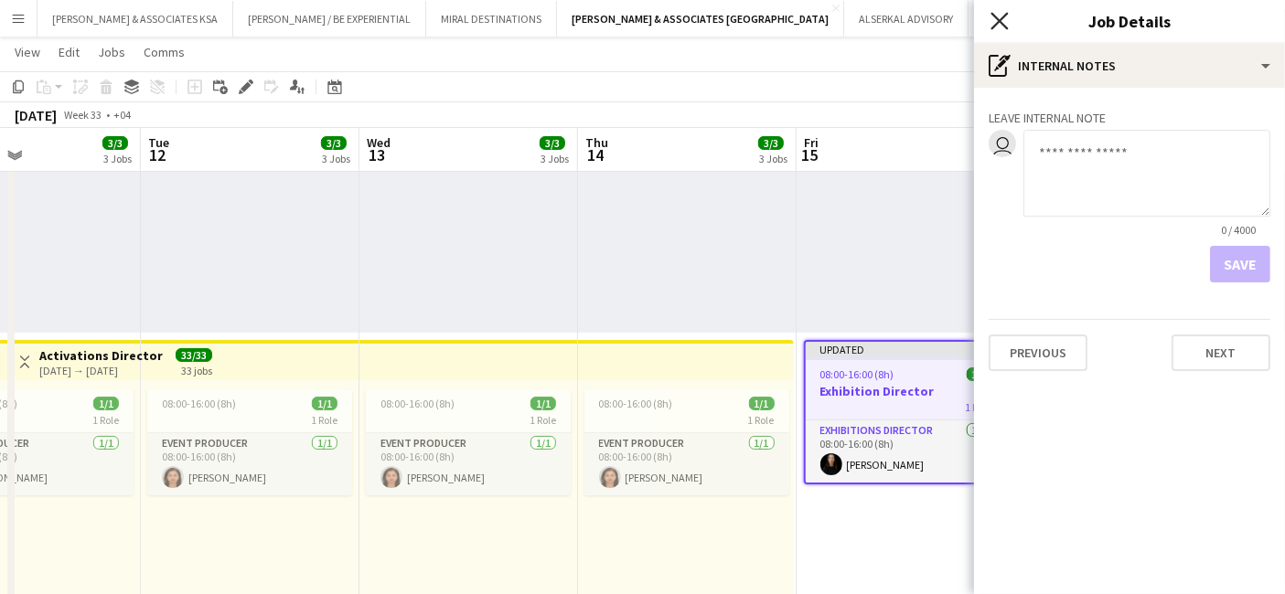
click at [1000, 14] on icon "Close pop-in" at bounding box center [998, 20] width 17 height 17
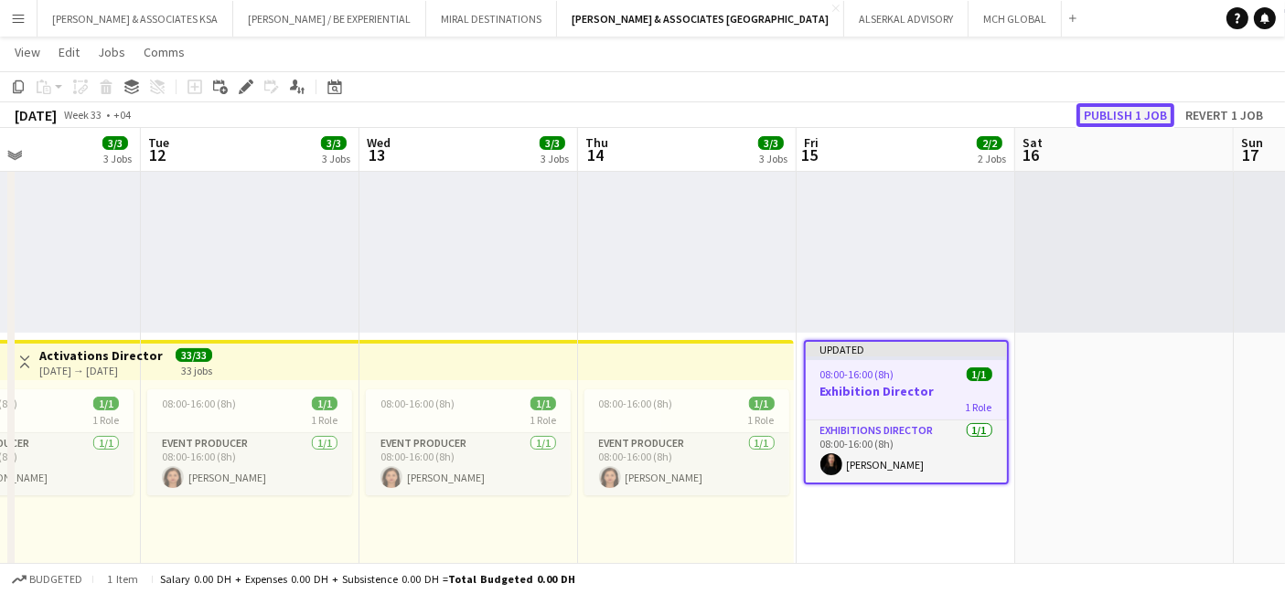
click at [1107, 110] on button "Publish 1 job" at bounding box center [1125, 115] width 98 height 24
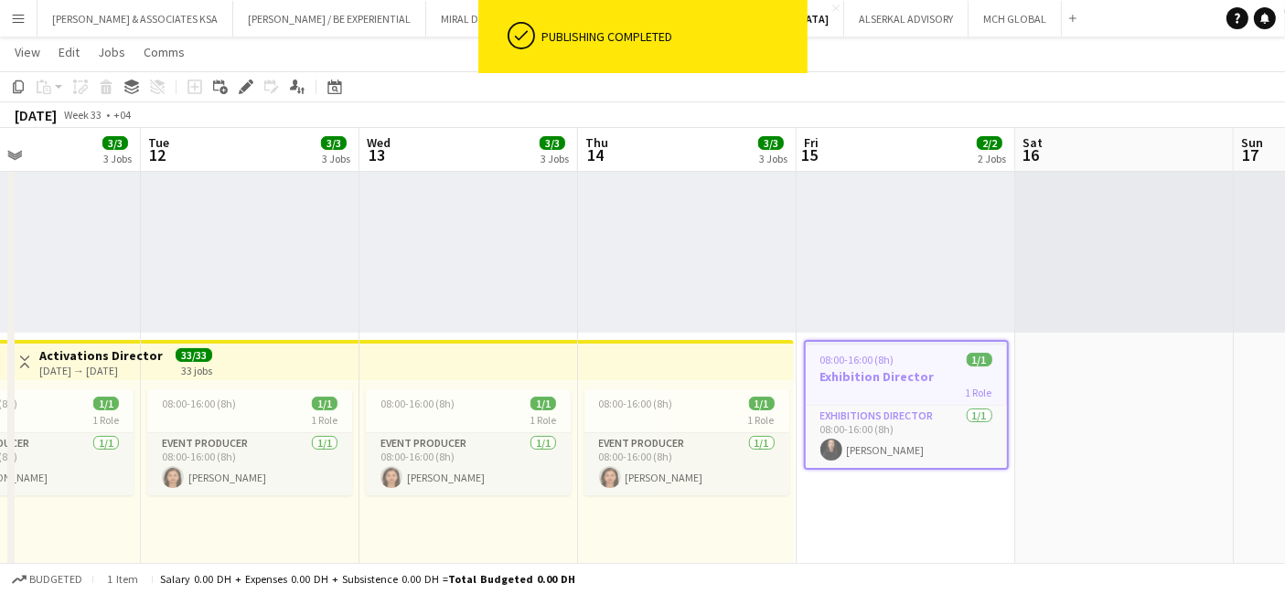
click at [18, 17] on app-icon "Menu" at bounding box center [18, 18] width 15 height 15
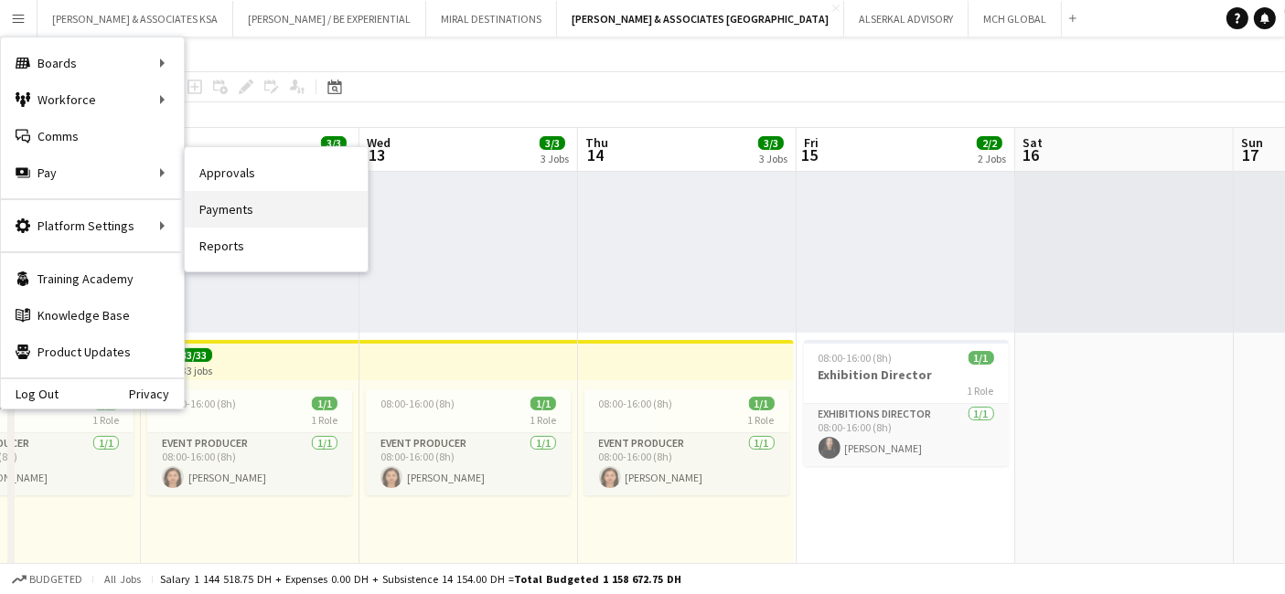
click at [253, 209] on link "Payments" at bounding box center [276, 209] width 183 height 37
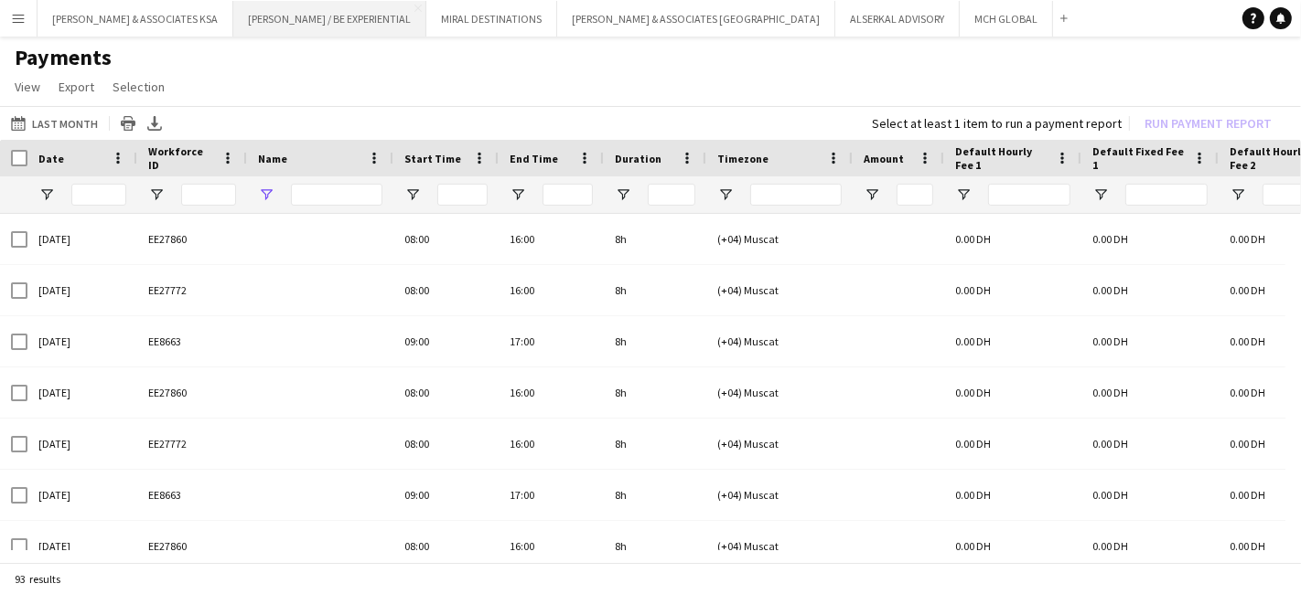
type input "**********"
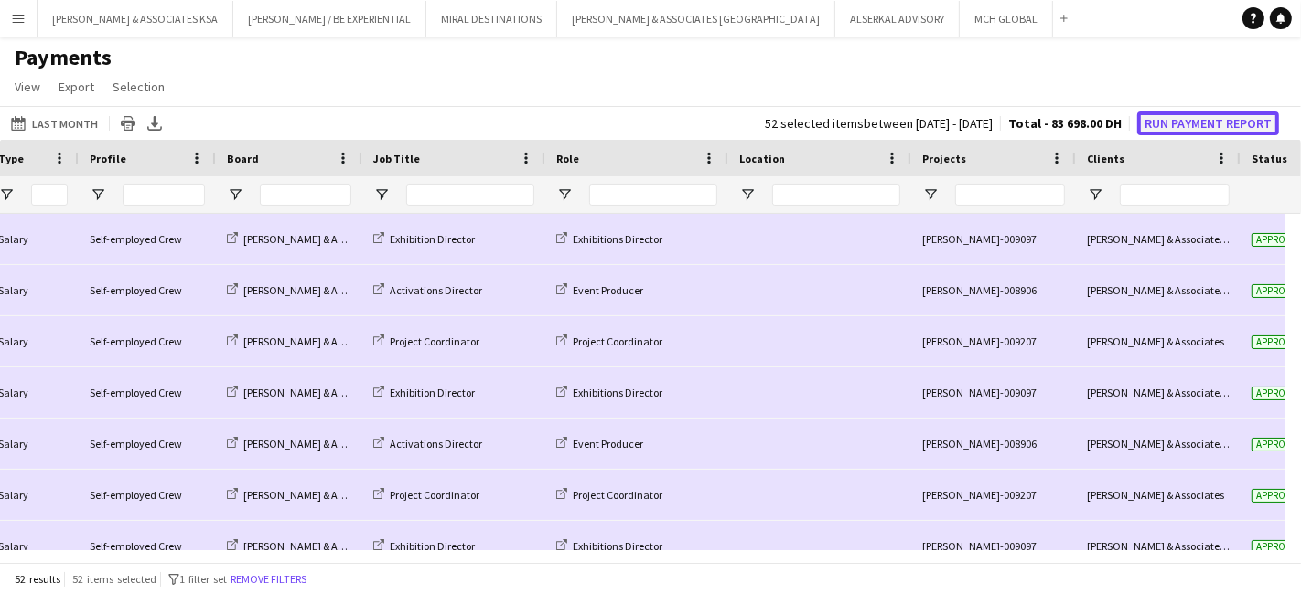
click at [1162, 122] on button "Run Payment Report" at bounding box center [1208, 124] width 142 height 24
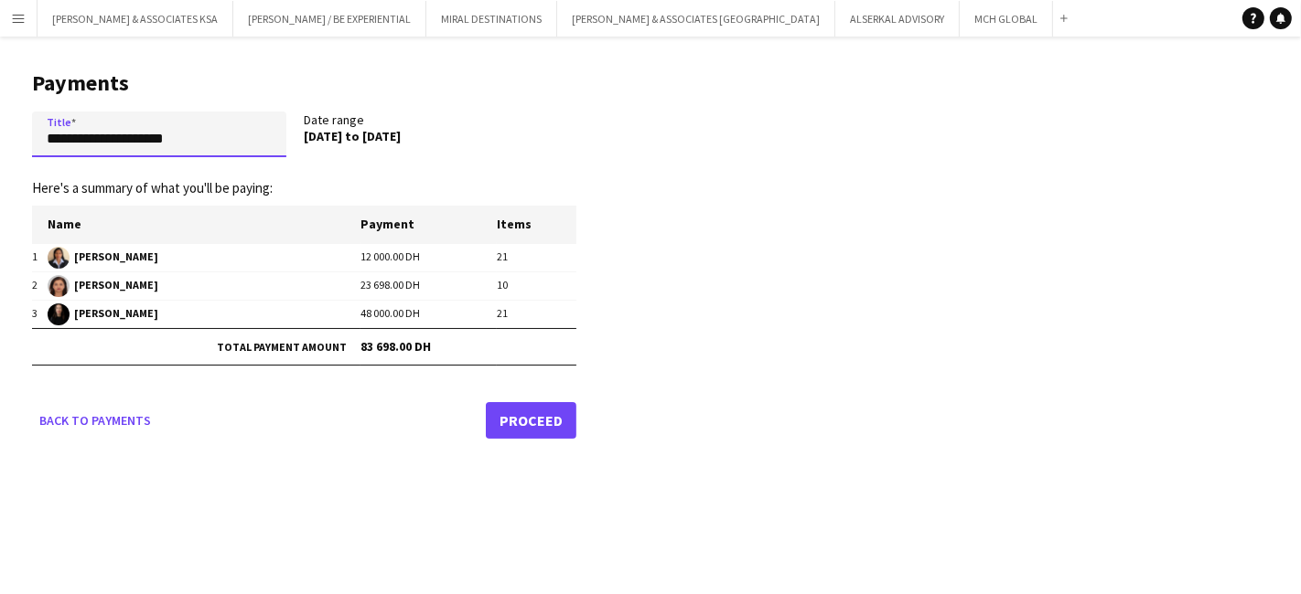
drag, startPoint x: 201, startPoint y: 140, endPoint x: 0, endPoint y: 119, distance: 202.3
click at [0, 119] on main "**********" at bounding box center [297, 252] width 594 height 430
paste input "**********"
type input "**********"
click at [507, 412] on link "Proceed" at bounding box center [531, 419] width 91 height 37
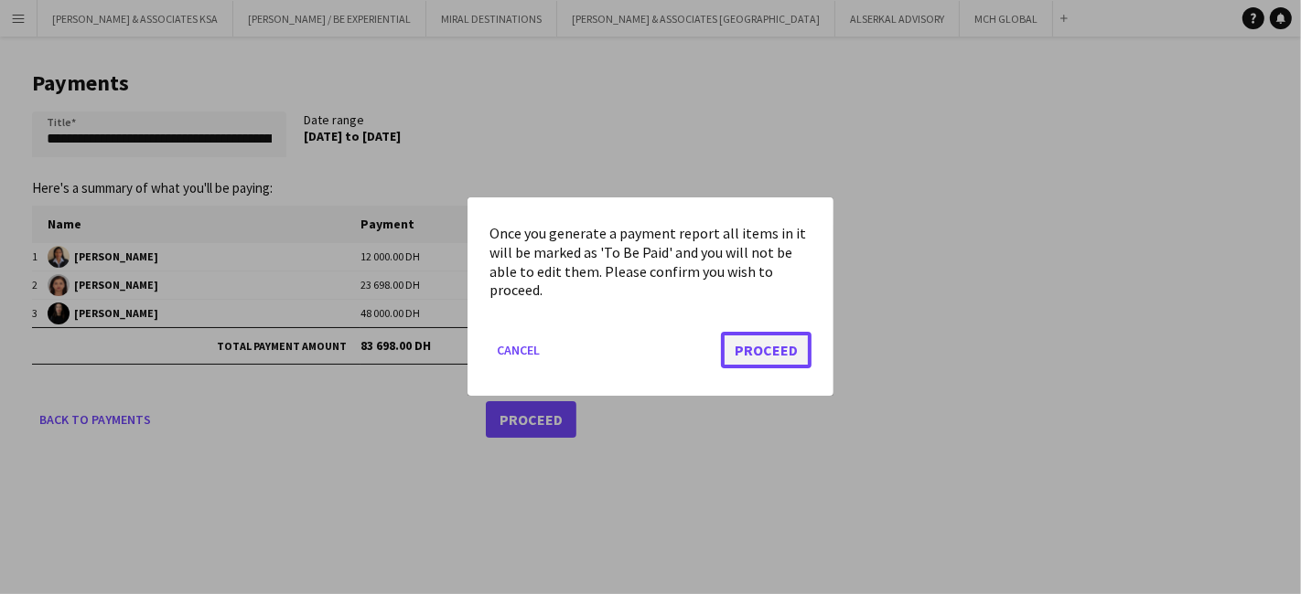
click at [752, 342] on button "Proceed" at bounding box center [766, 351] width 91 height 37
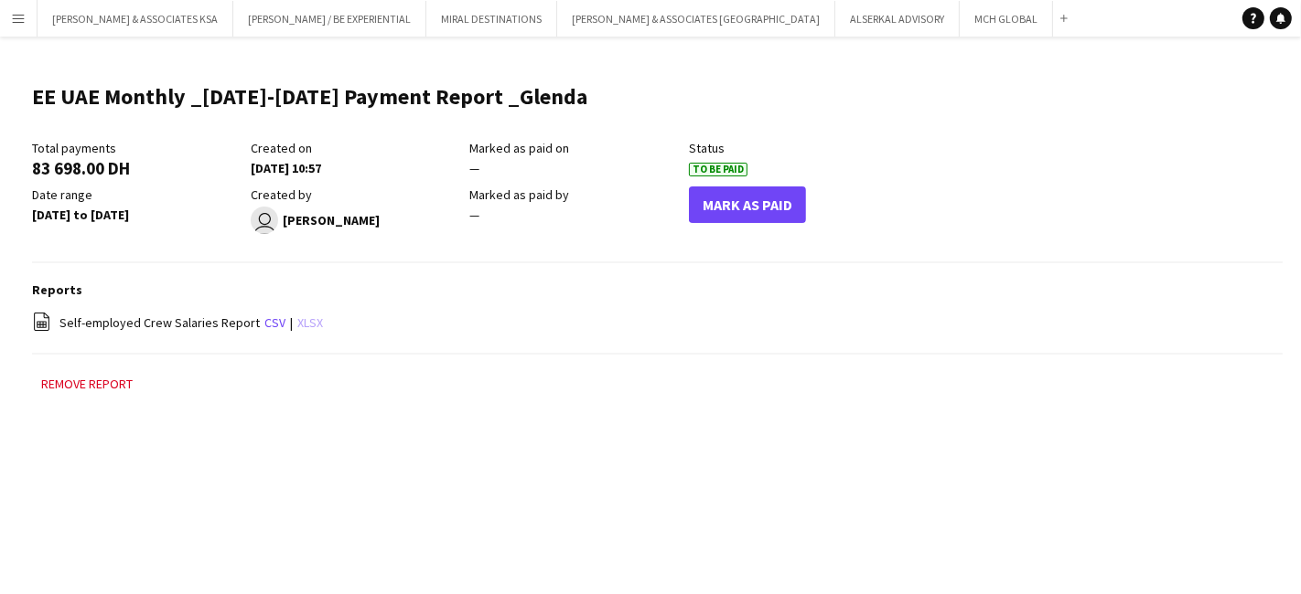
click at [297, 322] on link "xlsx" at bounding box center [310, 323] width 26 height 16
click at [17, 19] on app-icon "Menu" at bounding box center [18, 18] width 15 height 15
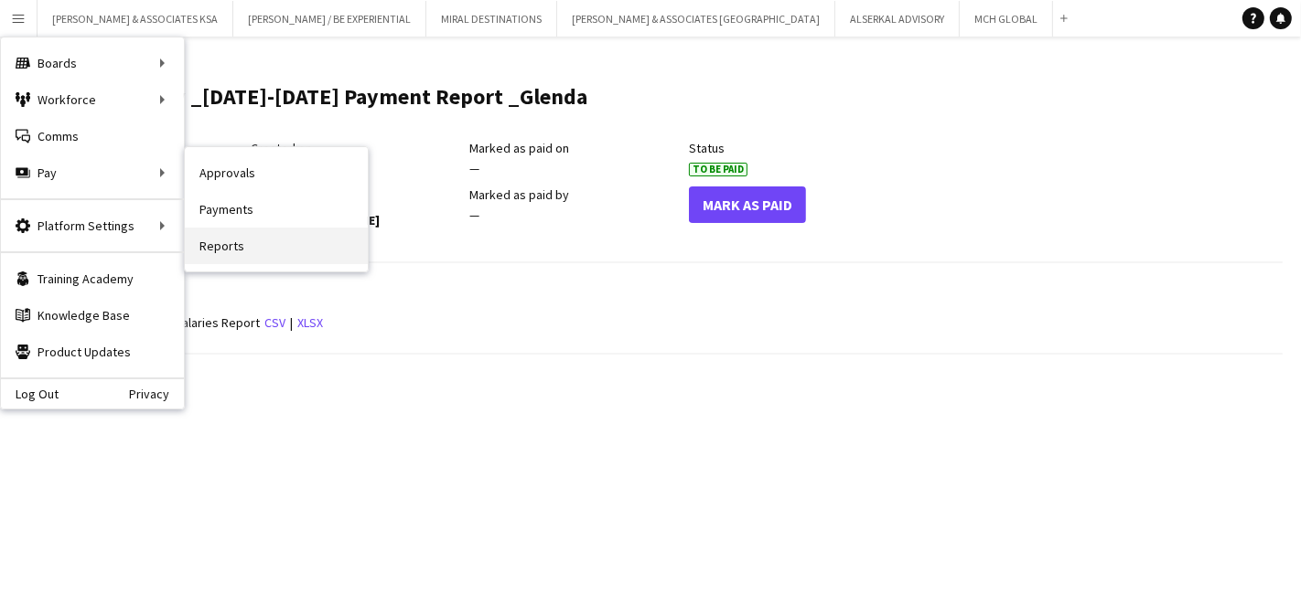
click at [262, 251] on link "Reports" at bounding box center [276, 246] width 183 height 37
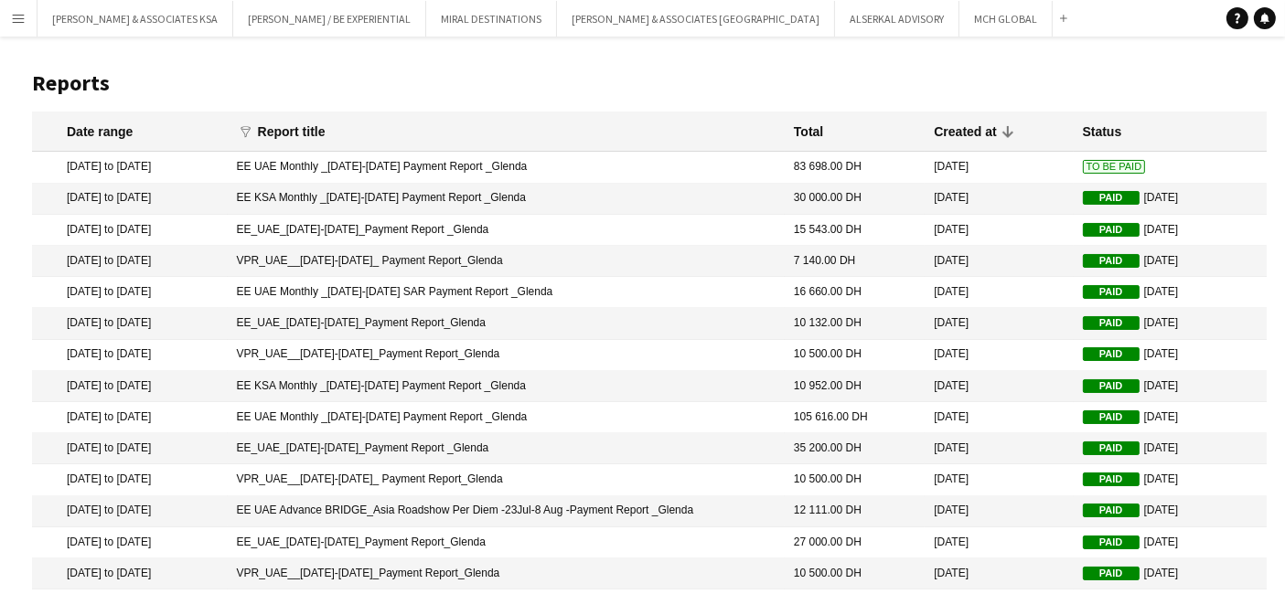
click at [18, 12] on app-icon "Menu" at bounding box center [18, 18] width 15 height 15
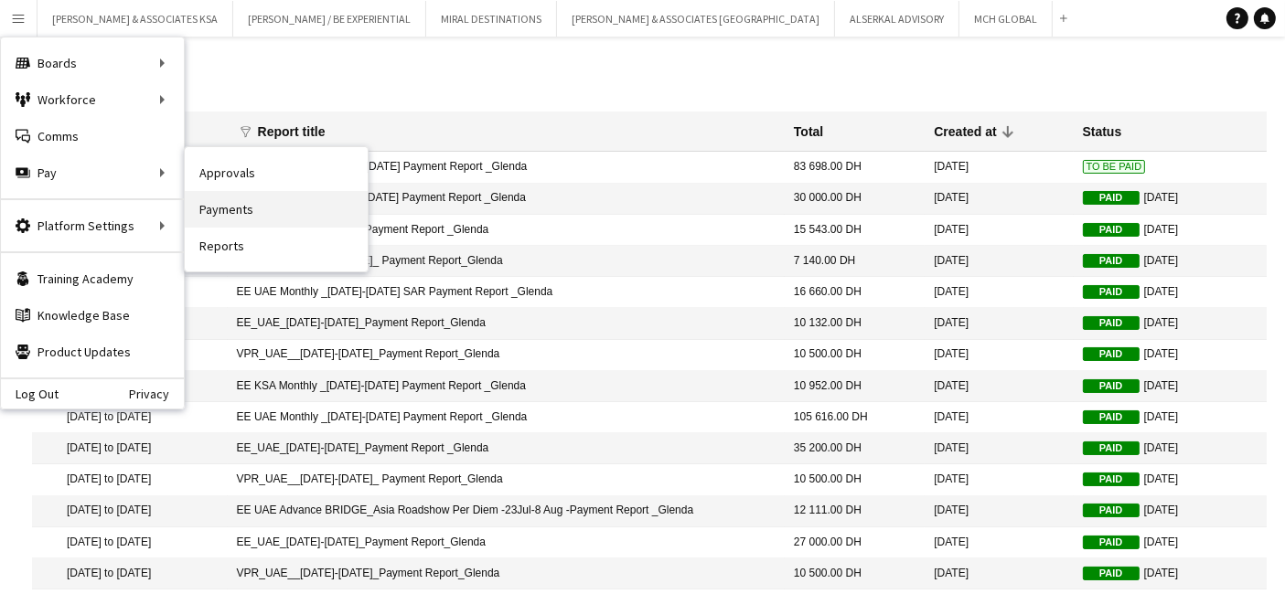
click at [209, 200] on link "Payments" at bounding box center [276, 209] width 183 height 37
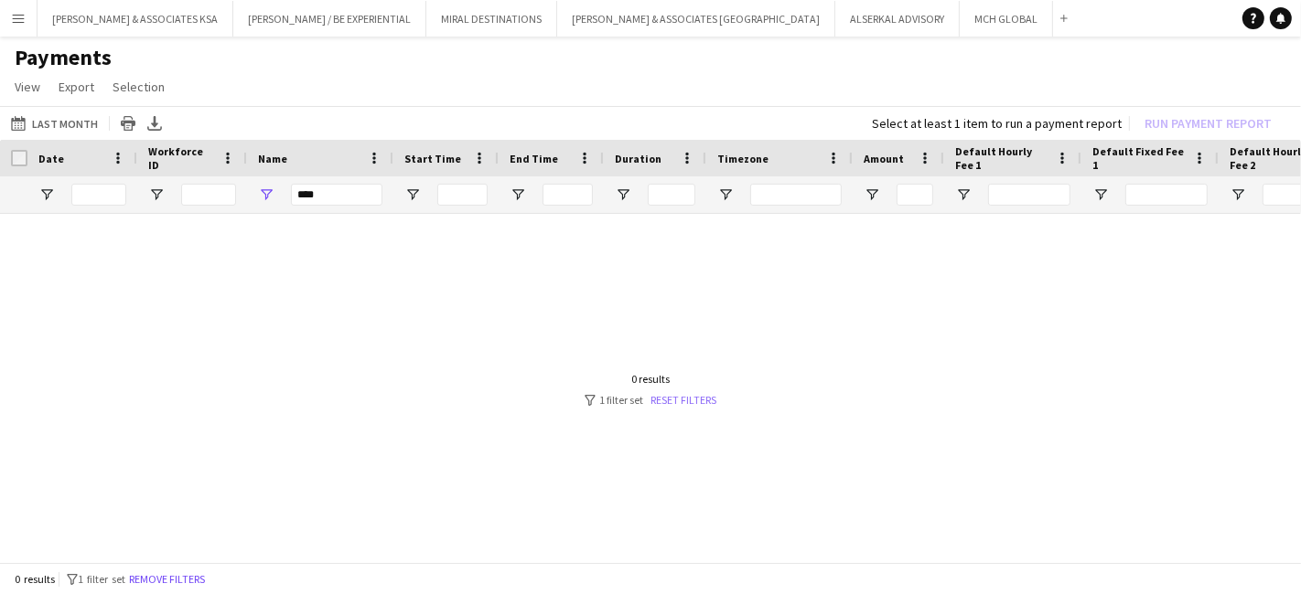
click at [682, 393] on link "Reset filters" at bounding box center [683, 400] width 66 height 14
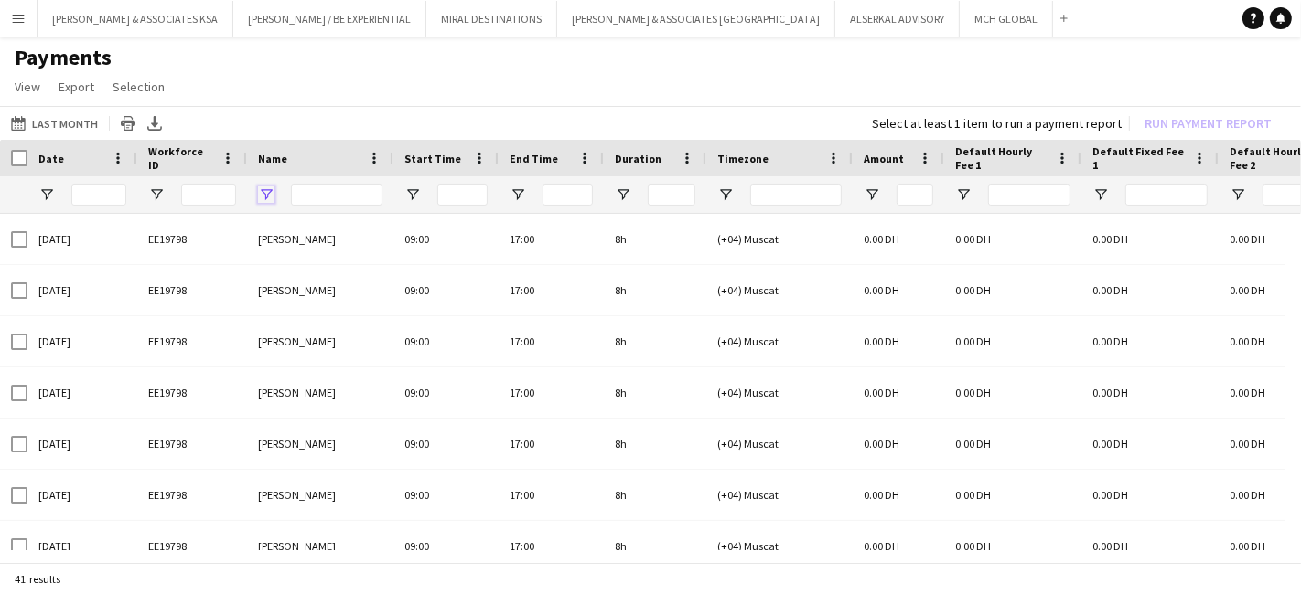
click at [259, 189] on span "Open Filter Menu" at bounding box center [266, 195] width 16 height 16
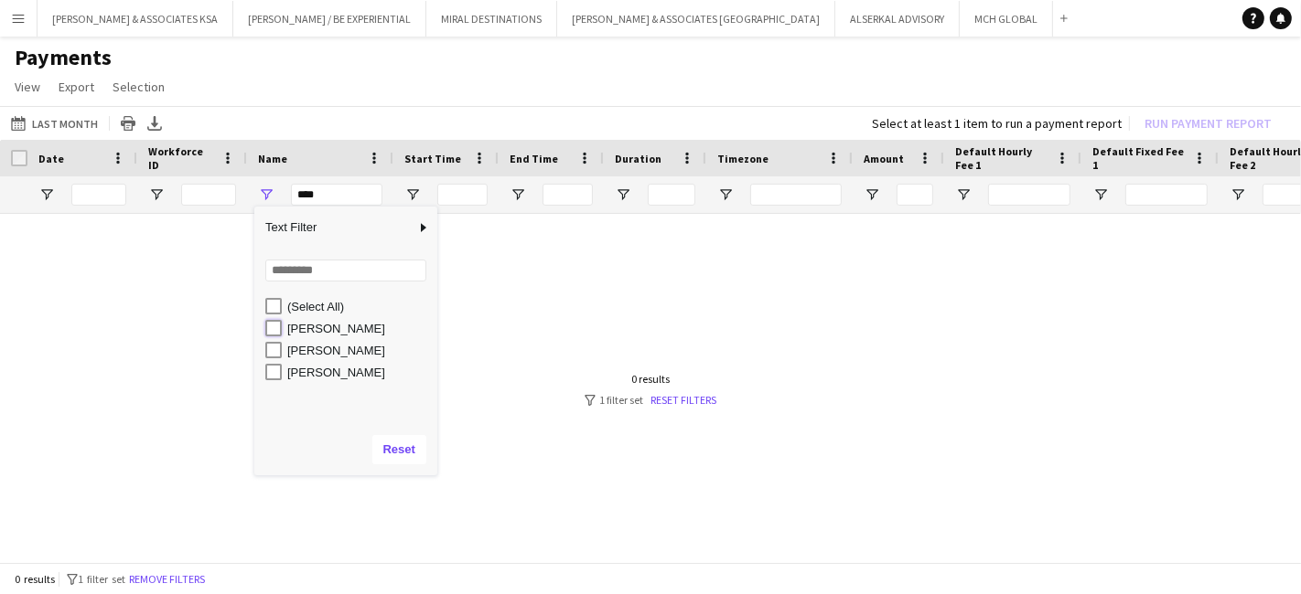
type input "**********"
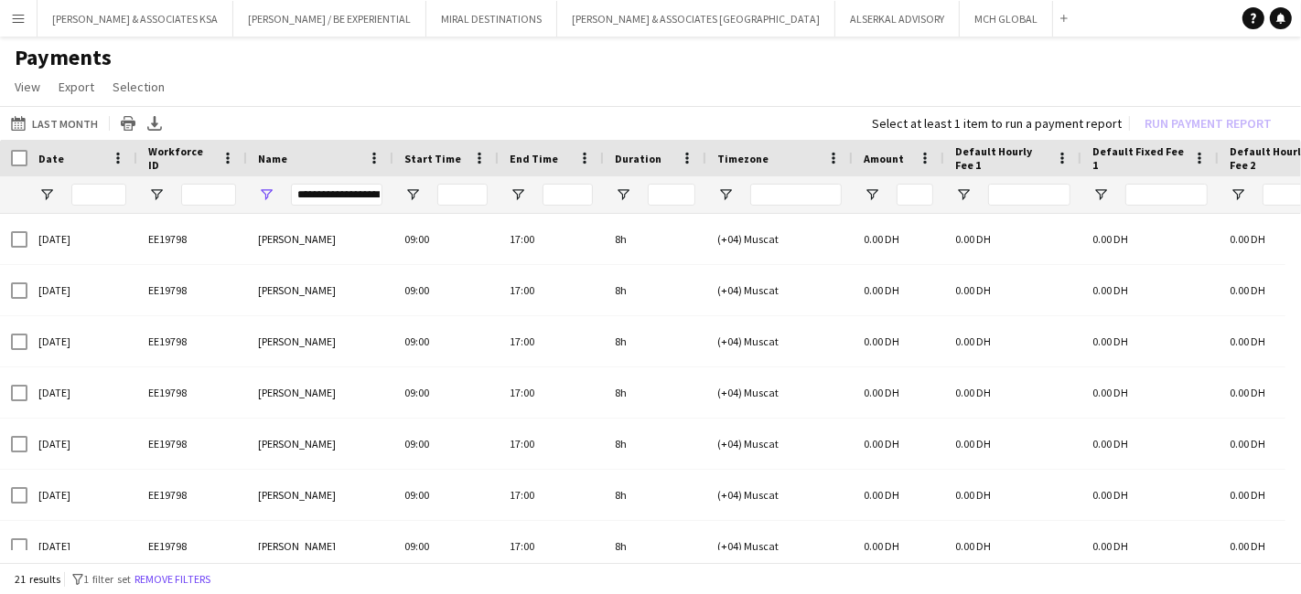
click at [362, 79] on app-page-menu "View Customise view Customise filters Reset Filters Reset View Reset All Export…" at bounding box center [650, 88] width 1301 height 35
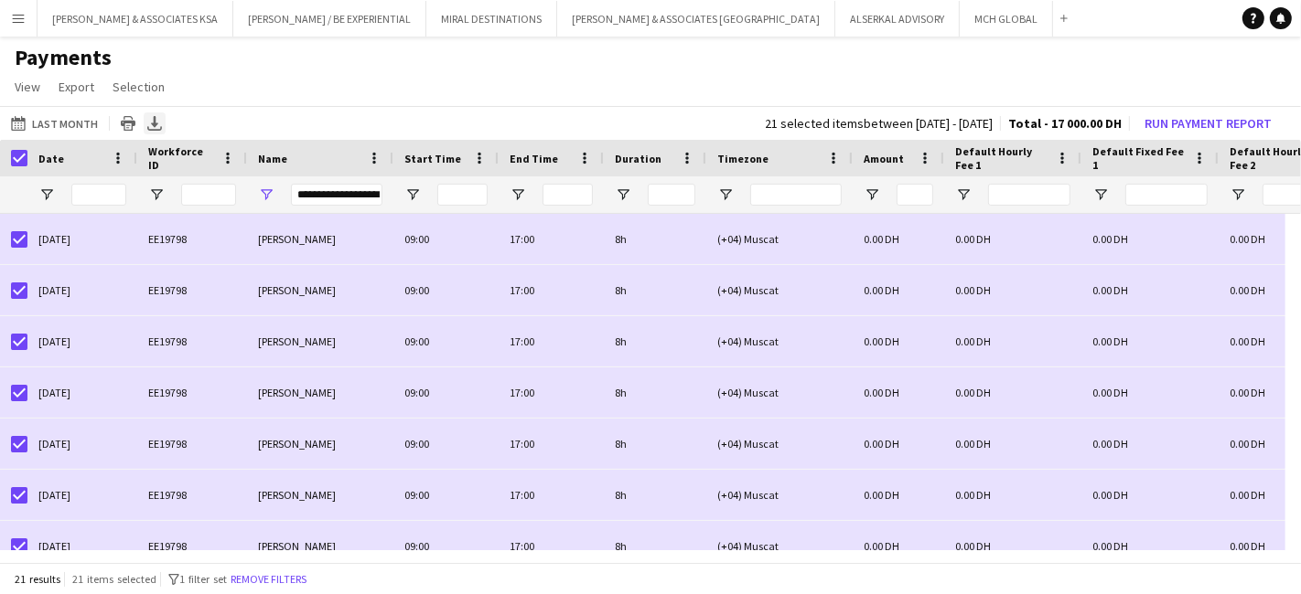
click at [147, 121] on icon "Export XLSX" at bounding box center [154, 123] width 15 height 15
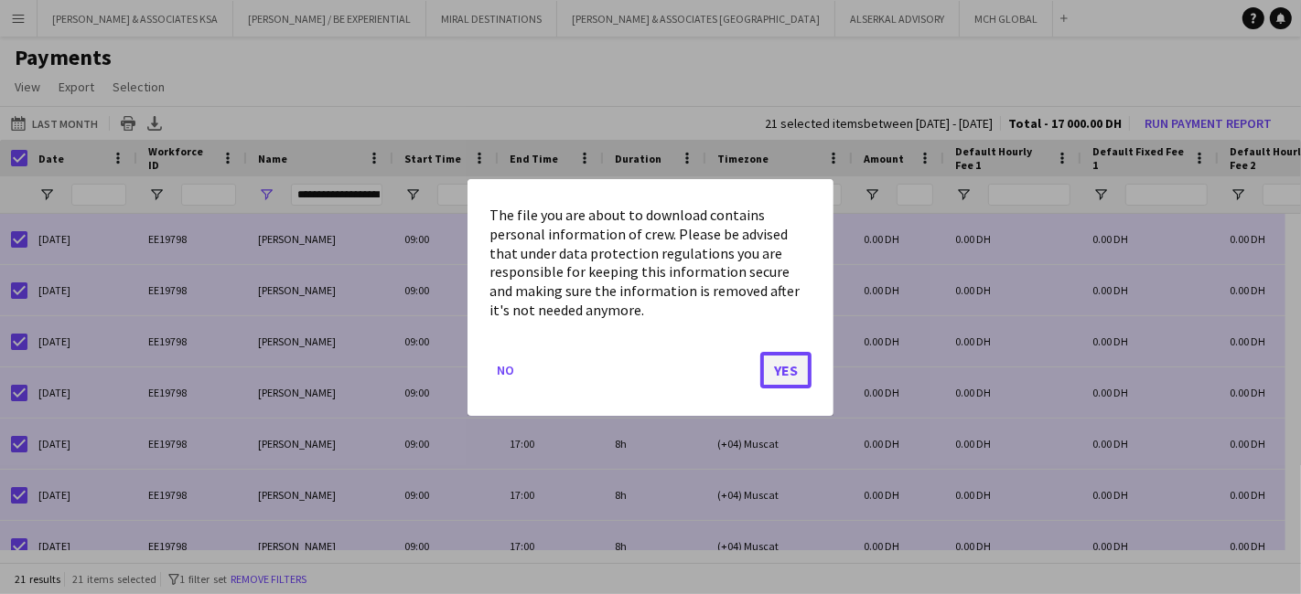
click at [773, 375] on button "Yes" at bounding box center [785, 369] width 51 height 37
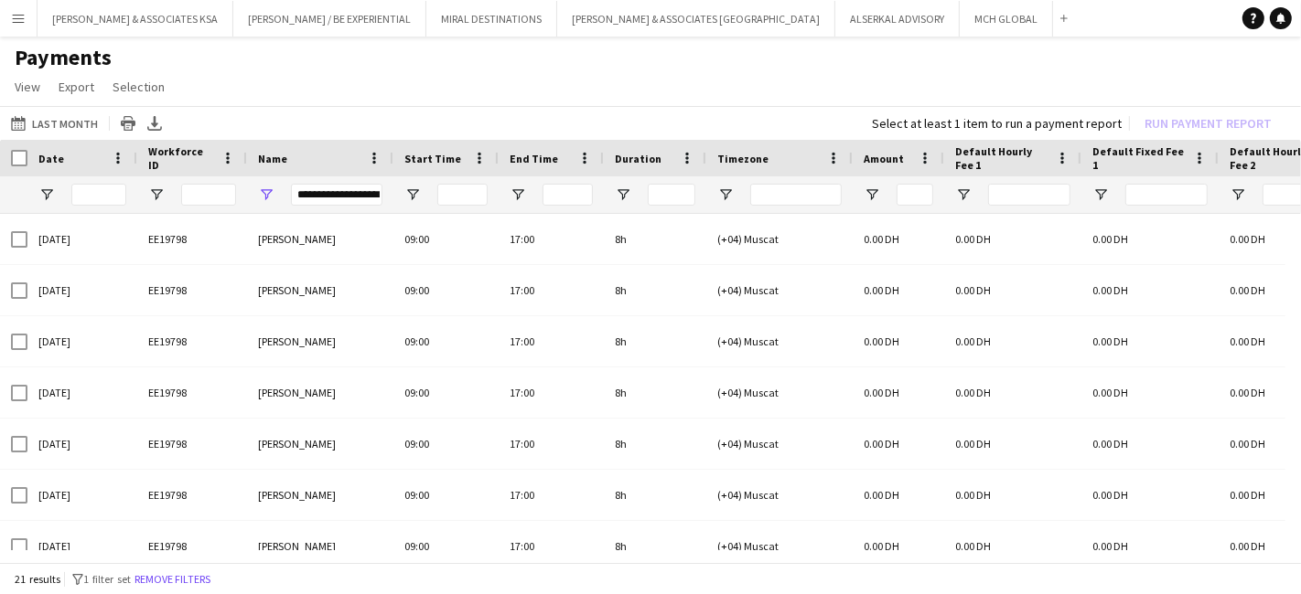
click at [355, 97] on app-page-menu "View Customise view Customise filters Reset Filters Reset View Reset All Export…" at bounding box center [650, 88] width 1301 height 35
click at [1281, 22] on icon "Notifications" at bounding box center [1280, 18] width 11 height 11
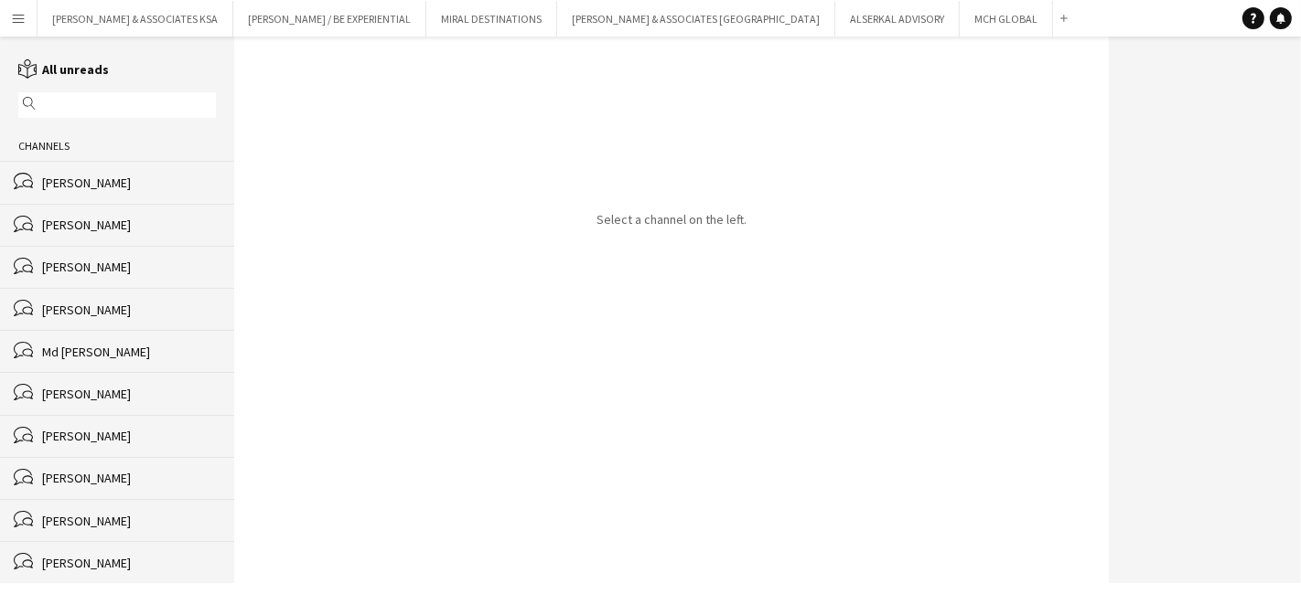
click at [75, 176] on div "[PERSON_NAME]" at bounding box center [129, 183] width 174 height 16
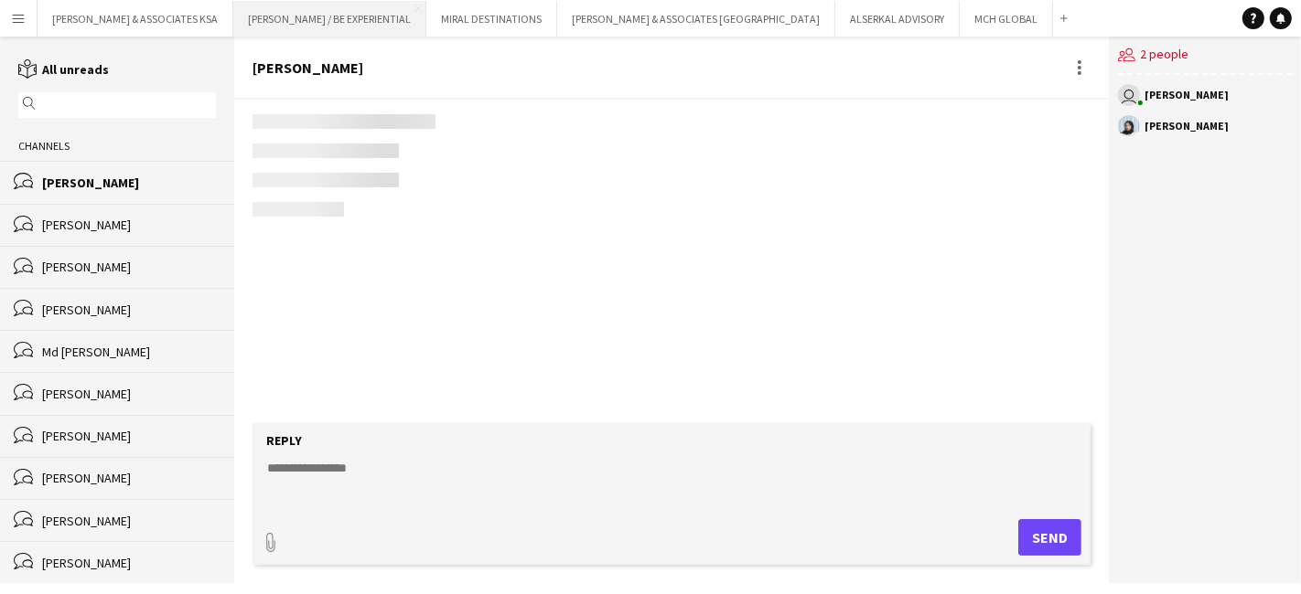
scroll to position [2012, 0]
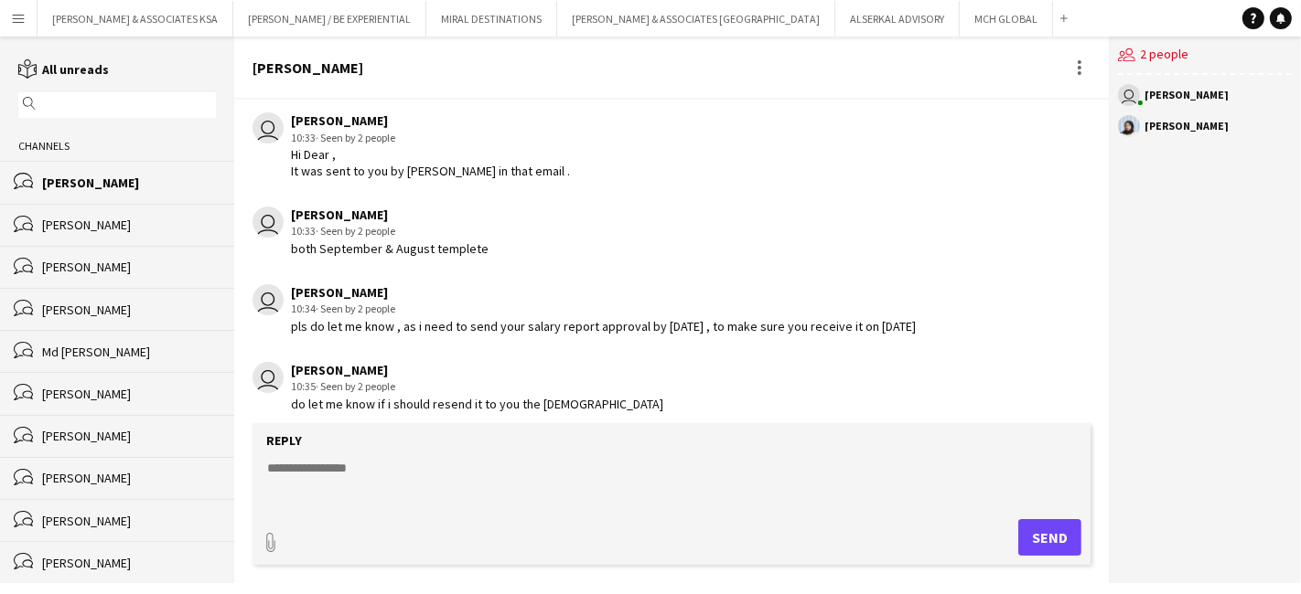
click at [18, 15] on app-icon "Menu" at bounding box center [18, 18] width 15 height 15
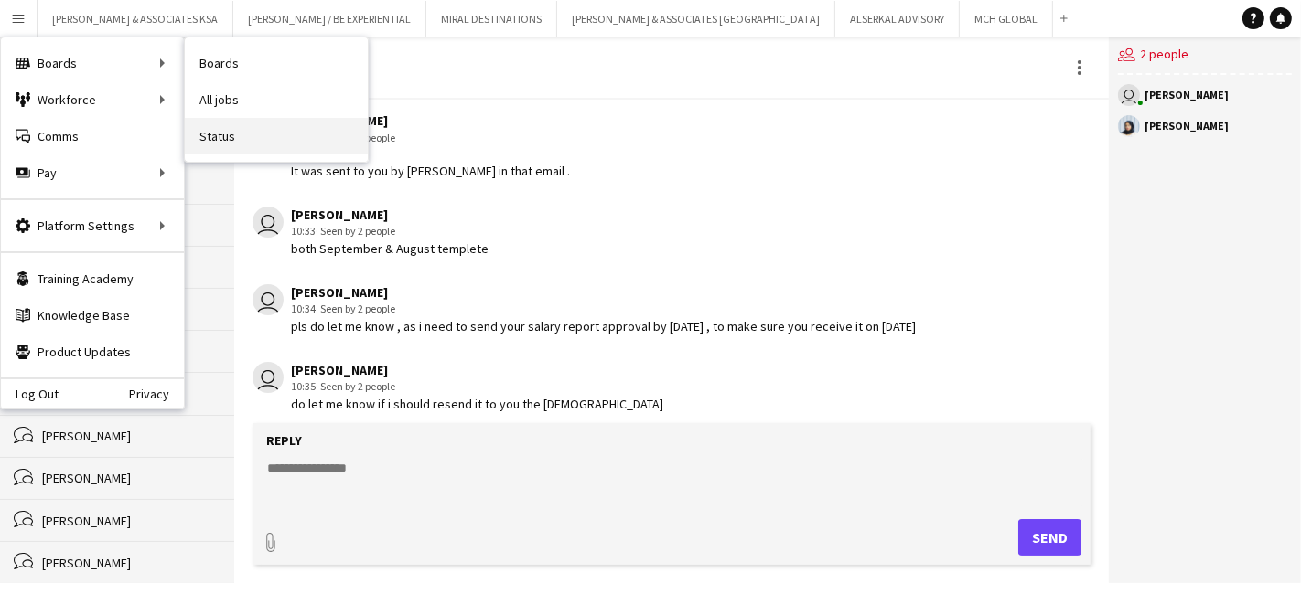
click at [238, 134] on link "Status" at bounding box center [276, 136] width 183 height 37
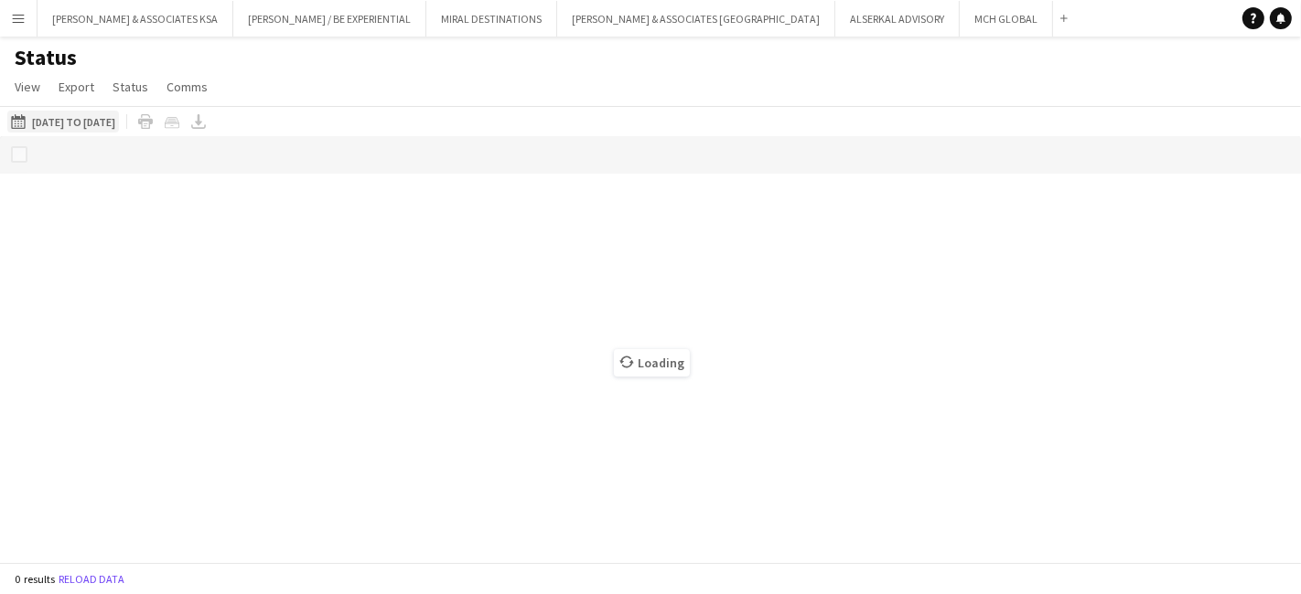
click at [104, 122] on button "02-09-2025 to 08-09-2025 01-02-2025 to 28-02-2025" at bounding box center [63, 122] width 112 height 22
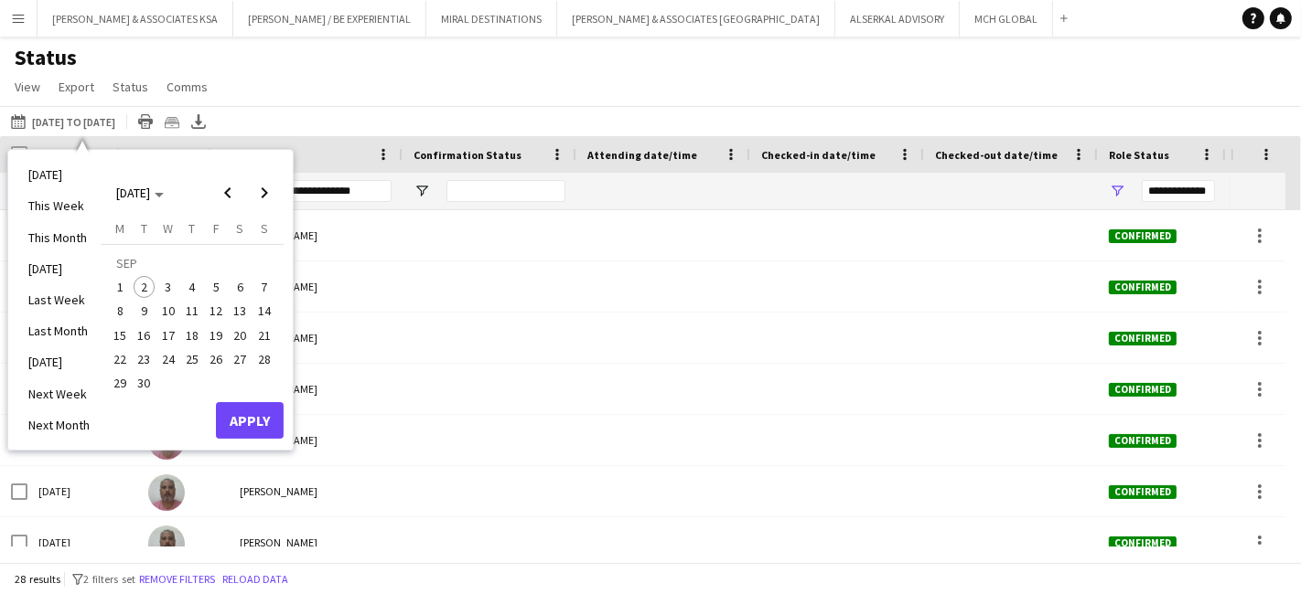
click at [146, 285] on span "2" at bounding box center [145, 287] width 22 height 22
click at [241, 409] on button "Apply" at bounding box center [250, 420] width 68 height 37
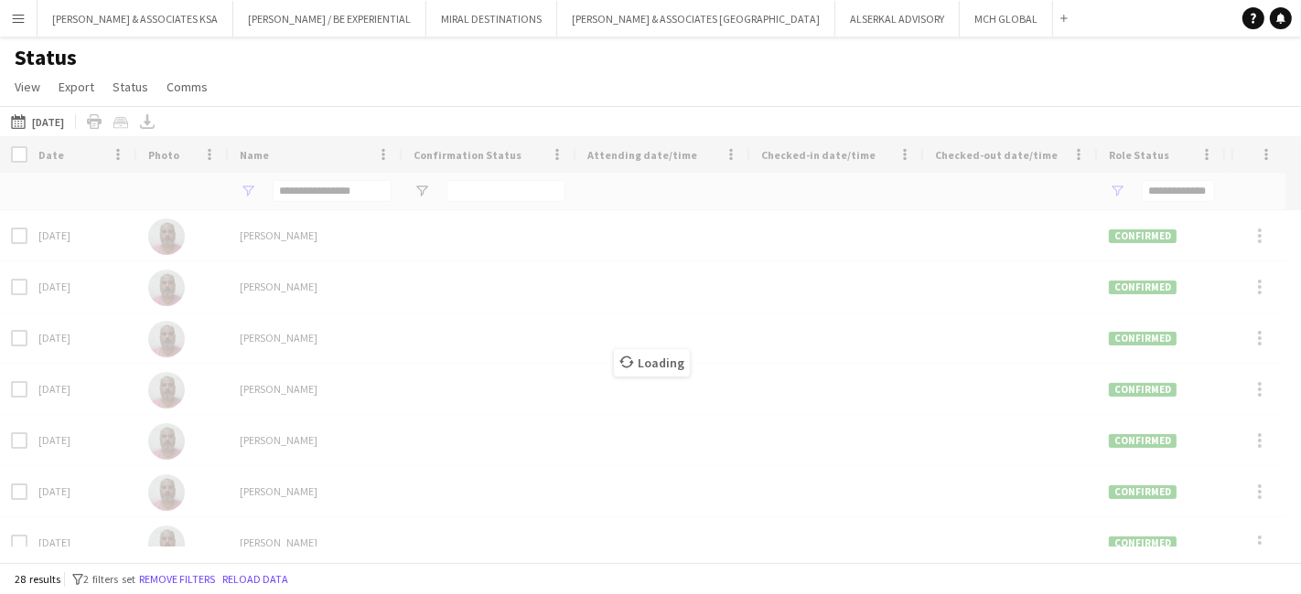
type input "***"
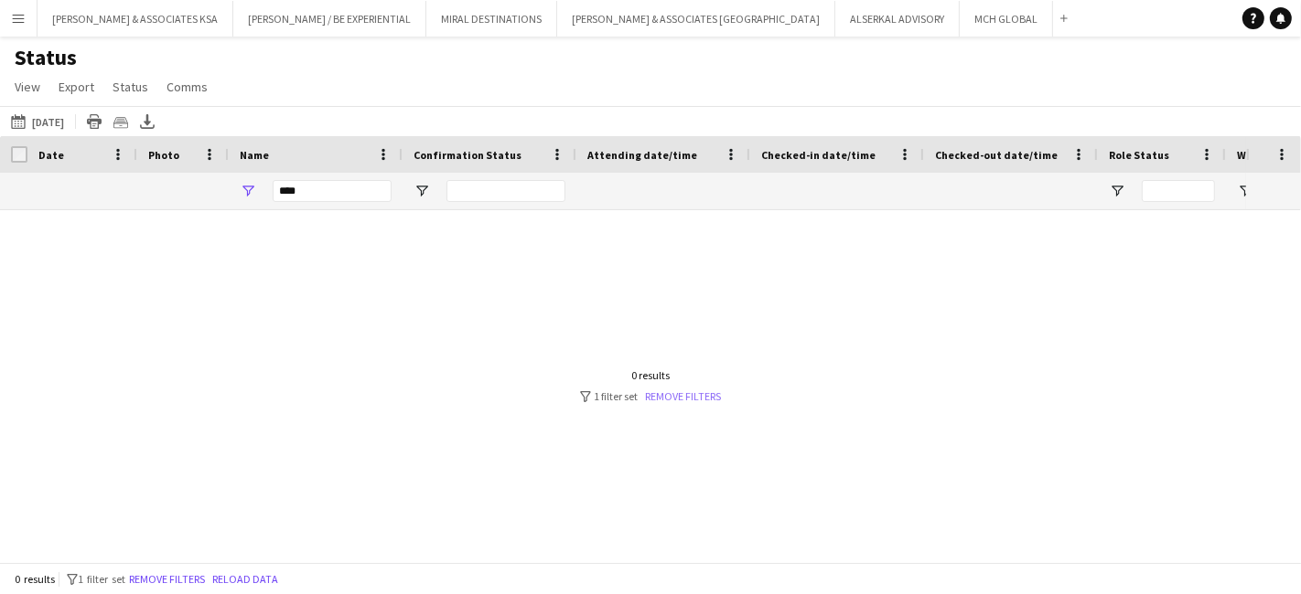
click at [708, 399] on link "Remove filters" at bounding box center [684, 397] width 76 height 14
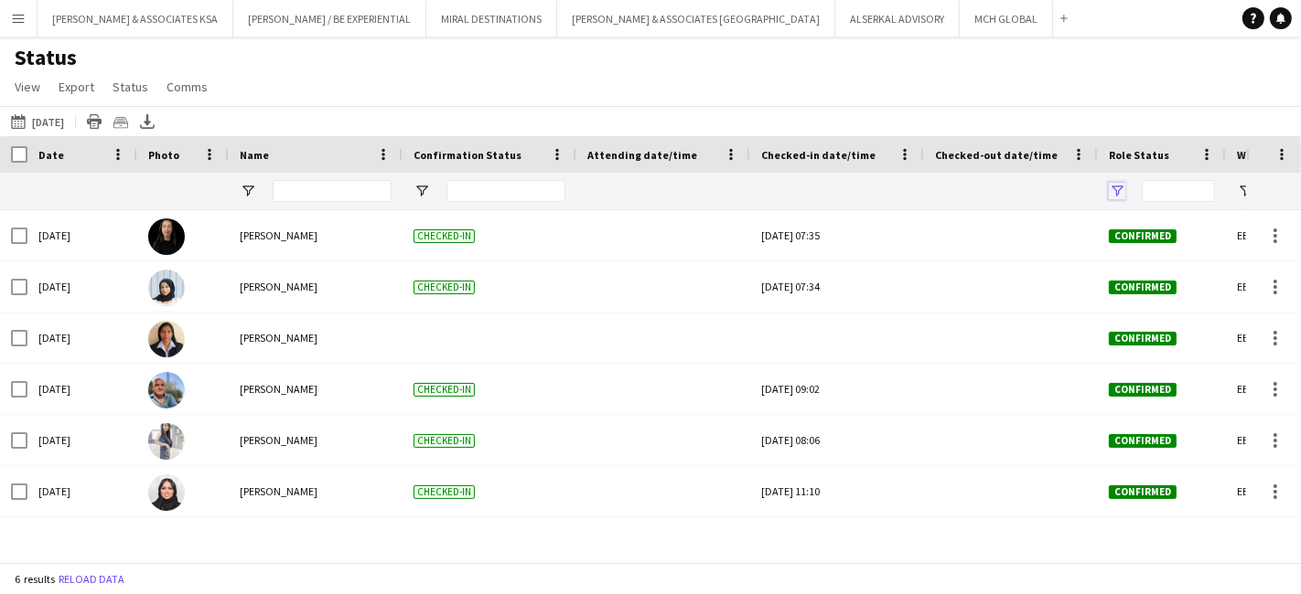
click at [1120, 187] on span "Open Filter Menu" at bounding box center [1116, 191] width 16 height 16
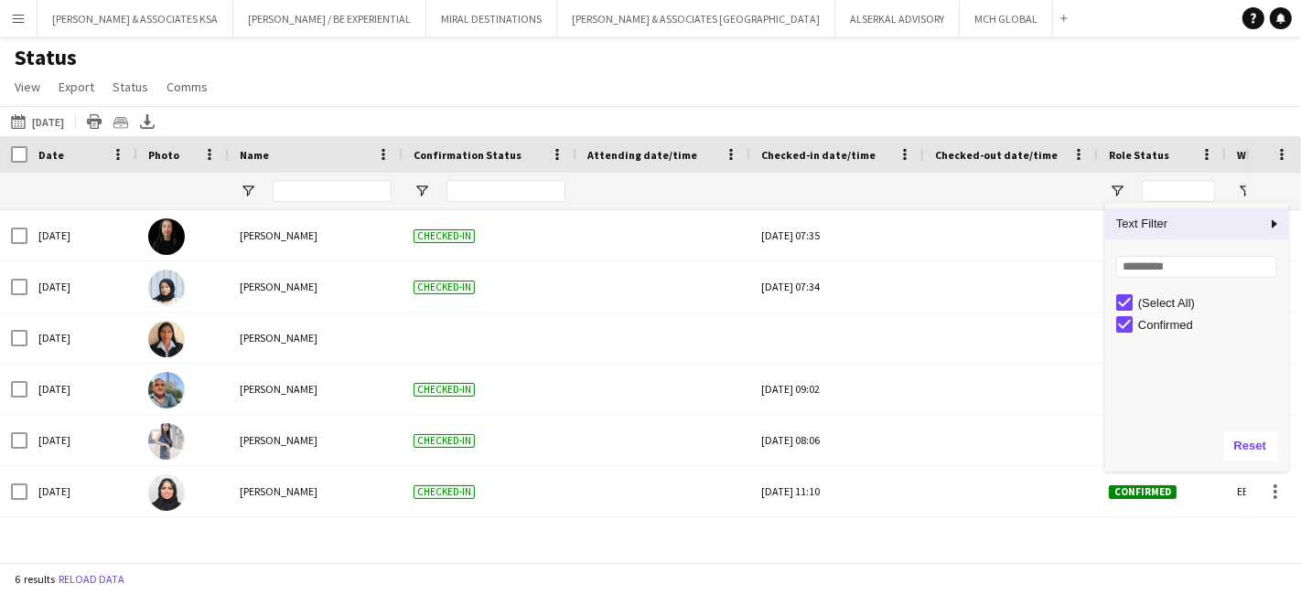
click at [605, 72] on div "Status View Views Default view New view Update view Delete view Edit name Custo…" at bounding box center [650, 75] width 1301 height 62
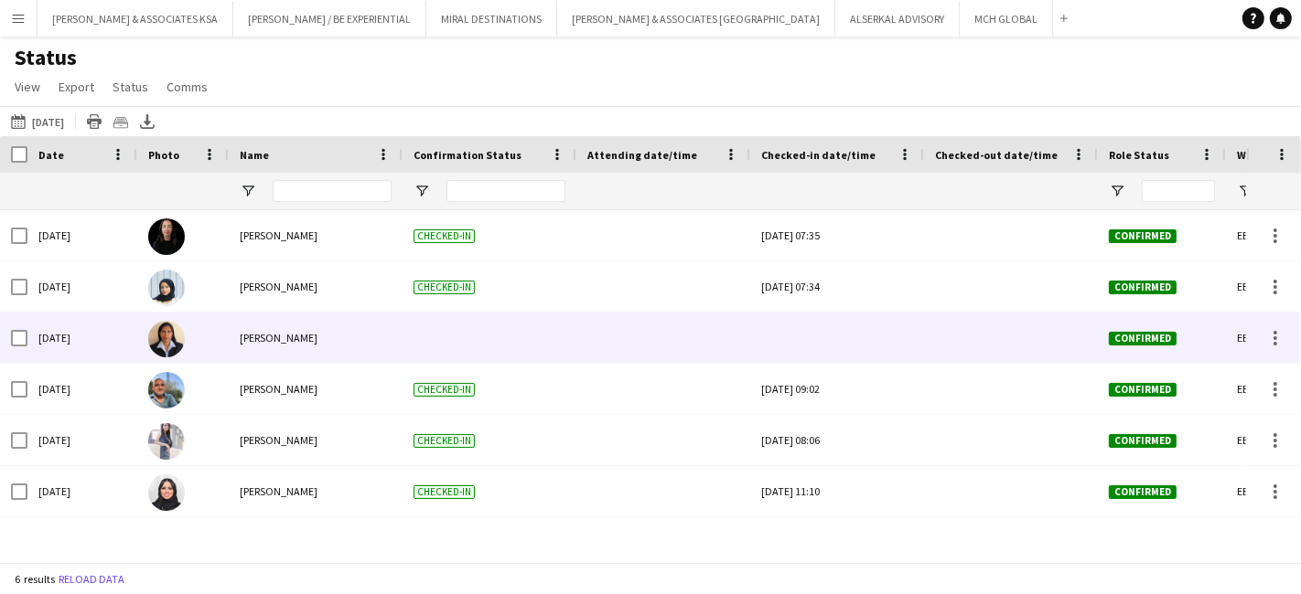
click at [461, 336] on div at bounding box center [489, 338] width 174 height 50
click at [1275, 333] on div at bounding box center [1275, 333] width 4 height 4
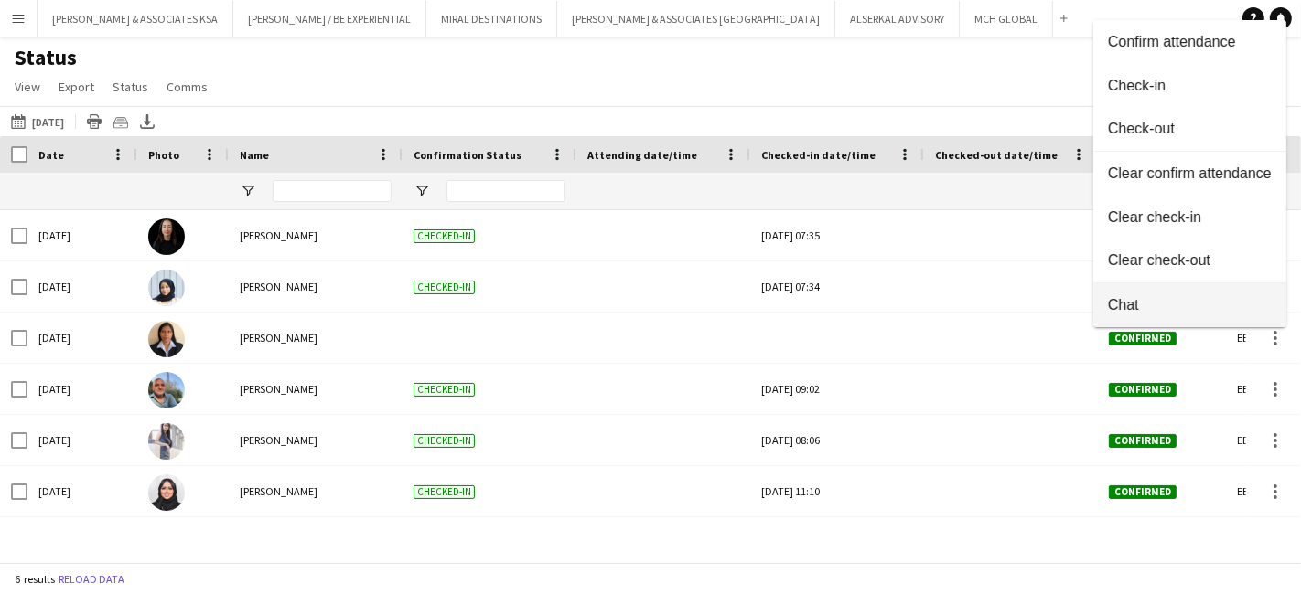
click at [1141, 307] on span "Chat" at bounding box center [1190, 304] width 164 height 16
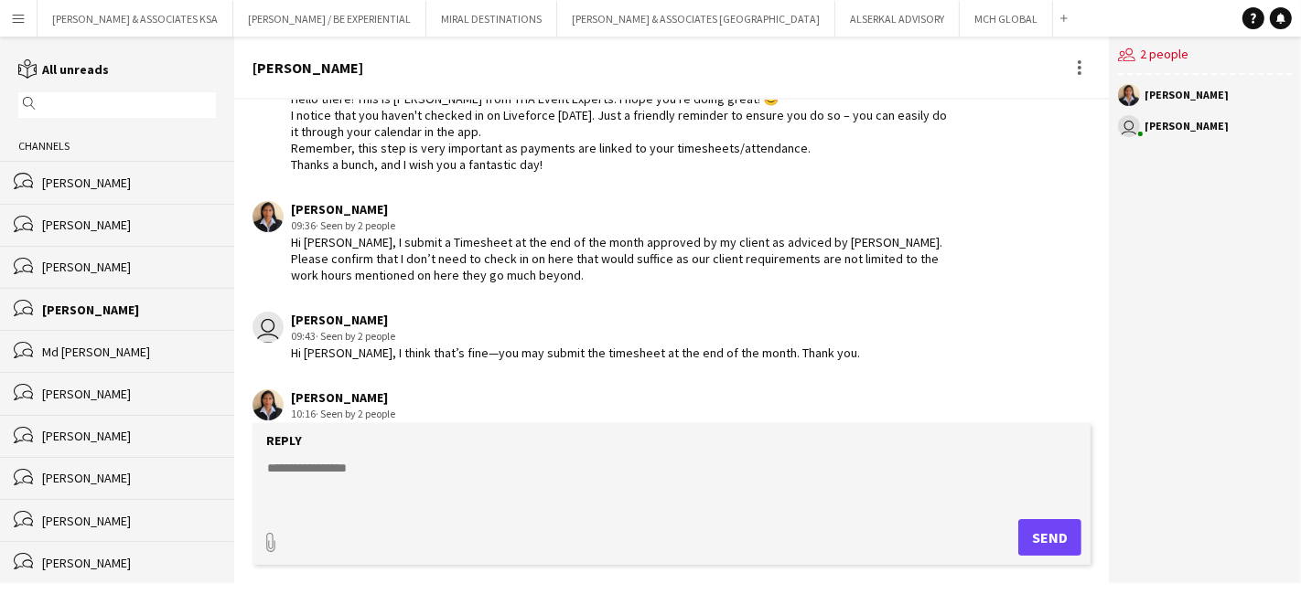
scroll to position [2566, 0]
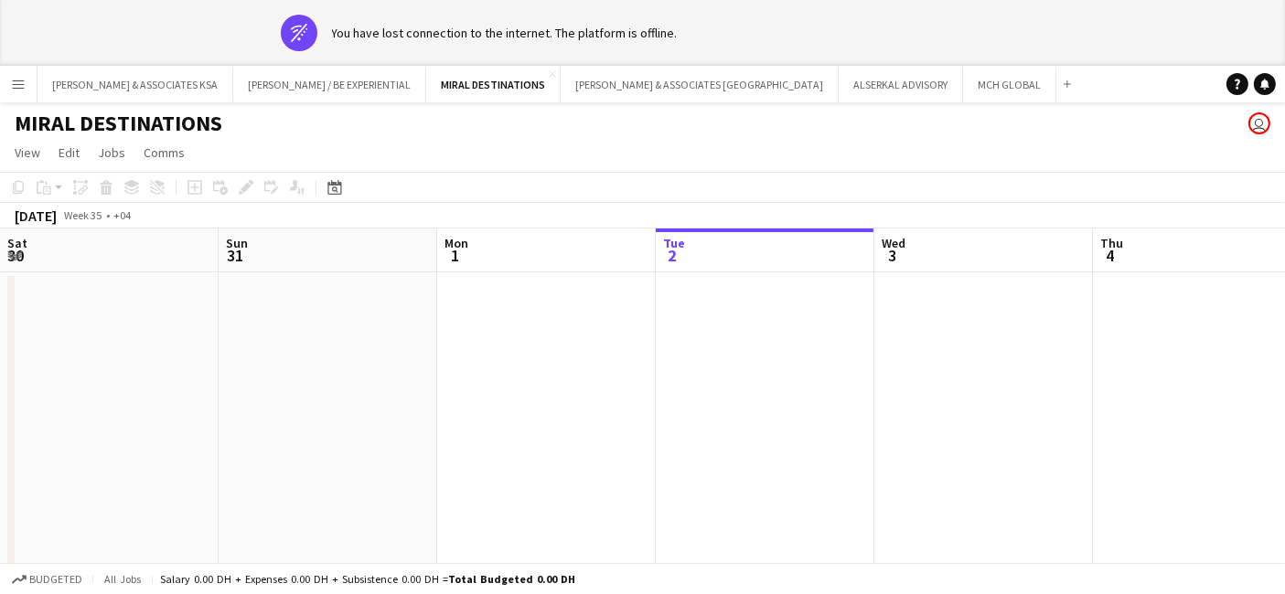
scroll to position [0, 436]
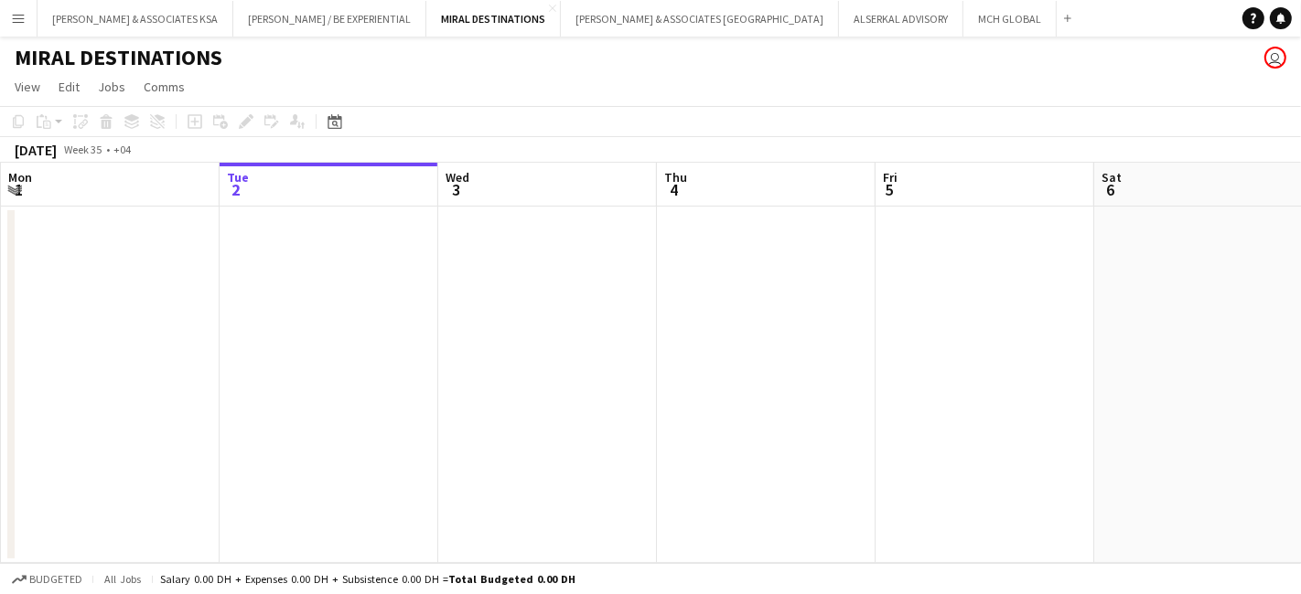
click at [16, 18] on app-icon "Menu" at bounding box center [18, 18] width 15 height 15
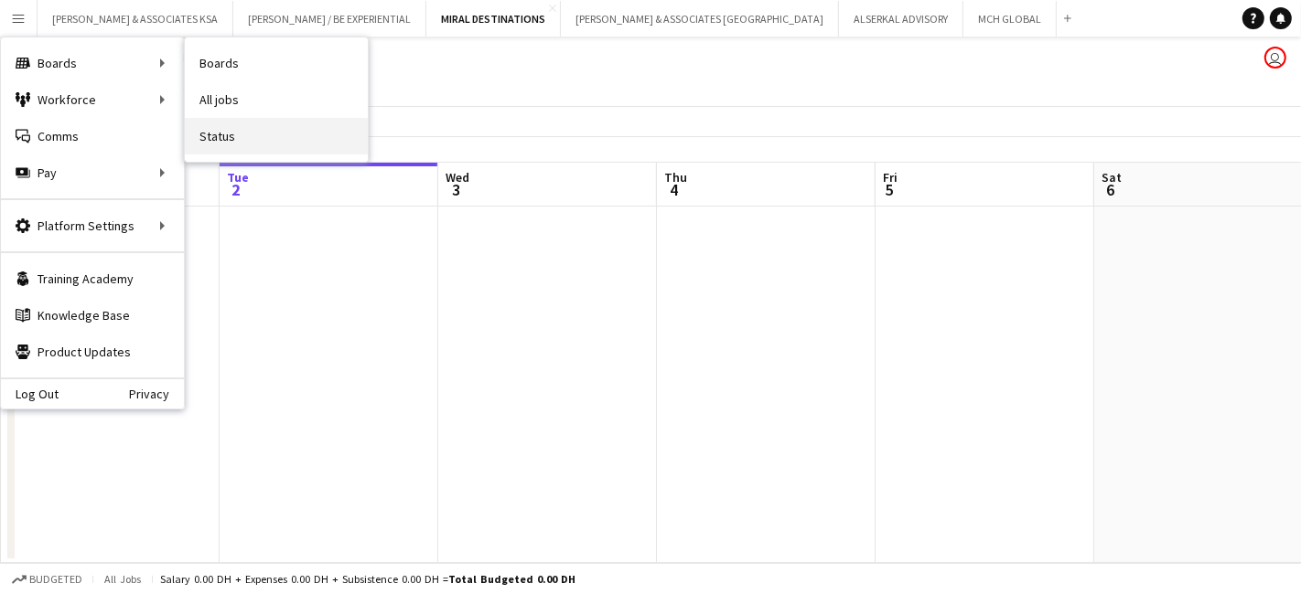
click at [221, 134] on link "Status" at bounding box center [276, 136] width 183 height 37
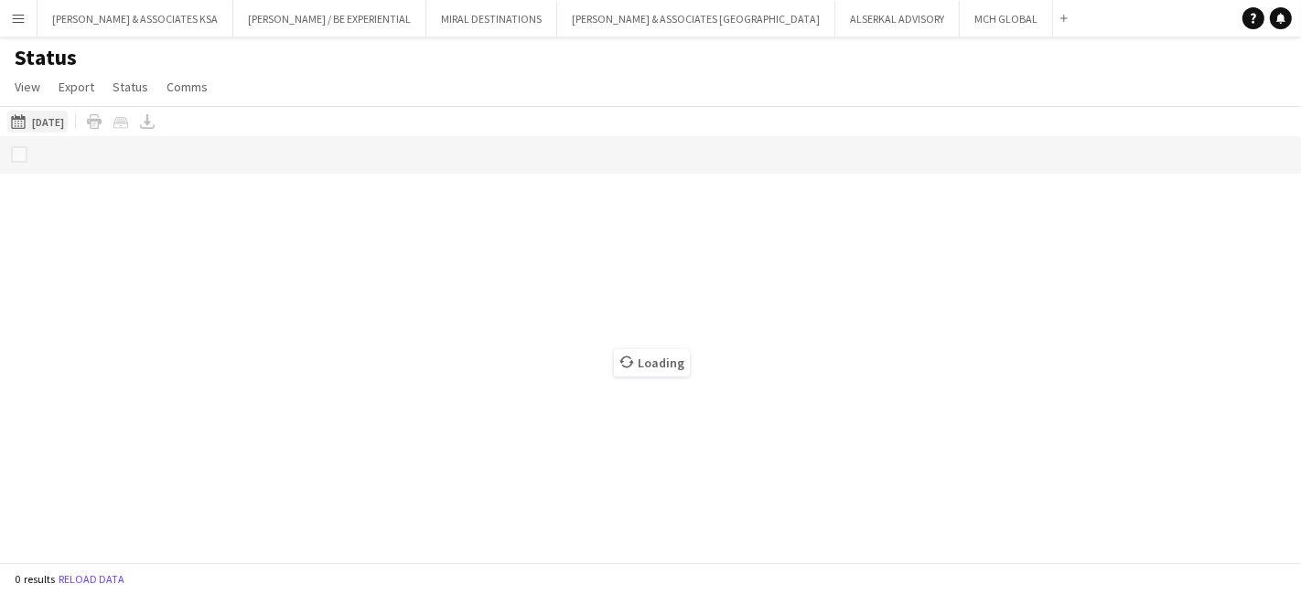
click at [57, 116] on button "[DATE] to [DATE] [DATE]" at bounding box center [37, 122] width 60 height 22
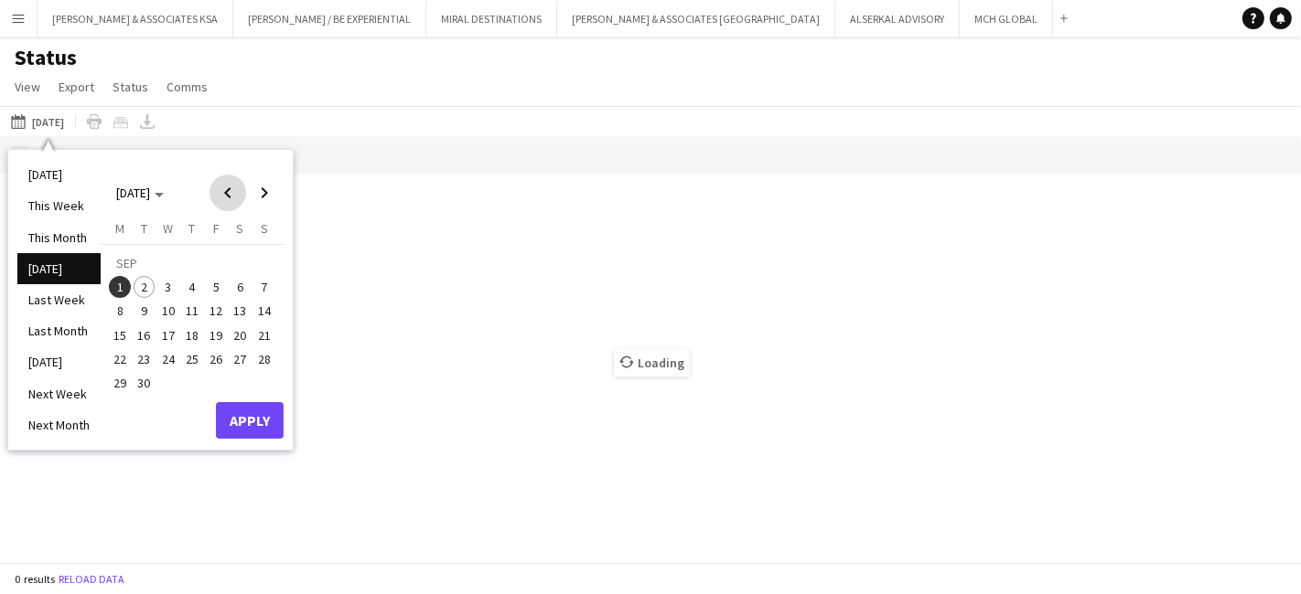
click at [224, 192] on span "Previous month" at bounding box center [227, 193] width 37 height 37
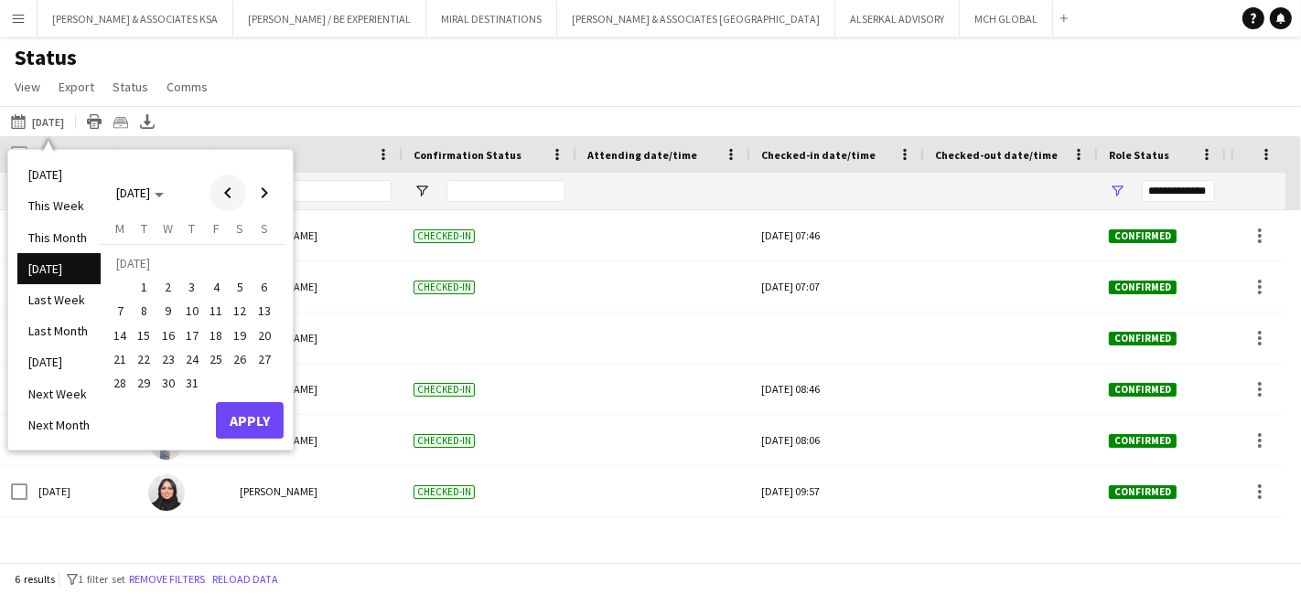
click at [224, 192] on span "Previous month" at bounding box center [227, 193] width 37 height 37
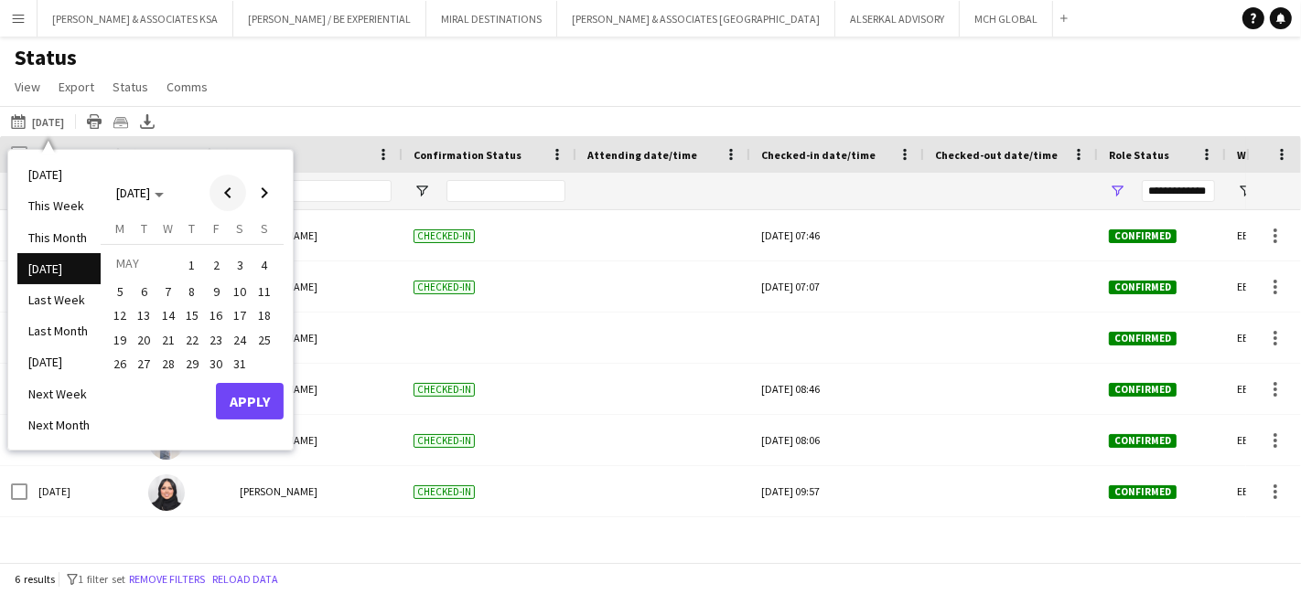
click at [224, 192] on span "Previous month" at bounding box center [227, 193] width 37 height 37
click at [238, 262] on span "1" at bounding box center [241, 265] width 22 height 26
click at [216, 361] on span "28" at bounding box center [216, 364] width 22 height 22
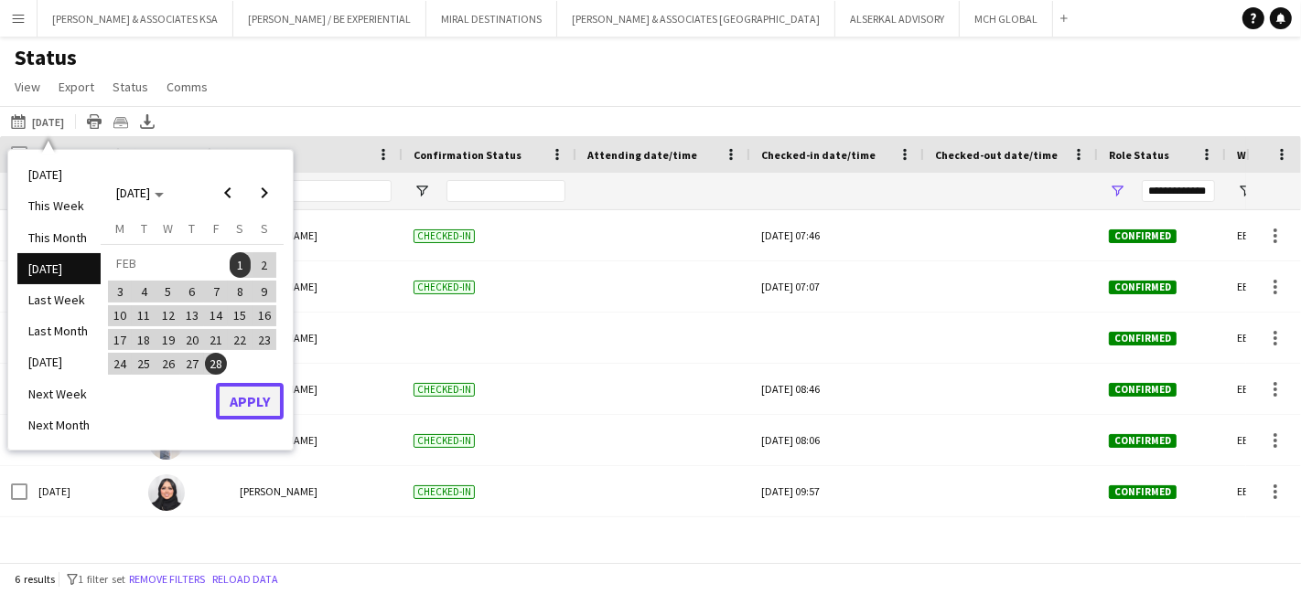
click at [253, 407] on button "Apply" at bounding box center [250, 401] width 68 height 37
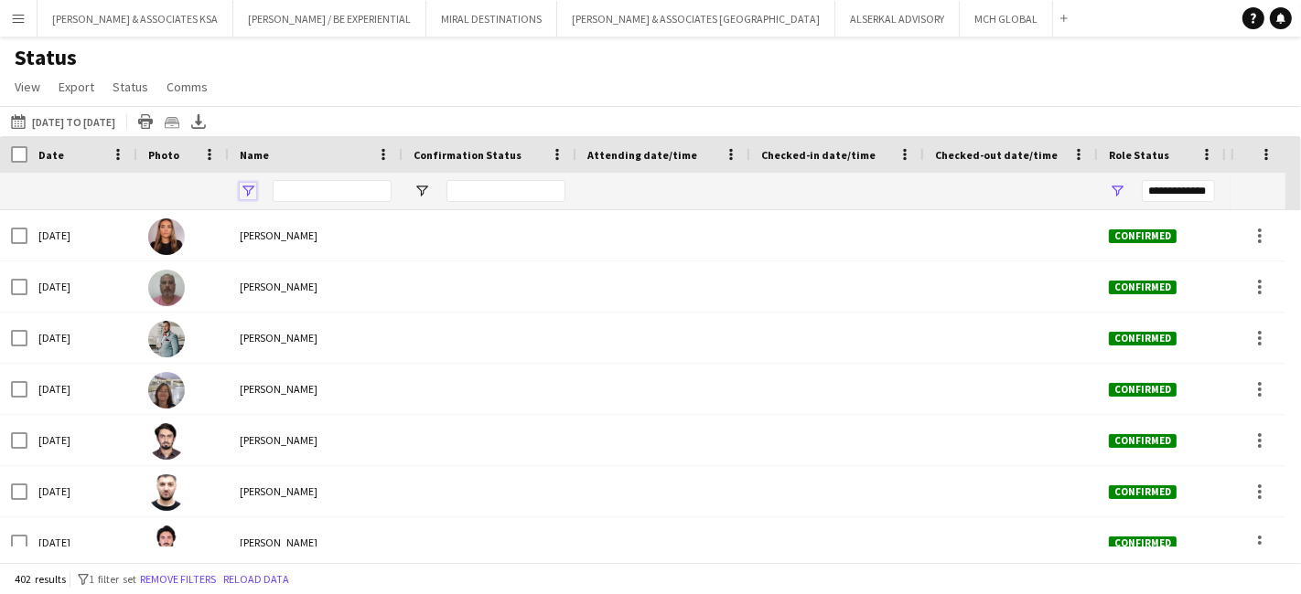
click at [246, 184] on span "Open Filter Menu" at bounding box center [248, 191] width 16 height 16
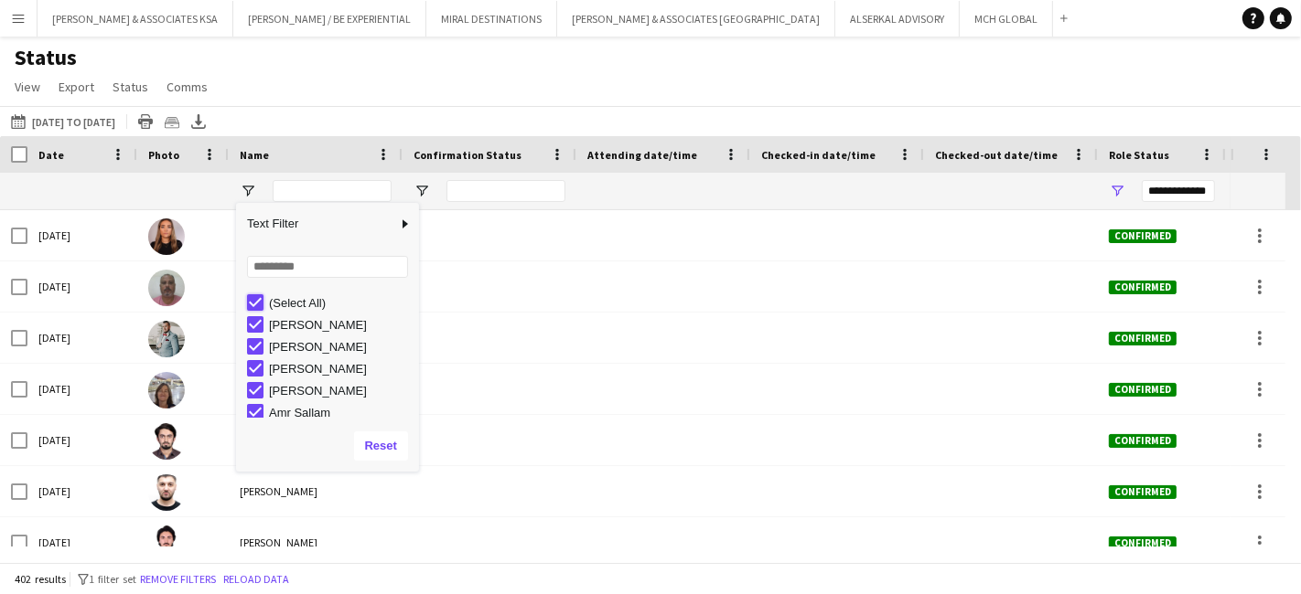
type input "***"
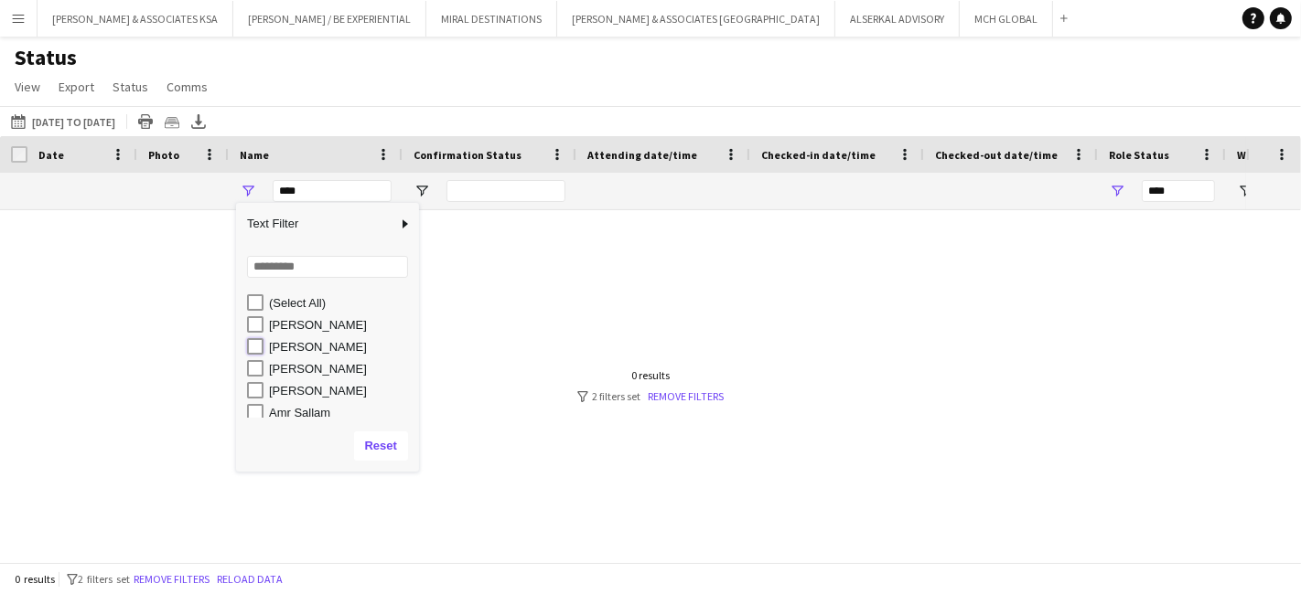
type input "**********"
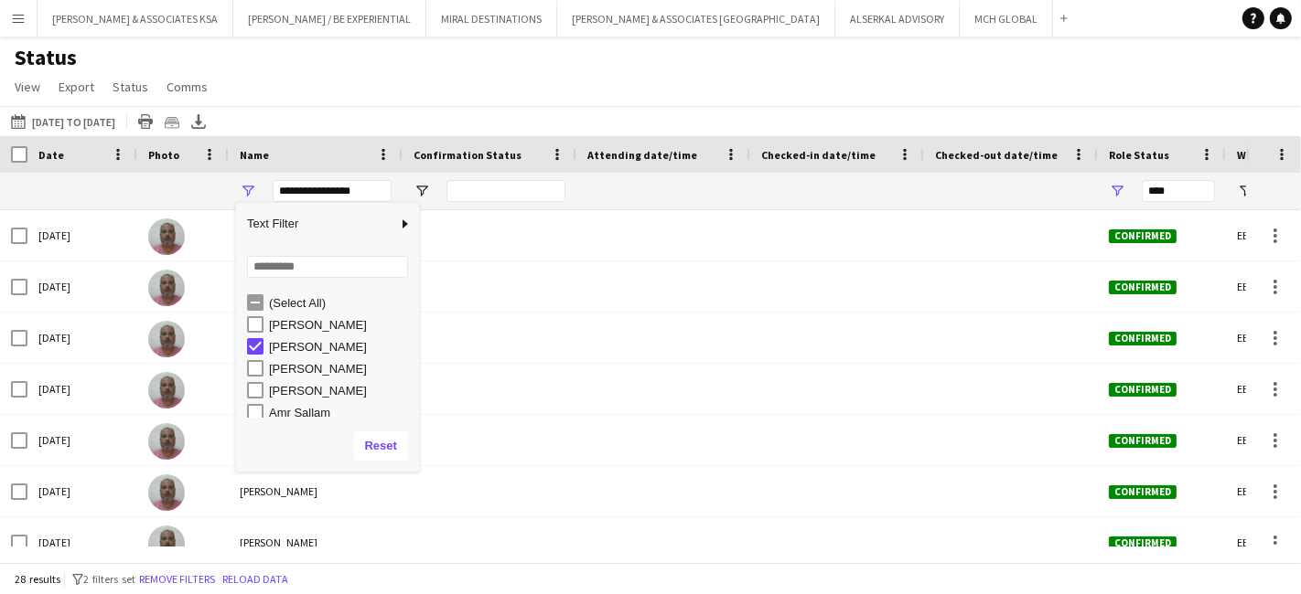
type input "**********"
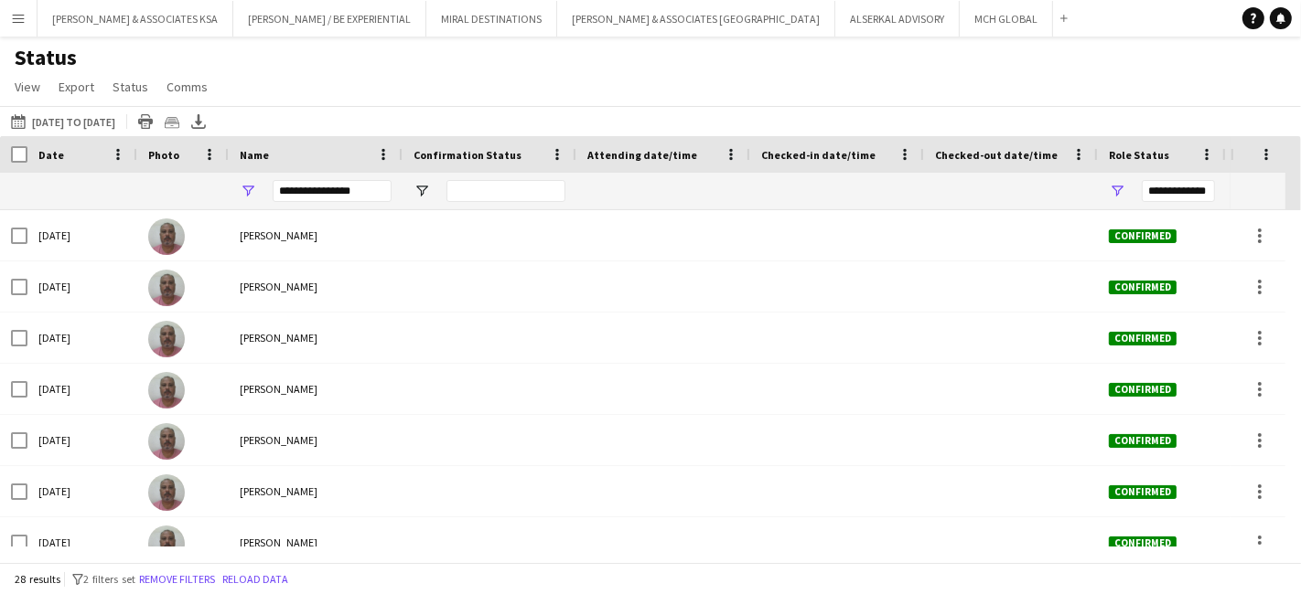
click at [356, 80] on div "Status View Views Default view New view Update view Delete view Edit name Custo…" at bounding box center [650, 75] width 1301 height 62
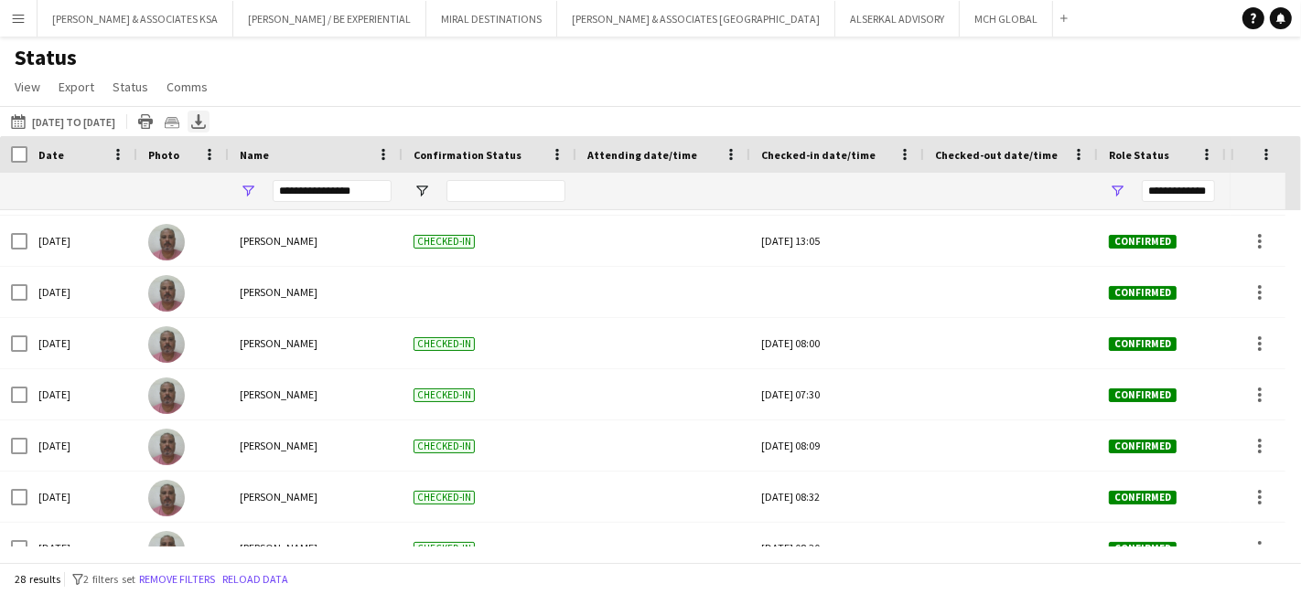
click at [209, 119] on div "Export XLSX" at bounding box center [198, 122] width 22 height 22
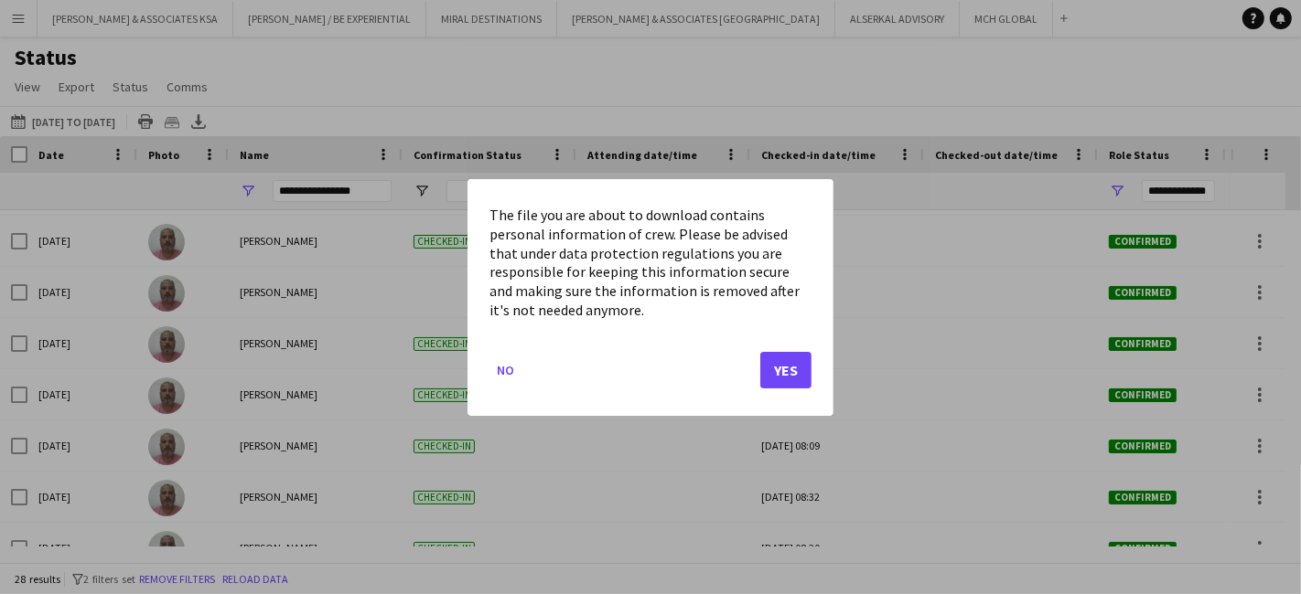
click at [532, 105] on div at bounding box center [650, 297] width 1301 height 594
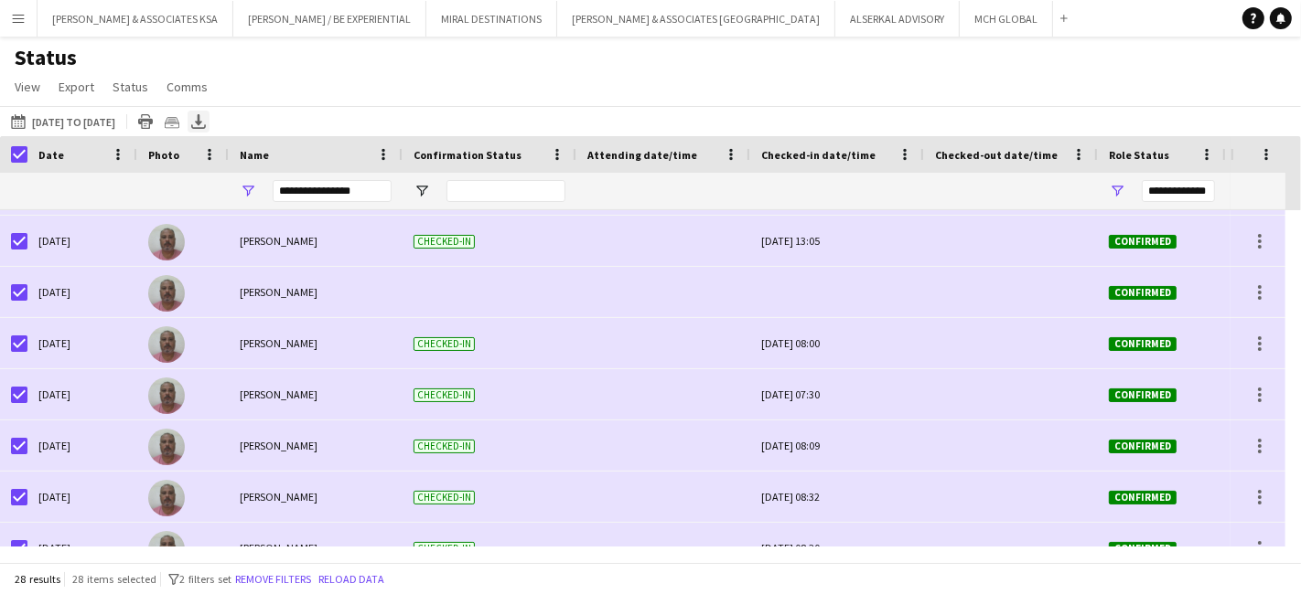
click at [206, 126] on icon "Export XLSX" at bounding box center [198, 121] width 15 height 15
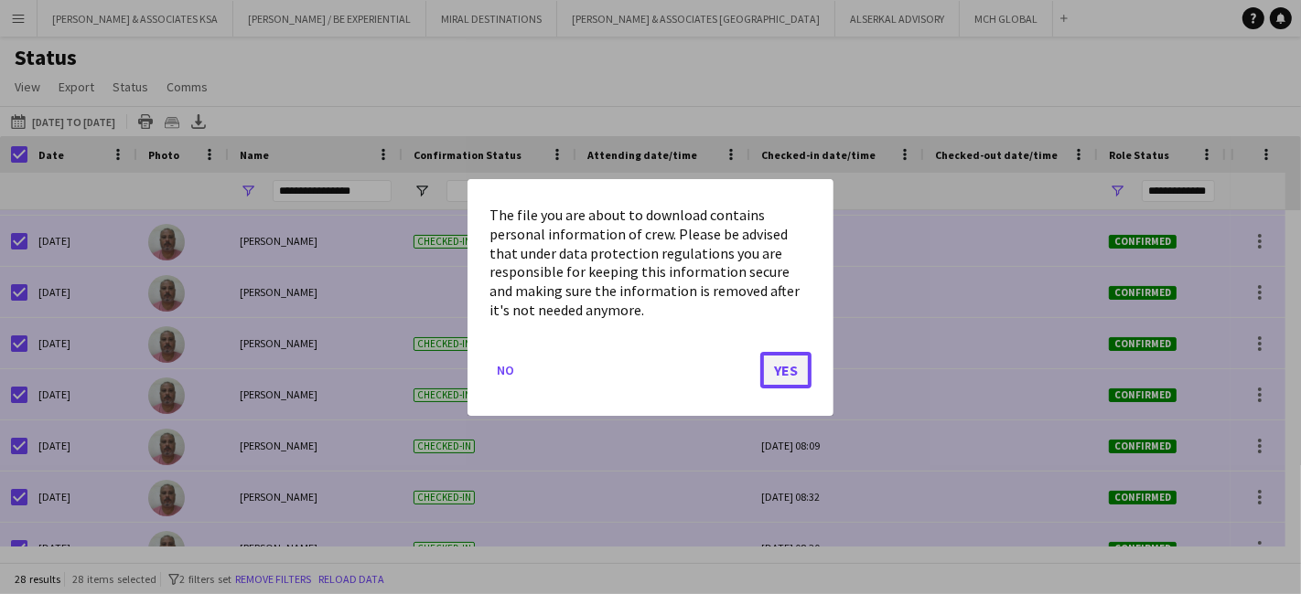
click at [795, 363] on button "Yes" at bounding box center [785, 369] width 51 height 37
